Goal: Feedback & Contribution: Submit feedback/report problem

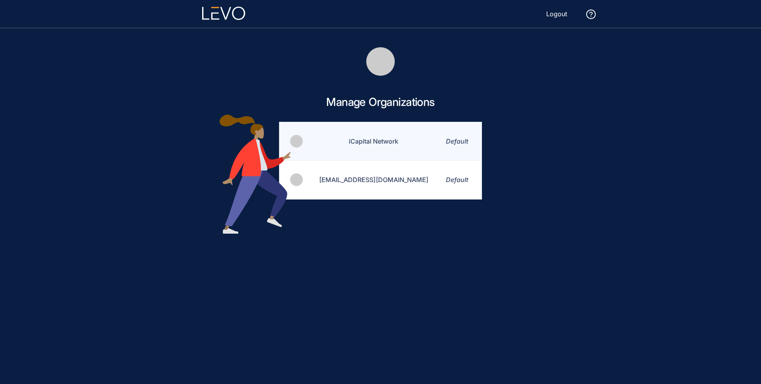
click at [363, 146] on td "iCapital Network" at bounding box center [369, 141] width 130 height 38
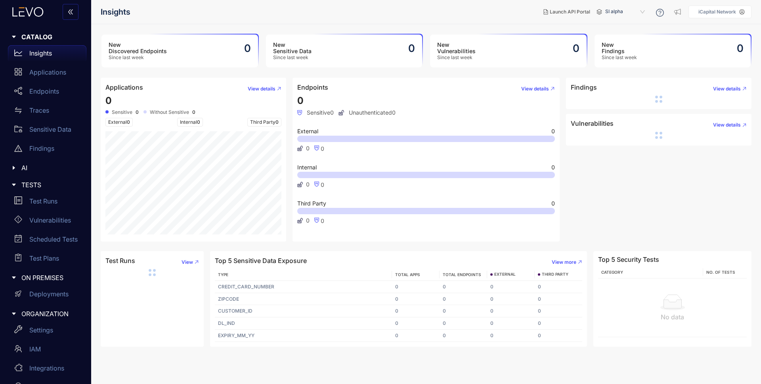
click at [636, 12] on span "SI alpha" at bounding box center [625, 12] width 41 height 13
click at [627, 44] on div "Alts staging" at bounding box center [628, 45] width 41 height 9
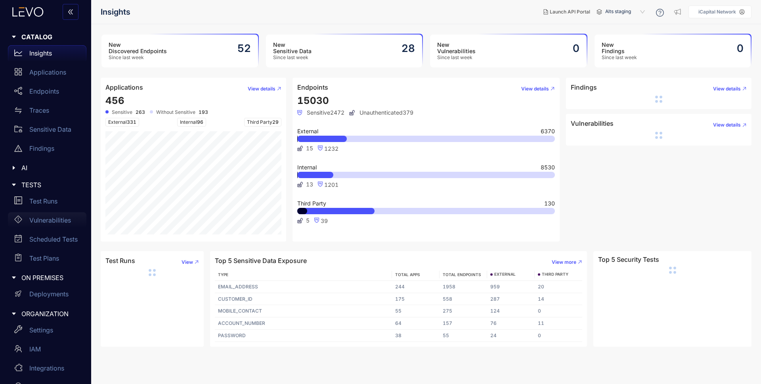
click at [63, 219] on p "Vulnerabilities" at bounding box center [50, 219] width 42 height 7
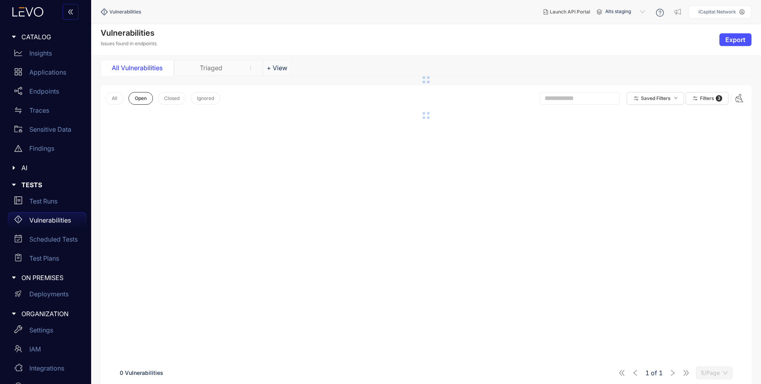
click at [214, 66] on div "Triaged" at bounding box center [210, 67] width 59 height 7
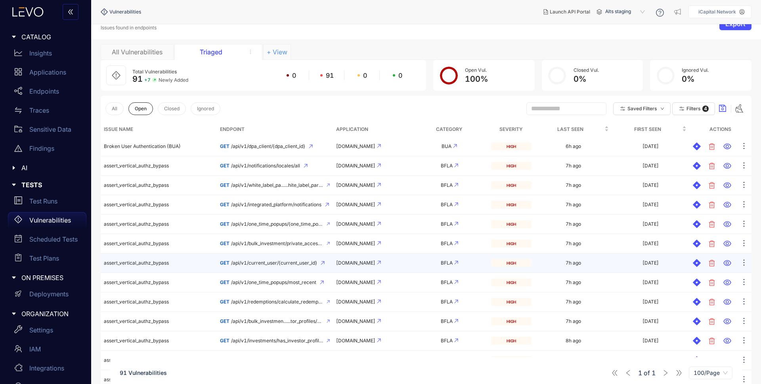
scroll to position [16, 0]
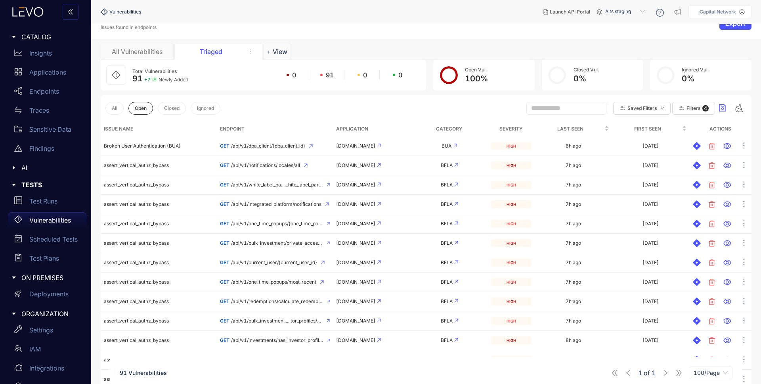
click at [625, 11] on span "Alts staging" at bounding box center [625, 12] width 41 height 13
click at [619, 24] on div "Alts alpha" at bounding box center [628, 25] width 41 height 9
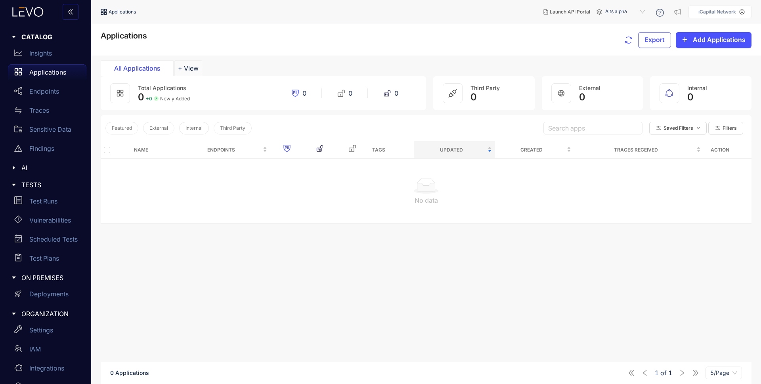
click at [612, 13] on span "Alts alpha" at bounding box center [625, 12] width 41 height 13
click at [628, 76] on div "SI alpha" at bounding box center [628, 76] width 41 height 9
click at [610, 11] on span "SI alpha" at bounding box center [625, 12] width 41 height 13
click at [529, 29] on div "Applications Export Add Applications" at bounding box center [426, 39] width 670 height 31
click at [50, 71] on p "Applications" at bounding box center [47, 72] width 37 height 7
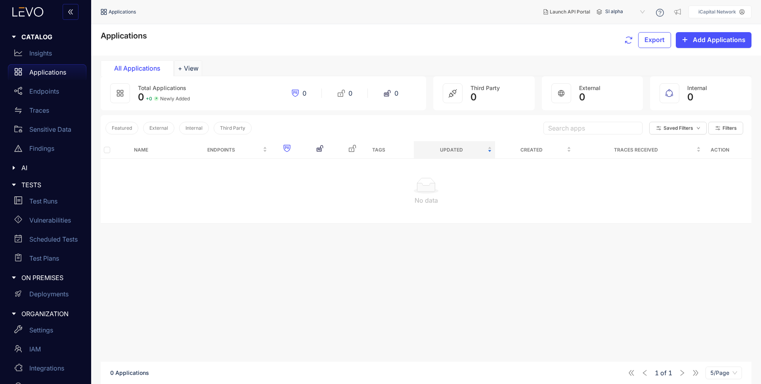
click at [616, 10] on span "SI alpha" at bounding box center [625, 12] width 41 height 13
click at [627, 43] on div "Alts staging" at bounding box center [628, 45] width 41 height 9
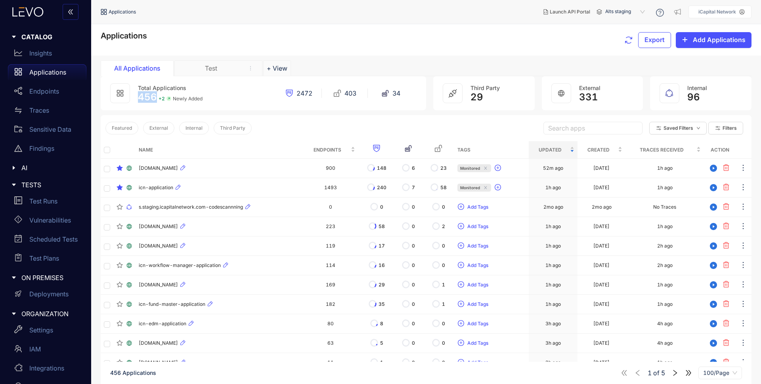
drag, startPoint x: 140, startPoint y: 97, endPoint x: 154, endPoint y: 97, distance: 13.9
click at [154, 97] on span "456" at bounding box center [147, 96] width 19 height 11
click at [199, 14] on ol "Applications" at bounding box center [158, 12] width 115 height 14
drag, startPoint x: 37, startPoint y: 71, endPoint x: 262, endPoint y: 27, distance: 229.4
click at [37, 71] on p "Applications" at bounding box center [47, 72] width 37 height 7
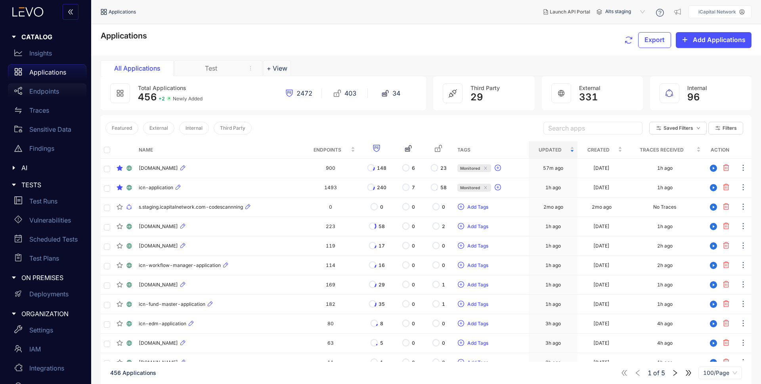
click at [38, 92] on p "Endpoints" at bounding box center [44, 91] width 30 height 7
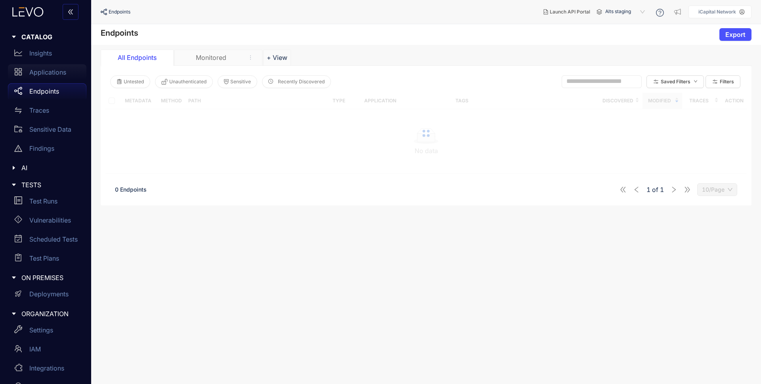
click at [51, 73] on p "Applications" at bounding box center [47, 72] width 37 height 7
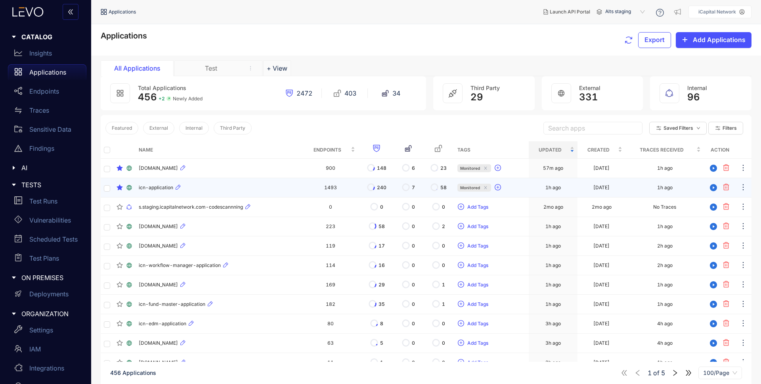
click at [142, 187] on span "icn-application" at bounding box center [156, 188] width 34 height 6
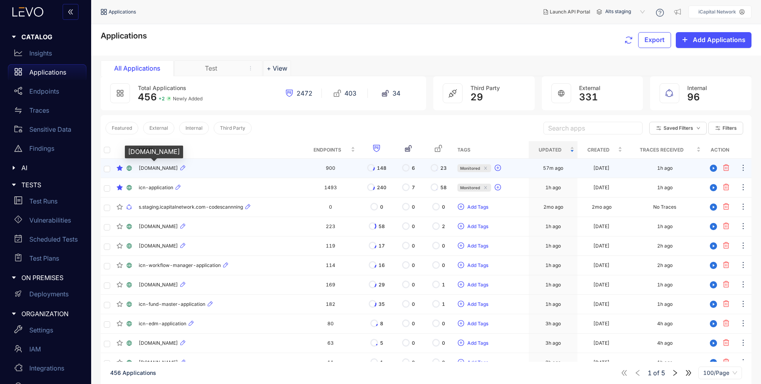
click at [178, 168] on span "[DOMAIN_NAME]" at bounding box center [158, 168] width 39 height 6
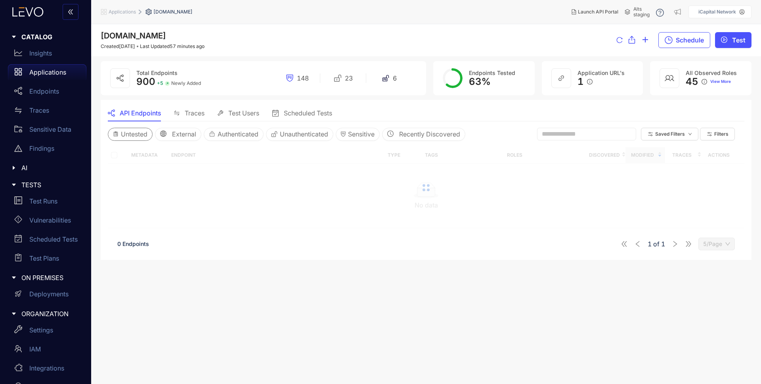
click at [135, 132] on span "Untested" at bounding box center [134, 133] width 27 height 7
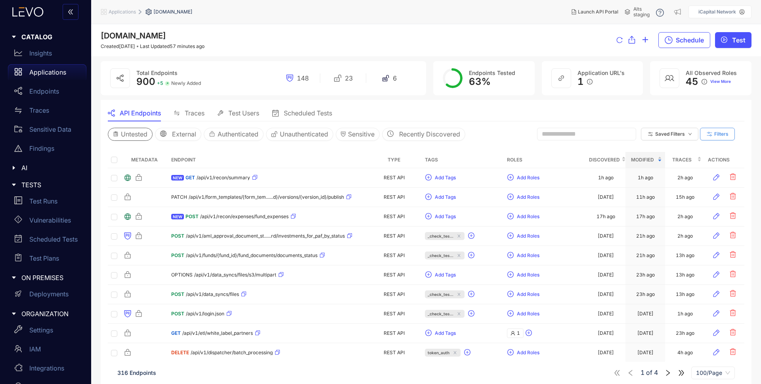
click at [713, 131] on icon "button" at bounding box center [709, 134] width 7 height 7
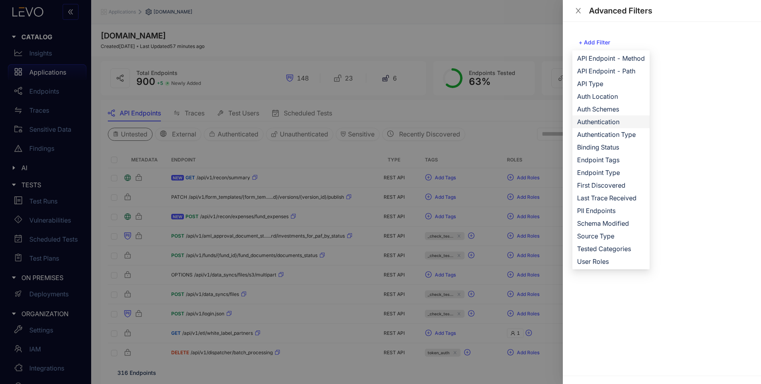
click at [606, 123] on span "Authentication" at bounding box center [611, 121] width 68 height 9
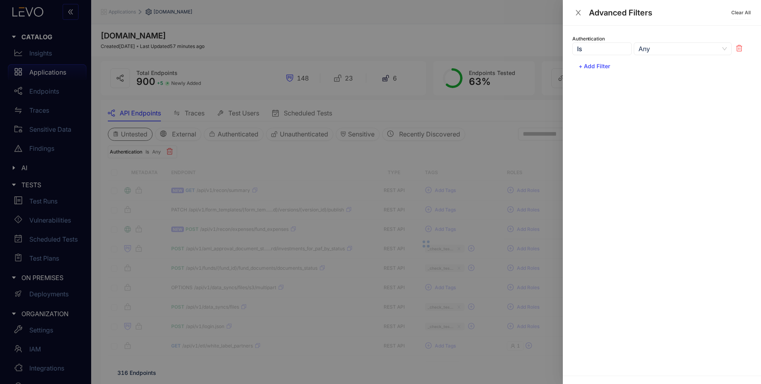
click at [738, 46] on icon at bounding box center [739, 48] width 6 height 7
click at [607, 42] on span "+ Add Filter" at bounding box center [595, 42] width 32 height 6
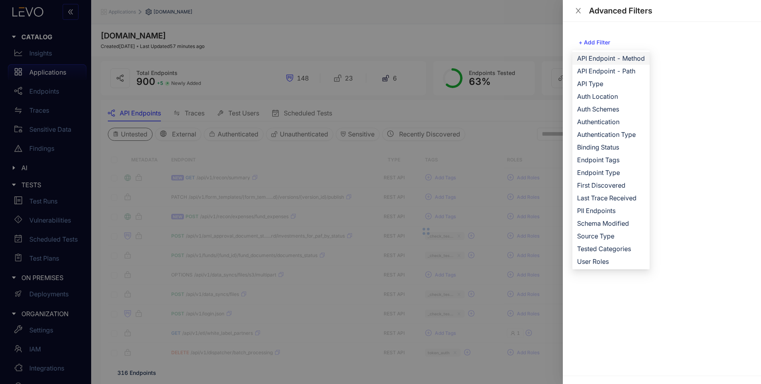
drag, startPoint x: 609, startPoint y: 62, endPoint x: 615, endPoint y: 57, distance: 7.1
click at [609, 61] on span "API Endpoint - Method" at bounding box center [611, 58] width 68 height 9
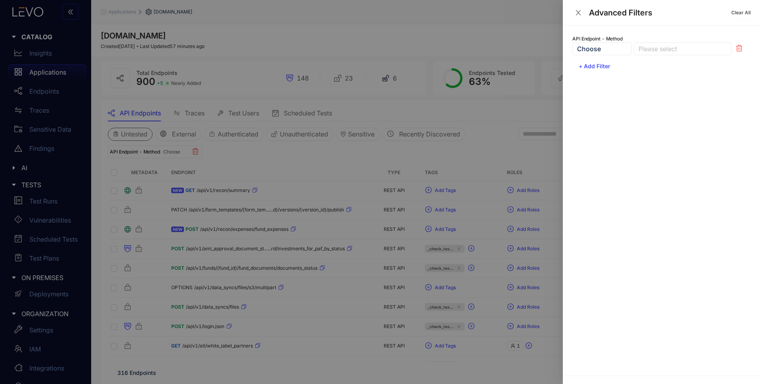
click at [668, 51] on div at bounding box center [678, 49] width 84 height 8
click at [616, 46] on div "Choose" at bounding box center [601, 48] width 59 height 13
click at [616, 48] on div "Choose" at bounding box center [601, 48] width 59 height 13
click at [653, 45] on div at bounding box center [678, 49] width 84 height 8
click at [615, 113] on div "API Endpoint - Method Choose Please select GET PUT GET PUT POST DELETE PATCH OP…" at bounding box center [662, 201] width 198 height 350
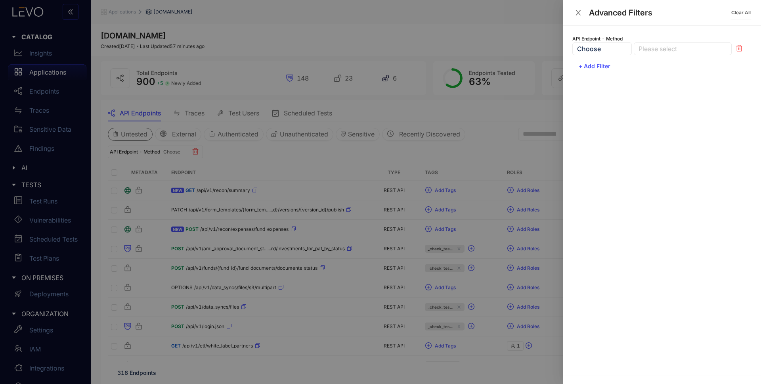
click at [600, 52] on div "Choose" at bounding box center [601, 48] width 59 height 13
click at [594, 50] on div "Choose" at bounding box center [601, 48] width 59 height 13
click at [664, 47] on div at bounding box center [678, 49] width 84 height 8
click at [653, 78] on div "PUT" at bounding box center [682, 77] width 88 height 9
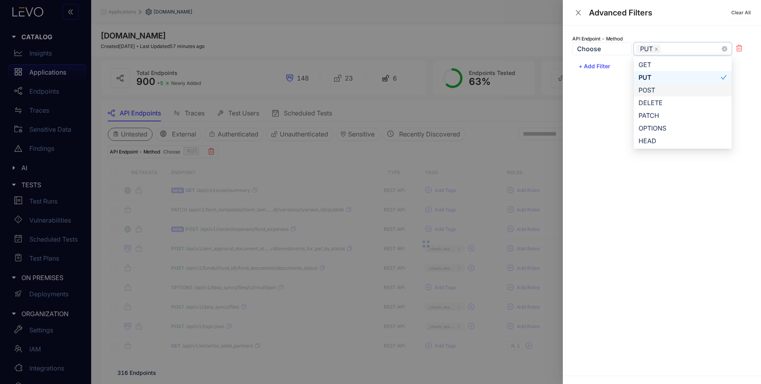
click at [653, 88] on div "POST" at bounding box center [682, 90] width 88 height 9
click at [656, 103] on div "DELETE" at bounding box center [682, 102] width 88 height 9
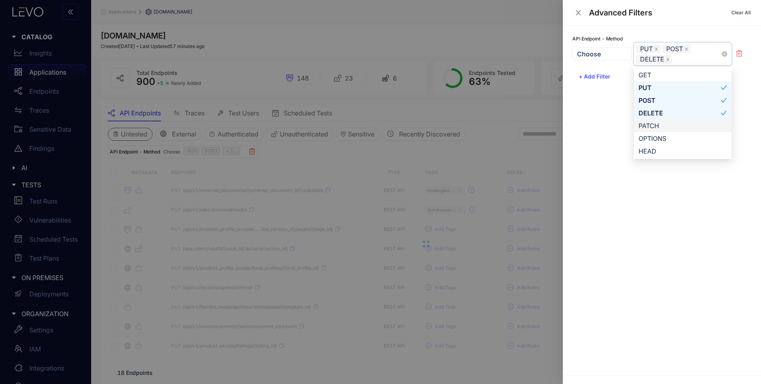
click at [652, 126] on div "PATCH" at bounding box center [682, 125] width 88 height 9
click at [653, 141] on div "OPTIONS" at bounding box center [682, 138] width 88 height 9
click at [652, 147] on div "HEAD" at bounding box center [682, 151] width 88 height 9
click at [494, 148] on div at bounding box center [380, 192] width 761 height 384
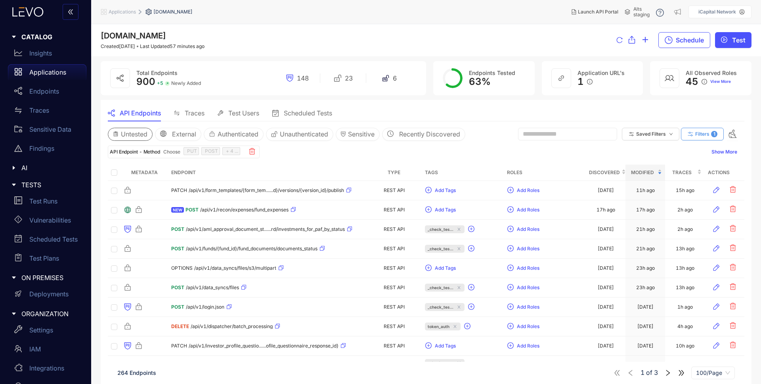
click at [705, 134] on span "Filters" at bounding box center [702, 134] width 14 height 6
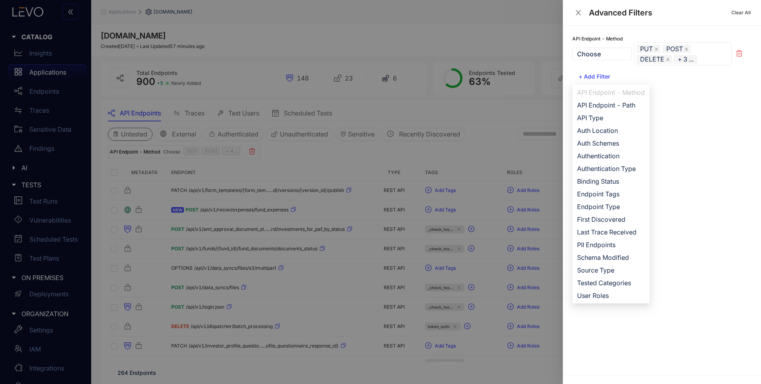
drag, startPoint x: 726, startPoint y: 54, endPoint x: 711, endPoint y: 62, distance: 17.0
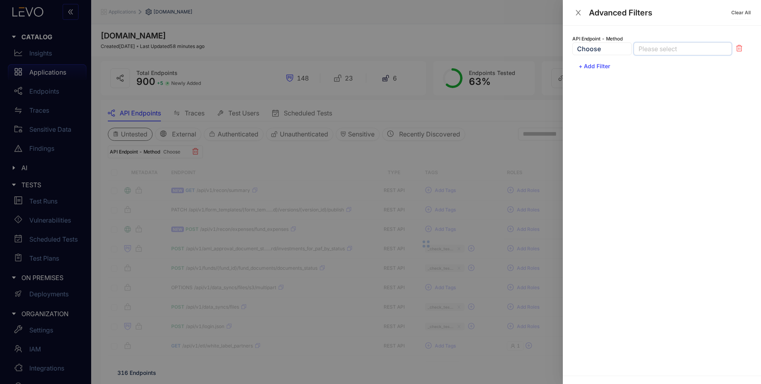
click at [651, 46] on div at bounding box center [678, 49] width 84 height 8
click at [642, 68] on div "GET" at bounding box center [682, 64] width 88 height 9
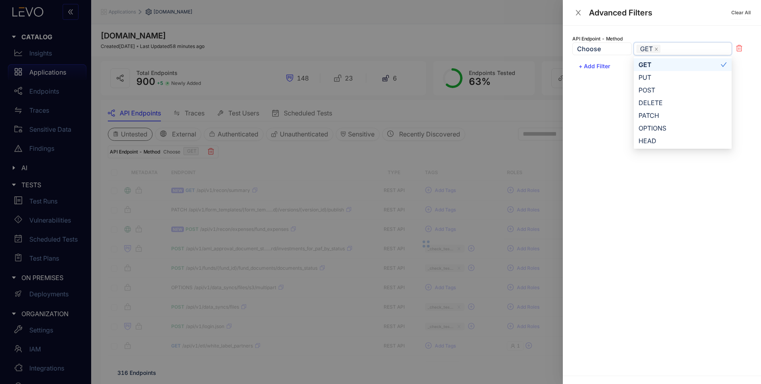
click at [441, 157] on div at bounding box center [380, 192] width 761 height 384
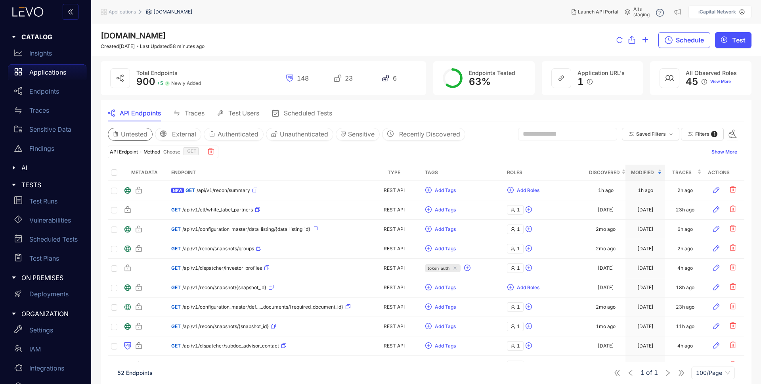
click at [128, 134] on span "Untested" at bounding box center [134, 133] width 27 height 7
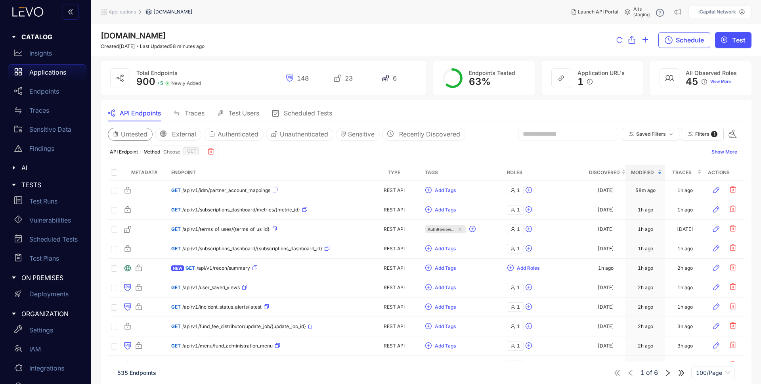
click at [137, 137] on span "Untested" at bounding box center [134, 133] width 27 height 7
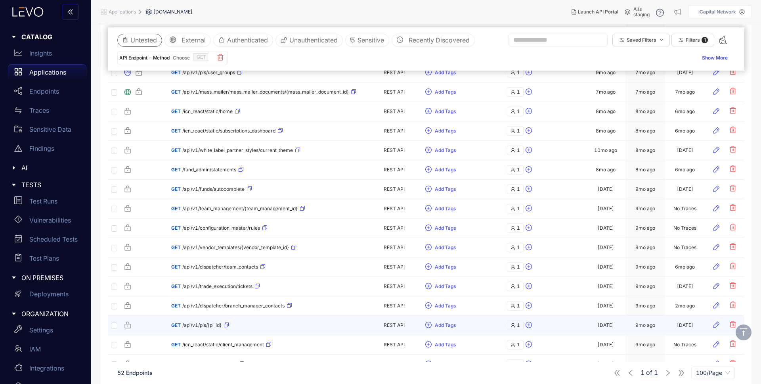
scroll to position [690, 0]
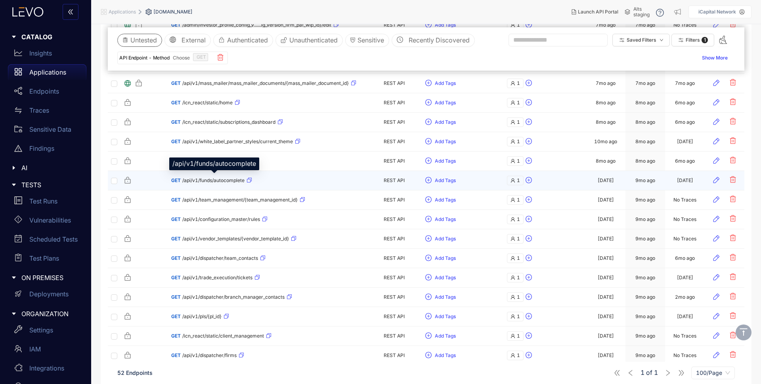
click at [222, 181] on span "/api/v1/funds/autocomplete" at bounding box center [213, 181] width 62 height 6
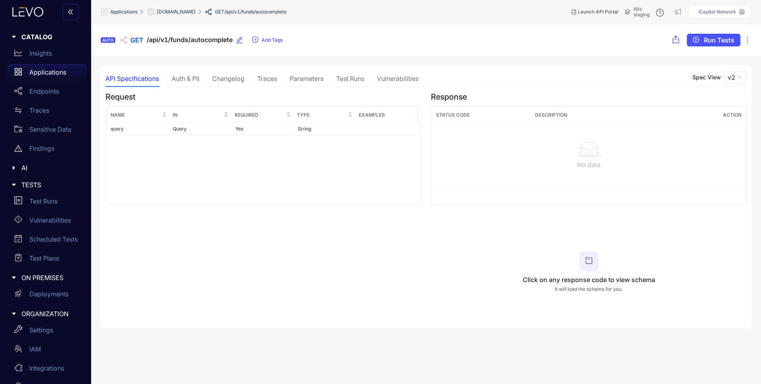
click at [193, 77] on div "Auth & PII" at bounding box center [186, 78] width 28 height 7
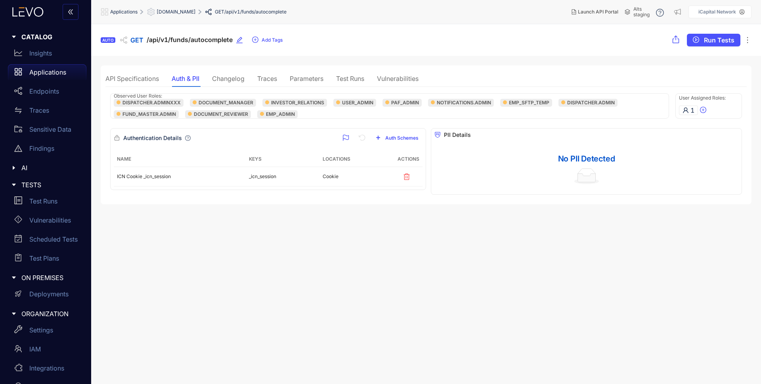
click at [262, 78] on div "Traces" at bounding box center [267, 78] width 20 height 7
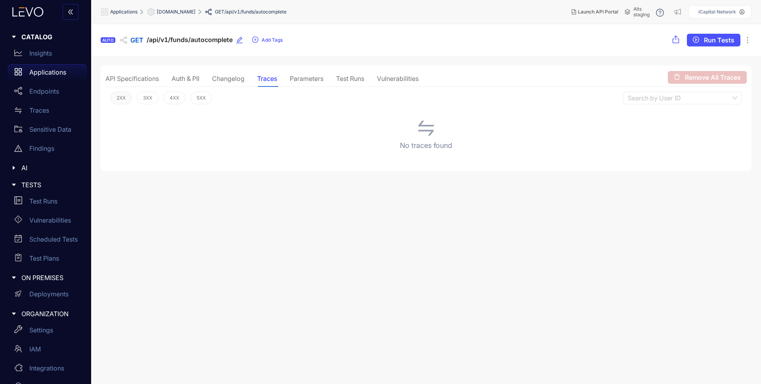
click at [122, 95] on span "2XX" at bounding box center [121, 98] width 9 height 6
click at [124, 97] on span "2XX" at bounding box center [121, 98] width 9 height 6
click at [248, 249] on section "AUTO GET /api/v1/funds/autocomplete Add Tags Run Tests API Specifications Auth …" at bounding box center [426, 204] width 670 height 360
click at [178, 79] on div "Auth & PII" at bounding box center [186, 78] width 28 height 7
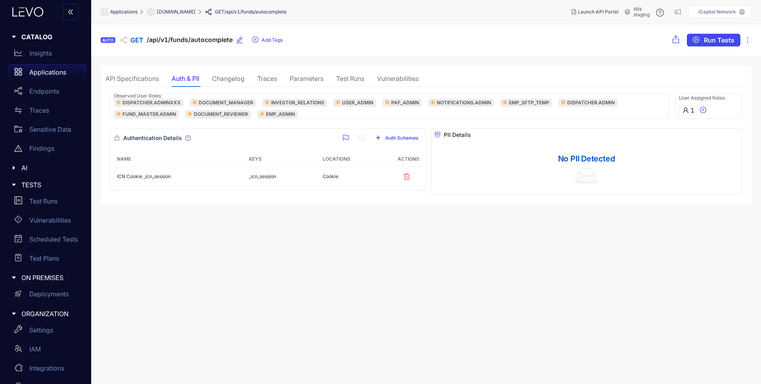
click at [716, 40] on span "Run Tests" at bounding box center [719, 39] width 31 height 7
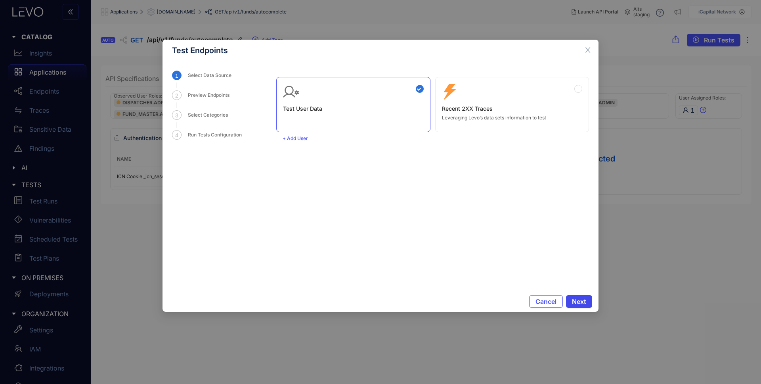
click at [577, 300] on span "Next" at bounding box center [579, 301] width 14 height 7
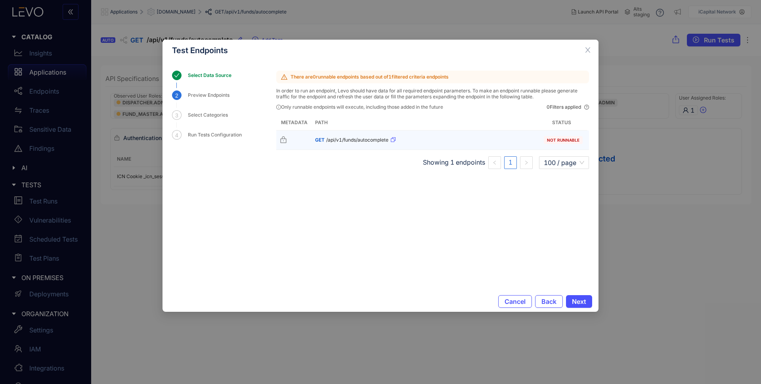
click at [394, 138] on icon "button" at bounding box center [393, 139] width 5 height 5
click at [577, 298] on span "Next" at bounding box center [579, 301] width 14 height 7
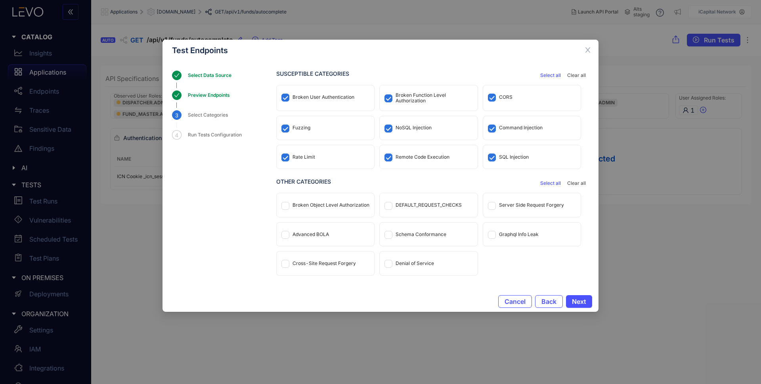
click at [304, 128] on div "Fuzzing" at bounding box center [301, 128] width 18 height 6
click at [305, 155] on div "Rate Limit" at bounding box center [303, 157] width 23 height 6
click at [416, 151] on div "Remote Code Execution" at bounding box center [428, 156] width 97 height 23
click at [410, 128] on div "NoSQL Injection" at bounding box center [414, 128] width 36 height 6
click at [416, 96] on div "Broken Function Level Authorization" at bounding box center [434, 97] width 77 height 11
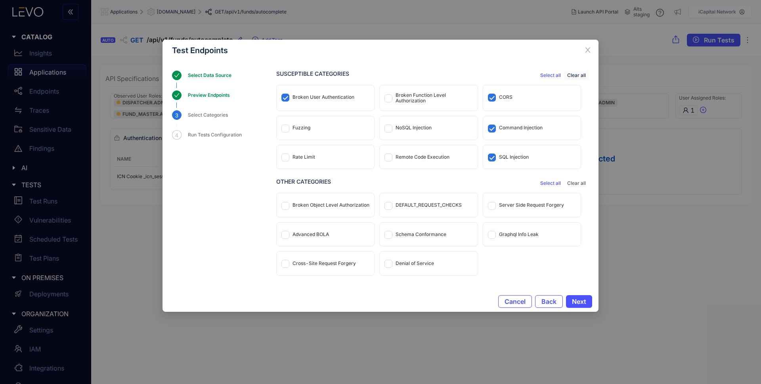
drag, startPoint x: 576, startPoint y: 72, endPoint x: 571, endPoint y: 76, distance: 6.5
click at [576, 73] on button "Clear all" at bounding box center [576, 76] width 25 height 10
click at [342, 93] on div "Broken User Authentication" at bounding box center [325, 96] width 97 height 23
click at [583, 299] on span "Next" at bounding box center [579, 301] width 14 height 7
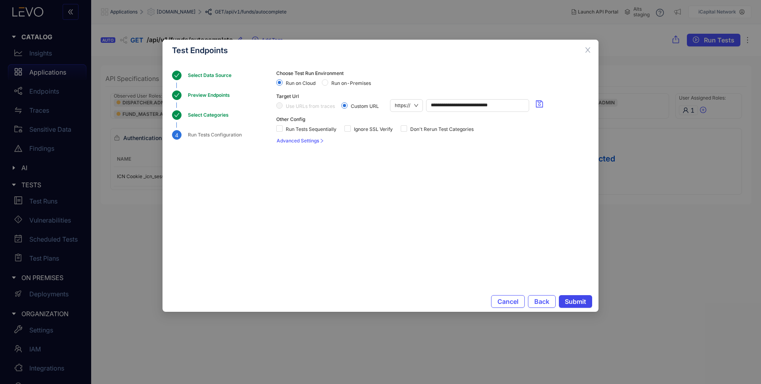
click at [581, 299] on span "Submit" at bounding box center [575, 301] width 21 height 7
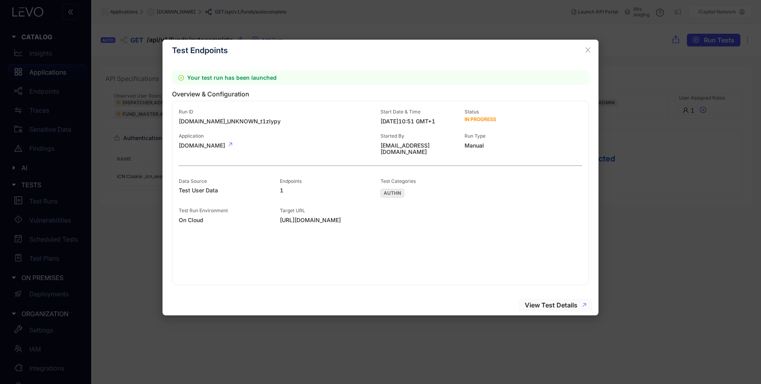
click at [572, 304] on span "View Test Details" at bounding box center [551, 304] width 53 height 7
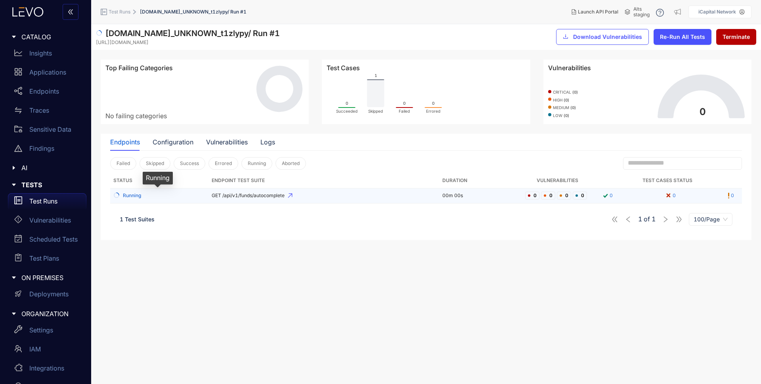
click at [157, 193] on div "Running" at bounding box center [157, 196] width 89 height 8
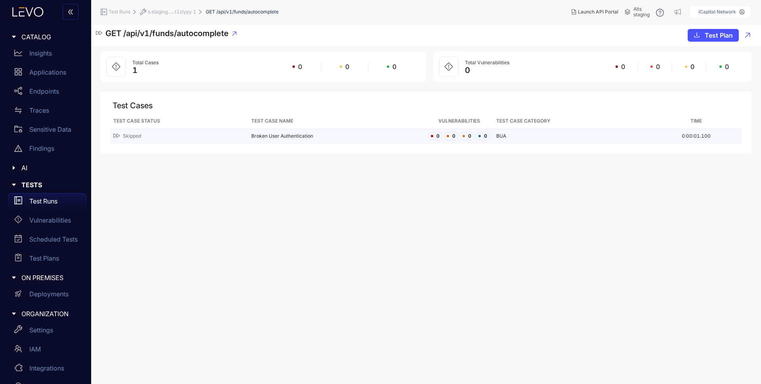
click at [134, 135] on span "Skipped" at bounding box center [132, 136] width 18 height 6
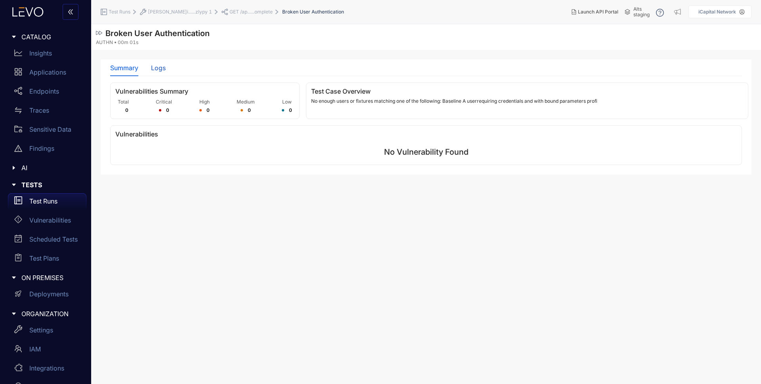
click at [156, 71] on div "Logs" at bounding box center [158, 67] width 15 height 7
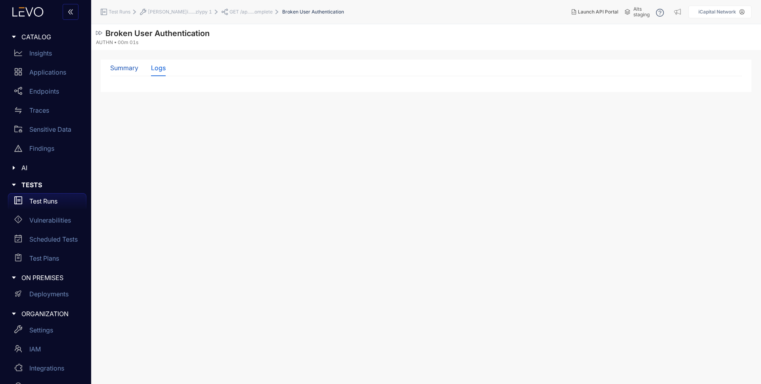
click at [137, 67] on div "Summary" at bounding box center [124, 67] width 28 height 7
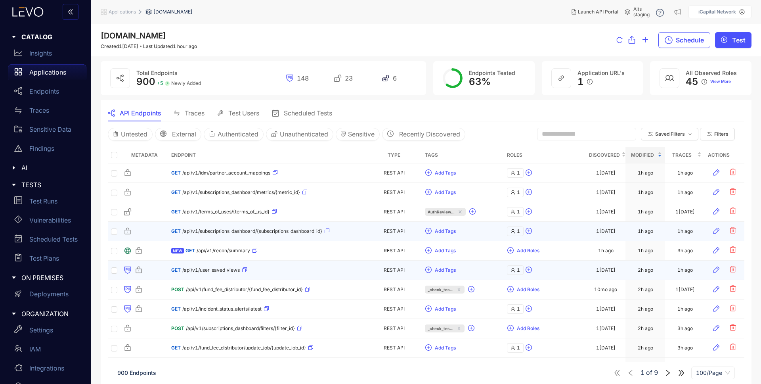
scroll to position [2, 0]
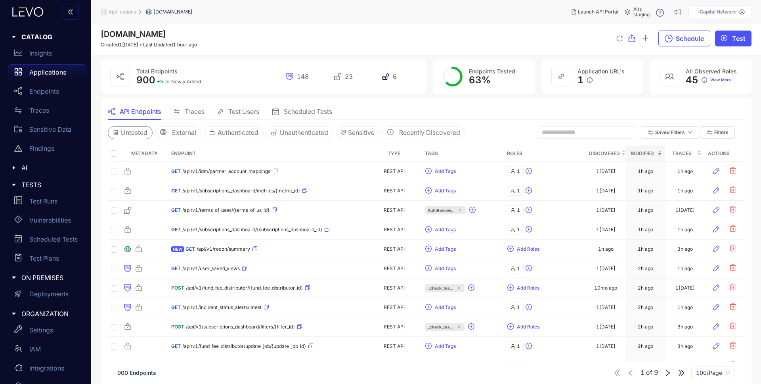
drag, startPoint x: 138, startPoint y: 130, endPoint x: 567, endPoint y: 129, distance: 429.2
click at [138, 130] on span "Untested" at bounding box center [134, 132] width 27 height 7
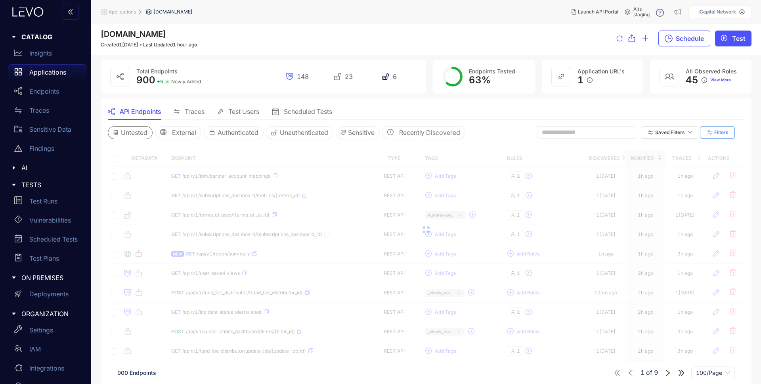
click at [720, 132] on span "Filters" at bounding box center [721, 133] width 14 height 6
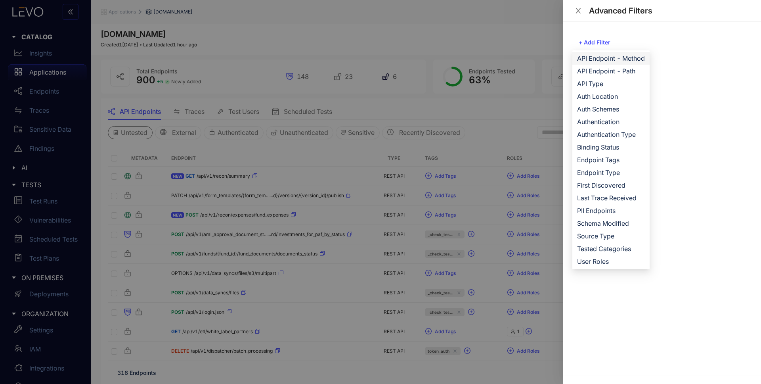
click at [630, 58] on span "API Endpoint - Method" at bounding box center [611, 58] width 68 height 9
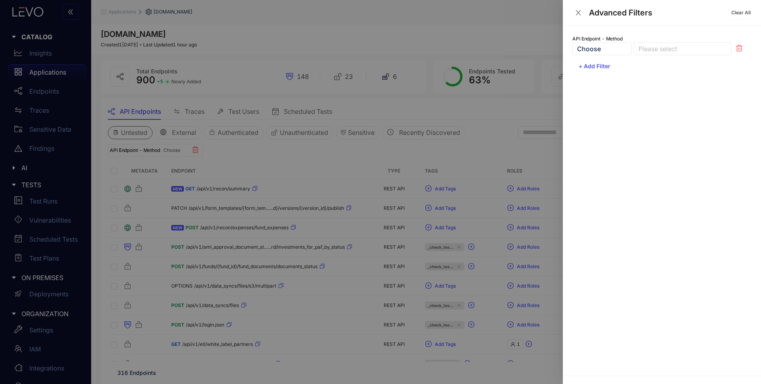
click at [656, 53] on div "Please select" at bounding box center [683, 48] width 98 height 13
click at [655, 66] on div "GET" at bounding box center [682, 64] width 88 height 9
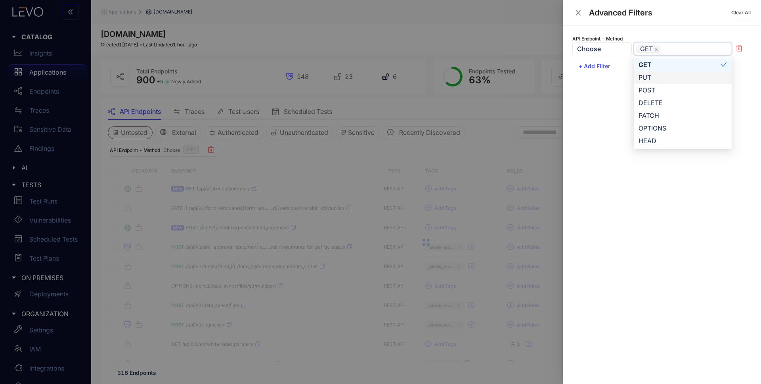
click at [301, 159] on div at bounding box center [380, 192] width 761 height 384
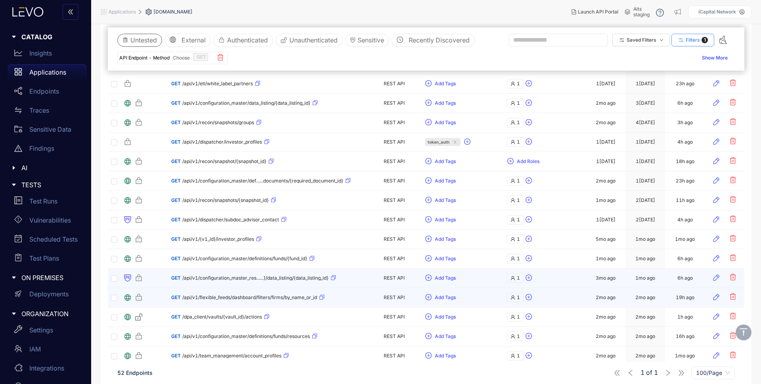
scroll to position [132, 0]
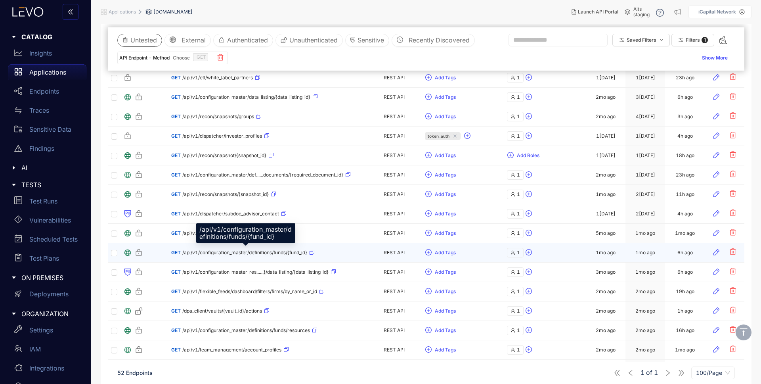
click at [224, 250] on span "/api/v1/configuration_master/definitions/funds/{fund_id}" at bounding box center [244, 253] width 125 height 6
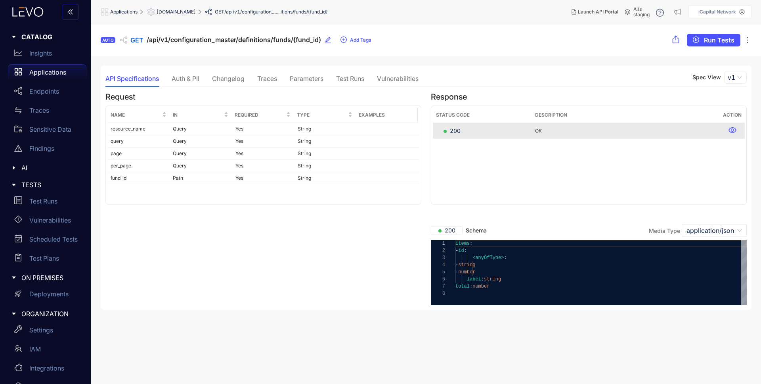
click at [270, 69] on div "**********" at bounding box center [426, 187] width 651 height 244
click at [269, 77] on div "Traces" at bounding box center [267, 78] width 20 height 7
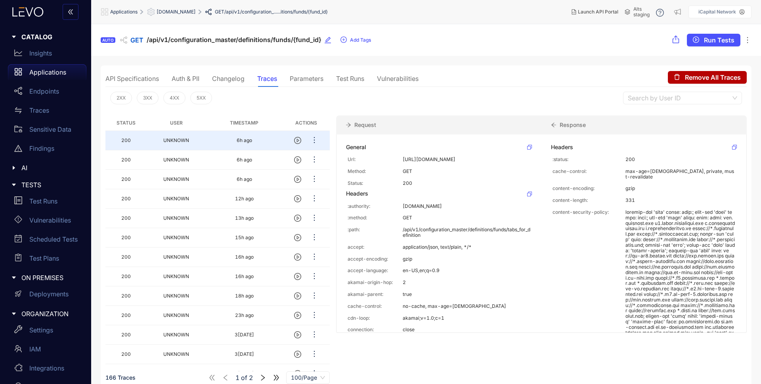
click at [361, 76] on div "Test Runs" at bounding box center [350, 78] width 28 height 7
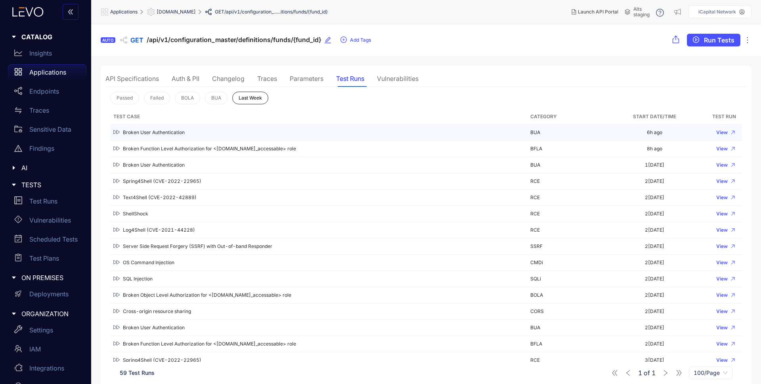
click at [161, 130] on div "Broken User Authentication" at bounding box center [318, 133] width 411 height 8
click at [115, 130] on icon at bounding box center [116, 132] width 6 height 6
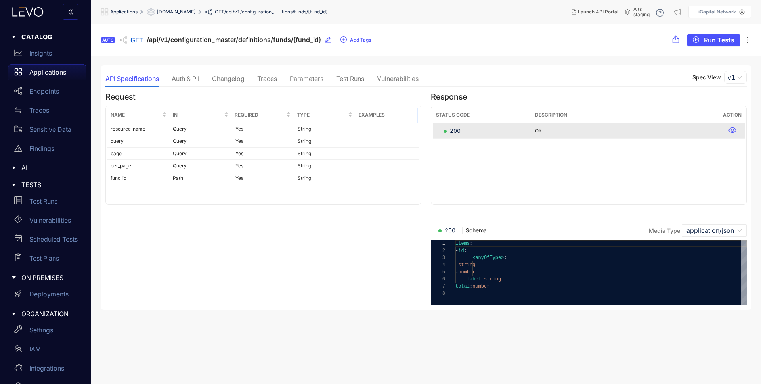
click at [348, 79] on div "Test Runs" at bounding box center [350, 78] width 28 height 7
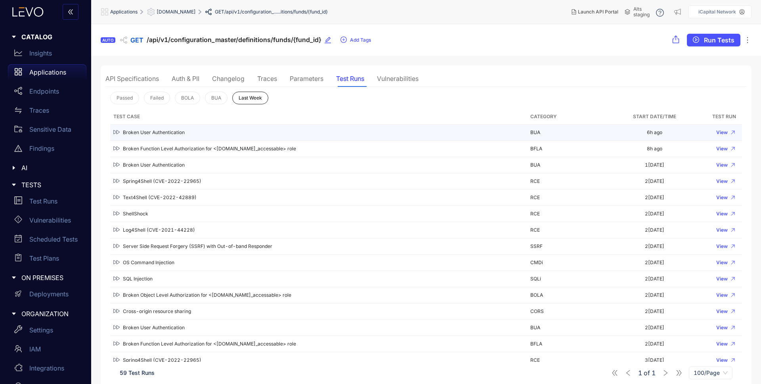
click at [143, 134] on div "Broken User Authentication" at bounding box center [318, 133] width 411 height 8
click at [726, 132] on span "View" at bounding box center [721, 133] width 11 height 6
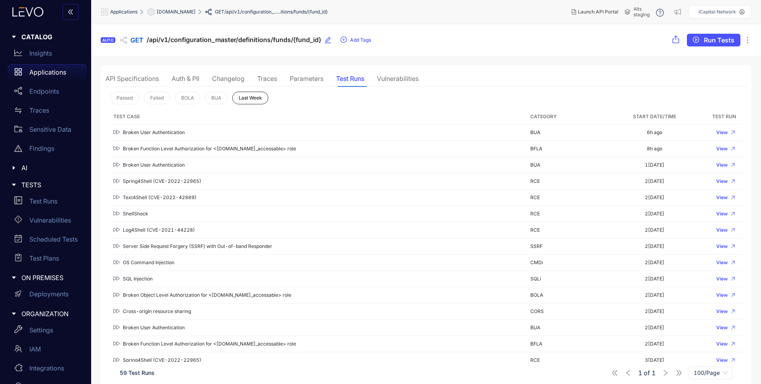
click at [116, 80] on div "API Specifications" at bounding box center [132, 78] width 54 height 7
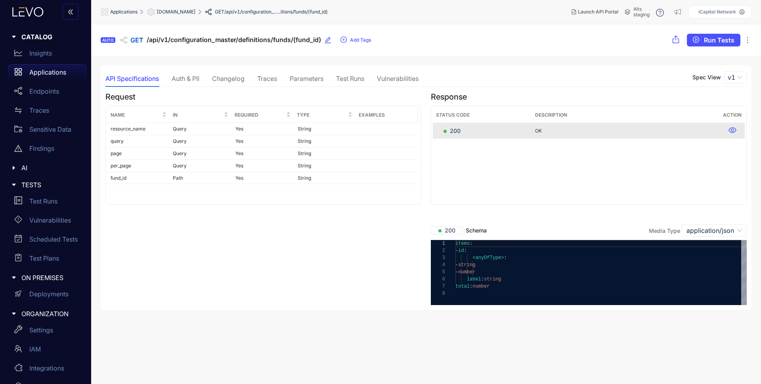
click at [300, 72] on div "Parameters" at bounding box center [307, 78] width 34 height 17
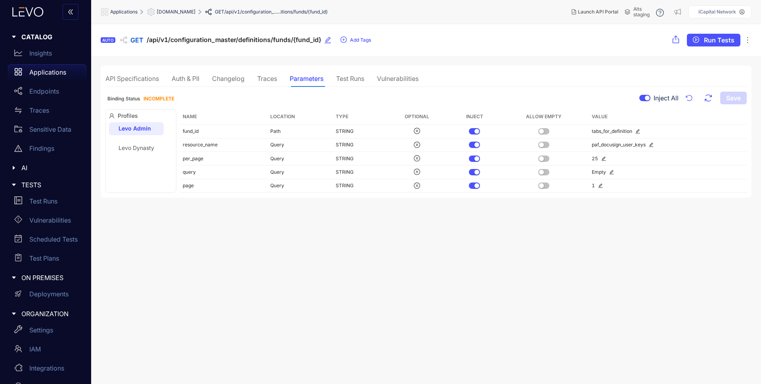
click at [271, 76] on div "Traces" at bounding box center [267, 78] width 20 height 7
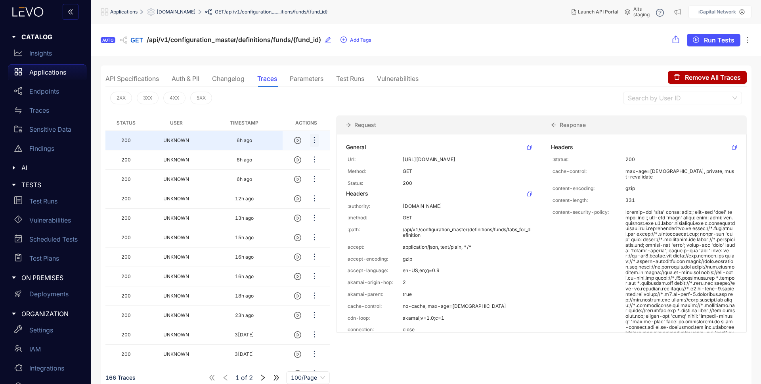
click at [316, 138] on icon "ellipsis" at bounding box center [314, 140] width 8 height 8
click at [323, 182] on span "Copy" at bounding box center [339, 181] width 32 height 9
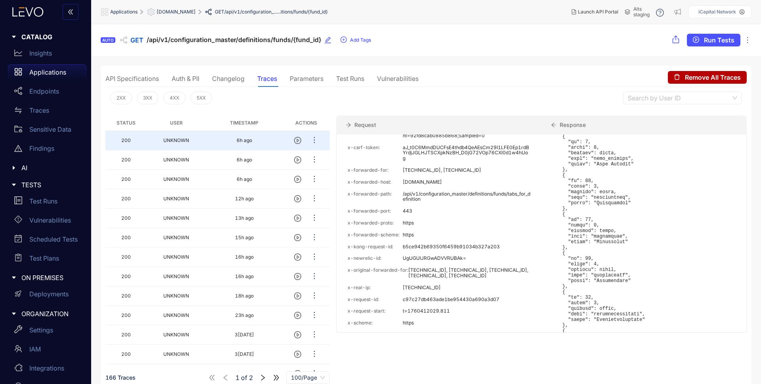
scroll to position [810, 0]
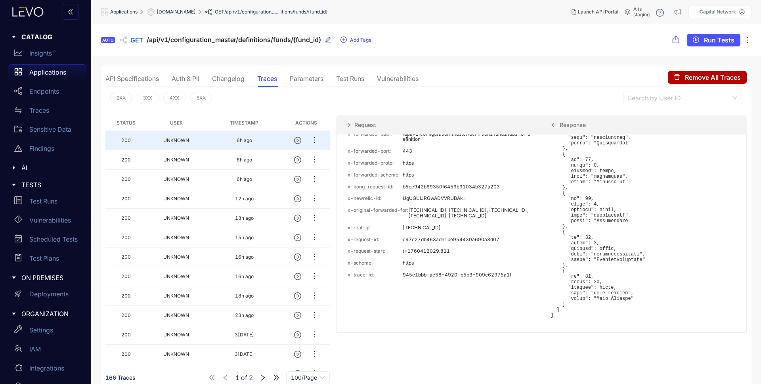
click at [355, 78] on div "Test Runs" at bounding box center [350, 78] width 28 height 7
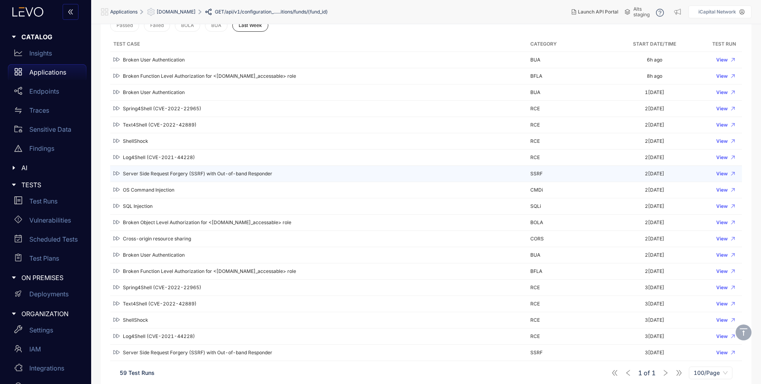
scroll to position [0, 0]
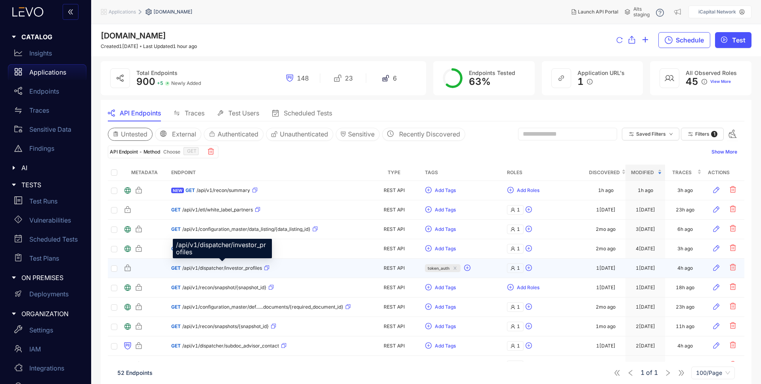
click at [221, 268] on span "/api/v1/dispatcher/investor_profiles" at bounding box center [222, 268] width 80 height 6
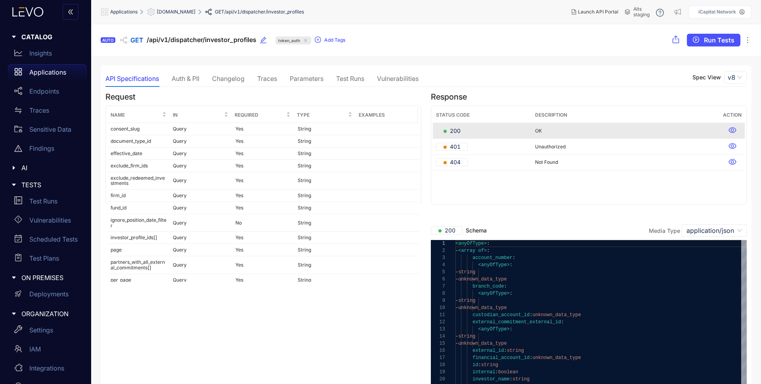
click at [276, 77] on div "Traces" at bounding box center [267, 78] width 20 height 7
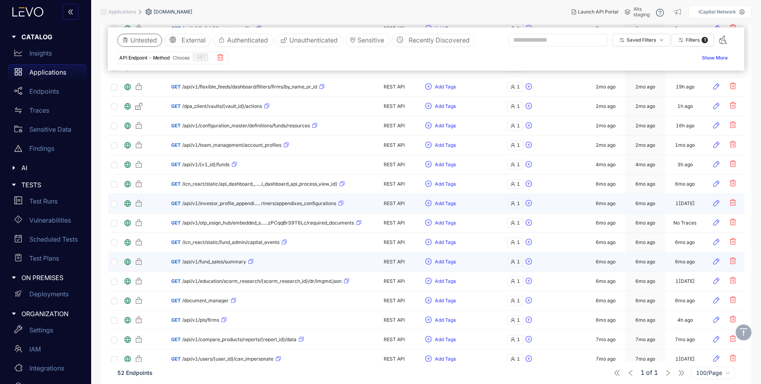
scroll to position [356, 0]
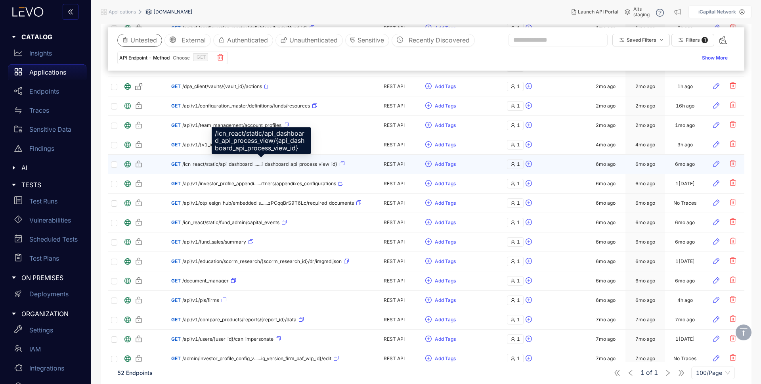
click at [284, 165] on span "/icn_react/static/api_dashboard_......i_dashboard_api_process_view_id}" at bounding box center [259, 164] width 155 height 6
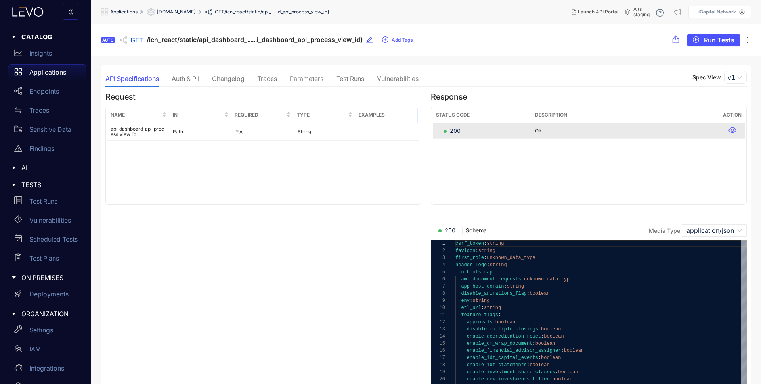
click at [275, 78] on div "Traces" at bounding box center [267, 78] width 20 height 7
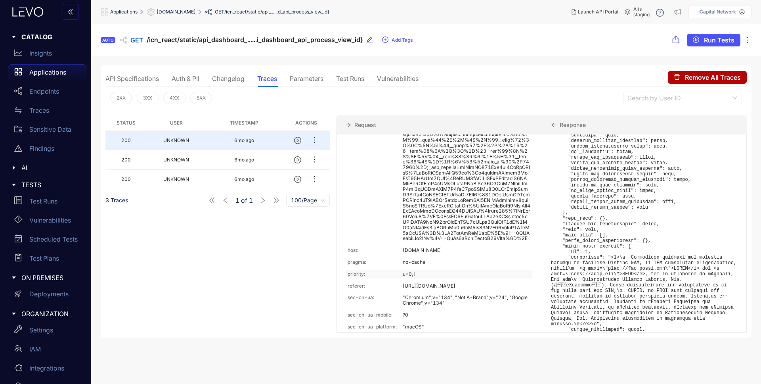
scroll to position [626, 0]
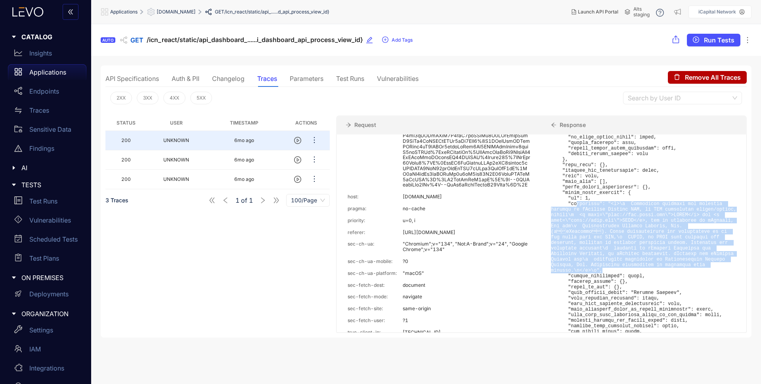
drag, startPoint x: 575, startPoint y: 197, endPoint x: 710, endPoint y: 272, distance: 154.3
click at [710, 272] on pre at bounding box center [644, 359] width 186 height 682
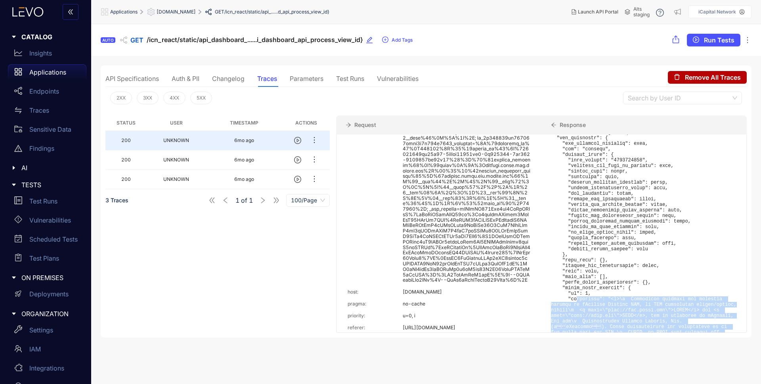
scroll to position [483, 0]
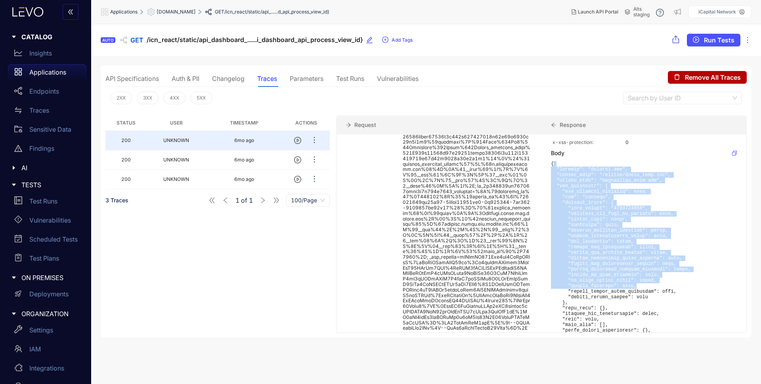
drag, startPoint x: 555, startPoint y: 159, endPoint x: 729, endPoint y: 283, distance: 213.5
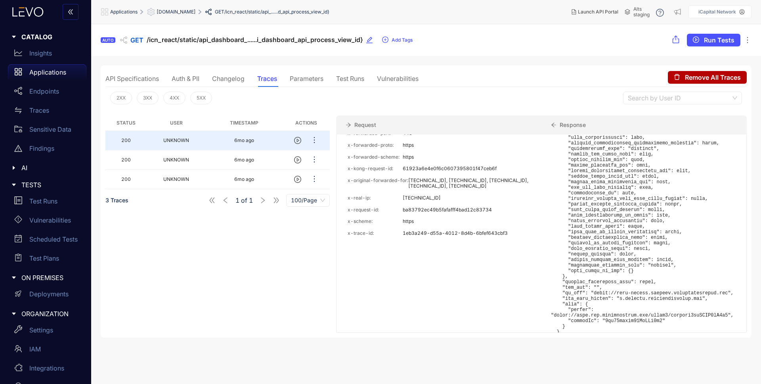
scroll to position [1009, 0]
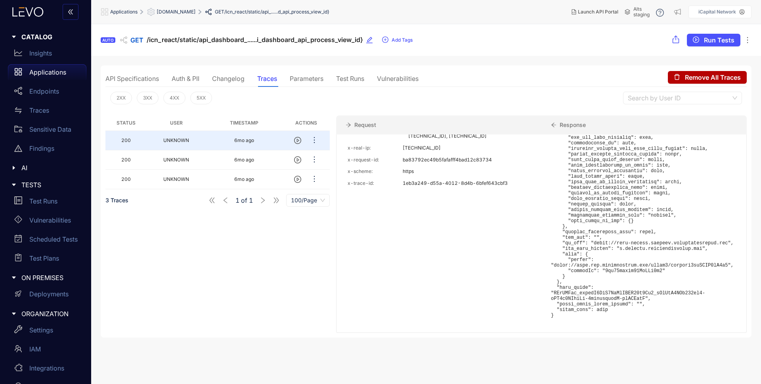
click at [749, 42] on icon "ellipsis" at bounding box center [747, 40] width 8 height 8
click at [746, 42] on icon "ellipsis" at bounding box center [747, 40] width 8 height 8
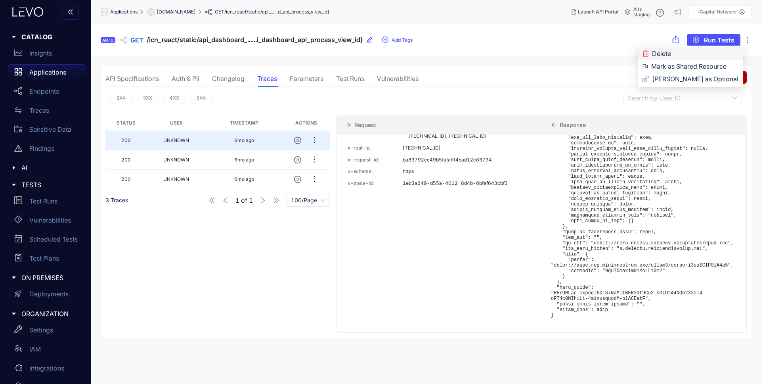
click at [670, 54] on span "Delete" at bounding box center [695, 53] width 86 height 9
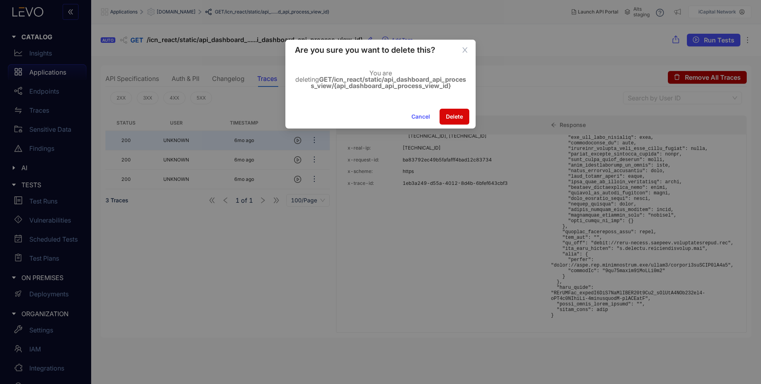
click at [460, 117] on span "Delete" at bounding box center [454, 116] width 17 height 6
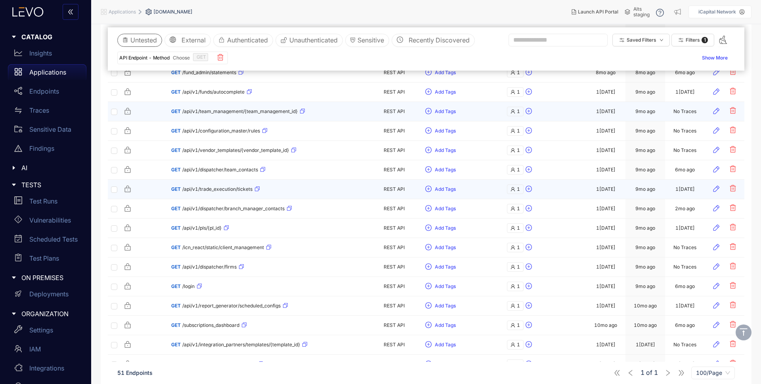
scroll to position [819, 0]
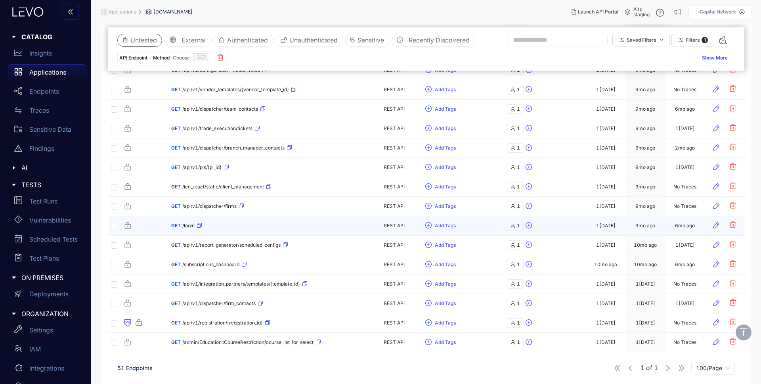
click at [224, 223] on div "GET /login" at bounding box center [267, 225] width 192 height 13
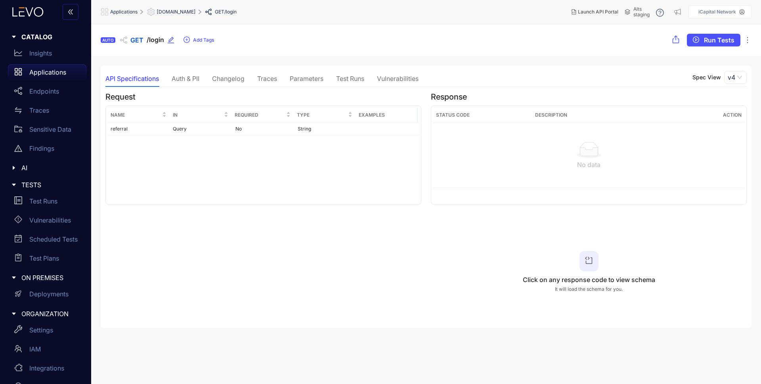
click at [268, 75] on div "Traces" at bounding box center [267, 78] width 20 height 7
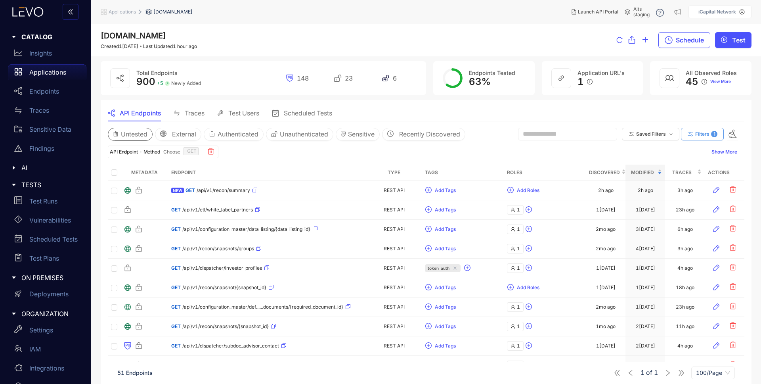
click at [707, 131] on span "Filters" at bounding box center [702, 134] width 14 height 6
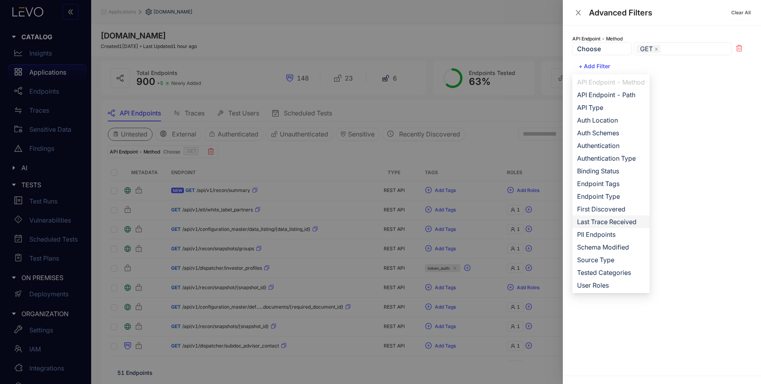
click at [625, 222] on span "Last Trace Received" at bounding box center [611, 221] width 68 height 9
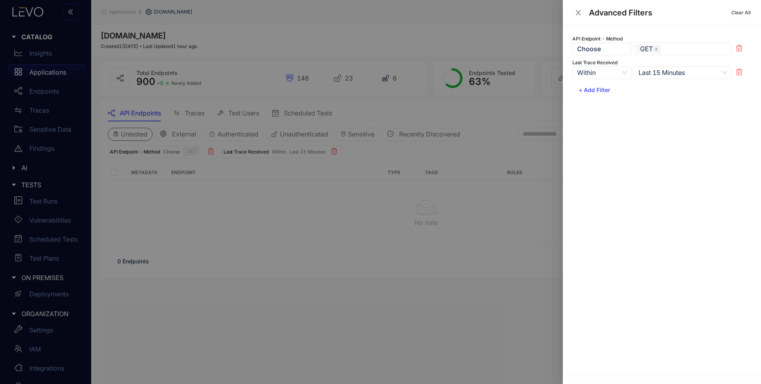
click at [661, 72] on span "Last 15 Minutes" at bounding box center [682, 73] width 88 height 12
click at [595, 75] on span "Within" at bounding box center [602, 73] width 50 height 12
click at [602, 101] on div "Not Within" at bounding box center [601, 100] width 49 height 9
click at [666, 74] on span "Last 15 Minutes" at bounding box center [682, 73] width 88 height 12
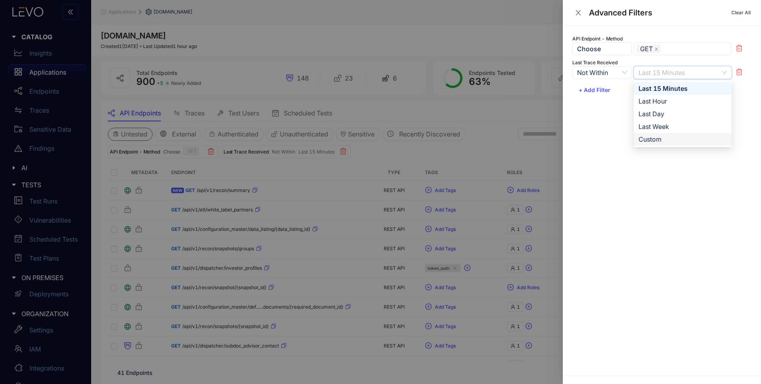
click at [663, 139] on div "Custom" at bounding box center [682, 139] width 88 height 9
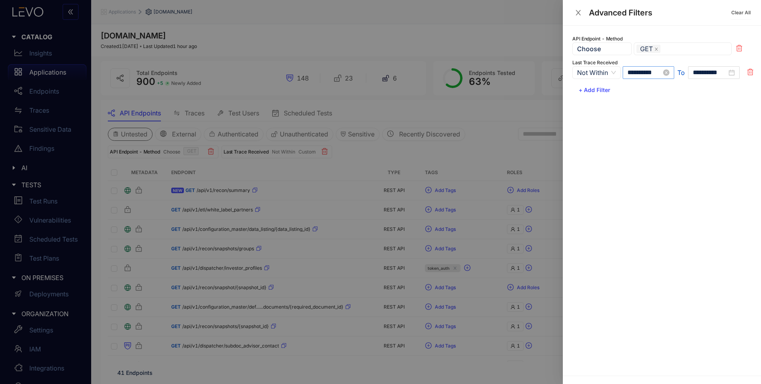
click at [638, 73] on input "**********" at bounding box center [644, 72] width 34 height 7
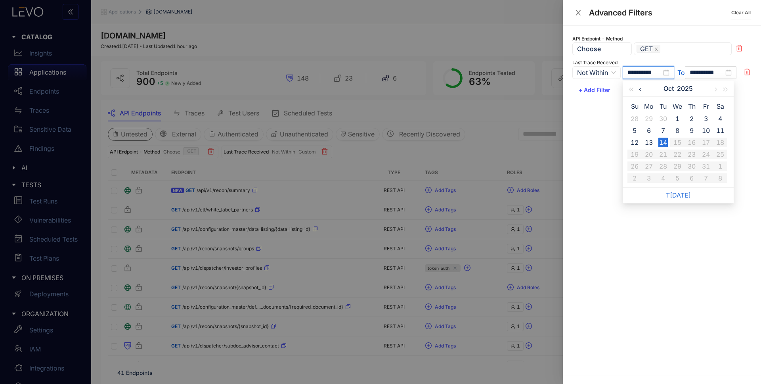
click at [641, 88] on span "button" at bounding box center [641, 90] width 4 height 4
type input "**********"
click at [665, 116] on div "1" at bounding box center [663, 119] width 10 height 10
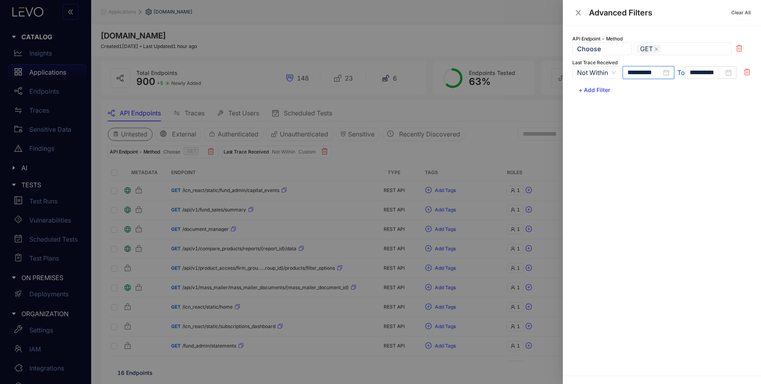
click at [661, 159] on div "**********" at bounding box center [662, 201] width 198 height 350
click at [503, 147] on div at bounding box center [380, 192] width 761 height 384
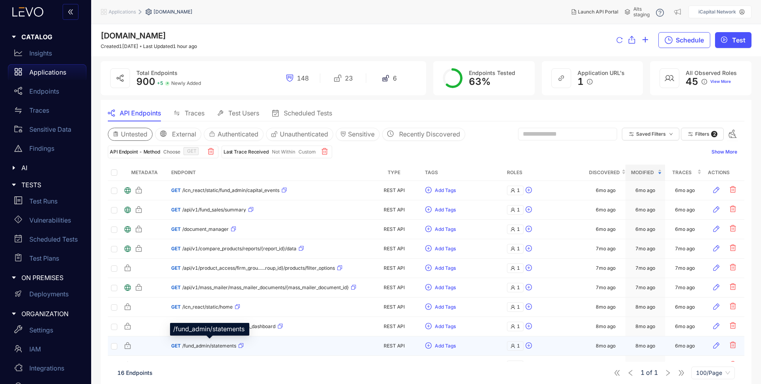
click at [216, 346] on span "/fund_admin/statements" at bounding box center [209, 346] width 54 height 6
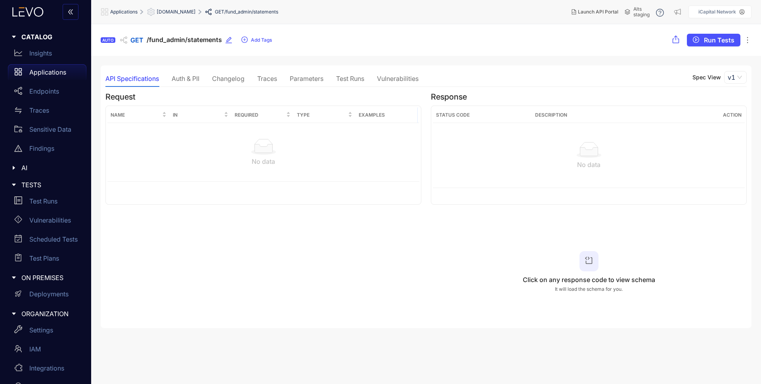
click at [265, 83] on div "Traces" at bounding box center [267, 78] width 20 height 17
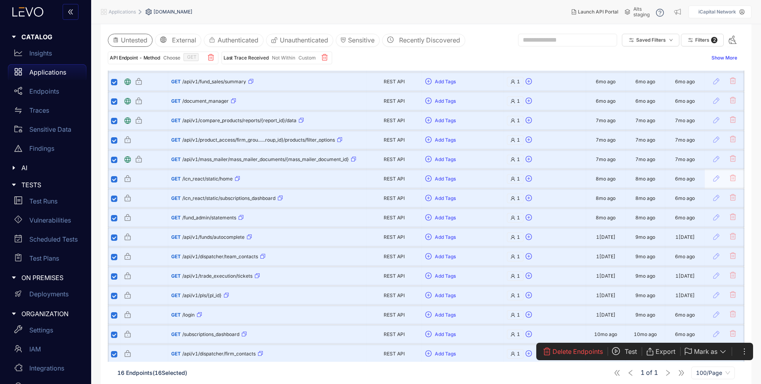
scroll to position [129, 0]
click at [574, 351] on span "Delete Endpoints" at bounding box center [577, 351] width 50 height 7
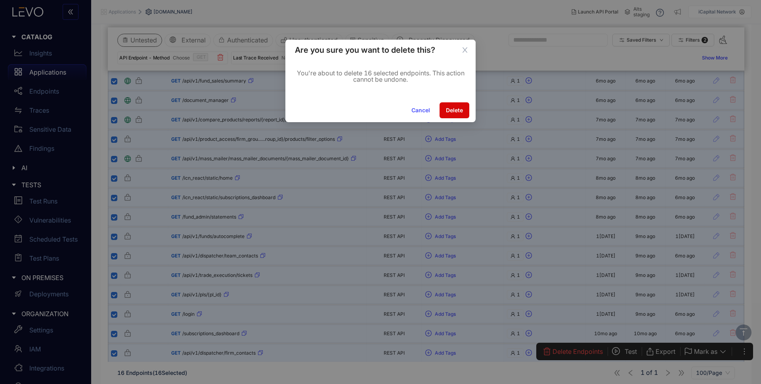
click at [455, 109] on span "Delete" at bounding box center [454, 110] width 17 height 6
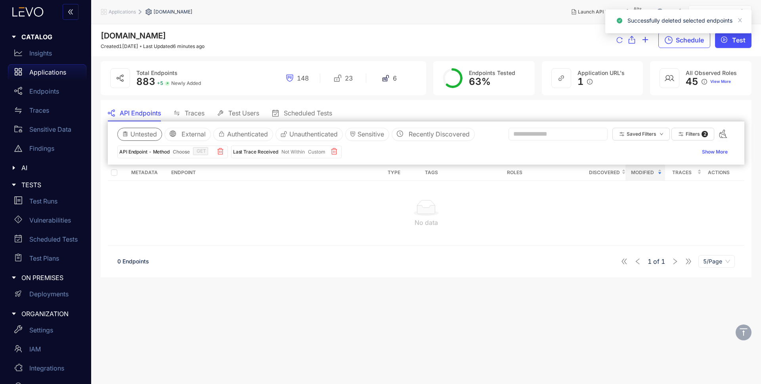
scroll to position [0, 0]
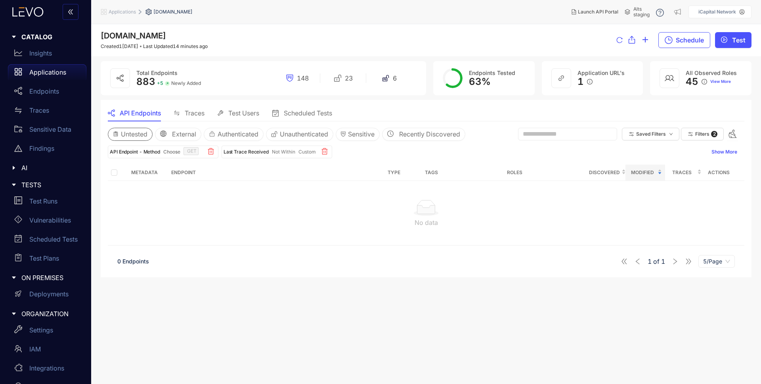
click at [302, 323] on main "s.staging.icapitalnetwork.com Created 1 year ago Last Updated 14 minutes ago Sc…" at bounding box center [426, 203] width 670 height 359
click at [724, 134] on div "Saved Filters Filters 2" at bounding box center [680, 134] width 116 height 13
click at [700, 131] on span "Filters" at bounding box center [702, 134] width 14 height 6
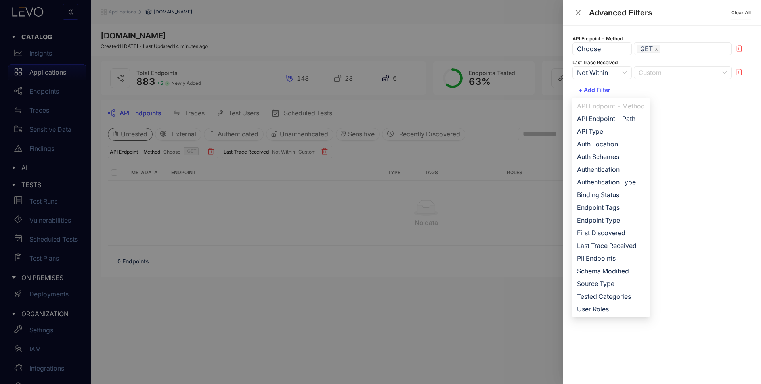
click at [676, 68] on span "Custom" at bounding box center [682, 73] width 88 height 12
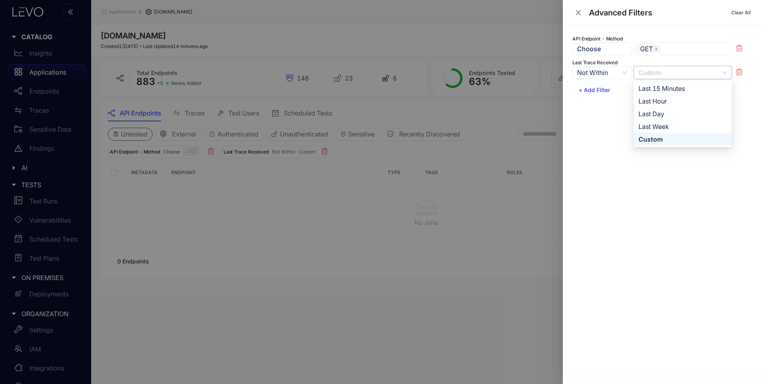
click at [661, 139] on div "Custom" at bounding box center [682, 139] width 88 height 9
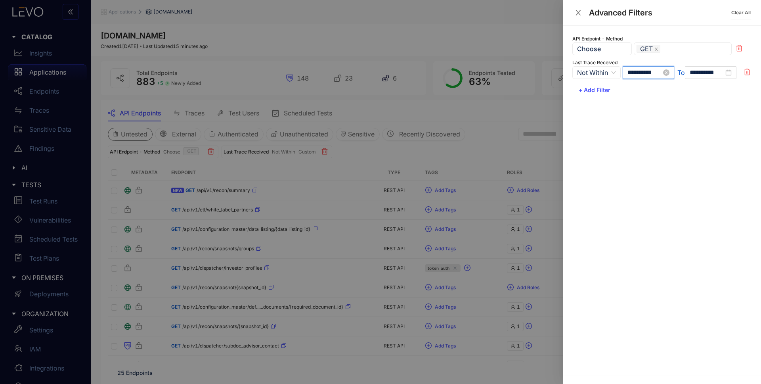
click at [640, 74] on input "**********" at bounding box center [644, 72] width 34 height 7
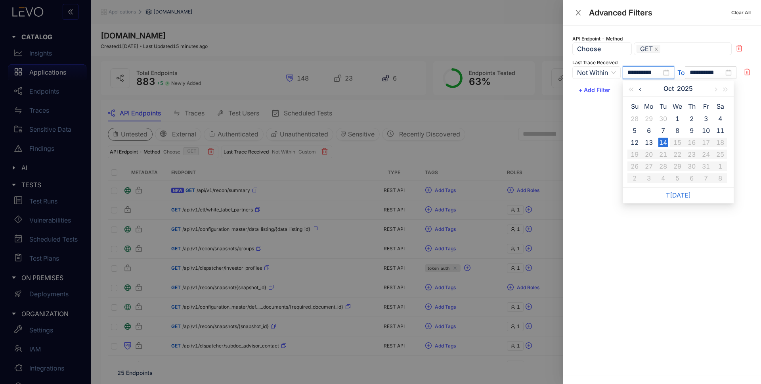
click at [638, 88] on button "button" at bounding box center [641, 88] width 10 height 16
click at [714, 88] on span "button" at bounding box center [715, 90] width 4 height 4
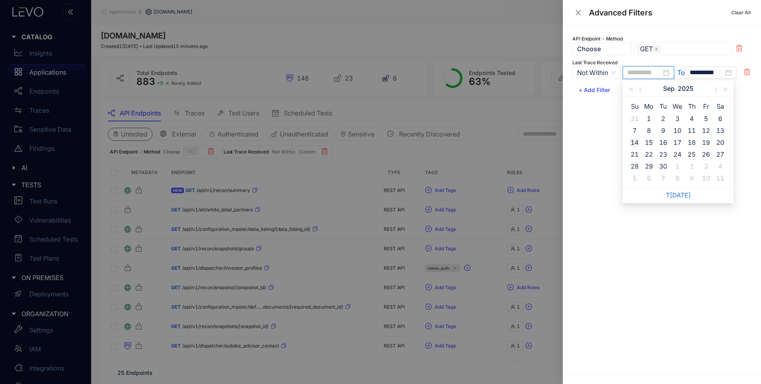
type input "**********"
click at [633, 141] on div "14" at bounding box center [635, 143] width 10 height 10
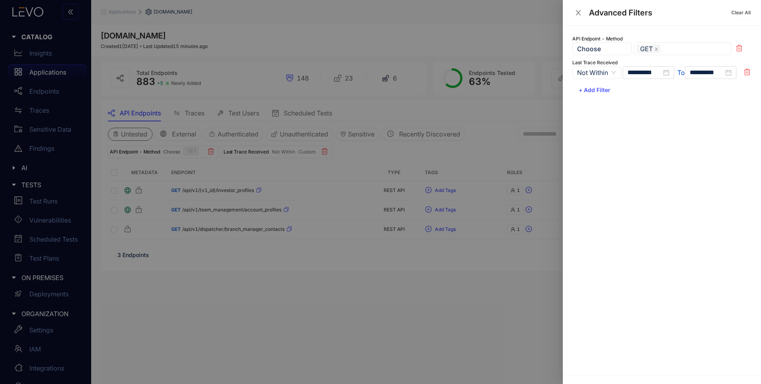
click at [480, 143] on div at bounding box center [380, 192] width 761 height 384
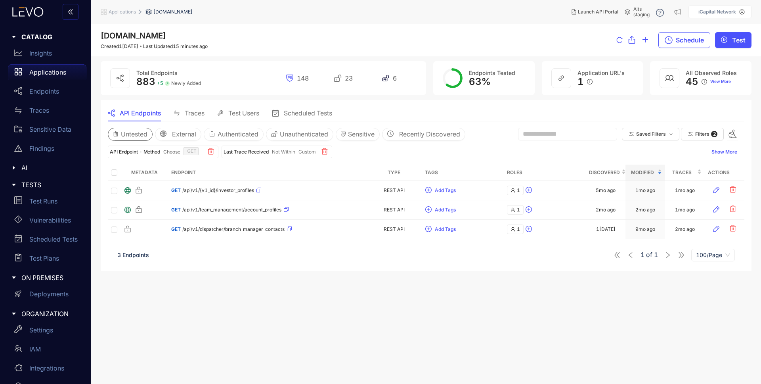
click at [380, 300] on main "s.staging.icapitalnetwork.com Created 1 year ago Last Updated 15 minutes ago Sc…" at bounding box center [426, 203] width 670 height 359
click at [733, 132] on icon "button" at bounding box center [733, 134] width 10 height 10
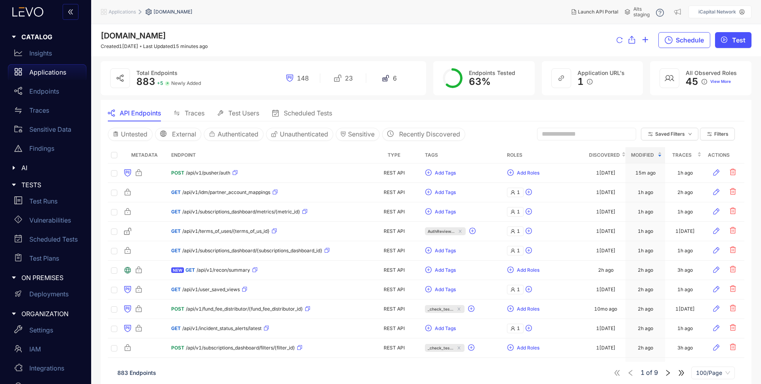
click at [700, 155] on div "Traces" at bounding box center [684, 155] width 33 height 9
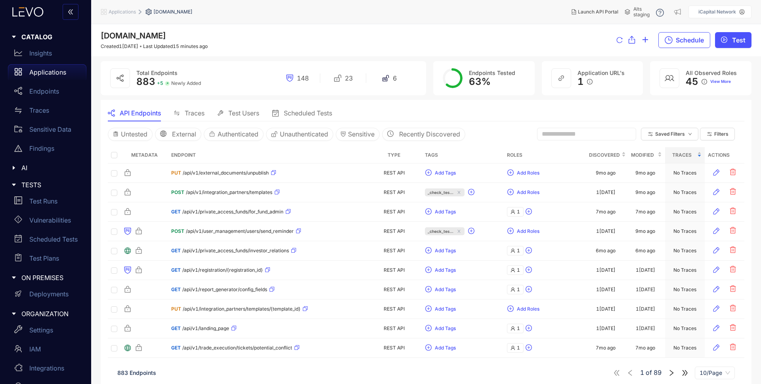
click at [700, 155] on div "Traces" at bounding box center [684, 155] width 33 height 9
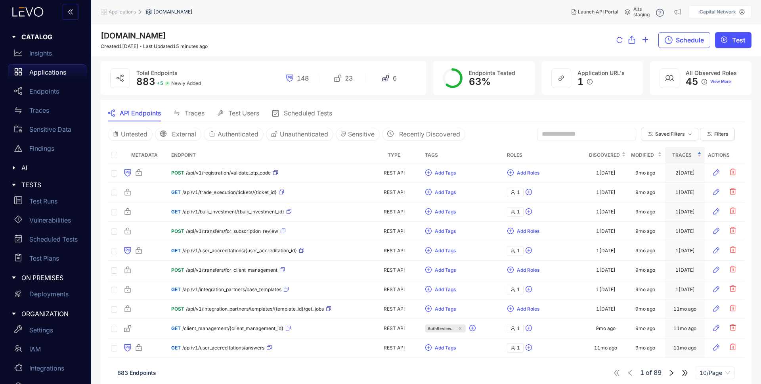
click at [700, 155] on div "Traces" at bounding box center [684, 155] width 33 height 9
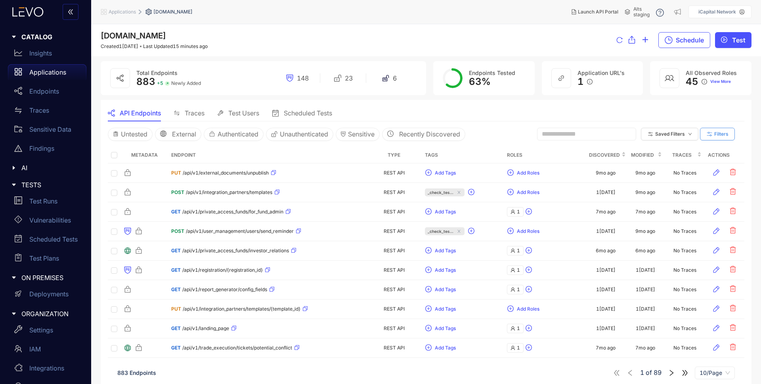
click at [718, 132] on span "Filters" at bounding box center [721, 134] width 14 height 6
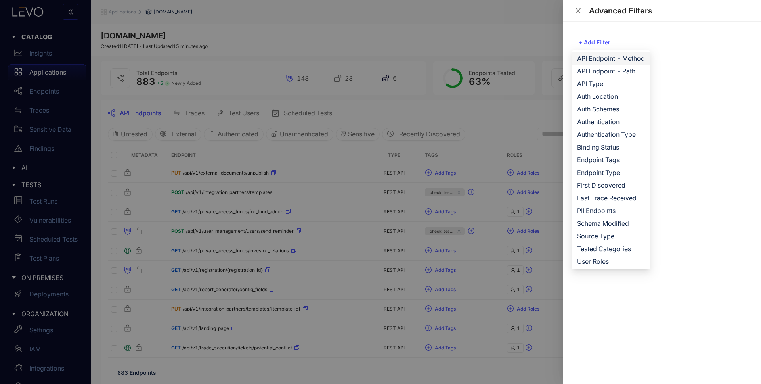
click at [629, 59] on span "API Endpoint - Method" at bounding box center [611, 58] width 68 height 9
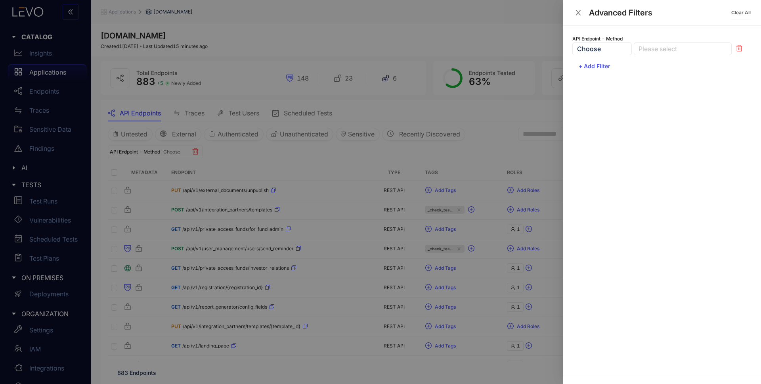
click at [652, 53] on div "Please select" at bounding box center [683, 48] width 98 height 13
click at [657, 66] on div "GET" at bounding box center [682, 64] width 88 height 9
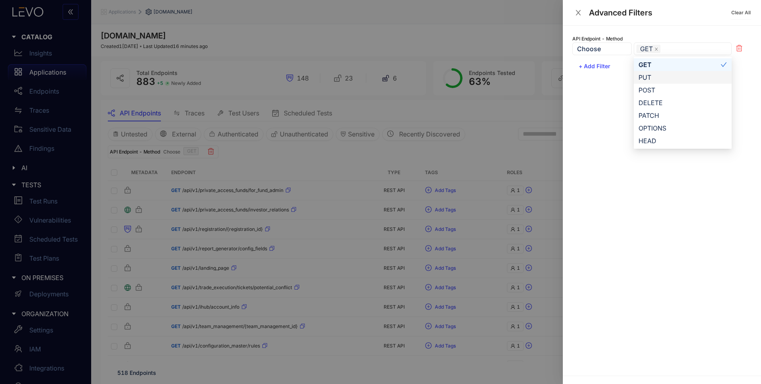
click at [482, 150] on div at bounding box center [380, 192] width 761 height 384
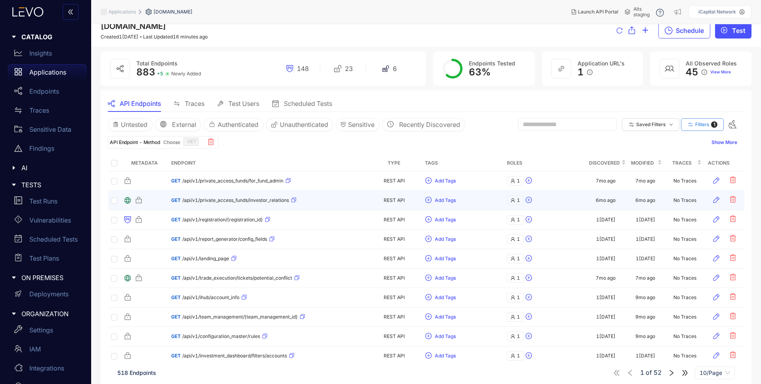
scroll to position [23, 0]
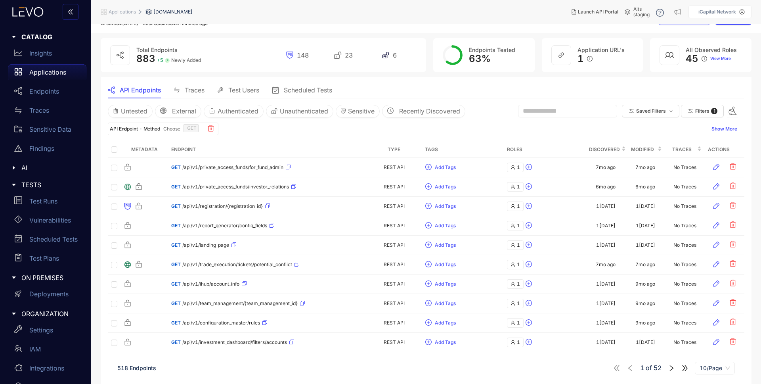
click at [671, 367] on icon "right" at bounding box center [671, 367] width 7 height 7
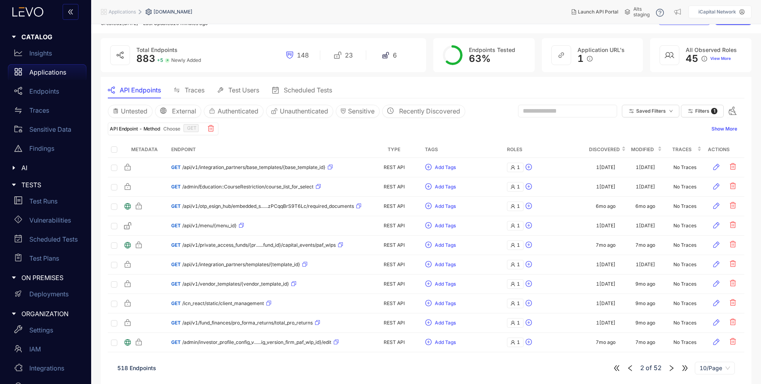
click at [671, 366] on icon "right" at bounding box center [671, 367] width 7 height 7
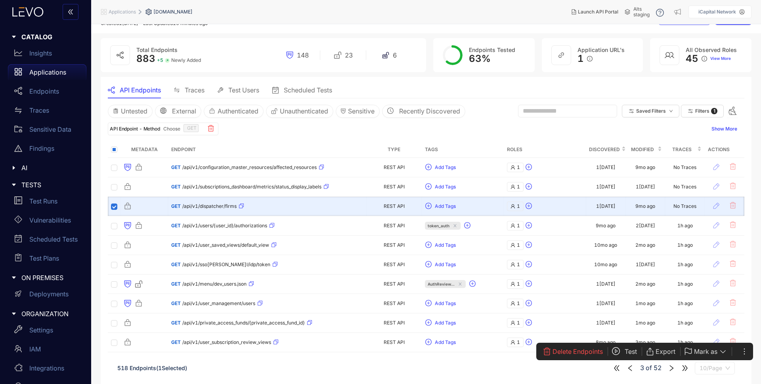
click at [718, 370] on span "10/Page" at bounding box center [714, 368] width 31 height 12
click at [711, 352] on div "100/Page" at bounding box center [714, 352] width 31 height 9
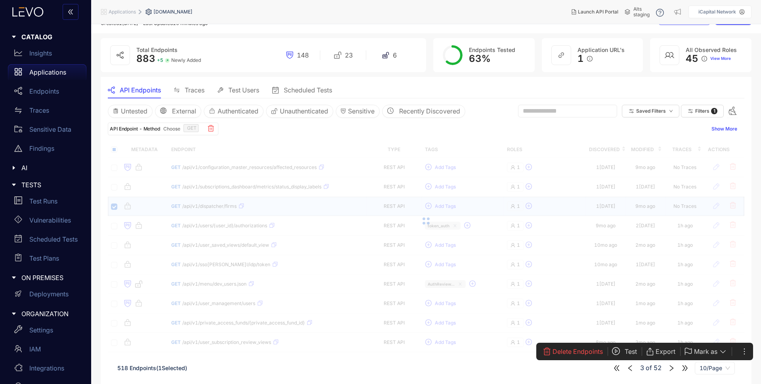
click at [630, 367] on icon "left" at bounding box center [630, 367] width 7 height 7
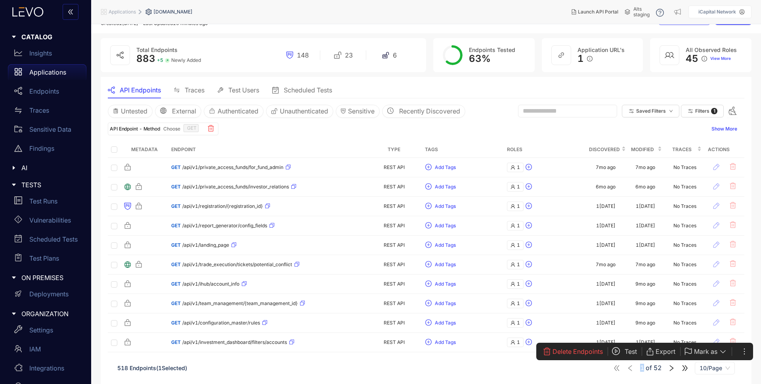
click at [629, 367] on div "1 of 52 10/Page" at bounding box center [674, 367] width 122 height 13
click at [558, 375] on div "518 Endpoints ( 1 Selected) 1 of 52 10/Page" at bounding box center [426, 368] width 636 height 22
click at [296, 147] on th "Endpoint" at bounding box center [267, 149] width 198 height 16
click at [345, 143] on th "Endpoint" at bounding box center [267, 149] width 198 height 16
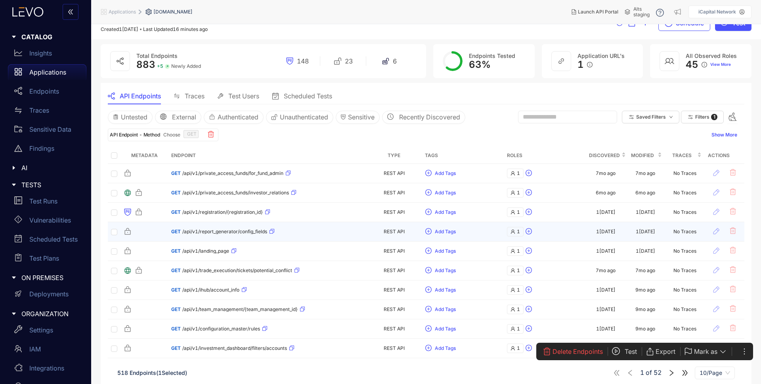
scroll to position [23, 0]
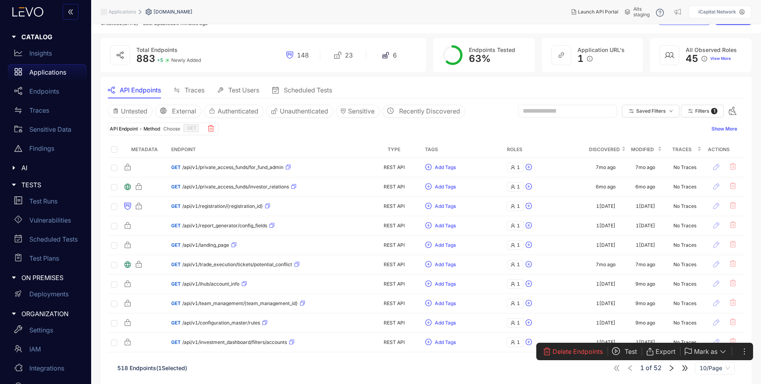
click at [713, 369] on span "10/Page" at bounding box center [714, 368] width 31 height 12
click at [714, 352] on div "100/Page" at bounding box center [714, 352] width 31 height 9
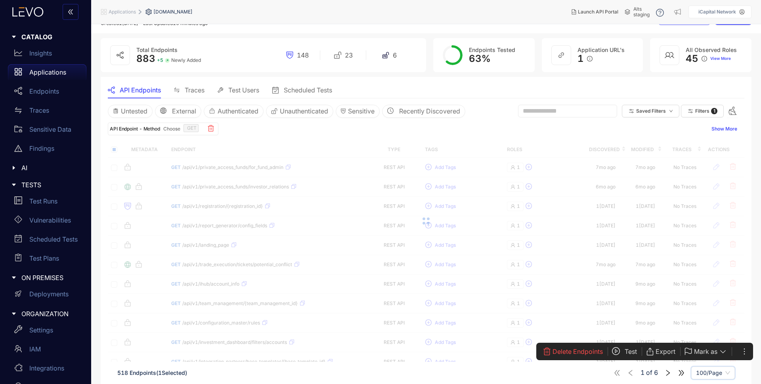
click at [448, 379] on div "518 Endpoints ( 1 Selected) 1 of 6 100/Page 100/Page" at bounding box center [426, 372] width 636 height 22
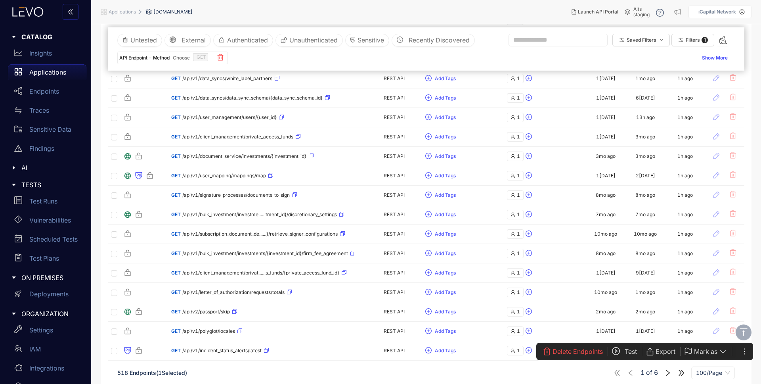
scroll to position [808, 0]
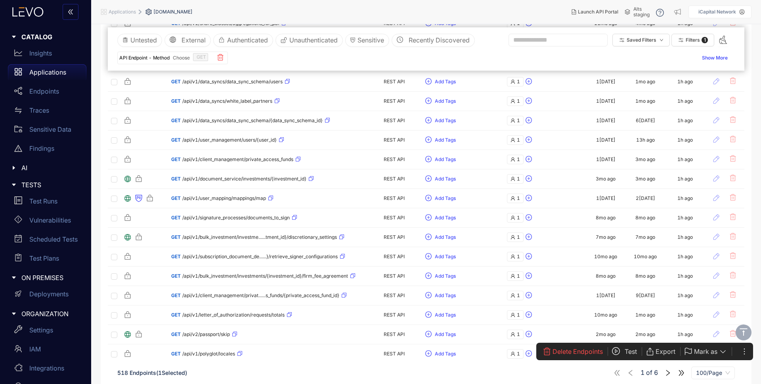
click at [713, 371] on span "100/Page" at bounding box center [713, 373] width 34 height 12
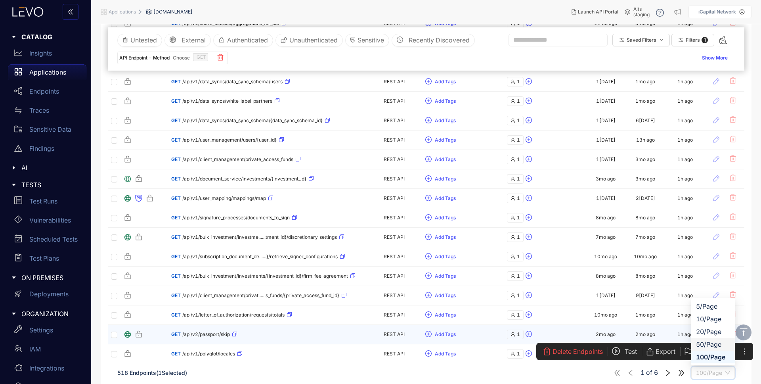
click at [711, 340] on div "50/Page" at bounding box center [713, 344] width 34 height 9
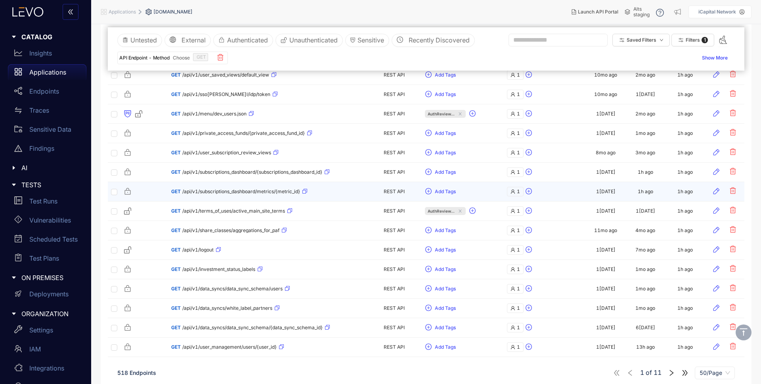
scroll to position [764, 0]
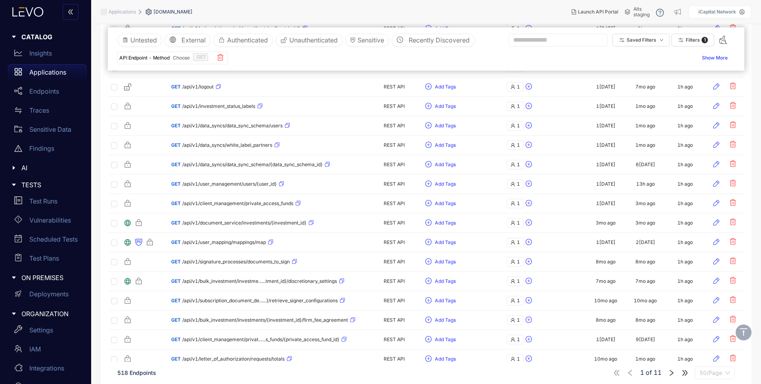
click at [709, 367] on span "50/Page" at bounding box center [714, 373] width 31 height 12
click at [716, 329] on div "20/Page" at bounding box center [714, 331] width 31 height 9
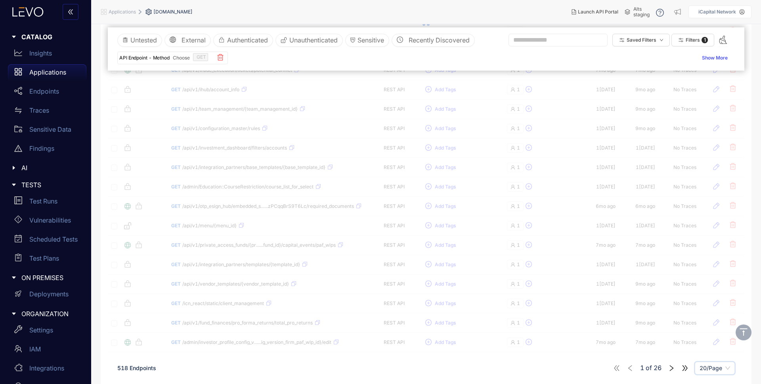
scroll to position [217, 0]
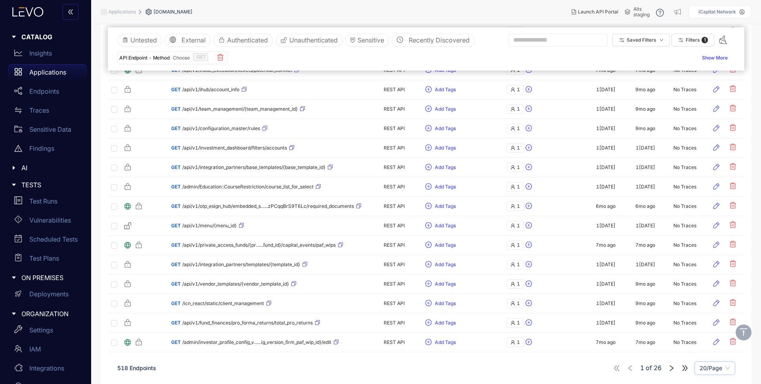
click at [583, 371] on div "518 Endpoints 1 of 26 20/Page 20/Page" at bounding box center [426, 368] width 636 height 22
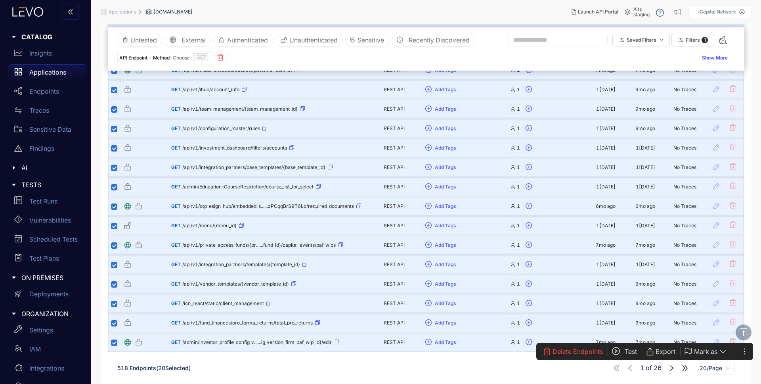
click at [671, 367] on icon "right" at bounding box center [671, 367] width 7 height 7
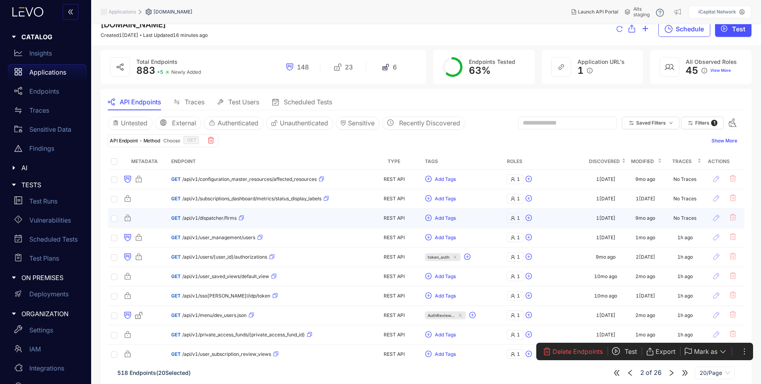
scroll to position [0, 0]
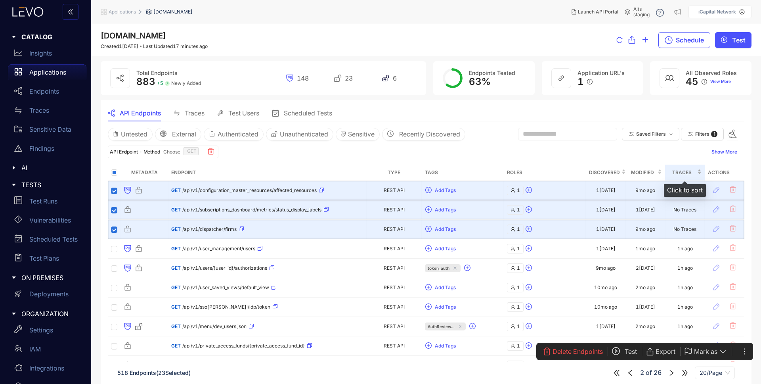
click at [699, 172] on div "Traces" at bounding box center [684, 172] width 33 height 9
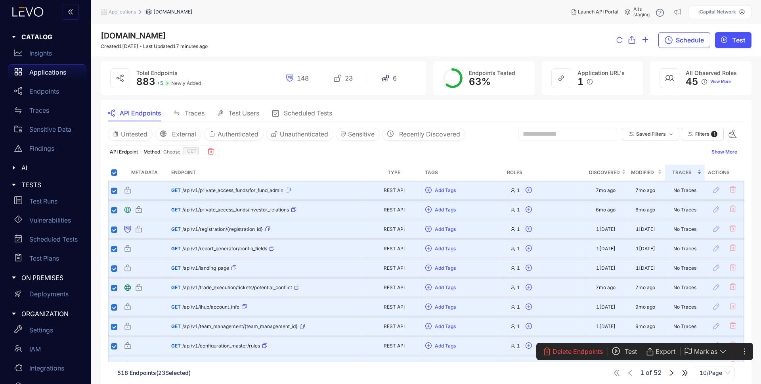
click at [701, 170] on div "Traces" at bounding box center [684, 172] width 33 height 9
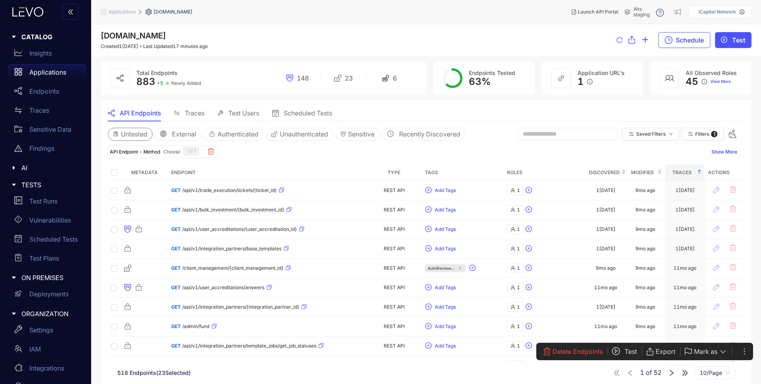
click at [140, 134] on span "Untested" at bounding box center [134, 133] width 27 height 7
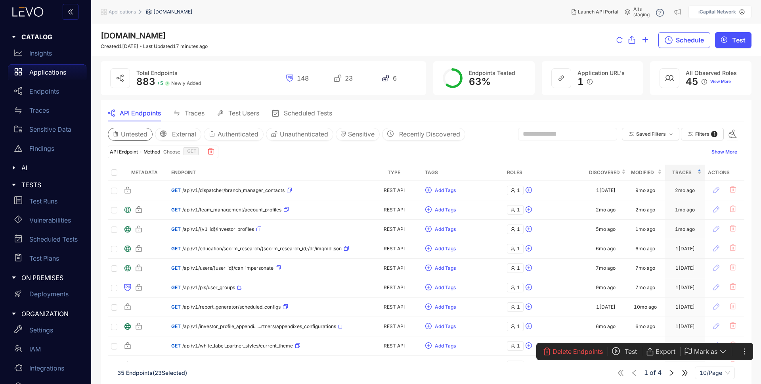
click at [141, 138] on span "Untested" at bounding box center [134, 133] width 27 height 7
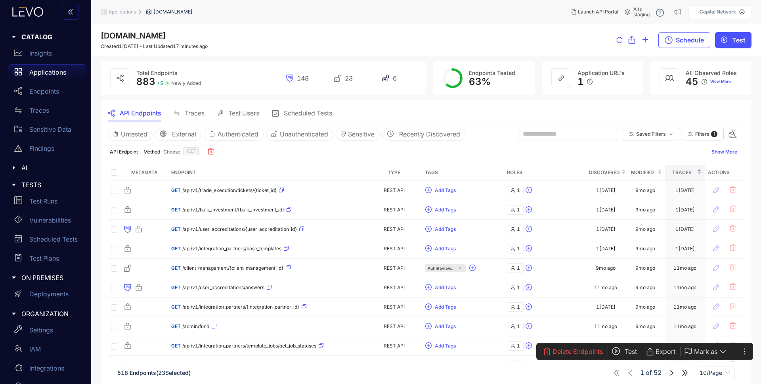
click at [573, 352] on span "Delete Endpoints" at bounding box center [577, 351] width 50 height 7
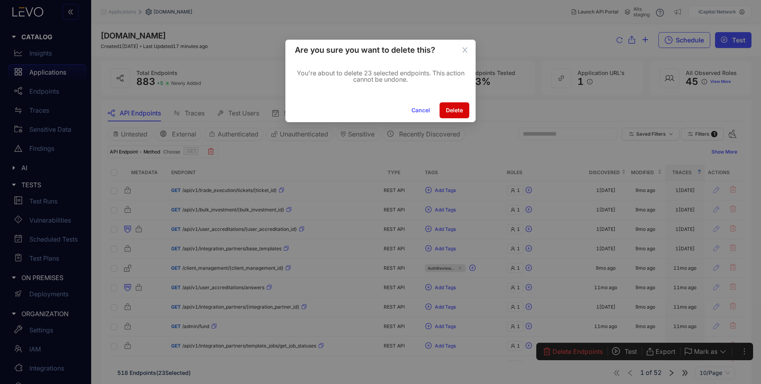
click at [455, 113] on span "Delete" at bounding box center [454, 110] width 17 height 6
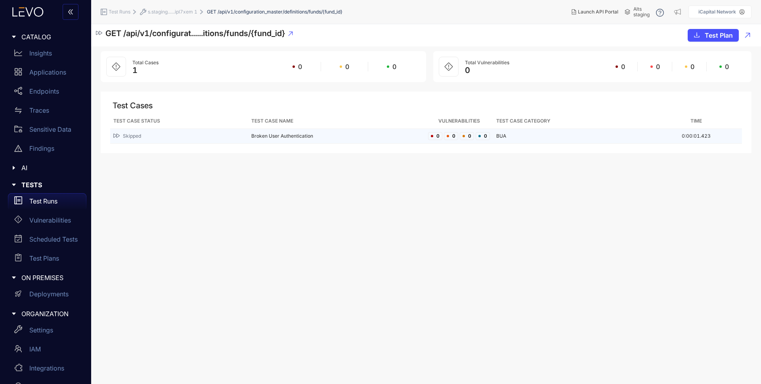
click at [191, 137] on div "Skipped" at bounding box center [179, 136] width 132 height 8
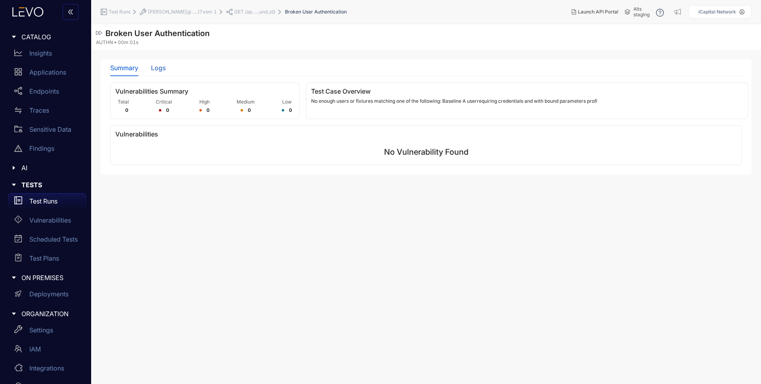
click at [159, 67] on div "Logs" at bounding box center [158, 67] width 15 height 7
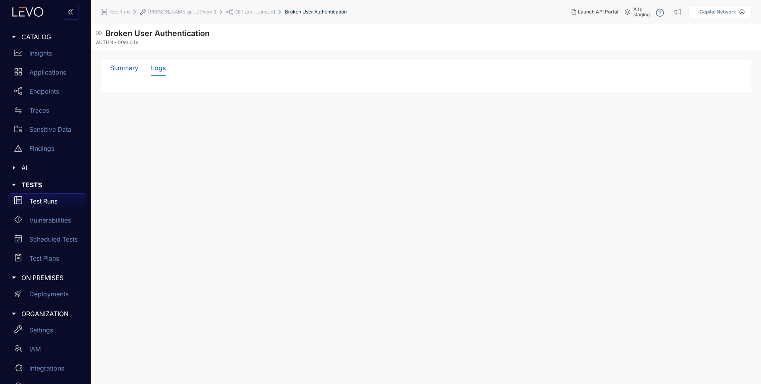
click at [121, 68] on div "Summary" at bounding box center [124, 67] width 28 height 7
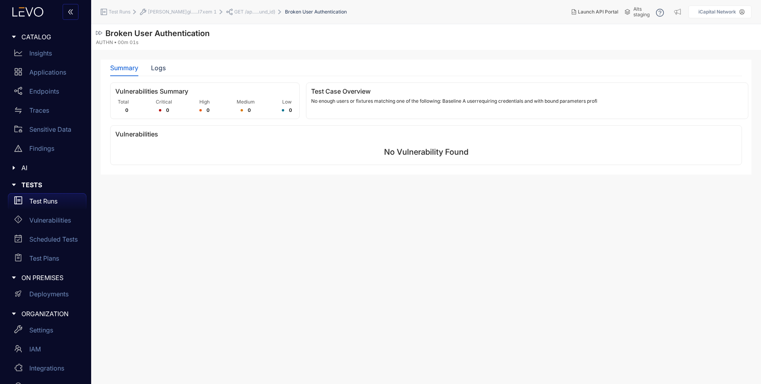
click at [359, 101] on p "No enough users or fixtures matching one of the following: Baseline A userrequi…" at bounding box center [527, 101] width 432 height 6
click at [382, 199] on section "Broken User Authentication AUTHN 00m 01s Summary Logs Vulnerabilities Summary T…" at bounding box center [426, 203] width 670 height 359
click at [46, 223] on p "Vulnerabilities" at bounding box center [50, 219] width 42 height 7
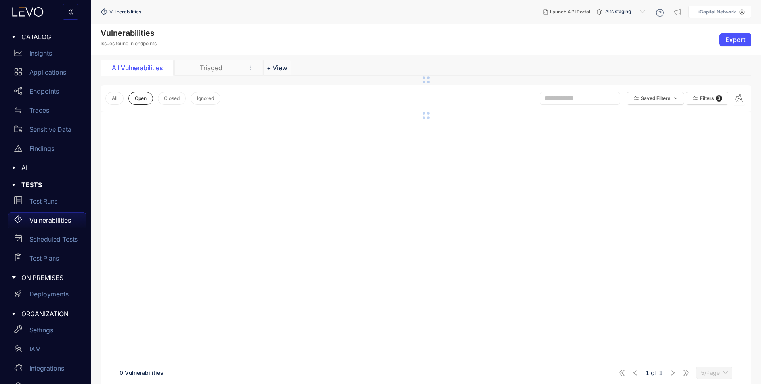
click at [644, 9] on span "Alts staging" at bounding box center [625, 12] width 41 height 13
click at [615, 93] on div "SI QA" at bounding box center [628, 97] width 41 height 9
click at [206, 73] on div "Triaged" at bounding box center [218, 68] width 88 height 16
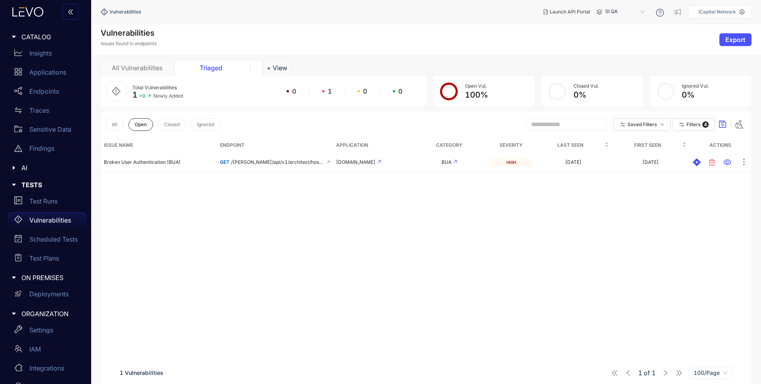
click at [617, 6] on span "SI QA" at bounding box center [625, 12] width 41 height 13
click at [642, 45] on div "Alts staging" at bounding box center [628, 45] width 41 height 9
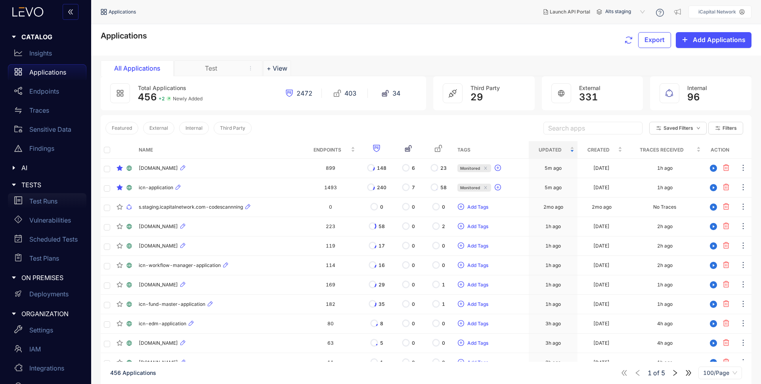
click at [40, 211] on link "Test Runs" at bounding box center [47, 202] width 78 height 19
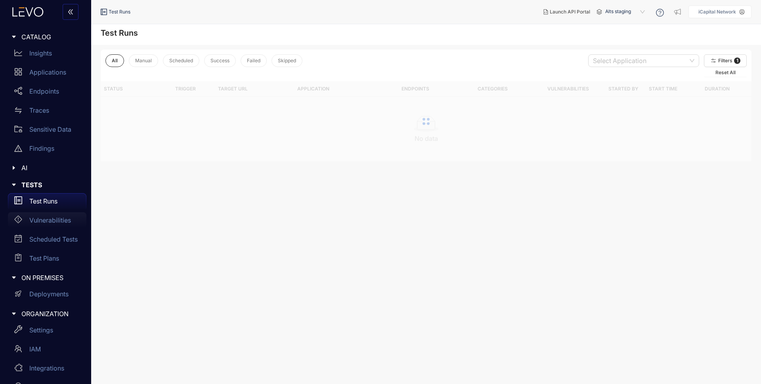
click at [49, 221] on p "Vulnerabilities" at bounding box center [50, 219] width 42 height 7
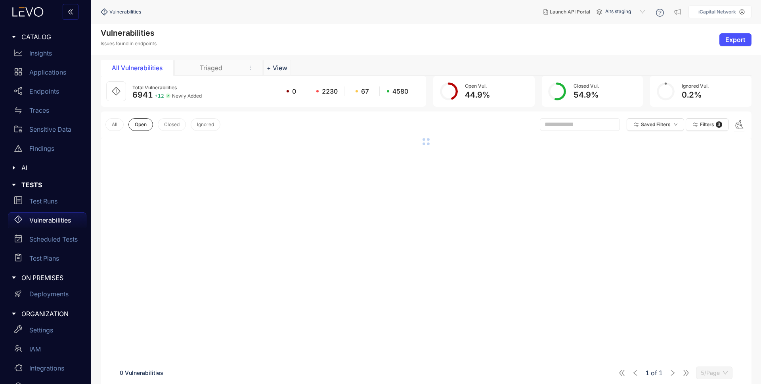
click at [224, 70] on div "Triaged" at bounding box center [210, 67] width 59 height 7
click at [687, 126] on span "Filters" at bounding box center [693, 125] width 14 height 6
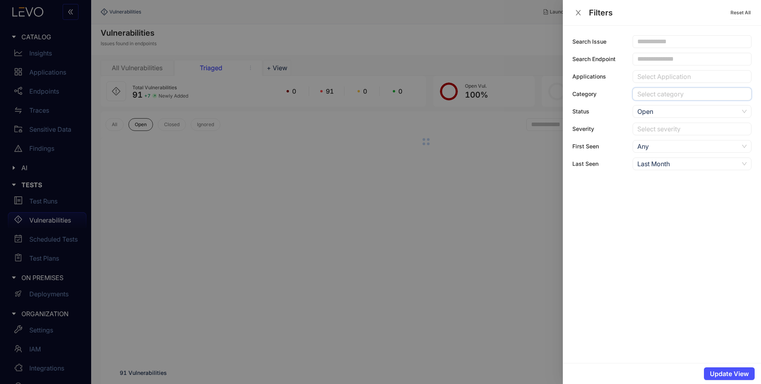
click at [681, 94] on div at bounding box center [687, 94] width 105 height 8
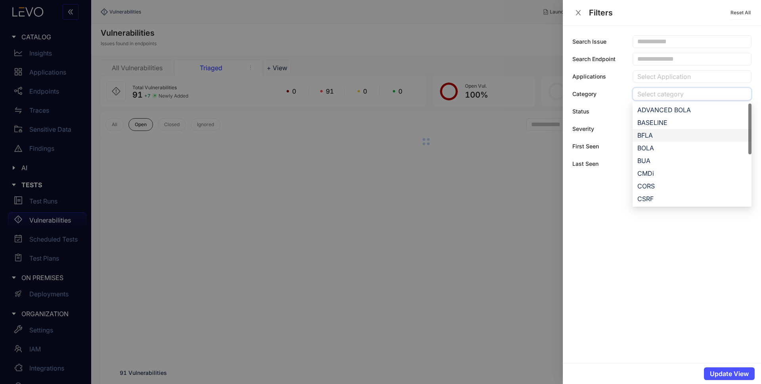
click at [656, 136] on div "BFLA" at bounding box center [691, 135] width 109 height 9
click at [352, 121] on div at bounding box center [380, 192] width 761 height 384
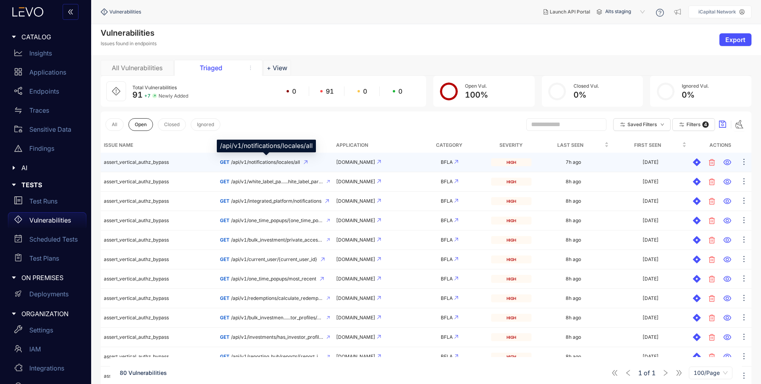
click at [259, 161] on span "/api/v1/notifications/locales/all" at bounding box center [265, 162] width 69 height 6
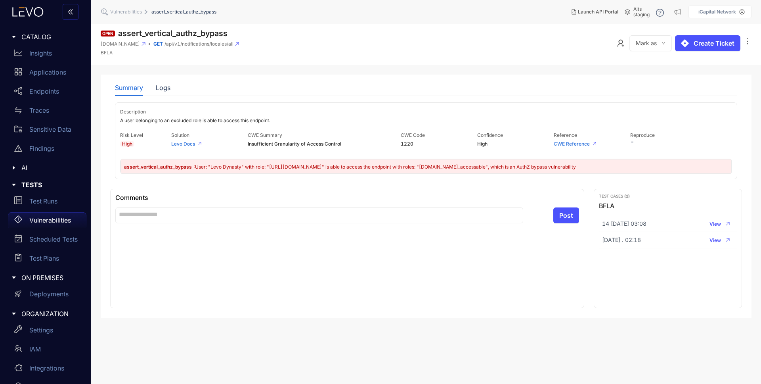
click at [204, 168] on span ": User: "Levo Dynasty" with role: "[URL][DOMAIN_NAME]" is able to access the en…" at bounding box center [385, 167] width 382 height 6
click at [161, 84] on div "Logs" at bounding box center [163, 87] width 15 height 7
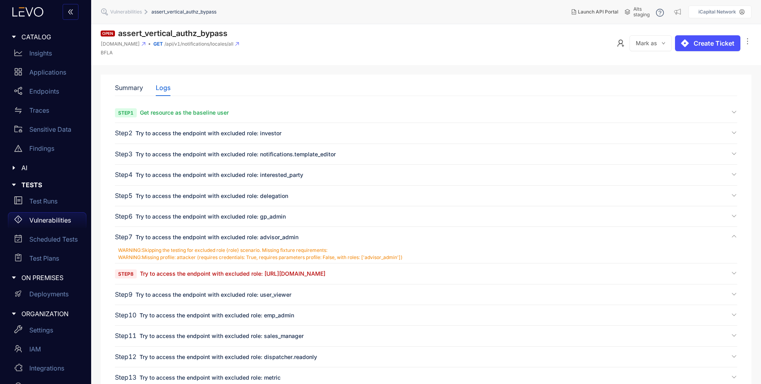
click at [207, 272] on span "Try to access the endpoint with excluded role: [URL][DOMAIN_NAME]" at bounding box center [232, 273] width 185 height 7
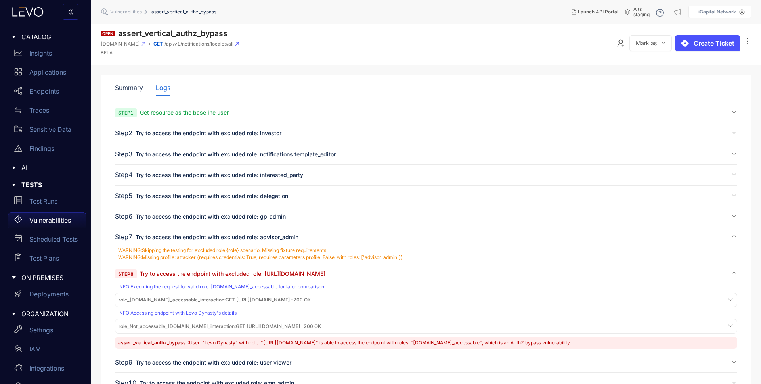
scroll to position [85, 0]
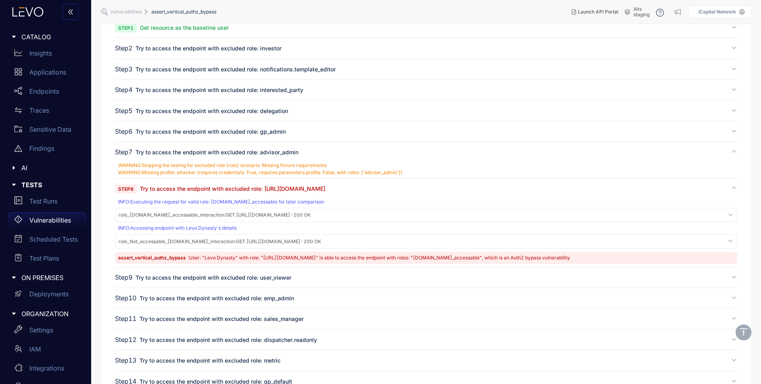
click at [321, 242] on span "role_Not_accessable_[DOMAIN_NAME]_interaction : GET [URL][DOMAIN_NAME] - 200 OK" at bounding box center [219, 242] width 203 height 6
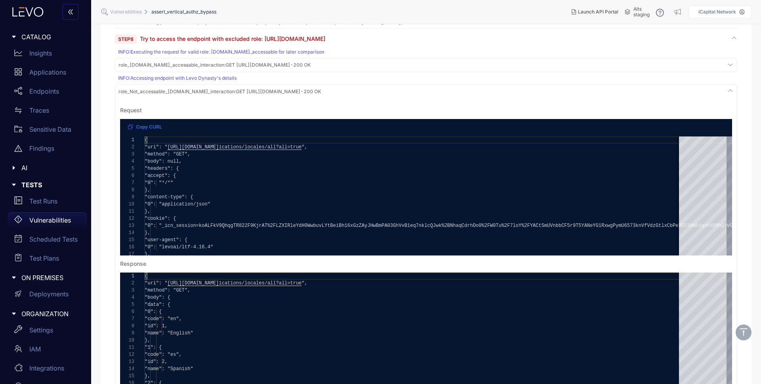
scroll to position [0, 0]
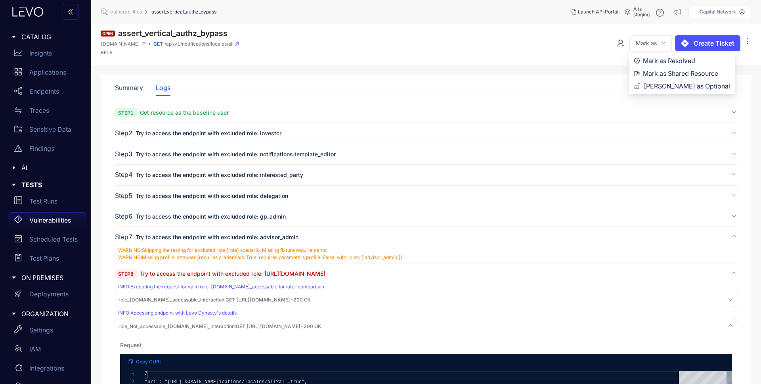
click at [661, 39] on button "Mark as" at bounding box center [650, 43] width 42 height 16
click at [667, 71] on span "Mark as Shared Resource" at bounding box center [686, 73] width 87 height 9
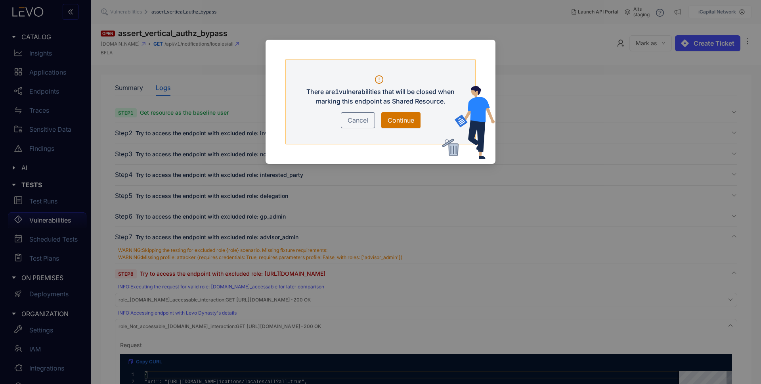
click at [413, 118] on span "Continue" at bounding box center [401, 120] width 27 height 10
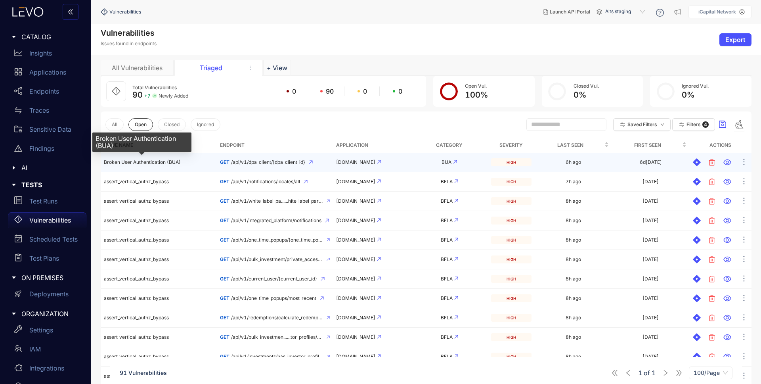
click at [163, 160] on span "Broken User Authentication (BUA)" at bounding box center [142, 162] width 77 height 6
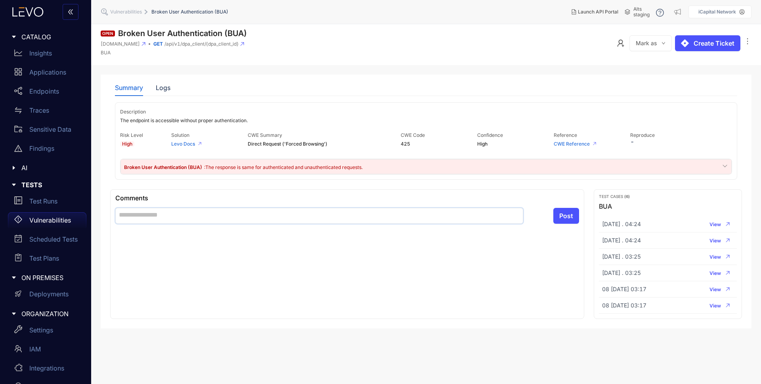
click at [235, 218] on textarea at bounding box center [319, 216] width 408 height 16
type textarea "*"
type textarea "**"
type textarea "***"
type textarea "****"
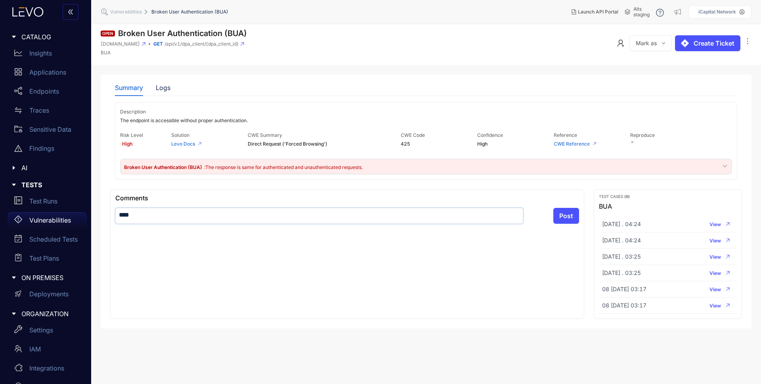
type textarea "****"
type textarea "******"
type textarea "*******"
type textarea "**********"
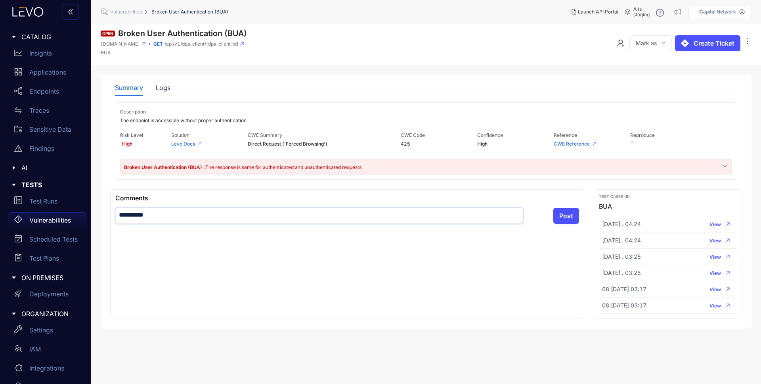
type textarea "**********"
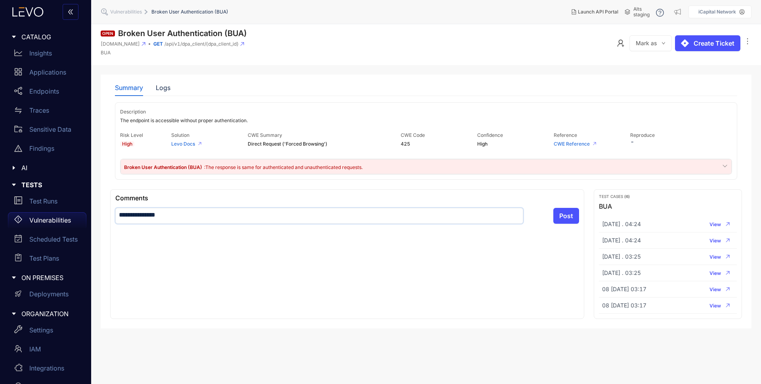
type textarea "**********"
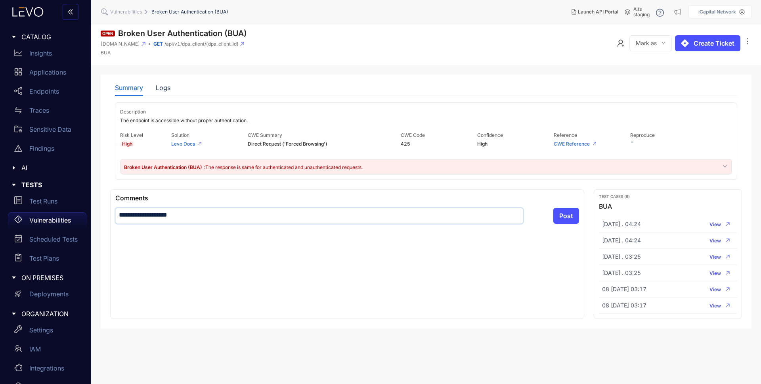
type textarea "**********"
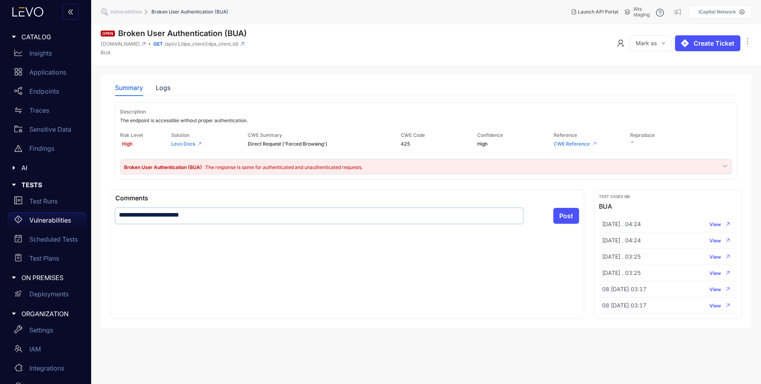
type textarea "**********"
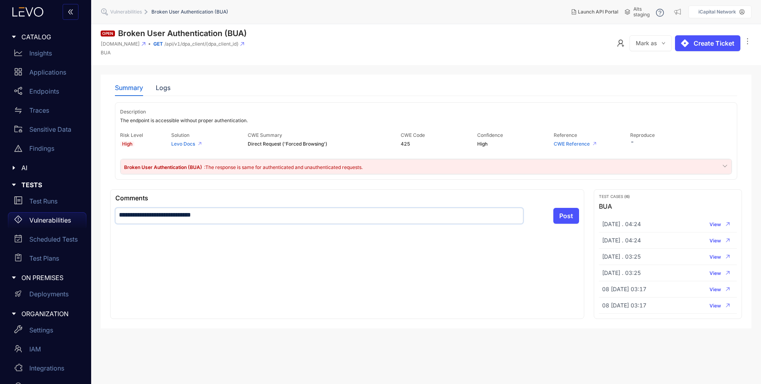
type textarea "**********"
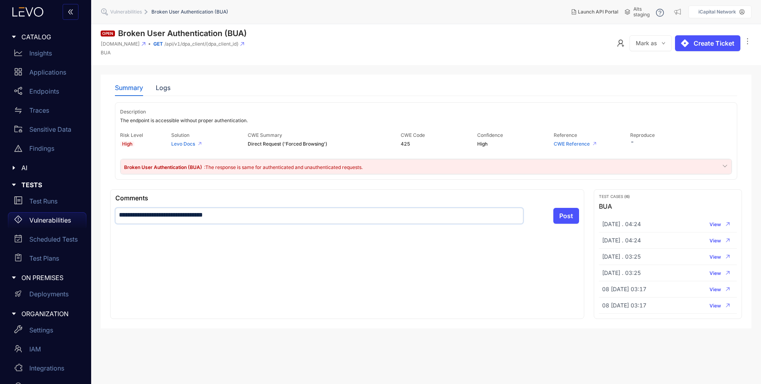
type textarea "**********"
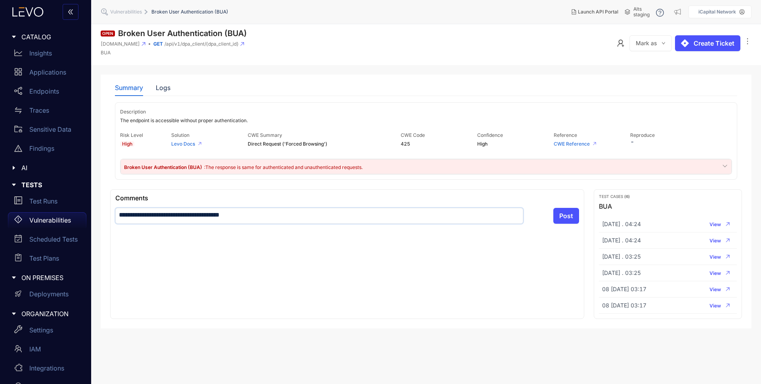
type textarea "**********"
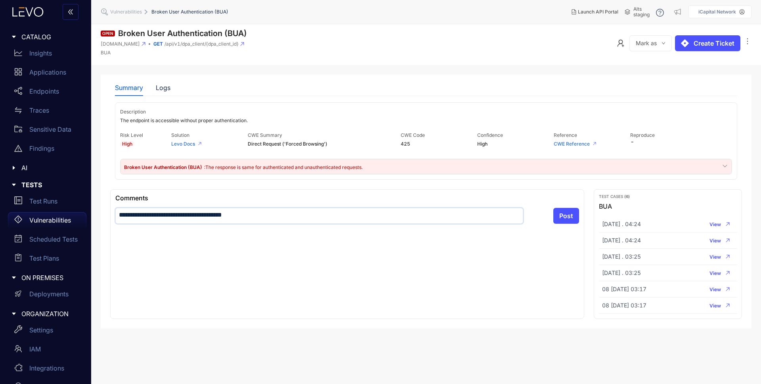
type textarea "**********"
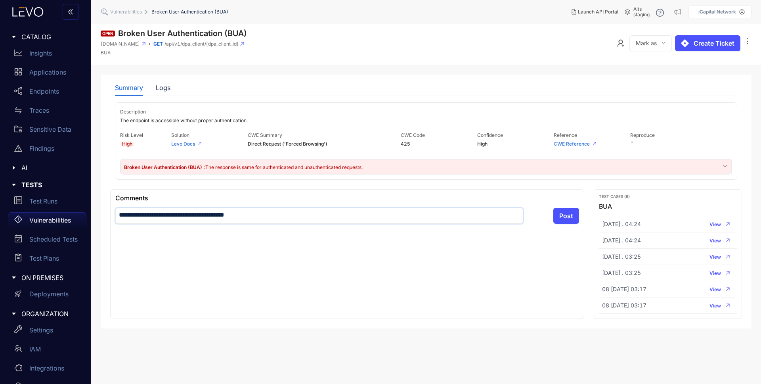
type textarea "**********"
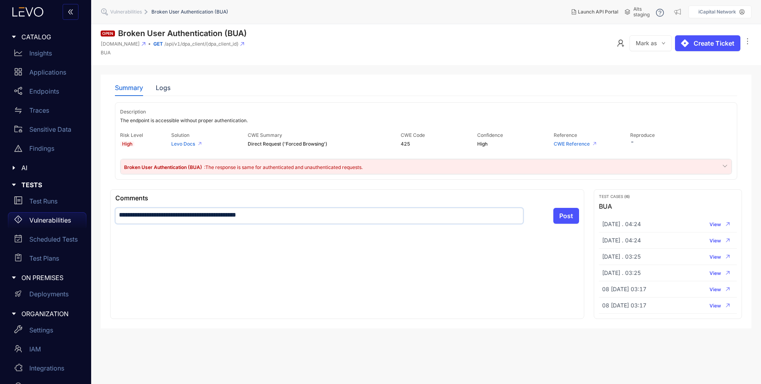
type textarea "**********"
click at [159, 87] on div "Logs" at bounding box center [163, 87] width 15 height 7
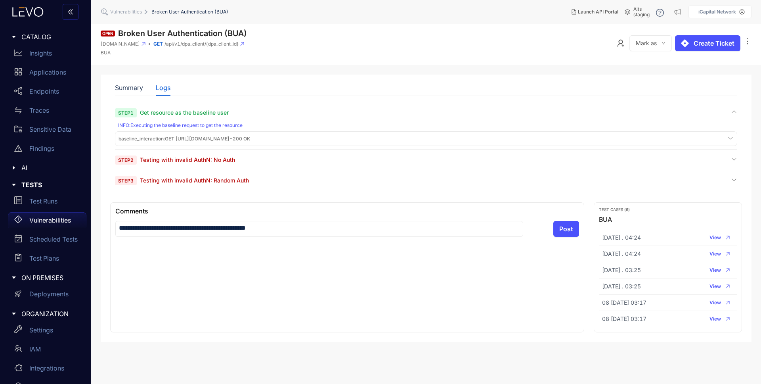
click at [212, 139] on span "baseline_interaction : GET [URL][DOMAIN_NAME] - 200 OK" at bounding box center [184, 139] width 132 height 6
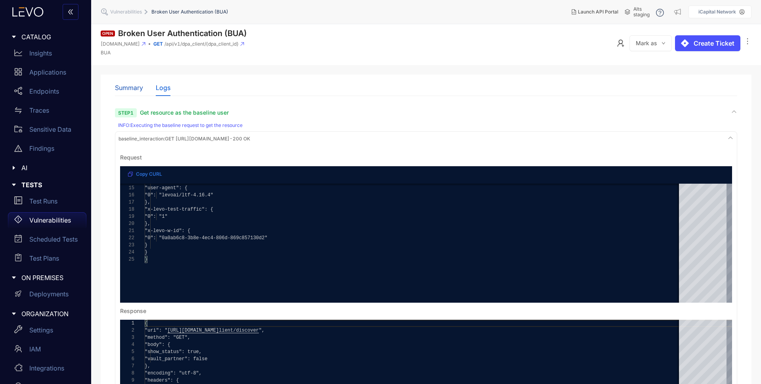
click at [132, 86] on div "Summary" at bounding box center [129, 87] width 28 height 7
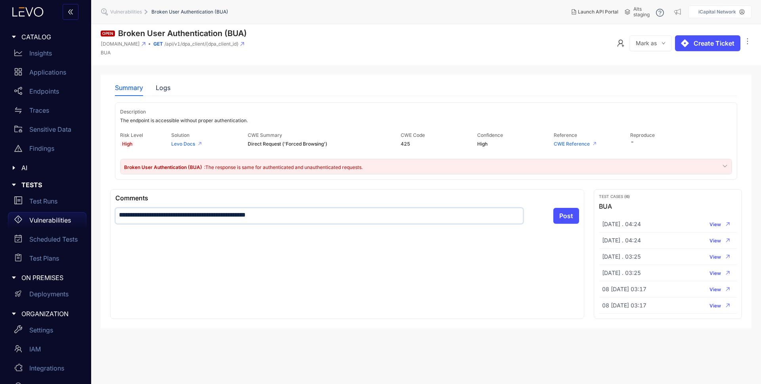
click at [299, 214] on textarea "**********" at bounding box center [319, 216] width 408 height 16
click at [275, 216] on textarea "**********" at bounding box center [319, 216] width 408 height 16
type textarea "**********"
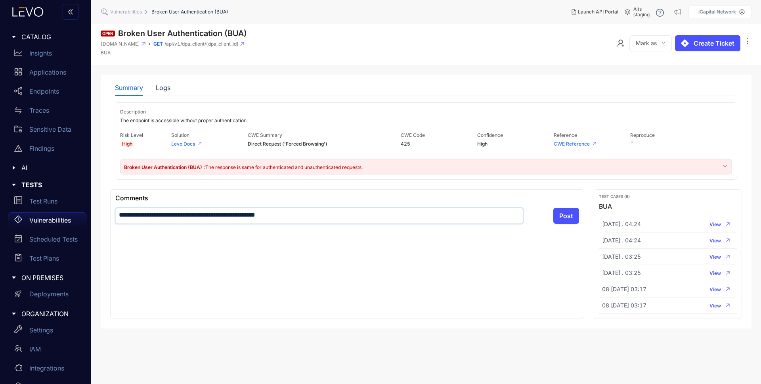
type textarea "**********"
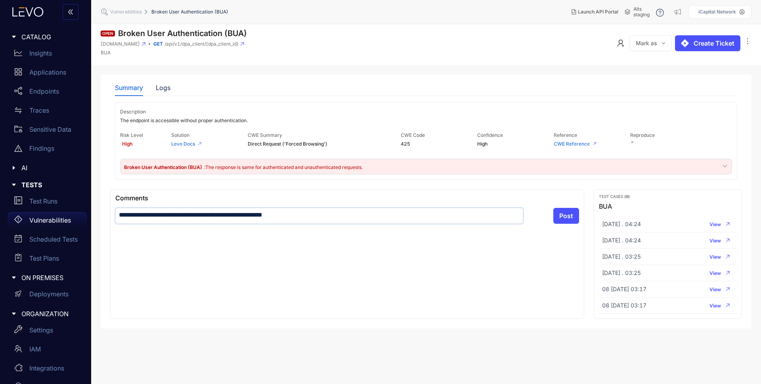
type textarea "**********"
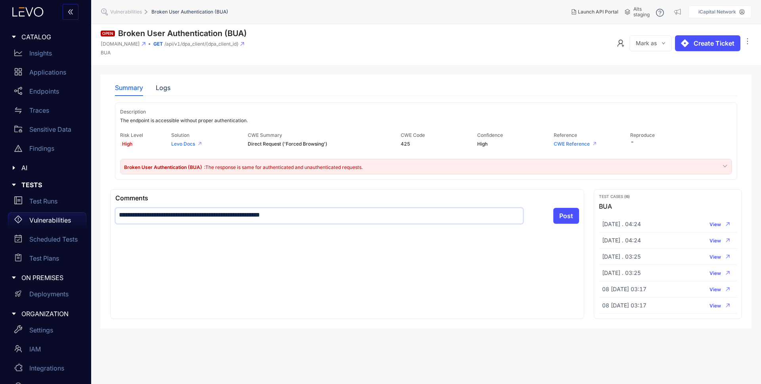
type textarea "**********"
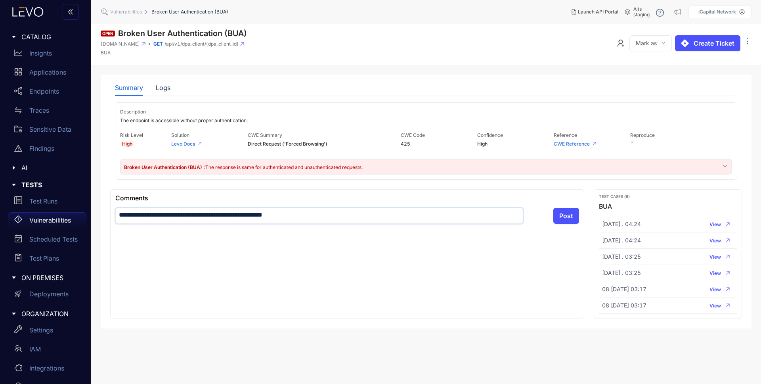
type textarea "**********"
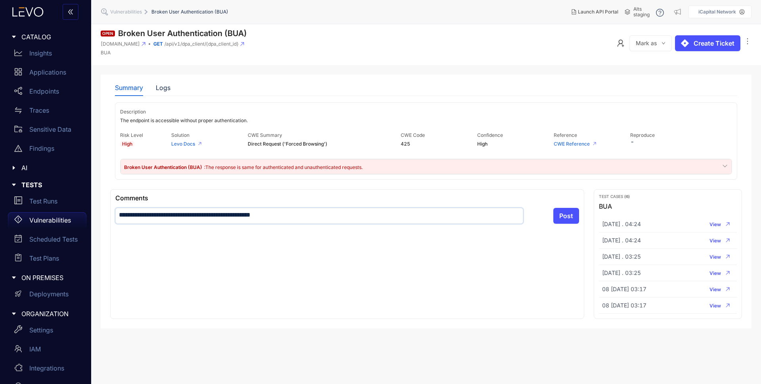
type textarea "**********"
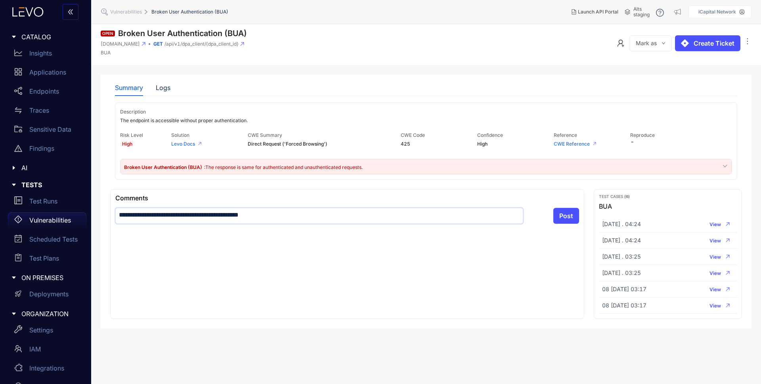
type textarea "**********"
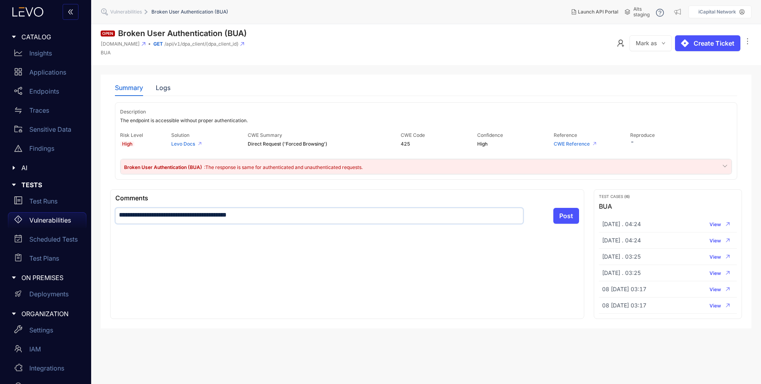
type textarea "**********"
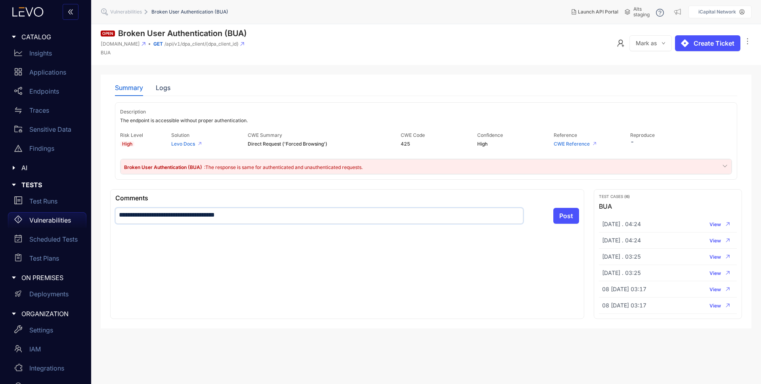
type textarea "**********"
click at [263, 212] on textarea "**********" at bounding box center [319, 216] width 408 height 16
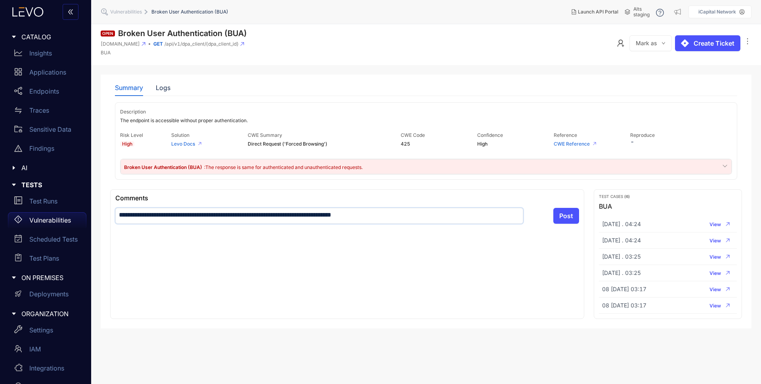
click at [263, 212] on textarea "**********" at bounding box center [319, 216] width 408 height 16
paste textarea "**********"
click at [187, 216] on textarea "**********" at bounding box center [319, 216] width 408 height 16
click at [191, 216] on textarea "**********" at bounding box center [319, 216] width 408 height 16
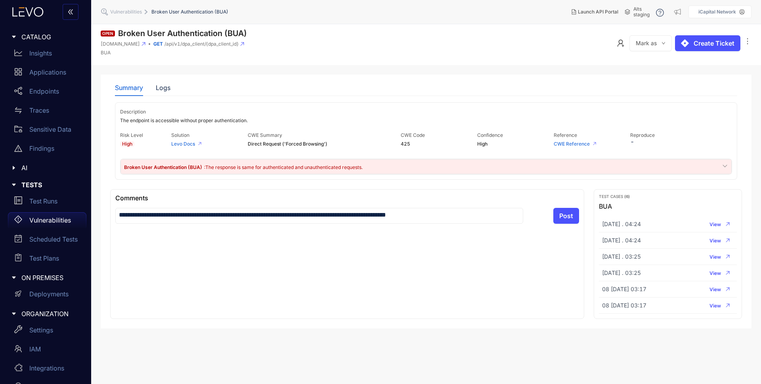
click at [362, 206] on div "**********" at bounding box center [347, 208] width 464 height 29
click at [365, 217] on textarea "**********" at bounding box center [319, 216] width 408 height 16
click at [366, 217] on textarea "**********" at bounding box center [319, 216] width 408 height 16
paste textarea "**********"
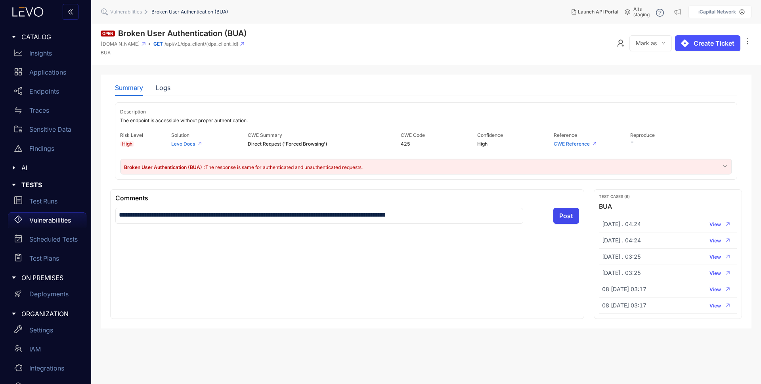
click at [561, 215] on span "Post" at bounding box center [566, 215] width 14 height 7
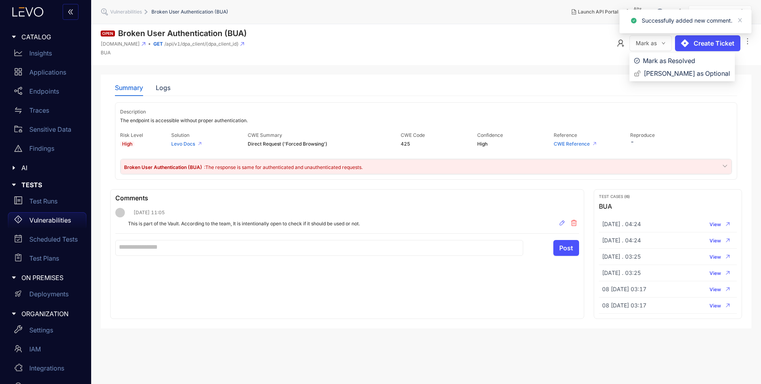
click at [664, 44] on icon "down" at bounding box center [663, 43] width 4 height 4
click at [676, 75] on span "[PERSON_NAME] as Optional" at bounding box center [687, 73] width 86 height 9
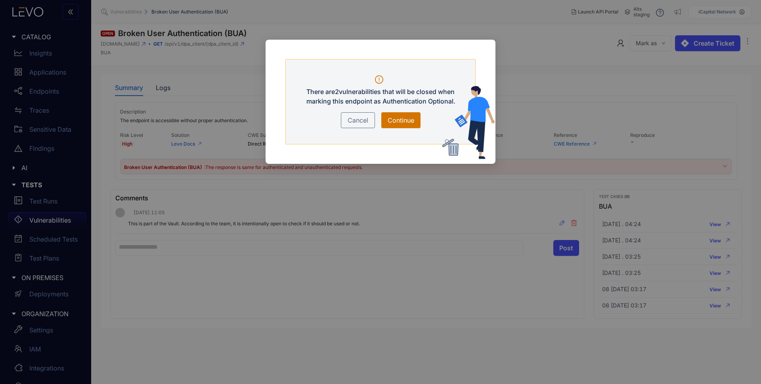
click at [403, 120] on span "Continue" at bounding box center [401, 120] width 27 height 10
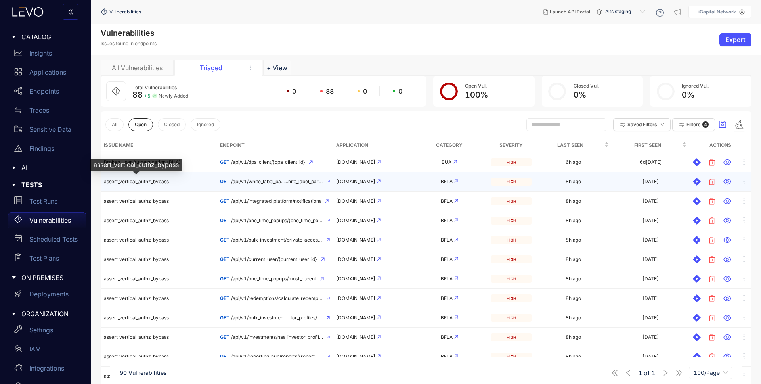
click at [160, 182] on span "assert_vertical_authz_bypass" at bounding box center [136, 181] width 65 height 6
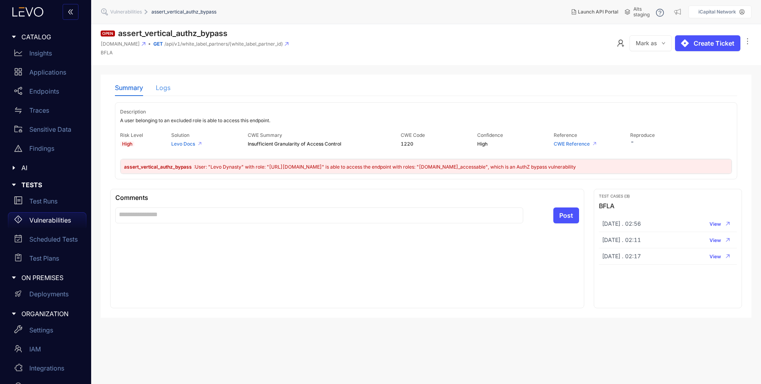
click at [166, 92] on div "Logs" at bounding box center [163, 87] width 15 height 17
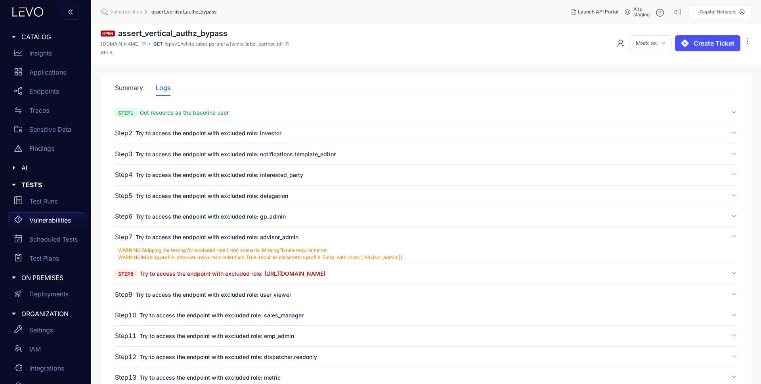
click at [325, 275] on span "Try to access the endpoint with excluded role: [URL][DOMAIN_NAME]" at bounding box center [232, 273] width 185 height 7
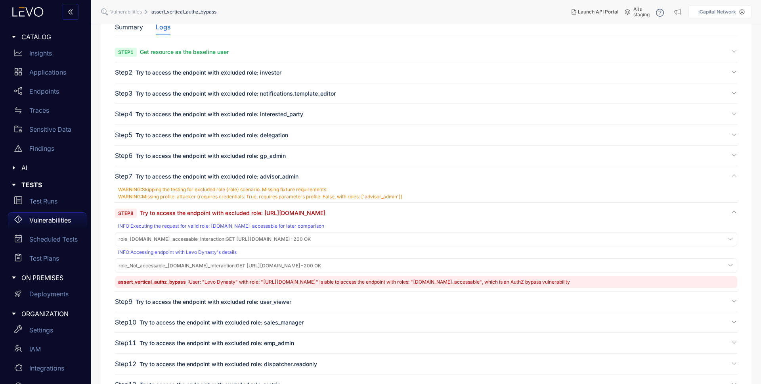
scroll to position [161, 0]
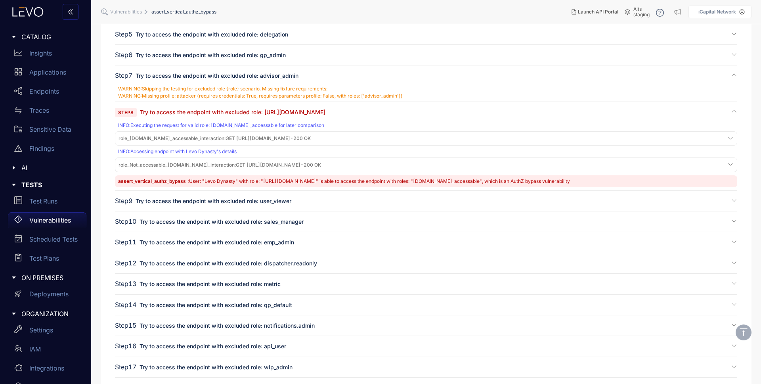
click at [321, 165] on span "role_Not_accessable_[DOMAIN_NAME]_interaction : GET [URL][DOMAIN_NAME] - 200 OK" at bounding box center [219, 165] width 203 height 6
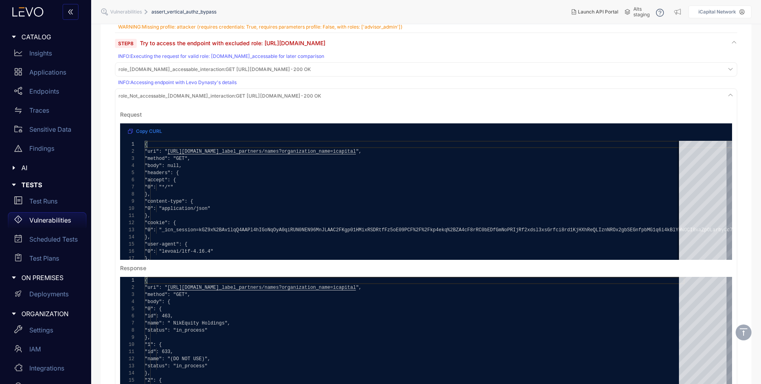
scroll to position [0, 0]
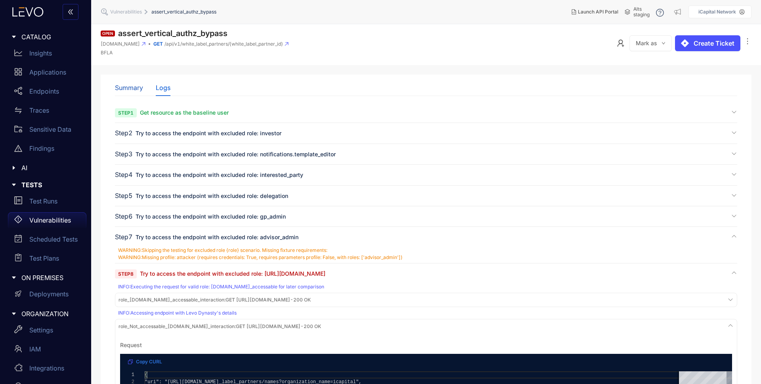
click at [127, 84] on div "Summary" at bounding box center [129, 87] width 28 height 7
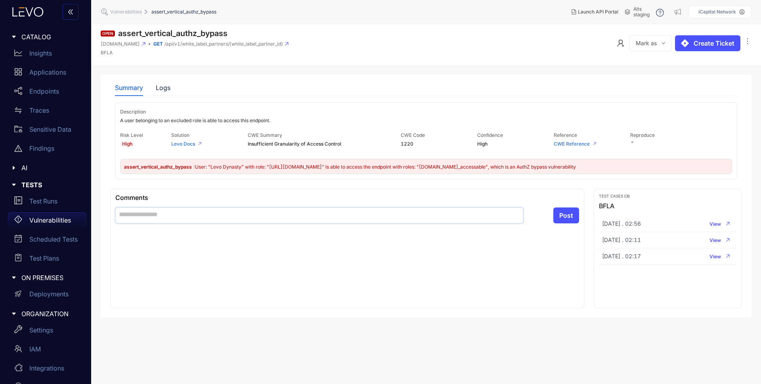
click at [227, 210] on textarea at bounding box center [319, 215] width 408 height 16
drag, startPoint x: 375, startPoint y: 213, endPoint x: 115, endPoint y: 214, distance: 259.6
click at [115, 214] on textarea "**********" at bounding box center [319, 215] width 408 height 16
click at [671, 72] on span "Mark as Shared Resource" at bounding box center [686, 73] width 87 height 9
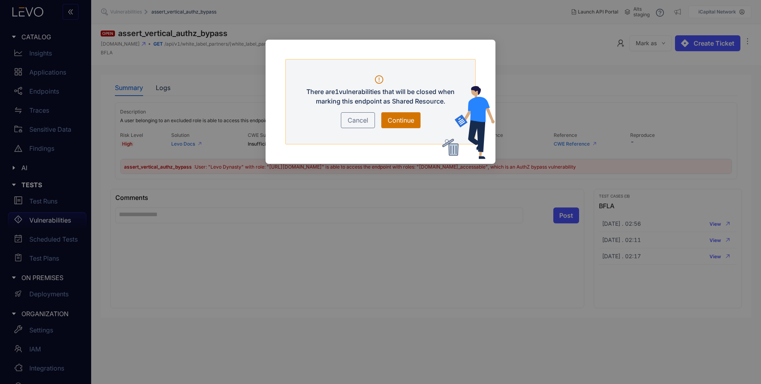
click at [415, 118] on button "Continue" at bounding box center [400, 120] width 39 height 16
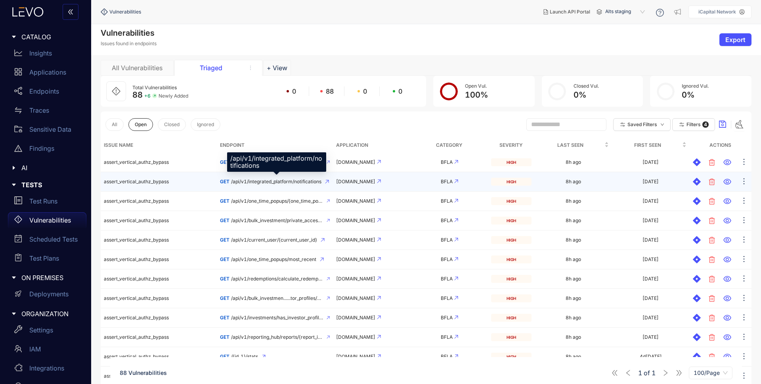
click at [271, 179] on span "/api/v1/integrated_platform/notifications" at bounding box center [276, 182] width 90 height 6
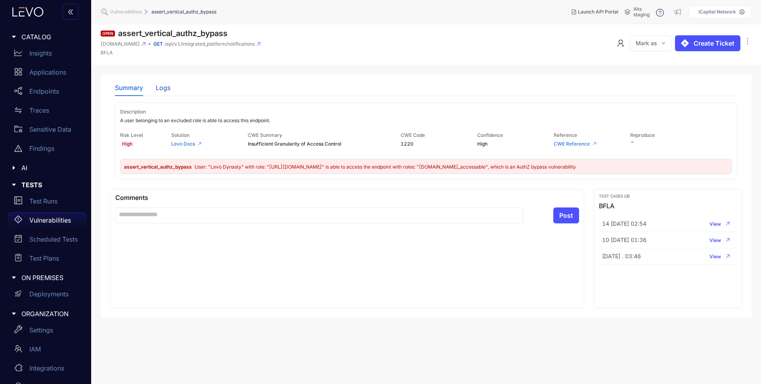
click at [164, 87] on div "Logs" at bounding box center [163, 87] width 15 height 7
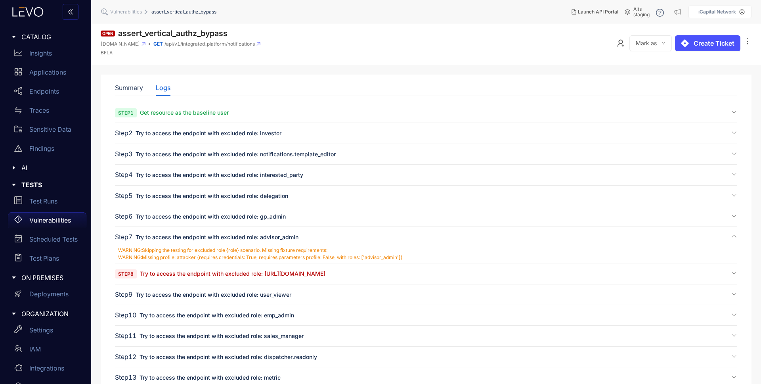
click at [304, 275] on span "Try to access the endpoint with excluded role: [URL][DOMAIN_NAME]" at bounding box center [232, 273] width 185 height 7
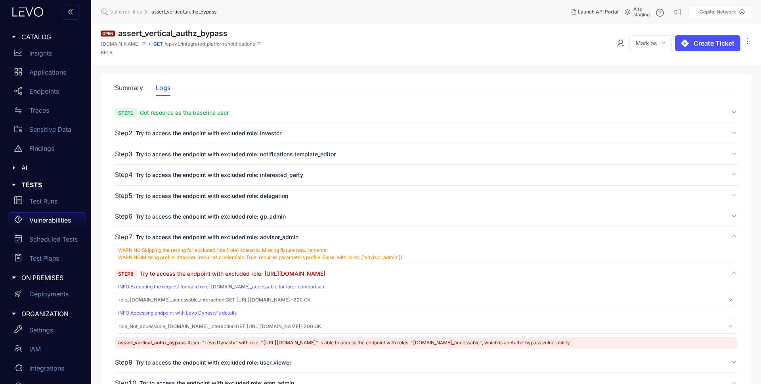
scroll to position [124, 0]
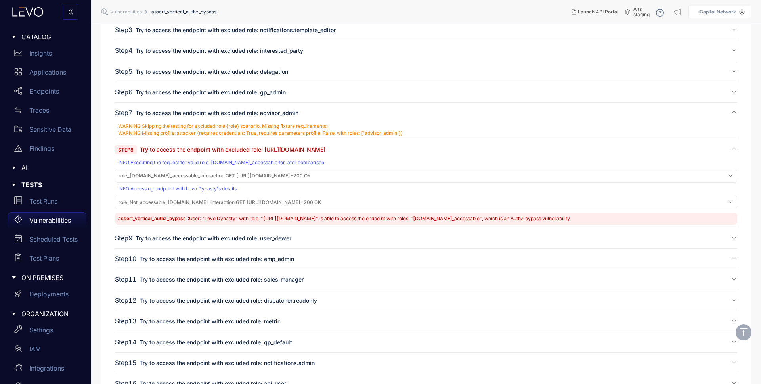
click at [321, 200] on span "role_Not_accessable_[DOMAIN_NAME]_interaction : GET [URL][DOMAIN_NAME] - 200 OK" at bounding box center [219, 202] width 203 height 6
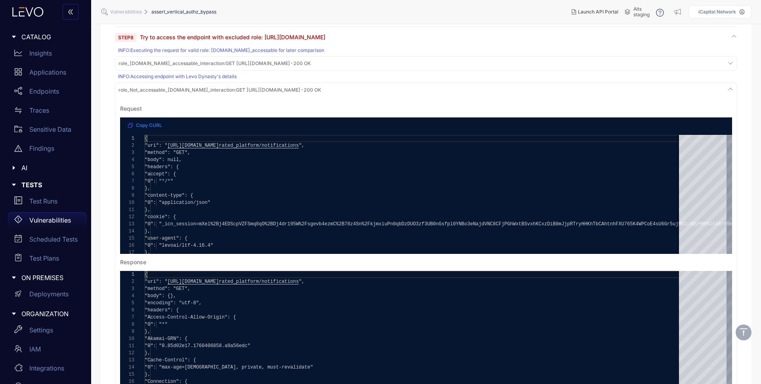
scroll to position [233, 0]
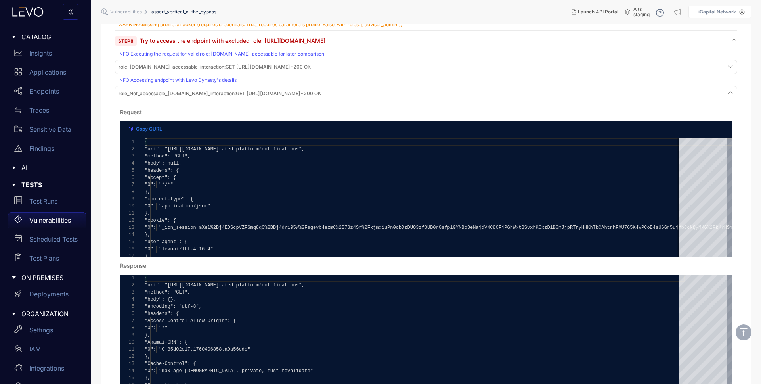
click at [225, 68] on span "role_[DOMAIN_NAME]_accessable_interaction :" at bounding box center [171, 67] width 107 height 6
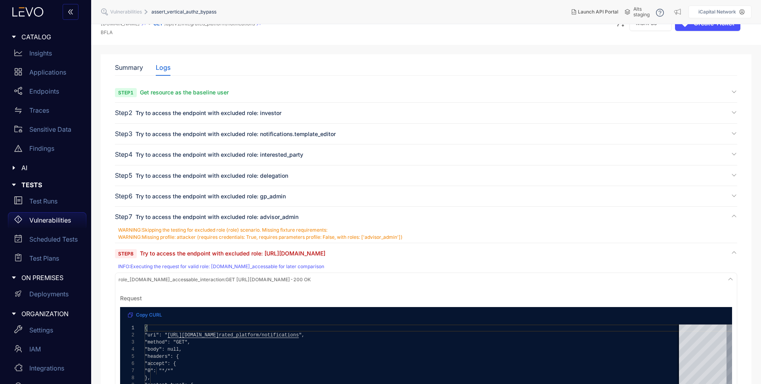
scroll to position [0, 0]
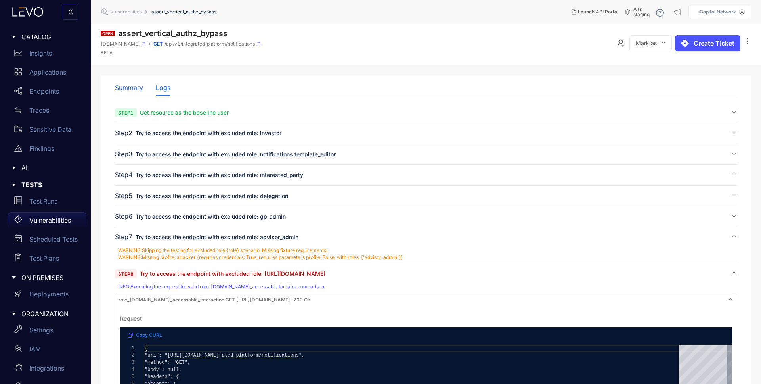
click at [132, 87] on div "Summary" at bounding box center [129, 87] width 28 height 7
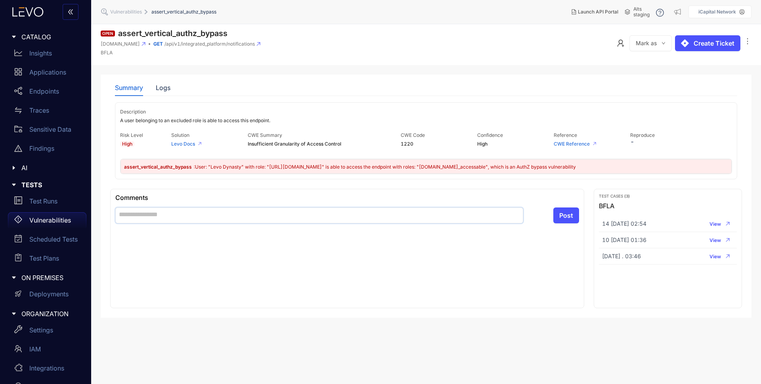
click at [175, 213] on textarea at bounding box center [319, 215] width 408 height 16
click at [573, 213] on button "Post" at bounding box center [566, 215] width 26 height 16
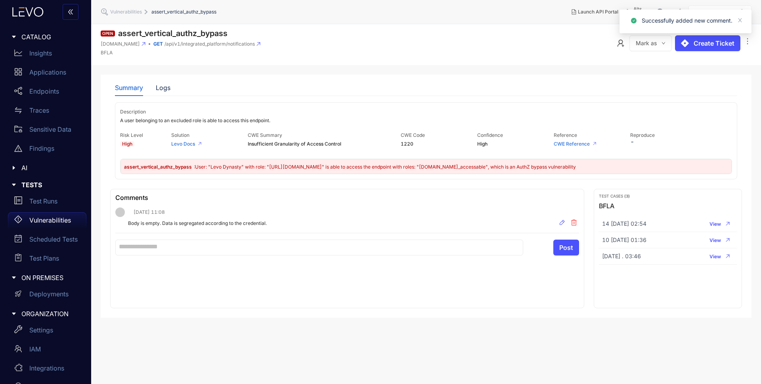
click at [664, 45] on span "down" at bounding box center [663, 43] width 4 height 4
click at [685, 72] on span "Mark as Shared Resource" at bounding box center [686, 73] width 87 height 9
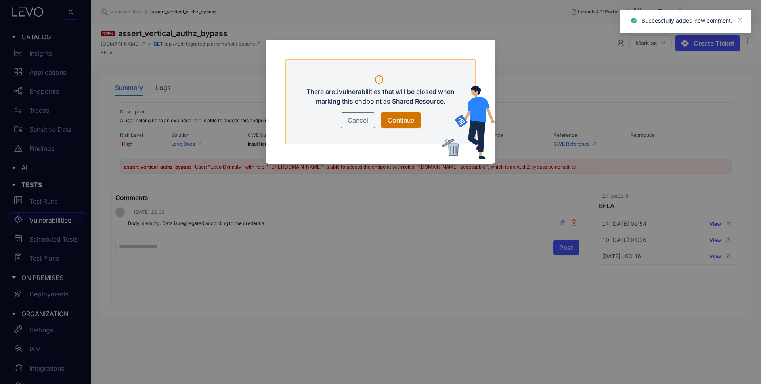
click at [403, 119] on span "Continue" at bounding box center [401, 120] width 27 height 10
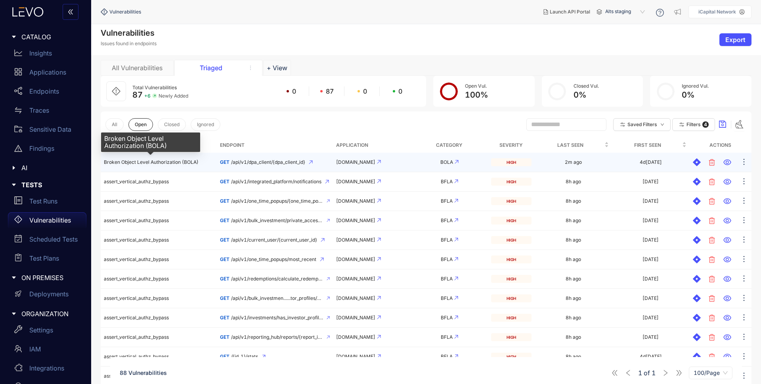
click at [152, 161] on span "Broken Object Level Authorization (BOLA)" at bounding box center [151, 162] width 95 height 6
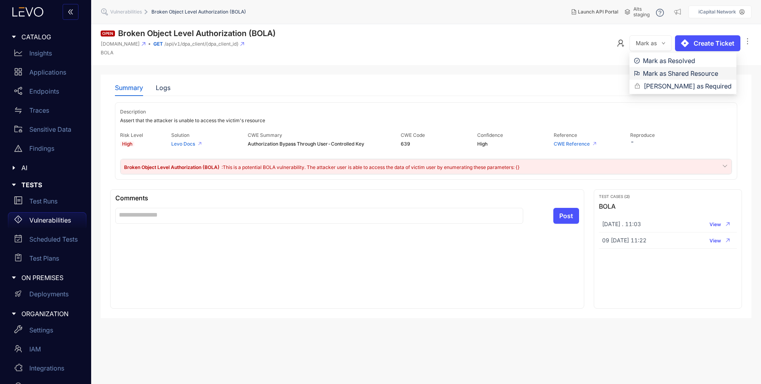
click at [697, 74] on span "Mark as Shared Resource" at bounding box center [687, 73] width 89 height 9
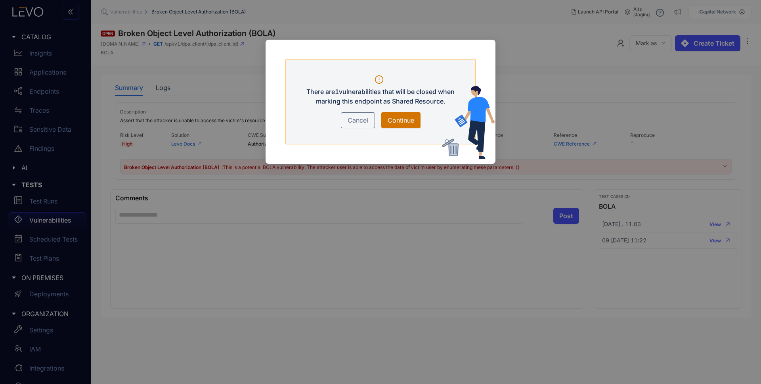
click at [413, 118] on span "Continue" at bounding box center [401, 120] width 27 height 10
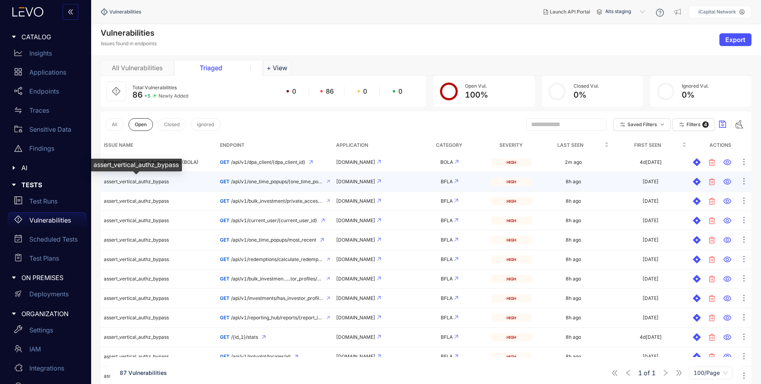
click at [150, 180] on span "assert_vertical_authz_bypass" at bounding box center [136, 181] width 65 height 6
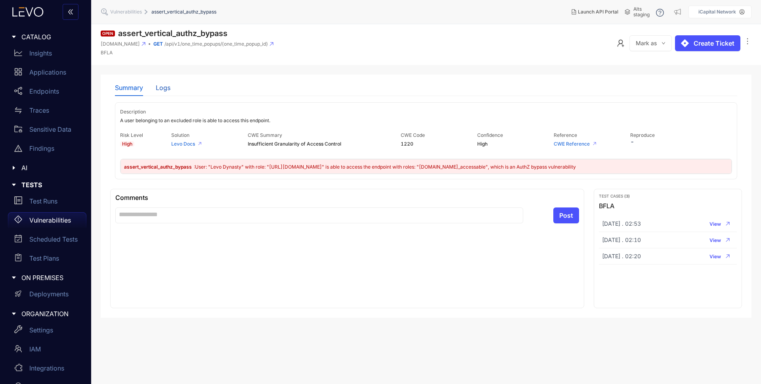
click at [159, 88] on div "Logs" at bounding box center [163, 87] width 15 height 7
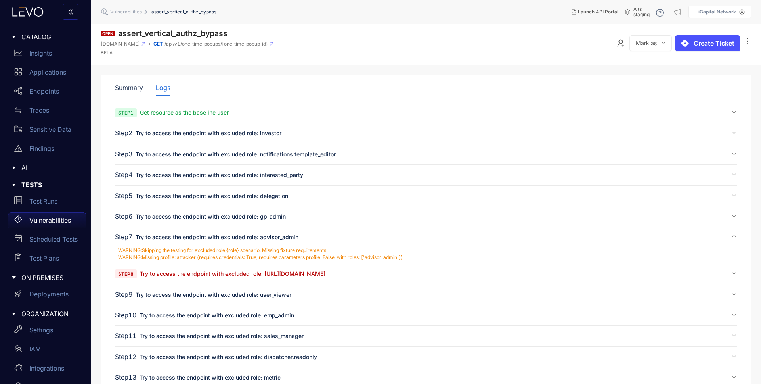
scroll to position [33, 0]
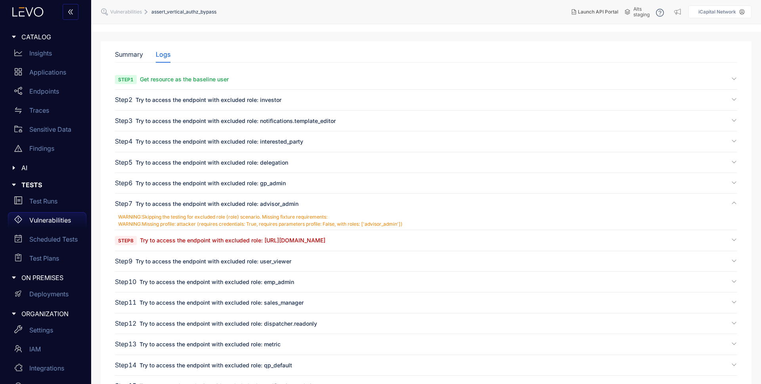
click at [258, 241] on span "Try to access the endpoint with excluded role: [URL][DOMAIN_NAME]" at bounding box center [232, 240] width 185 height 7
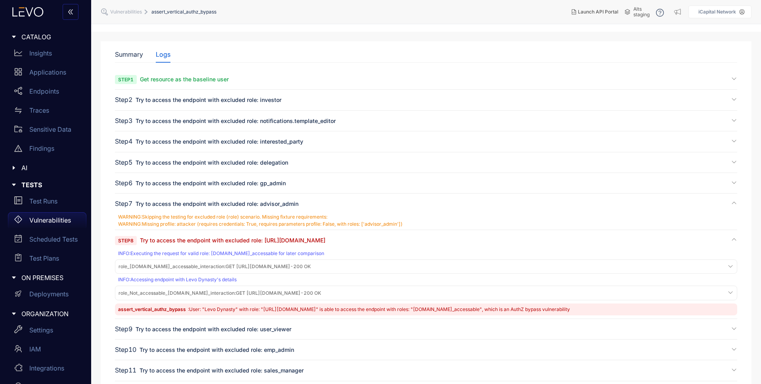
click at [311, 268] on span "role_[DOMAIN_NAME]_accessable_interaction : GET [URL][DOMAIN_NAME] - 200 OK" at bounding box center [214, 267] width 192 height 6
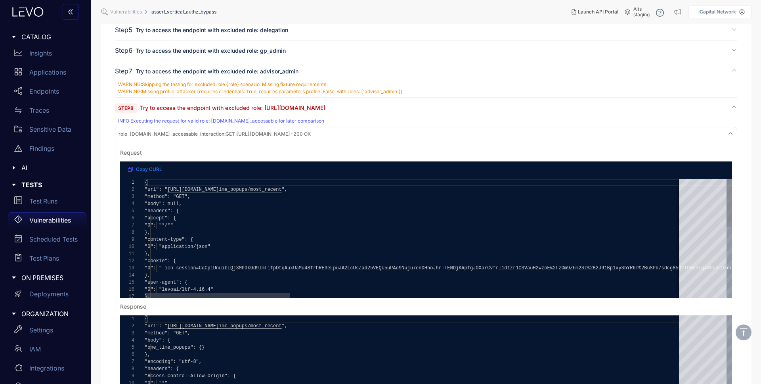
scroll to position [166, 0]
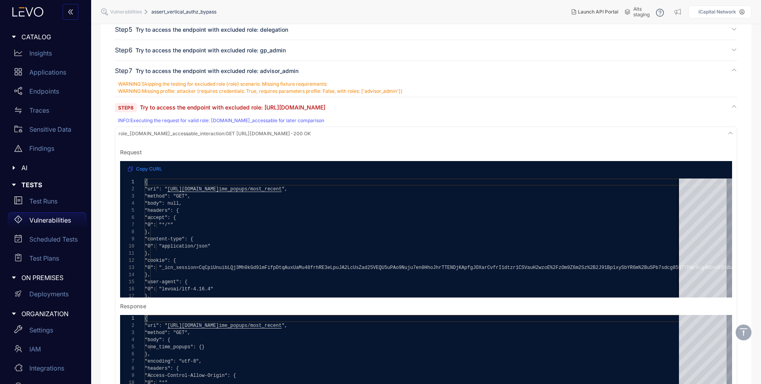
click at [311, 134] on span "role_[DOMAIN_NAME]_accessable_interaction : GET [URL][DOMAIN_NAME] - 200 OK" at bounding box center [214, 134] width 192 height 6
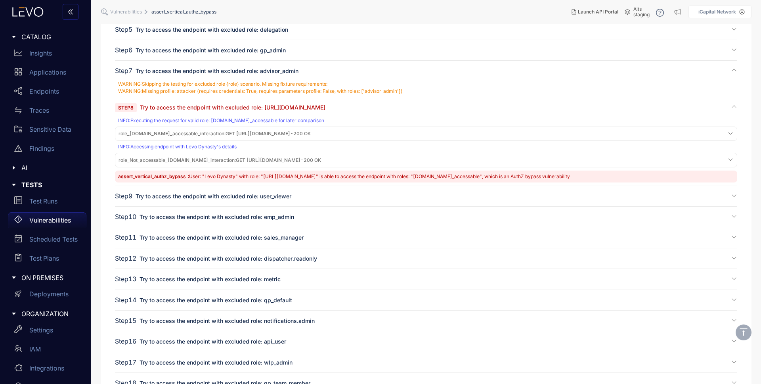
click at [317, 159] on span "role_Not_accessable_[DOMAIN_NAME]_interaction : GET [URL][DOMAIN_NAME] - 200 OK" at bounding box center [219, 160] width 203 height 6
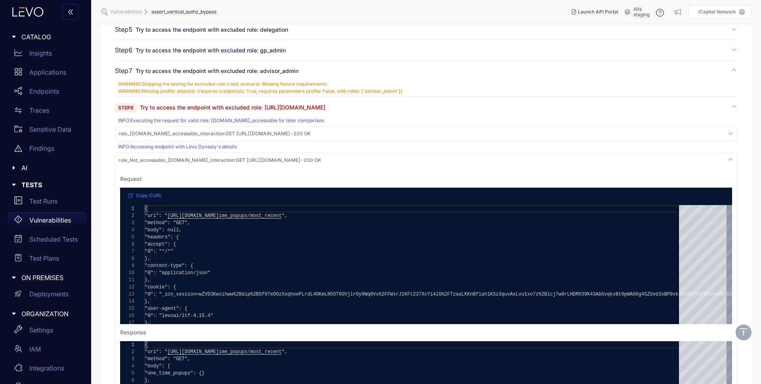
click at [314, 161] on span "role_Not_accessable_[DOMAIN_NAME]_interaction : GET [URL][DOMAIN_NAME] - 200 OK" at bounding box center [219, 160] width 203 height 6
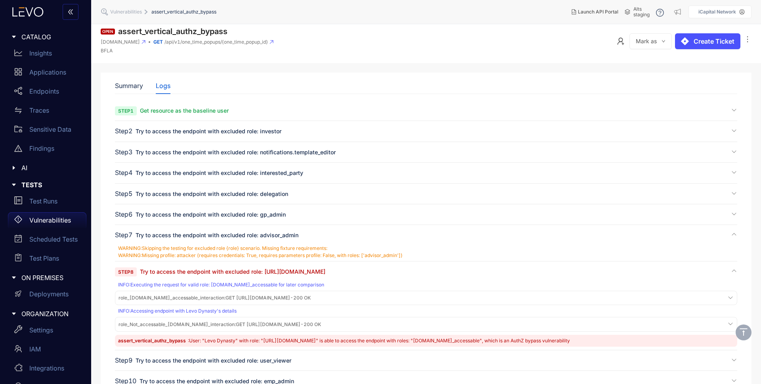
scroll to position [0, 0]
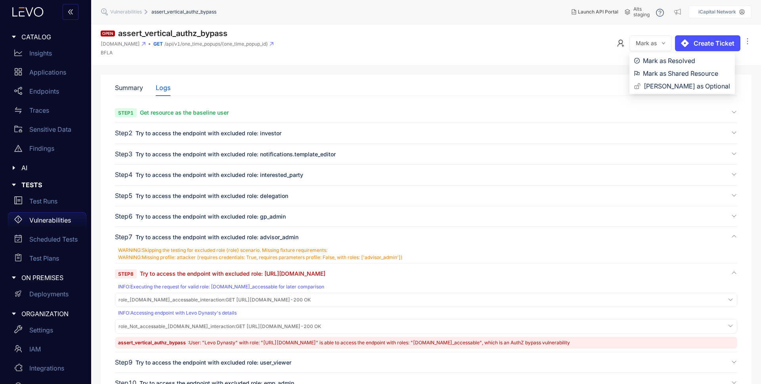
click at [658, 46] on button "Mark as" at bounding box center [650, 43] width 42 height 16
click at [667, 73] on span "Mark as Shared Resource" at bounding box center [686, 73] width 87 height 9
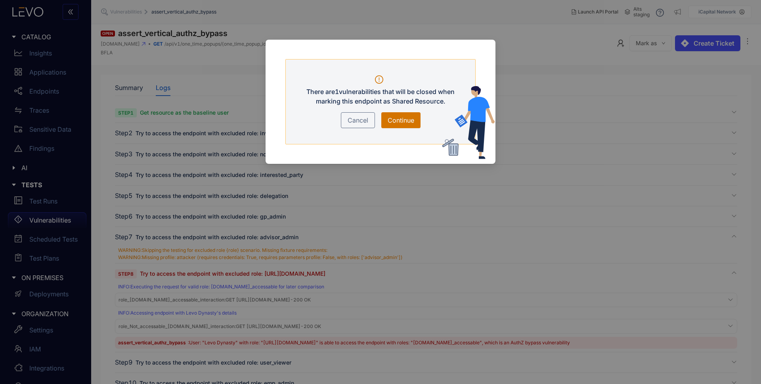
click at [407, 119] on span "Continue" at bounding box center [401, 120] width 27 height 10
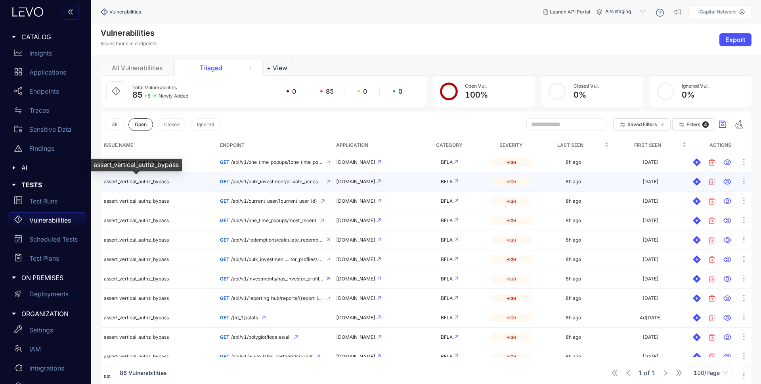
click at [166, 181] on span "assert_vertical_authz_bypass" at bounding box center [136, 181] width 65 height 6
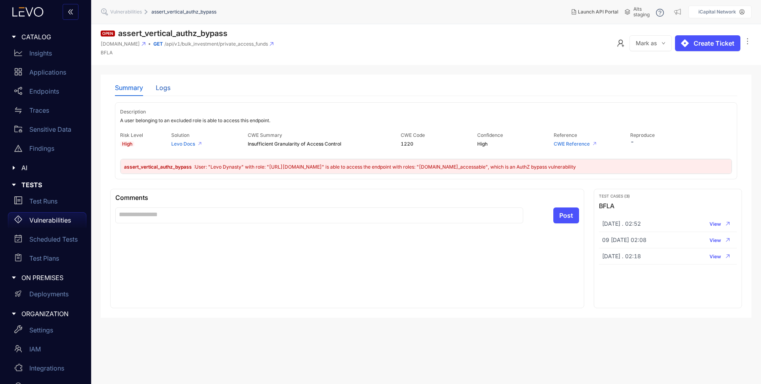
click at [159, 87] on div "Logs" at bounding box center [163, 87] width 15 height 7
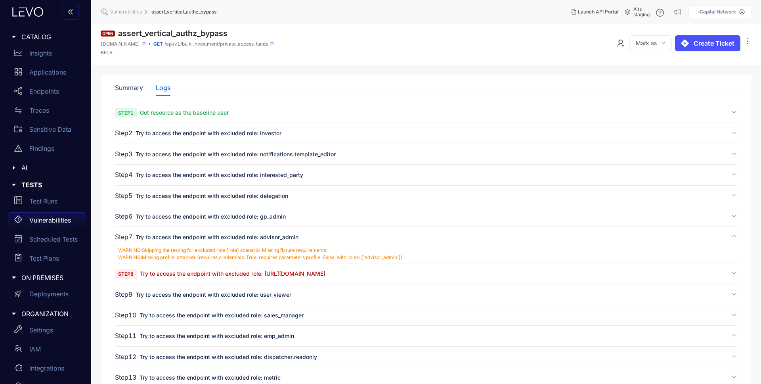
click at [272, 273] on span "Try to access the endpoint with excluded role: [URL][DOMAIN_NAME]" at bounding box center [232, 273] width 185 height 7
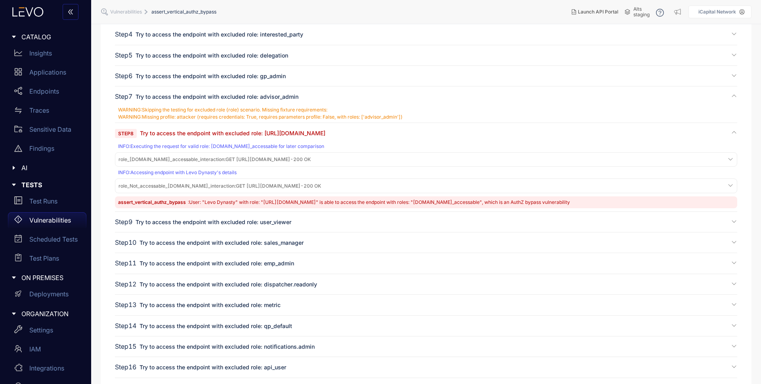
scroll to position [141, 0]
click at [311, 157] on span "role_[DOMAIN_NAME]_accessable_interaction : GET [URL][DOMAIN_NAME] - 200 OK" at bounding box center [214, 158] width 192 height 6
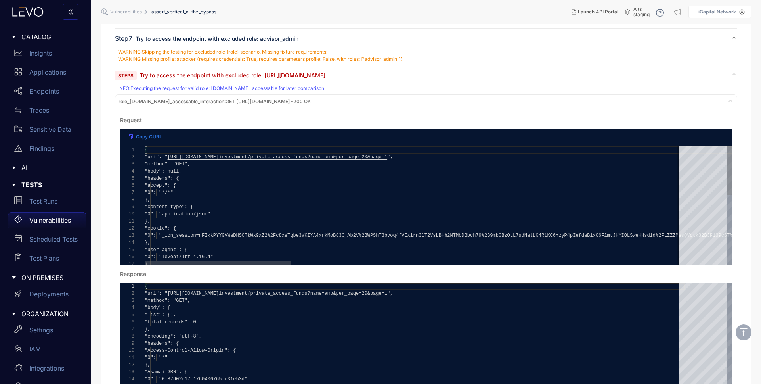
scroll to position [188, 0]
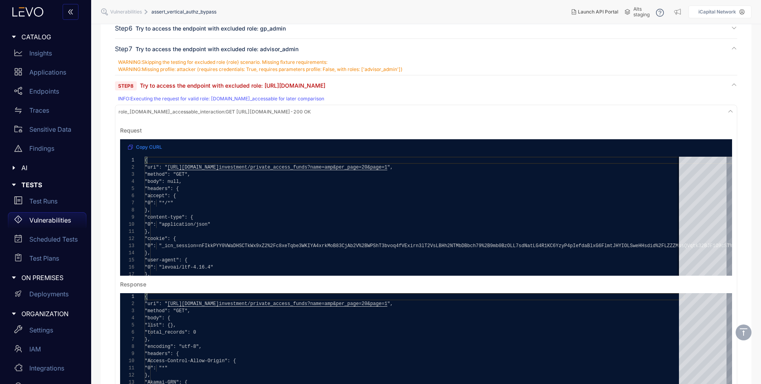
click at [193, 112] on span "role_[DOMAIN_NAME]_accessable_interaction :" at bounding box center [171, 112] width 107 height 6
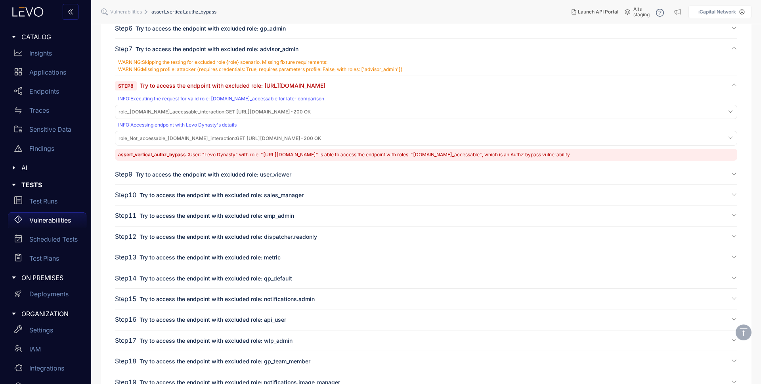
click at [184, 136] on span "role_Not_accessable_[DOMAIN_NAME]_interaction :" at bounding box center [176, 138] width 117 height 6
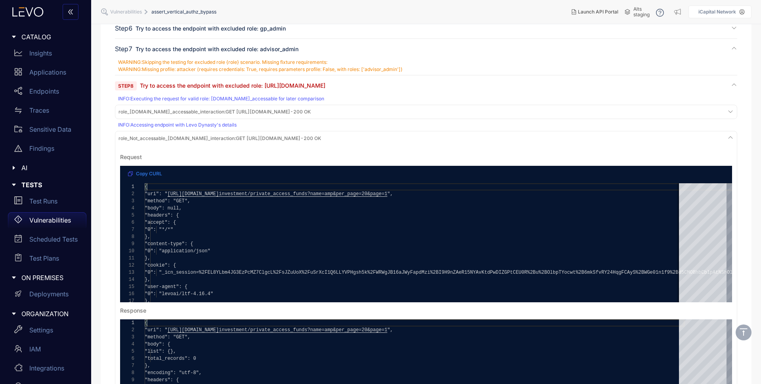
click at [184, 136] on span "role_Not_accessable_[DOMAIN_NAME]_interaction :" at bounding box center [176, 138] width 117 height 6
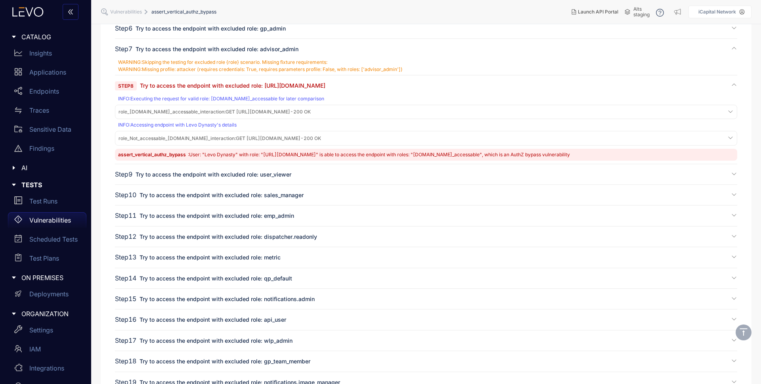
scroll to position [0, 0]
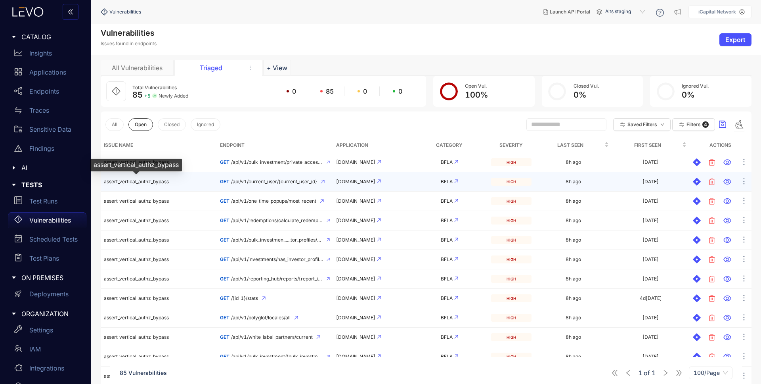
click at [154, 180] on span "assert_vertical_authz_bypass" at bounding box center [136, 181] width 65 height 6
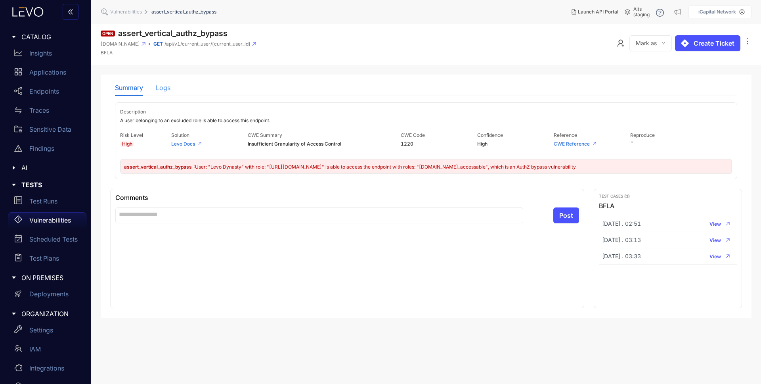
click at [161, 93] on div "Logs" at bounding box center [163, 87] width 15 height 17
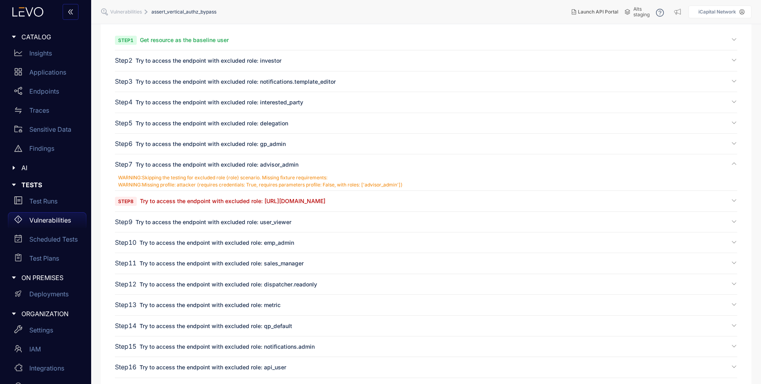
scroll to position [76, 0]
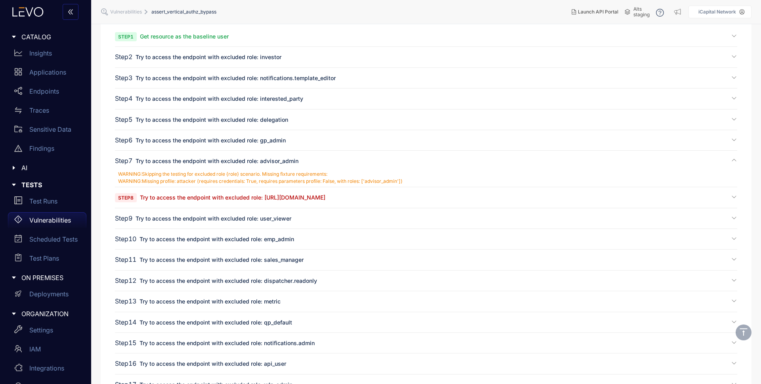
click at [191, 199] on span "Try to access the endpoint with excluded role: [URL][DOMAIN_NAME]" at bounding box center [232, 197] width 185 height 7
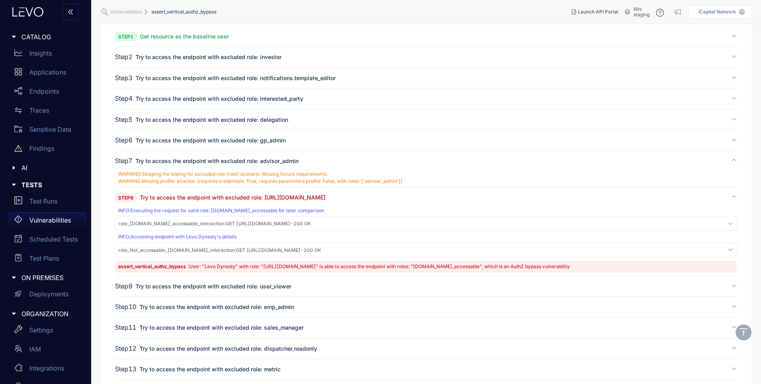
click at [174, 222] on span "role_[DOMAIN_NAME]_accessable_interaction :" at bounding box center [171, 223] width 107 height 6
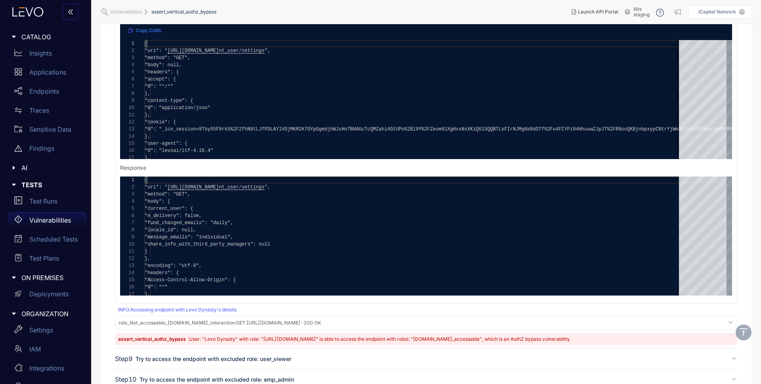
scroll to position [328, 0]
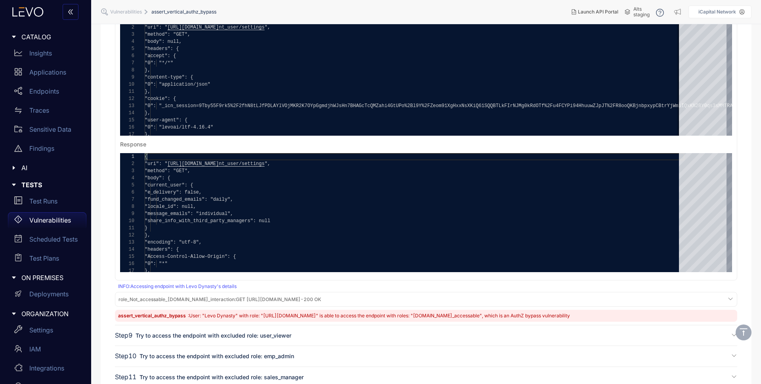
click at [193, 301] on span "role_Not_accessable_[DOMAIN_NAME]_interaction :" at bounding box center [176, 299] width 117 height 6
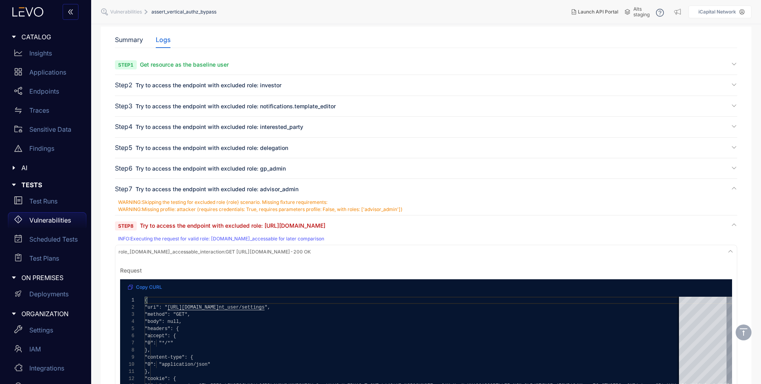
scroll to position [0, 0]
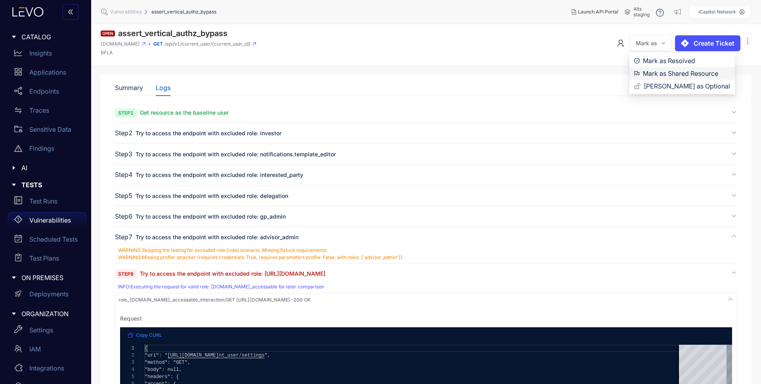
click at [671, 72] on span "Mark as Shared Resource" at bounding box center [686, 73] width 87 height 9
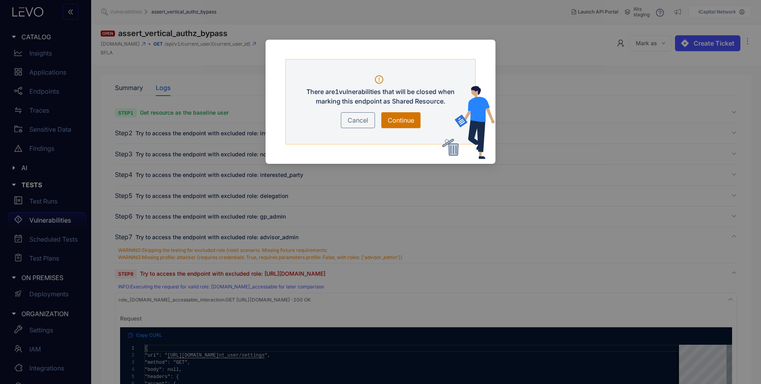
click at [399, 119] on span "Continue" at bounding box center [401, 120] width 27 height 10
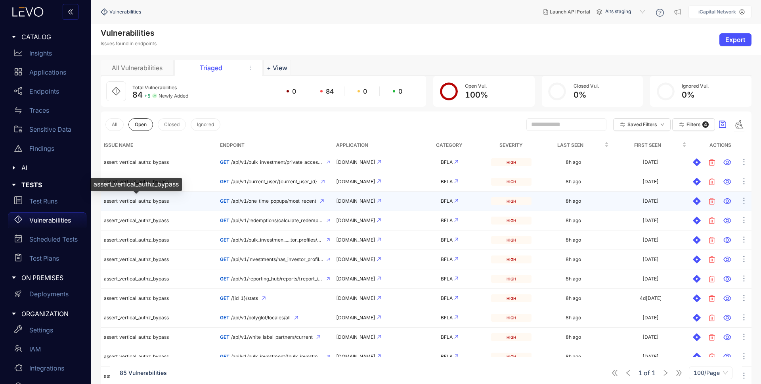
click at [156, 202] on span "assert_vertical_authz_bypass" at bounding box center [136, 201] width 65 height 6
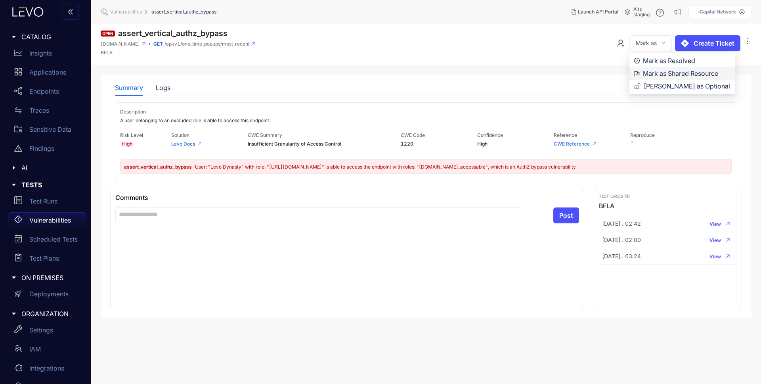
click at [667, 75] on span "Mark as Shared Resource" at bounding box center [686, 73] width 87 height 9
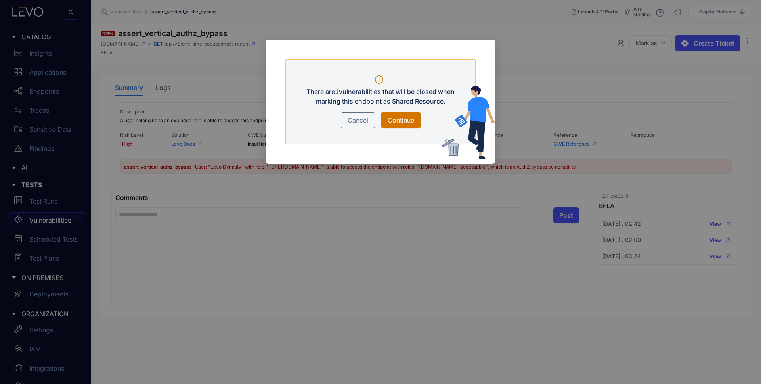
click at [397, 120] on span "Continue" at bounding box center [401, 120] width 27 height 10
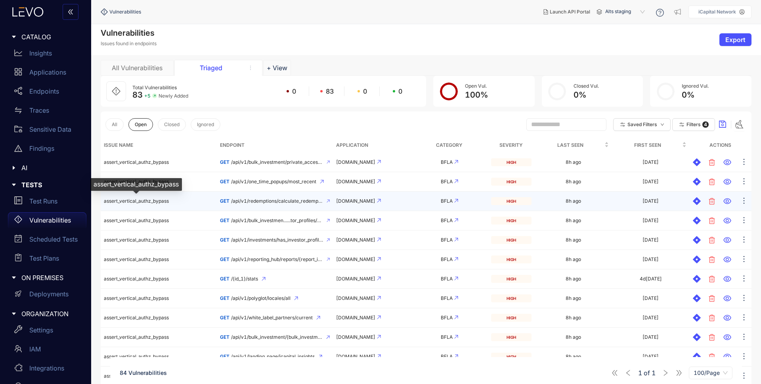
click at [144, 202] on span "assert_vertical_authz_bypass" at bounding box center [136, 201] width 65 height 6
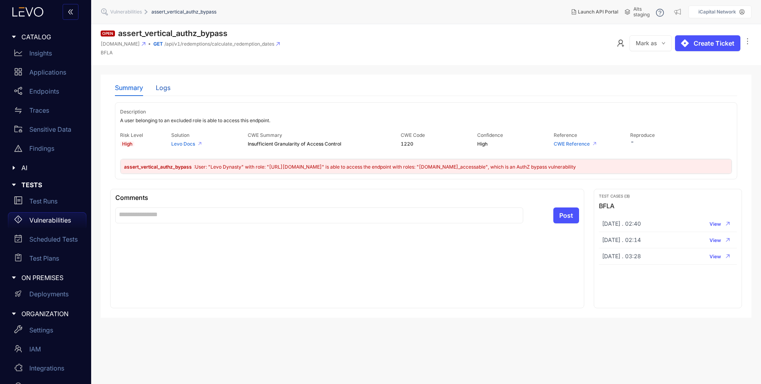
click at [160, 87] on div "Logs" at bounding box center [163, 87] width 15 height 7
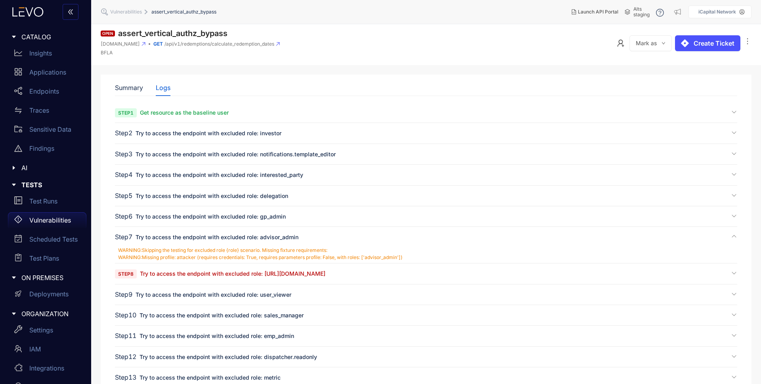
click at [206, 271] on span "Try to access the endpoint with excluded role: [URL][DOMAIN_NAME]" at bounding box center [232, 273] width 185 height 7
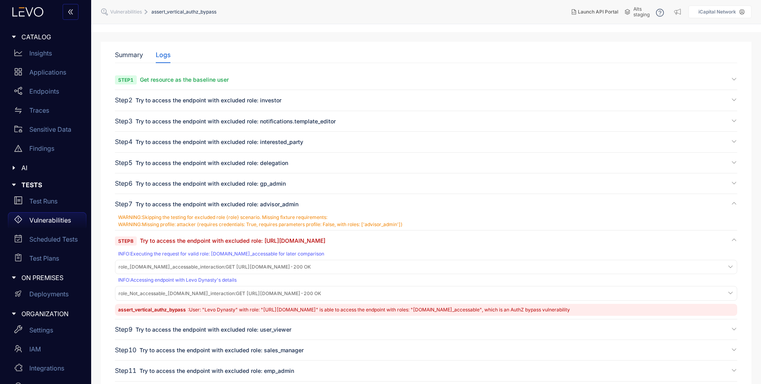
scroll to position [97, 0]
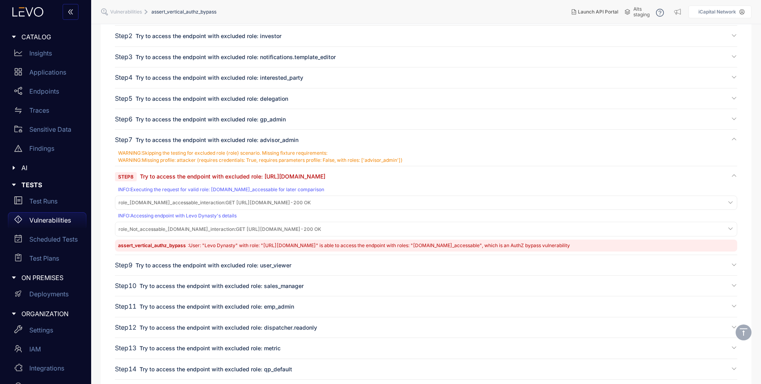
click at [174, 201] on span "role_[DOMAIN_NAME]_accessable_interaction :" at bounding box center [171, 202] width 107 height 6
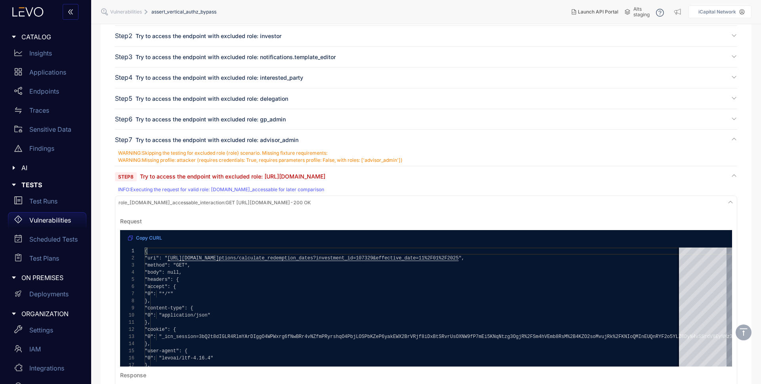
scroll to position [262, 0]
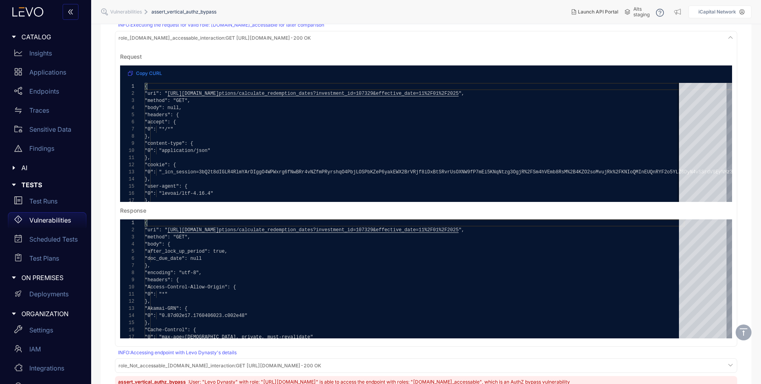
click at [117, 125] on pre "Request Copy CURL 1 2 3 4 5 6 7 8 9 10 11 12 13 14 15 16 17 { "uri": " [URL][DO…" at bounding box center [426, 193] width 618 height 296
click at [155, 38] on span "role_[DOMAIN_NAME]_accessable_interaction :" at bounding box center [171, 38] width 107 height 6
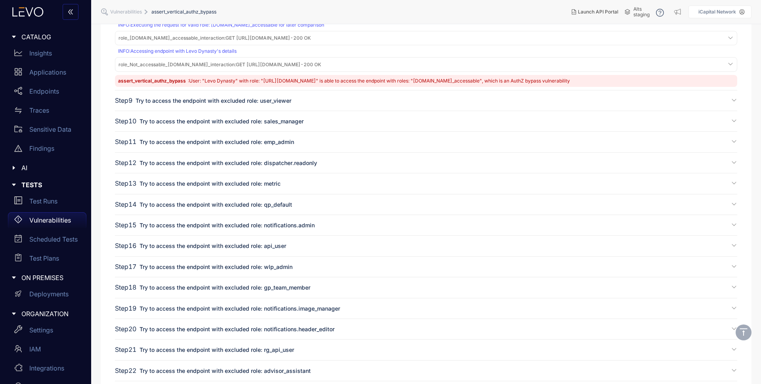
click at [149, 63] on span "role_Not_accessable_[DOMAIN_NAME]_interaction :" at bounding box center [176, 64] width 117 height 6
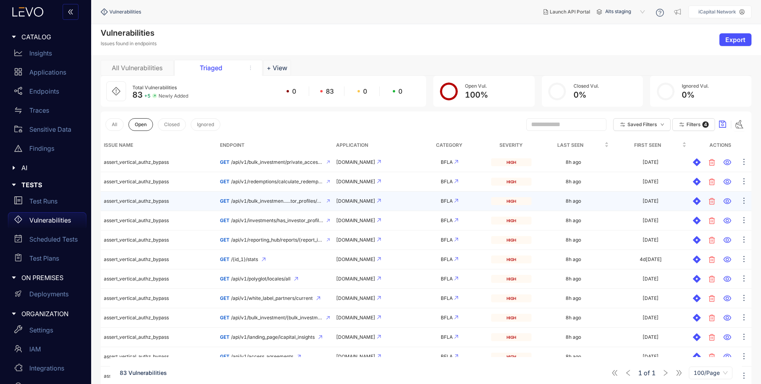
click at [153, 204] on td "assert_vertical_authz_bypass" at bounding box center [159, 200] width 116 height 19
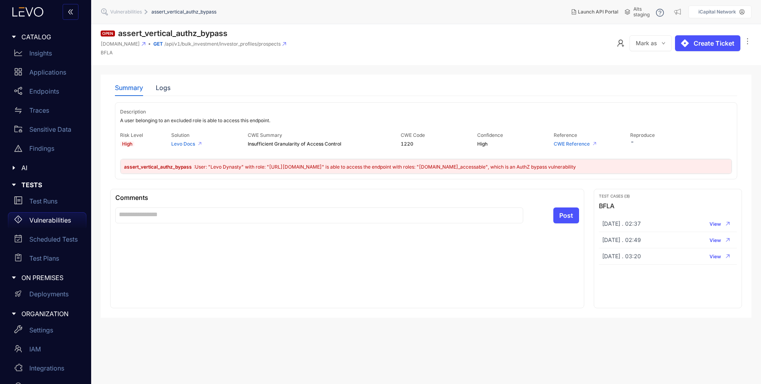
click at [170, 82] on div "Summary Logs" at bounding box center [426, 87] width 622 height 17
click at [165, 87] on div "Logs" at bounding box center [163, 87] width 15 height 7
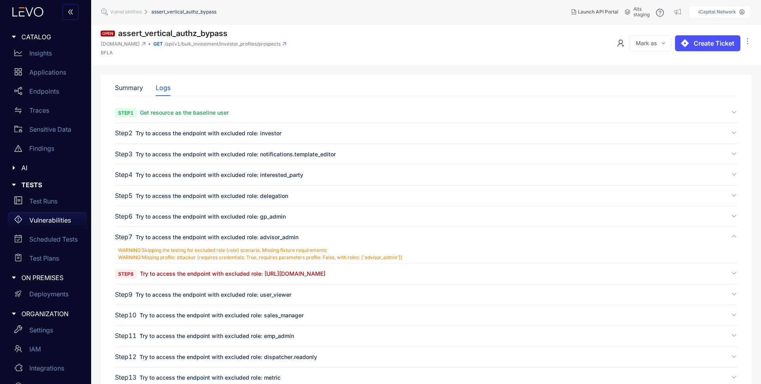
click at [166, 274] on span "Try to access the endpoint with excluded role: [URL][DOMAIN_NAME]" at bounding box center [232, 273] width 185 height 7
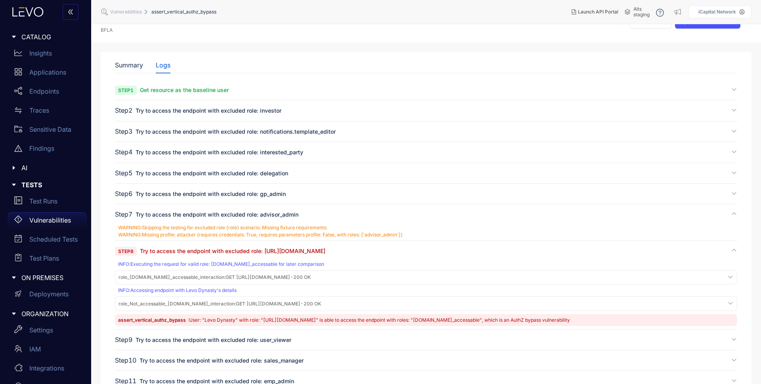
scroll to position [33, 0]
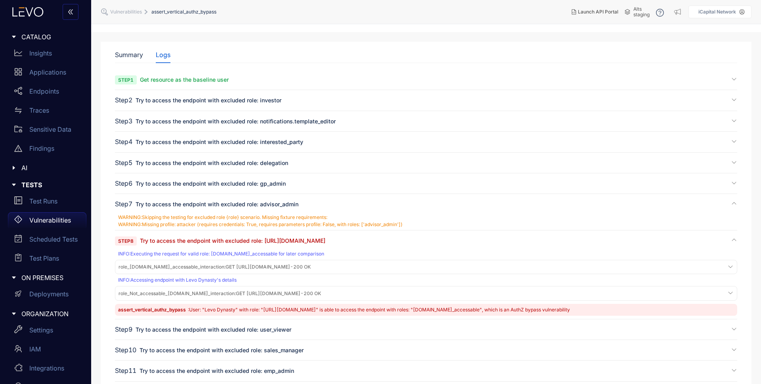
click at [179, 266] on span "role_[DOMAIN_NAME]_accessable_interaction :" at bounding box center [171, 267] width 107 height 6
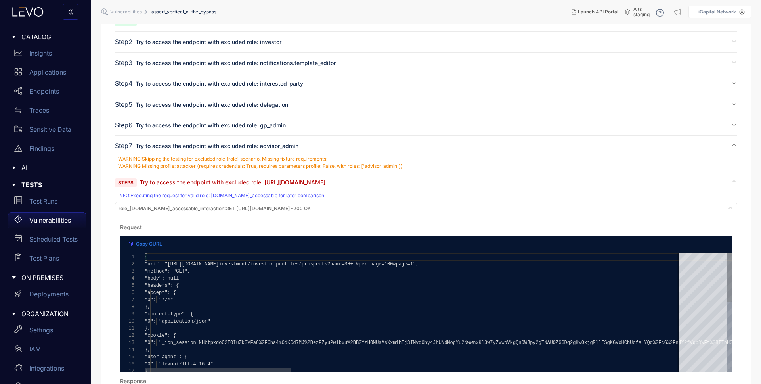
scroll to position [189, 0]
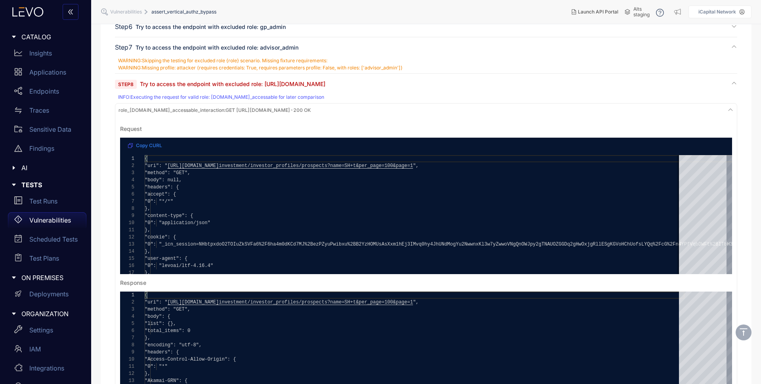
click at [157, 109] on span "role_[DOMAIN_NAME]_accessable_interaction :" at bounding box center [171, 110] width 107 height 6
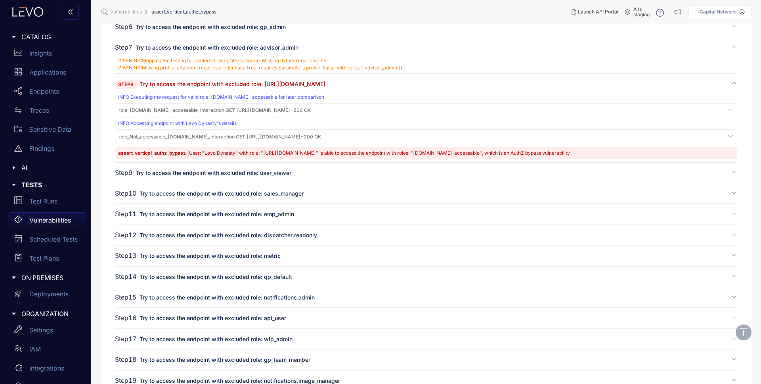
click at [170, 132] on div "role_Not_accessable_[DOMAIN_NAME]_interaction : GET [URL][DOMAIN_NAME] - 200 OK" at bounding box center [426, 136] width 618 height 11
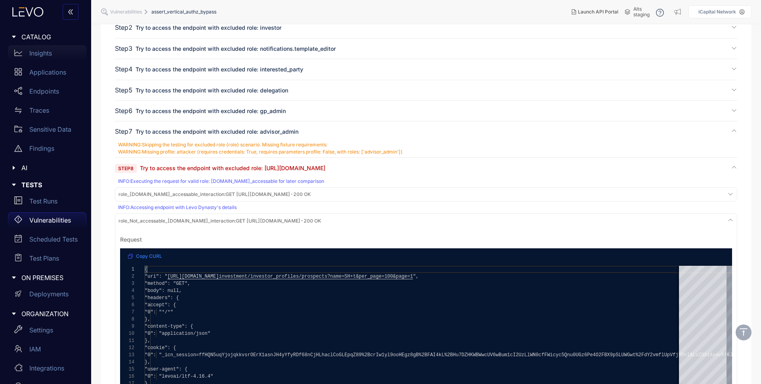
scroll to position [69, 0]
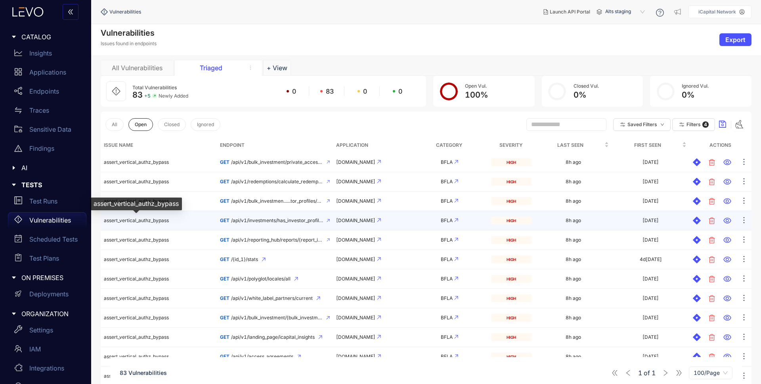
click at [143, 222] on span "assert_vertical_authz_bypass" at bounding box center [136, 220] width 65 height 6
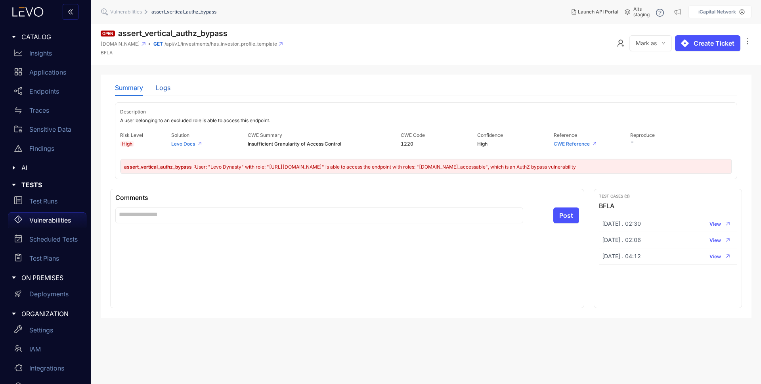
click at [169, 84] on div "Logs" at bounding box center [163, 87] width 15 height 7
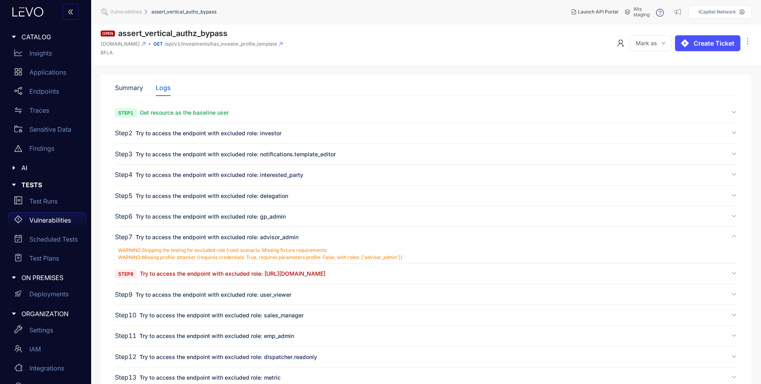
click at [215, 270] on span "Try to access the endpoint with excluded role: [URL][DOMAIN_NAME]" at bounding box center [232, 273] width 185 height 7
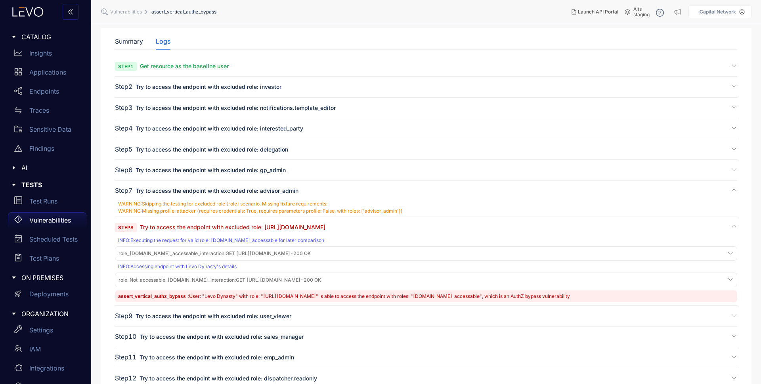
scroll to position [49, 0]
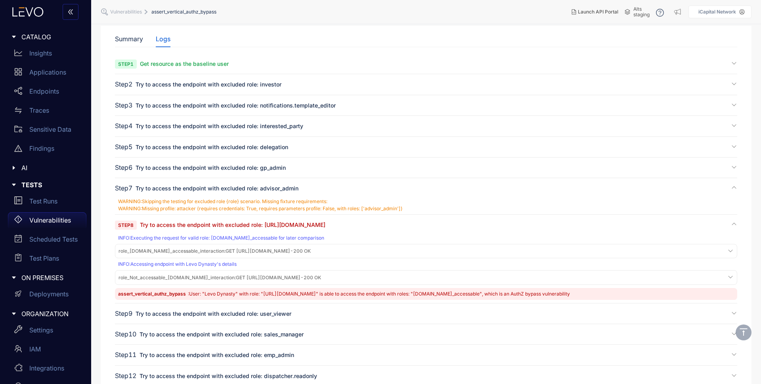
click at [166, 250] on span "role_[DOMAIN_NAME]_accessable_interaction :" at bounding box center [171, 251] width 107 height 6
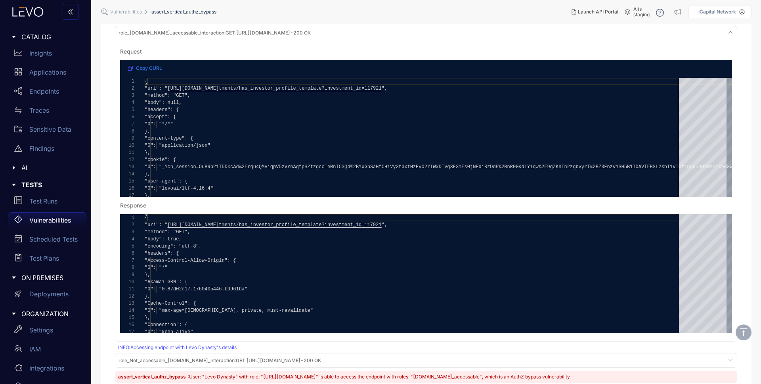
scroll to position [411, 0]
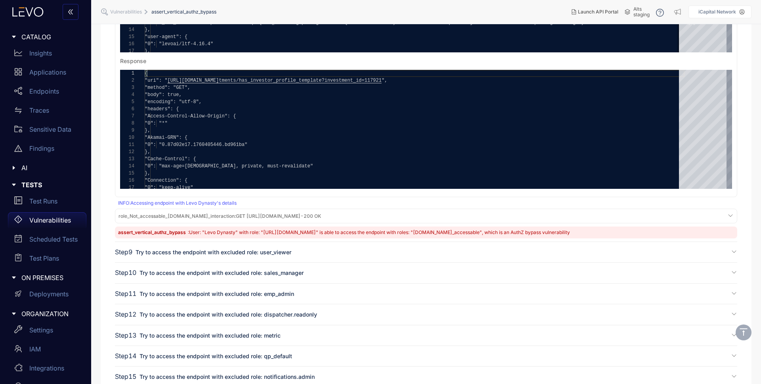
click at [219, 215] on span "role_Not_accessable_[DOMAIN_NAME]_interaction :" at bounding box center [176, 216] width 117 height 6
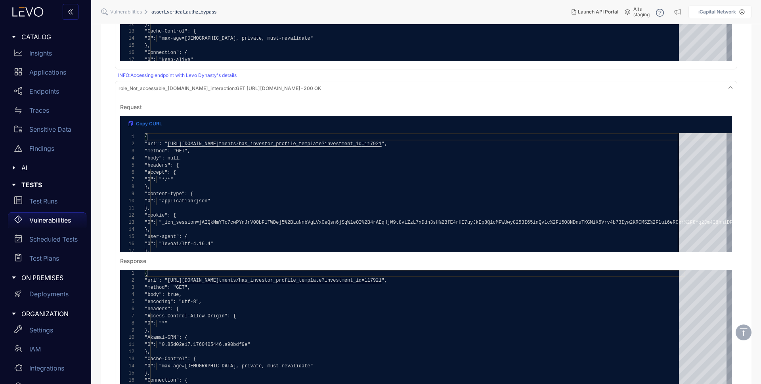
scroll to position [542, 0]
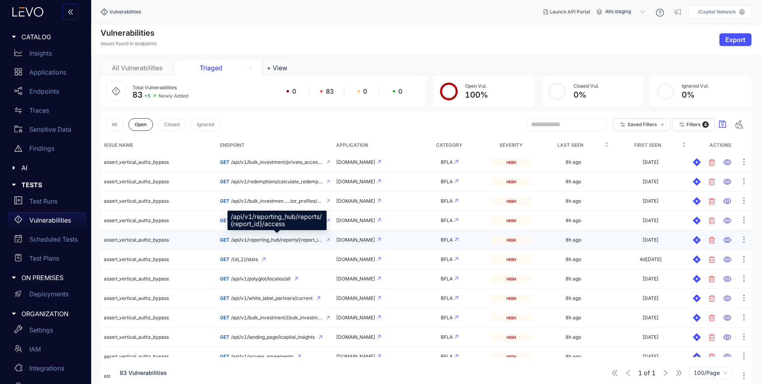
click at [261, 240] on span "/api/v1/reporting_hub/reports/{report_id}/access" at bounding box center [277, 240] width 92 height 6
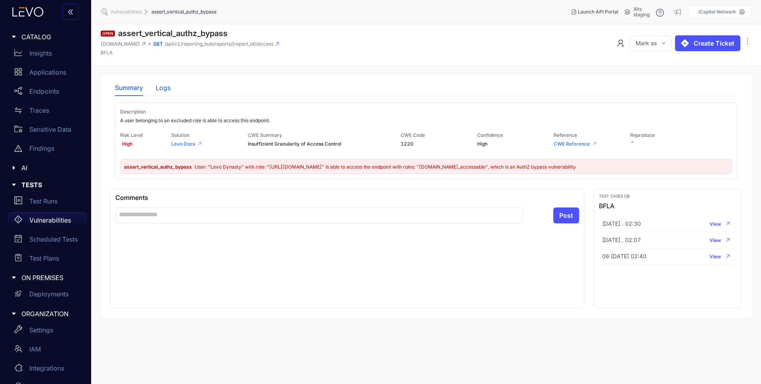
click at [164, 90] on div "Logs" at bounding box center [163, 87] width 15 height 7
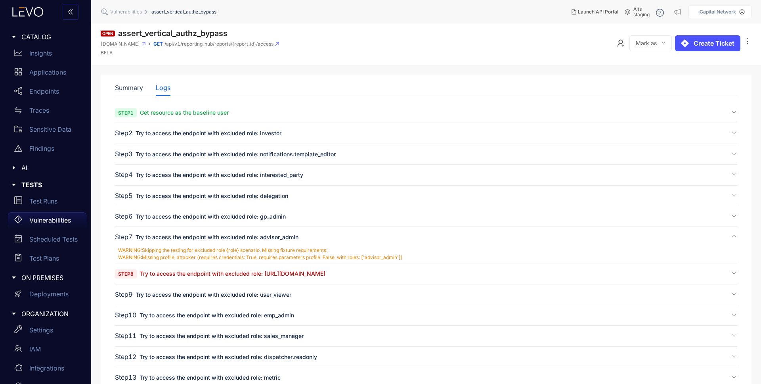
click at [263, 272] on span "Try to access the endpoint with excluded role: [URL][DOMAIN_NAME]" at bounding box center [232, 273] width 185 height 7
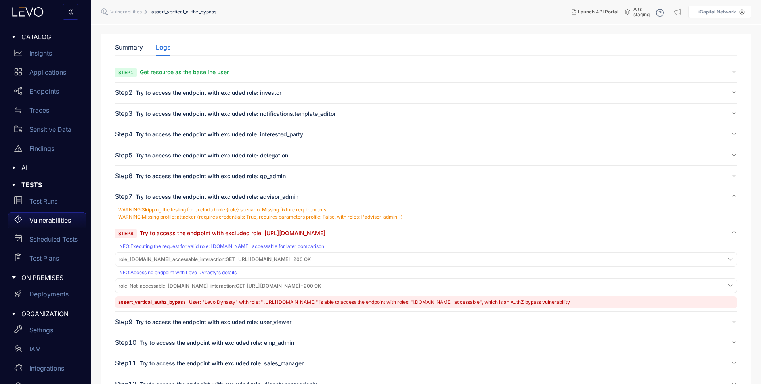
scroll to position [44, 0]
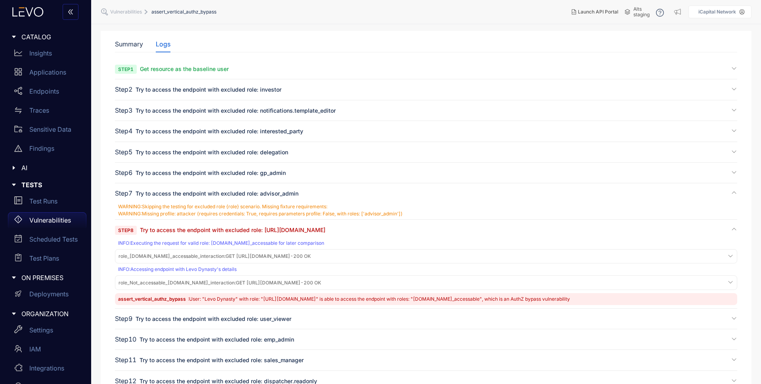
click at [311, 255] on span "role_[DOMAIN_NAME]_accessable_interaction : GET [URL][DOMAIN_NAME] - 200 OK" at bounding box center [214, 256] width 192 height 6
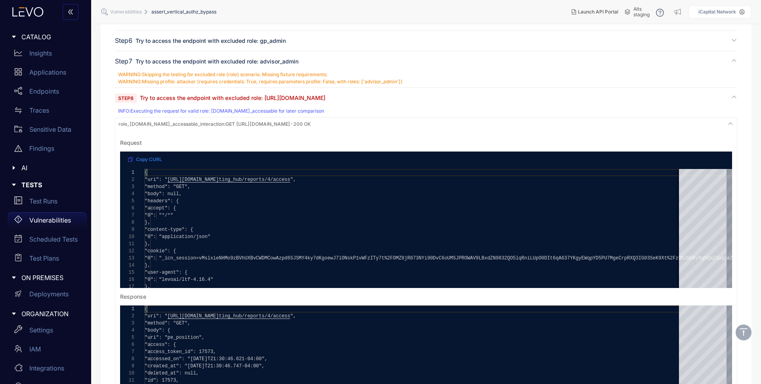
scroll to position [180, 0]
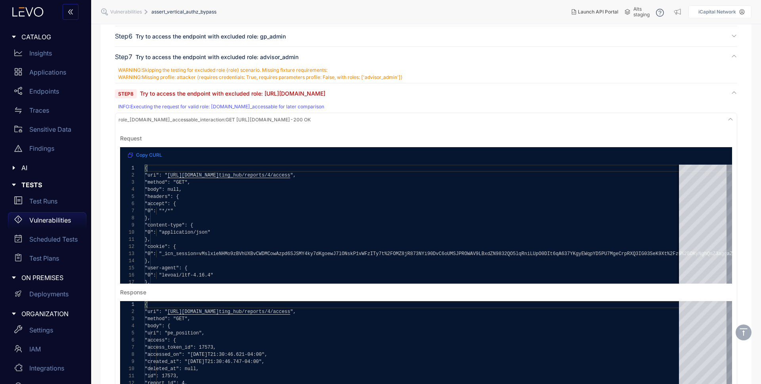
click at [192, 121] on span "role_[DOMAIN_NAME]_accessable_interaction :" at bounding box center [171, 120] width 107 height 6
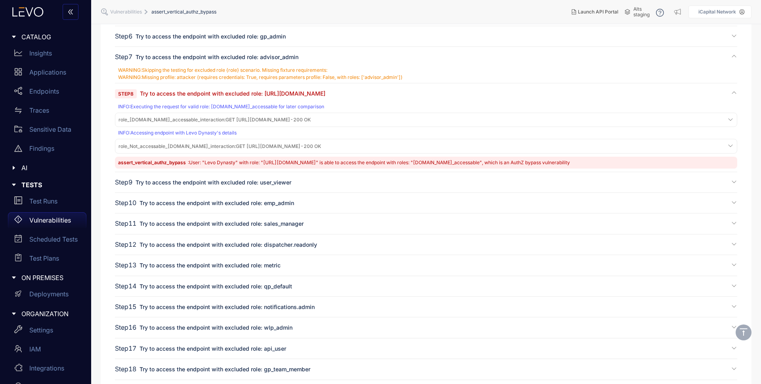
click at [191, 146] on span "role_Not_accessable_[DOMAIN_NAME]_interaction :" at bounding box center [176, 146] width 117 height 6
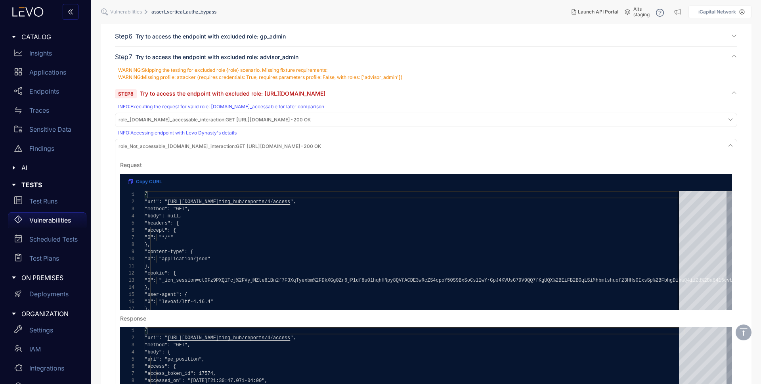
click at [191, 146] on span "role_Not_accessable_[DOMAIN_NAME]_interaction :" at bounding box center [176, 146] width 117 height 6
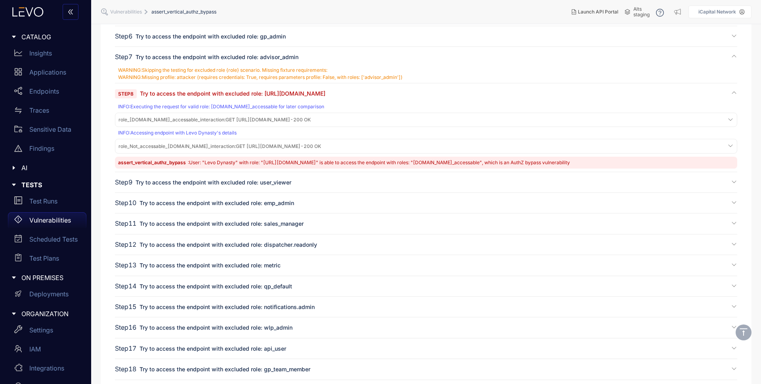
scroll to position [0, 0]
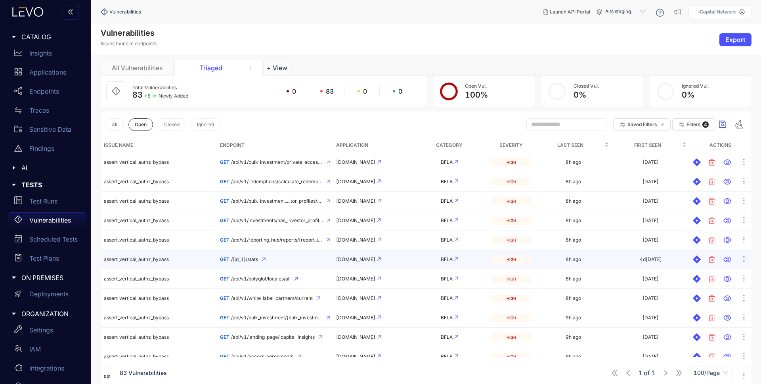
click at [163, 262] on span "assert_vertical_authz_bypass" at bounding box center [136, 259] width 65 height 6
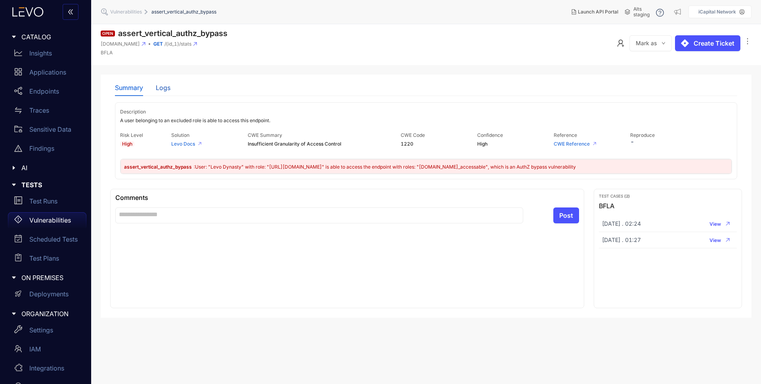
click at [157, 90] on div "Logs" at bounding box center [163, 87] width 15 height 7
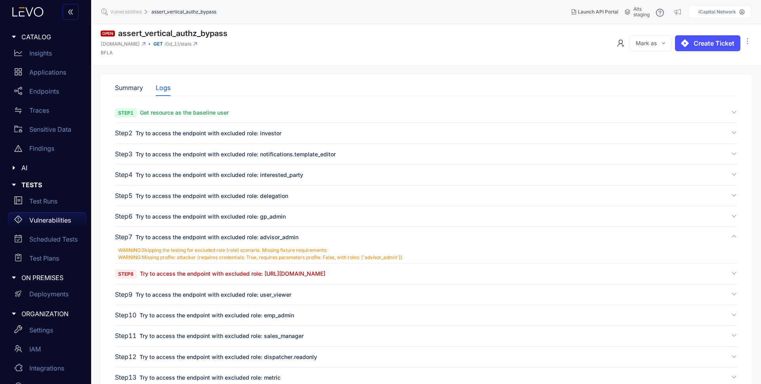
click at [160, 270] on span "Try to access the endpoint with excluded role: [URL][DOMAIN_NAME]" at bounding box center [232, 273] width 185 height 7
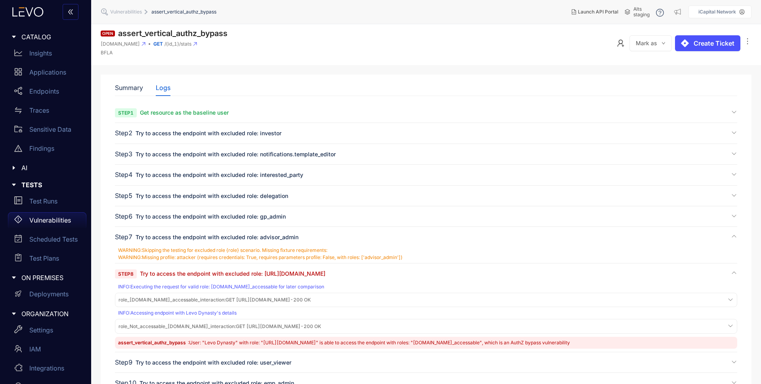
click at [147, 297] on span "role_[DOMAIN_NAME]_accessable_interaction :" at bounding box center [171, 299] width 107 height 6
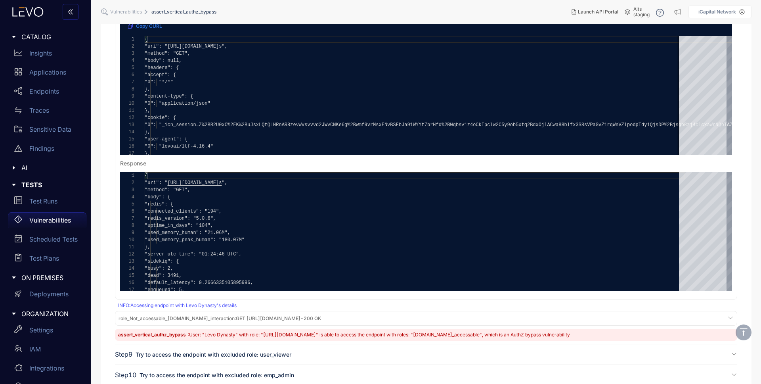
scroll to position [336, 0]
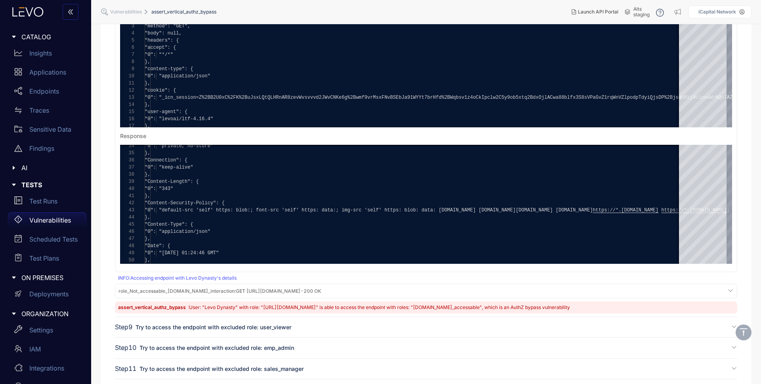
click at [195, 291] on span "role_Not_accessable_[DOMAIN_NAME]_interaction :" at bounding box center [176, 291] width 117 height 6
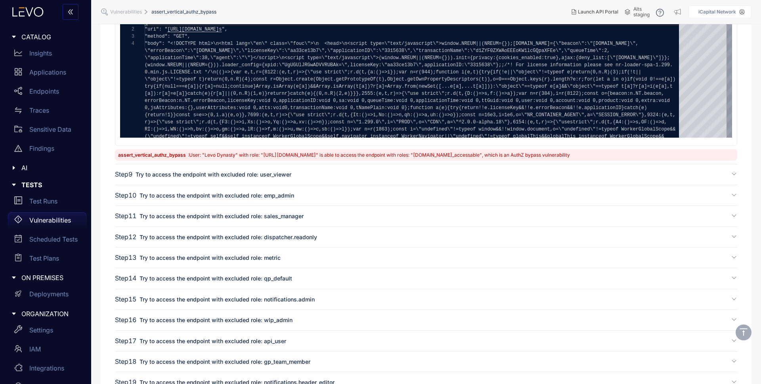
scroll to position [875, 0]
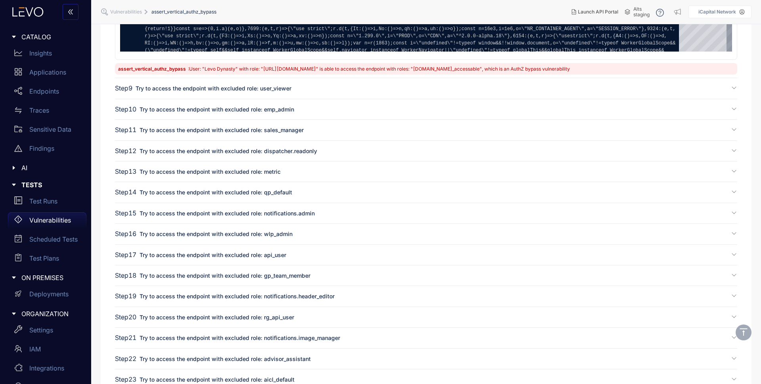
click at [215, 70] on span ": User: "Levo Dynasty" with role: "[URL][DOMAIN_NAME]" is able to access the en…" at bounding box center [379, 69] width 382 height 6
click at [296, 69] on span ": User: "Levo Dynasty" with role: "[URL][DOMAIN_NAME]" is able to access the en…" at bounding box center [379, 69] width 382 height 6
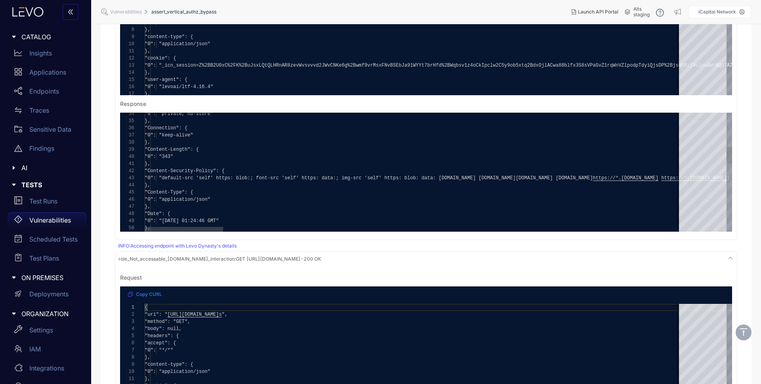
scroll to position [0, 0]
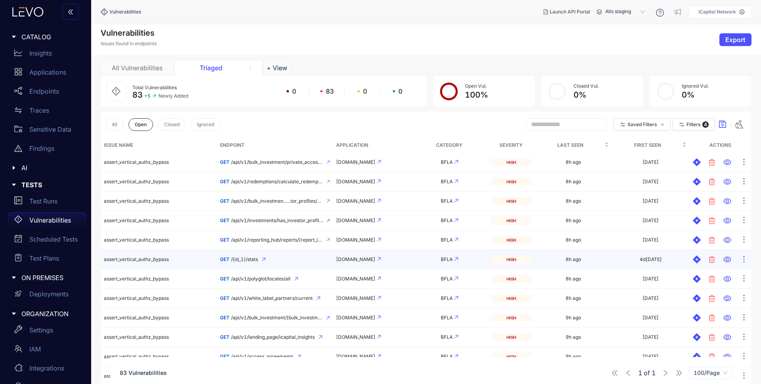
click at [279, 260] on div "GET /{id_1}/stats" at bounding box center [275, 259] width 110 height 6
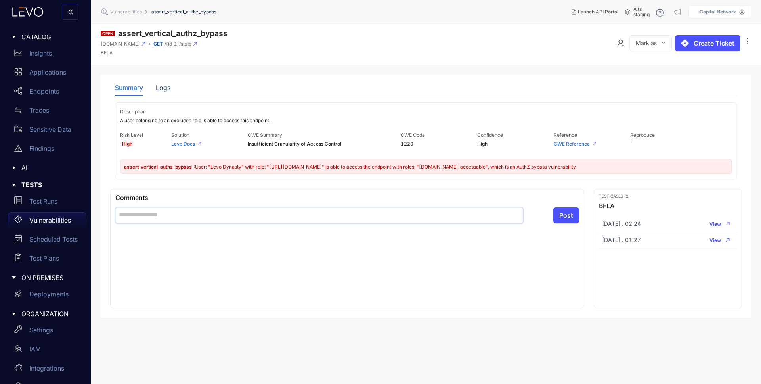
click at [215, 214] on textarea at bounding box center [319, 215] width 408 height 16
click at [567, 212] on span "Post" at bounding box center [566, 215] width 14 height 7
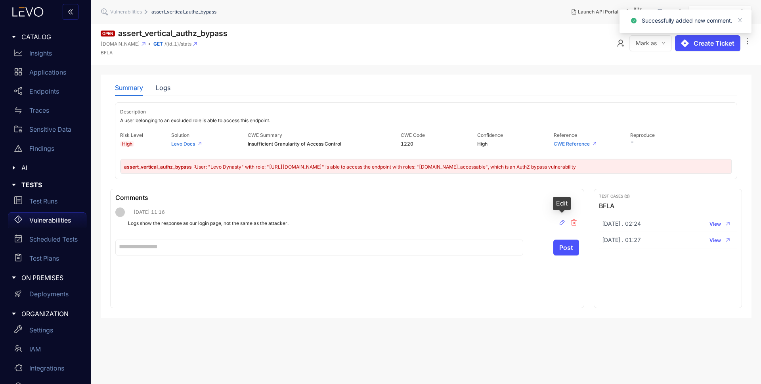
click at [565, 221] on button "button" at bounding box center [562, 223] width 10 height 13
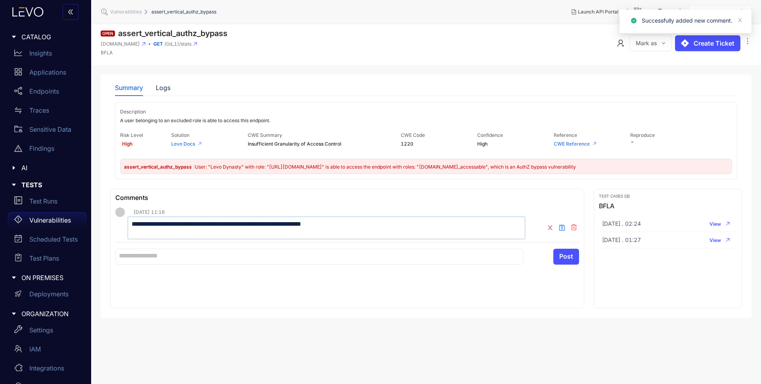
click at [132, 224] on textarea "**********" at bounding box center [326, 228] width 397 height 22
click at [566, 256] on span "Post" at bounding box center [566, 255] width 14 height 7
click at [479, 286] on div "**********" at bounding box center [347, 249] width 474 height 120
click at [386, 228] on textarea "**********" at bounding box center [326, 228] width 397 height 22
click at [560, 225] on icon "save" at bounding box center [562, 228] width 6 height 6
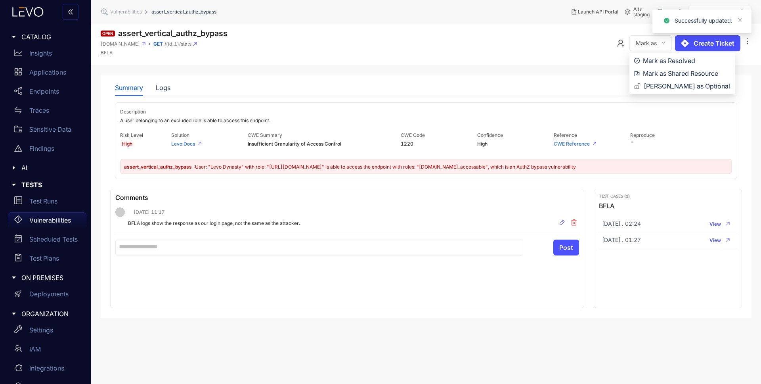
click at [663, 42] on icon "down" at bounding box center [663, 43] width 4 height 4
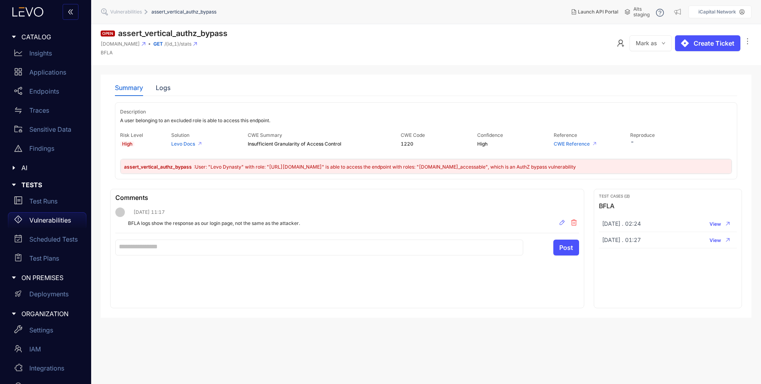
click at [592, 67] on section "Open assert_vertical_authz_bypass [DOMAIN_NAME] GET /{id_1}/stats BFL[PERSON_NA…" at bounding box center [426, 203] width 670 height 359
click at [747, 44] on icon "ellipsis" at bounding box center [747, 41] width 1 height 6
click at [741, 60] on span "Delete" at bounding box center [737, 57] width 19 height 9
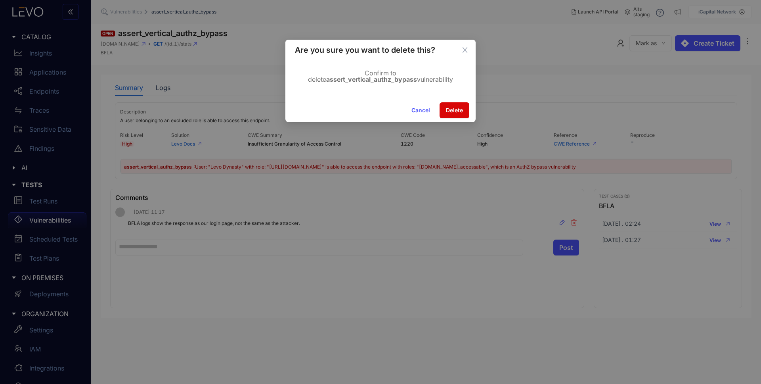
click at [458, 107] on span "Delete" at bounding box center [454, 110] width 17 height 6
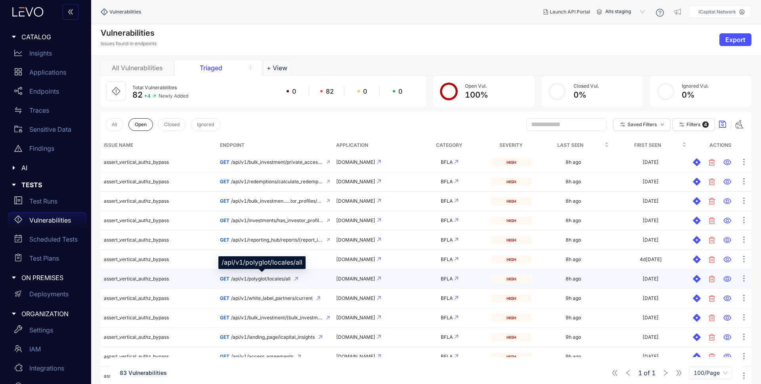
click at [273, 279] on span "/api/v1/polyglot/locales/all" at bounding box center [260, 279] width 59 height 6
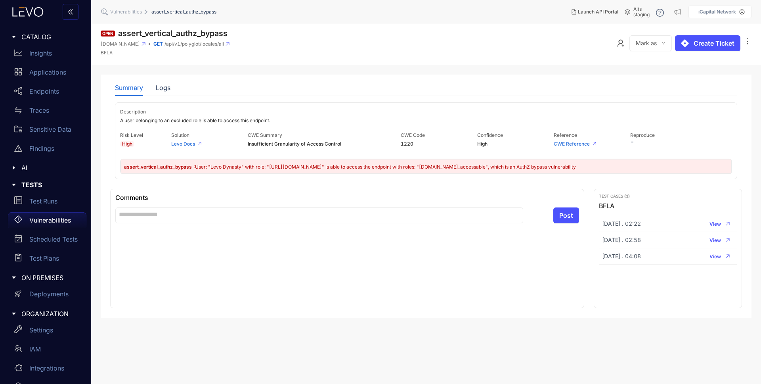
click at [187, 171] on div "assert_vertical_authz_bypass : User: "Levo Dynasty" with role: "[URL][DOMAIN_NA…" at bounding box center [425, 166] width 611 height 14
click at [163, 93] on div "Logs" at bounding box center [163, 87] width 15 height 17
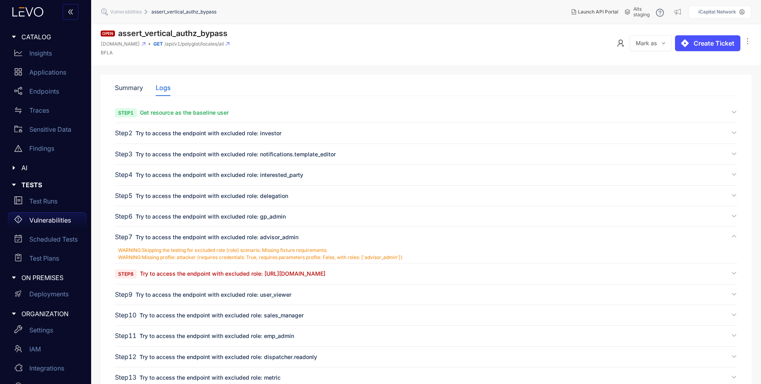
click at [204, 274] on span "Try to access the endpoint with excluded role: [URL][DOMAIN_NAME]" at bounding box center [232, 273] width 185 height 7
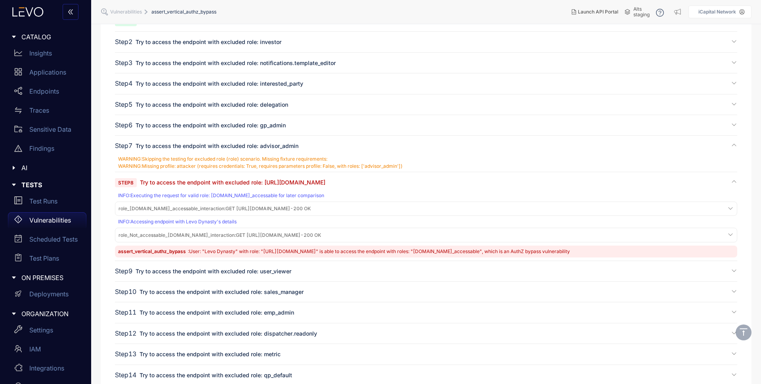
scroll to position [124, 0]
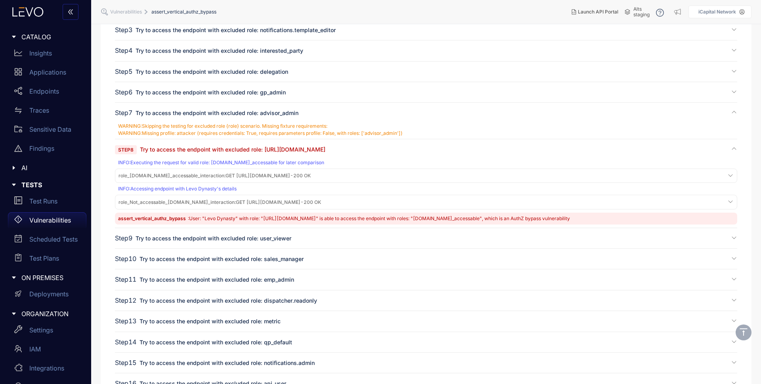
click at [215, 204] on span "role_Not_accessable_[DOMAIN_NAME]_interaction :" at bounding box center [176, 202] width 117 height 6
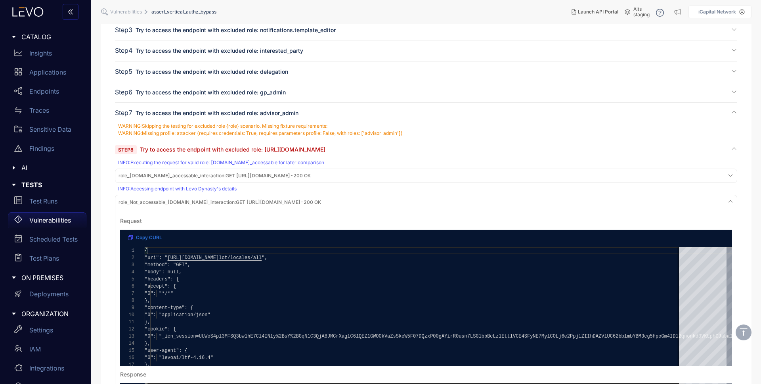
click at [152, 180] on div "role_[DOMAIN_NAME]_accessable_interaction : GET [URL][DOMAIN_NAME] - 200 OK" at bounding box center [426, 175] width 618 height 11
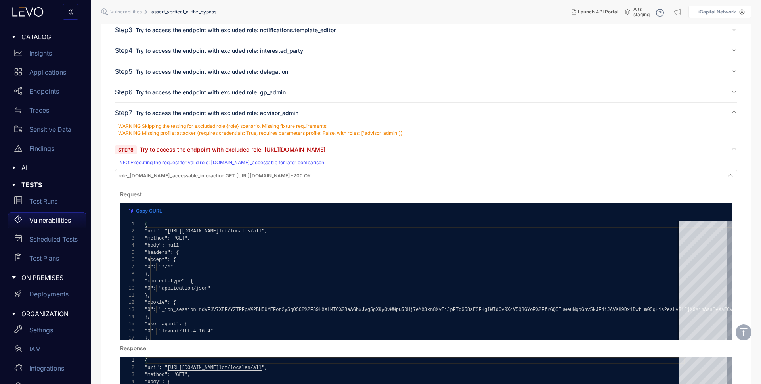
scroll to position [204, 0]
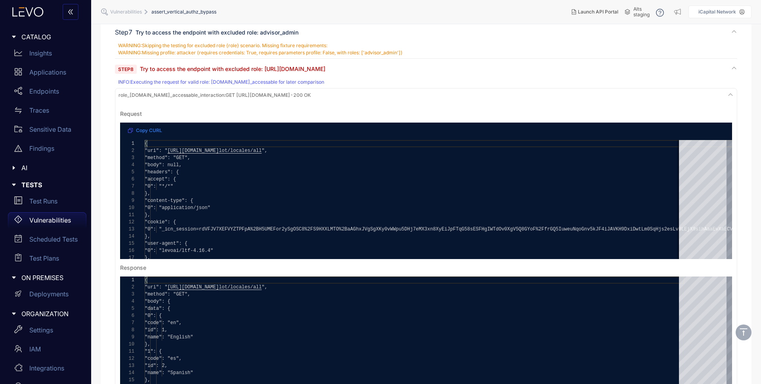
click at [203, 97] on span "role_[DOMAIN_NAME]_accessable_interaction :" at bounding box center [171, 95] width 107 height 6
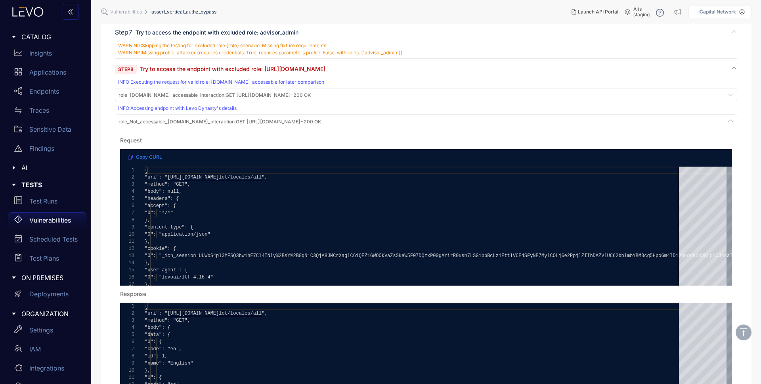
scroll to position [0, 0]
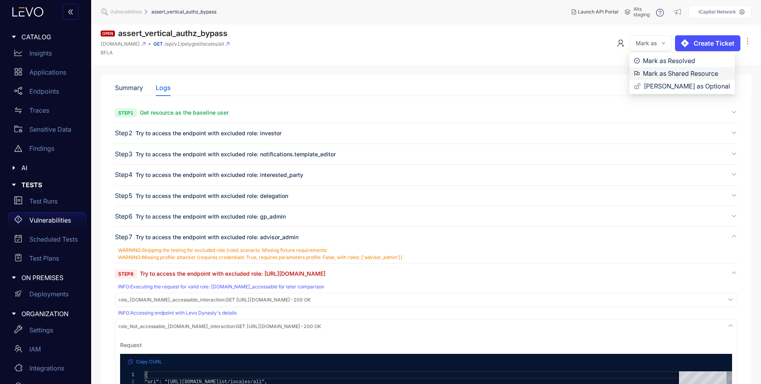
click at [676, 73] on span "Mark as Shared Resource" at bounding box center [686, 73] width 87 height 9
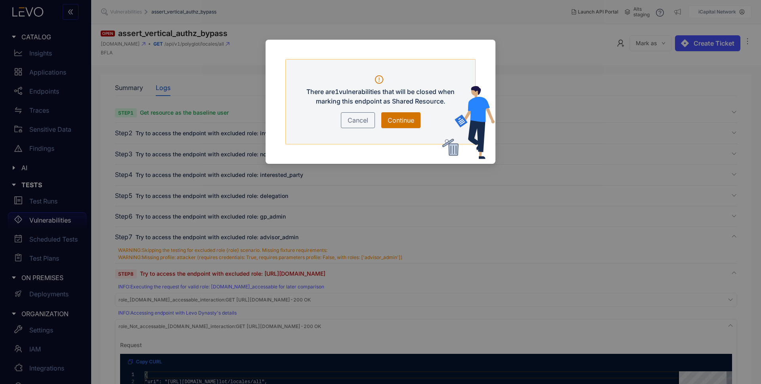
click at [404, 117] on span "Continue" at bounding box center [401, 120] width 27 height 10
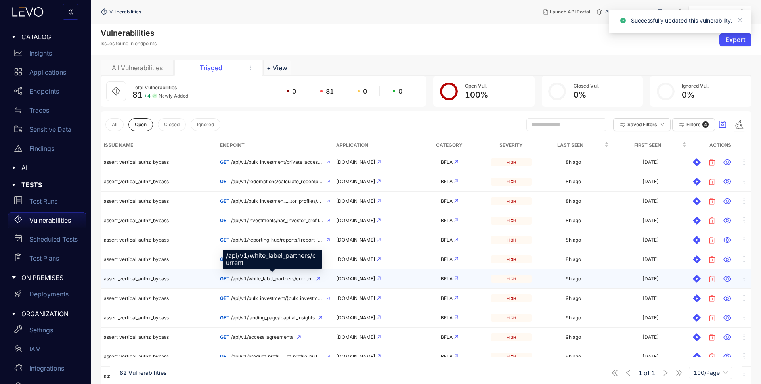
click at [287, 279] on span "/api/v1/white_label_partners/current" at bounding box center [272, 279] width 82 height 6
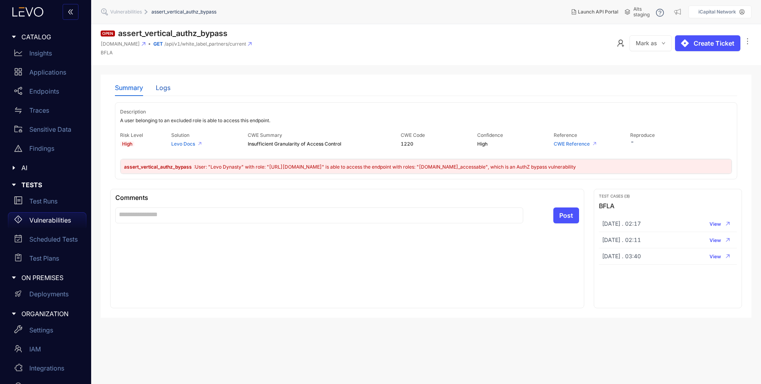
click at [158, 90] on div "Logs" at bounding box center [163, 87] width 15 height 7
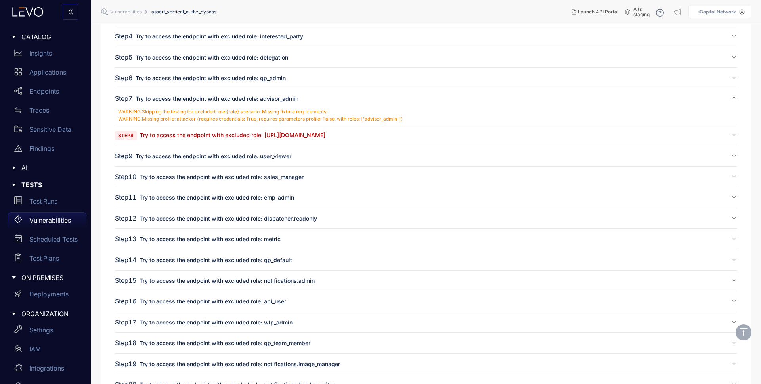
scroll to position [139, 0]
click at [188, 136] on span "Try to access the endpoint with excluded role: [URL][DOMAIN_NAME]" at bounding box center [232, 134] width 185 height 7
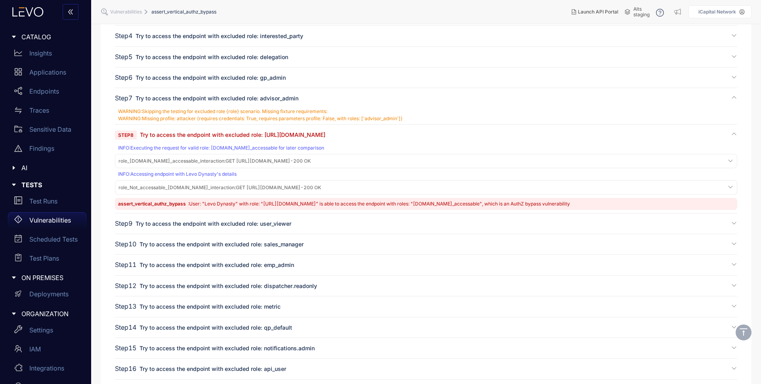
click at [194, 161] on span "role_[DOMAIN_NAME]_accessable_interaction :" at bounding box center [171, 161] width 107 height 6
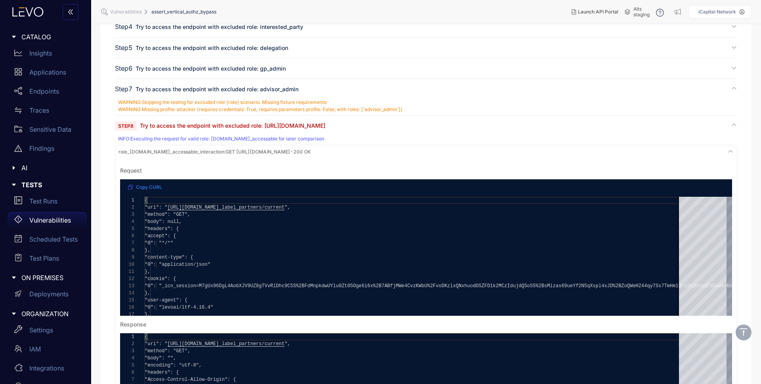
scroll to position [198, 0]
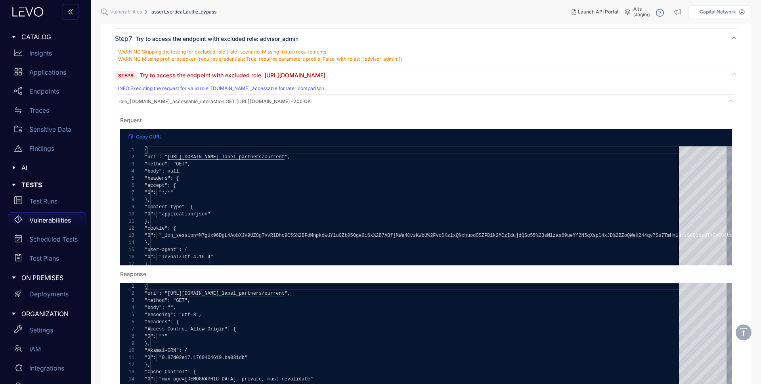
click at [155, 99] on span "role_[DOMAIN_NAME]_accessable_interaction :" at bounding box center [171, 101] width 107 height 6
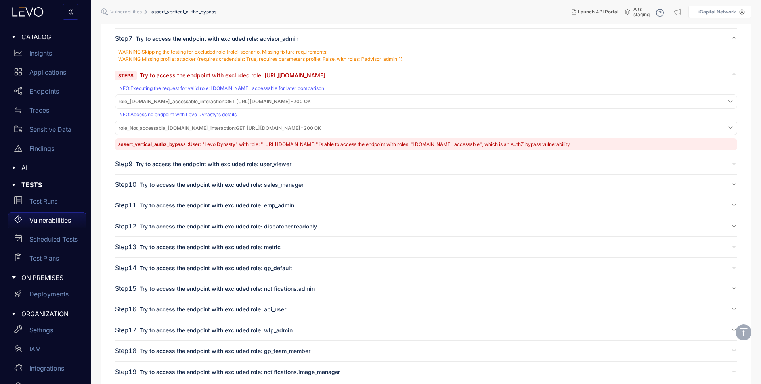
click at [156, 128] on span "role_Not_accessable_[DOMAIN_NAME]_interaction :" at bounding box center [176, 128] width 117 height 6
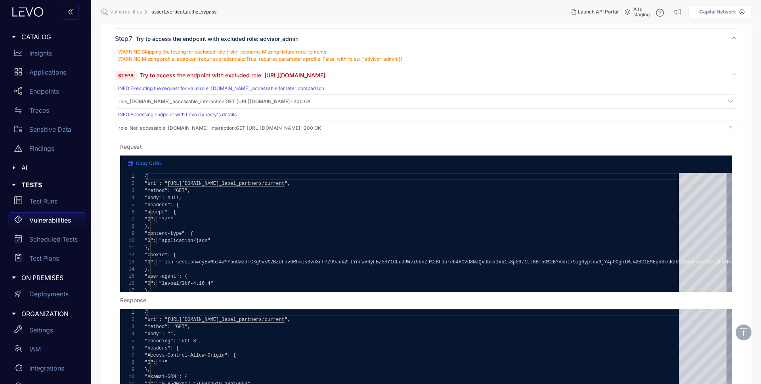
scroll to position [0, 0]
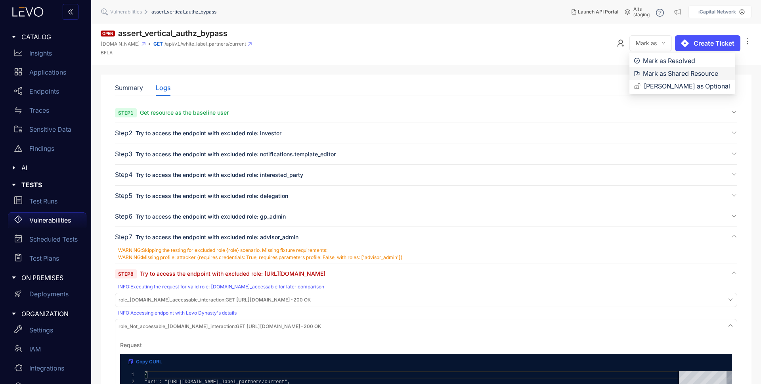
click at [660, 72] on span "Mark as Shared Resource" at bounding box center [686, 73] width 87 height 9
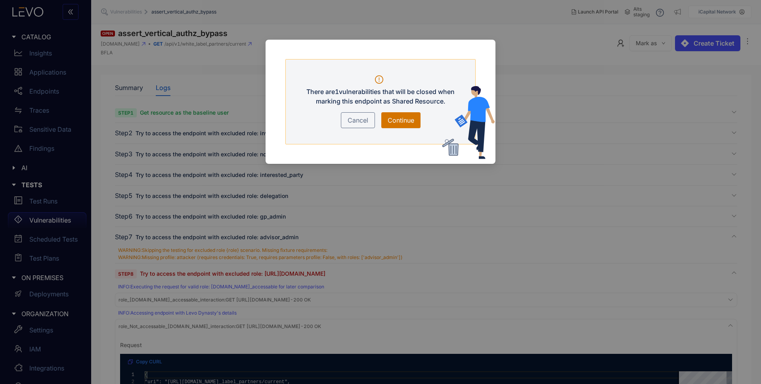
click at [411, 119] on span "Continue" at bounding box center [401, 120] width 27 height 10
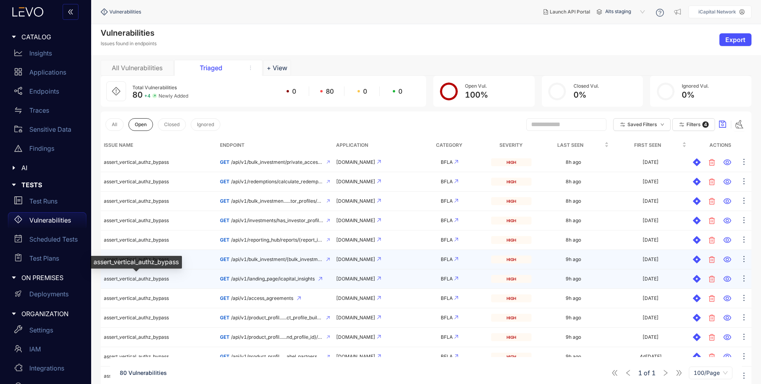
click at [164, 278] on span "assert_vertical_authz_bypass" at bounding box center [136, 278] width 65 height 6
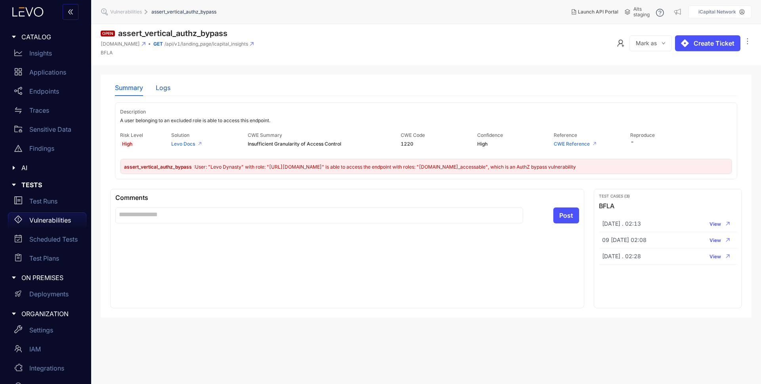
click at [164, 90] on div "Logs" at bounding box center [163, 87] width 15 height 7
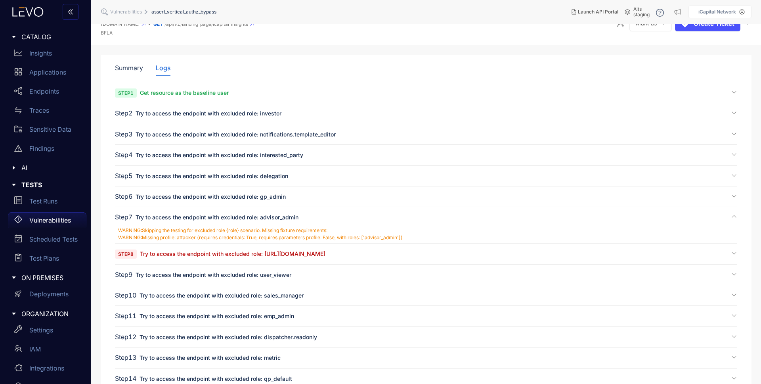
scroll to position [57, 0]
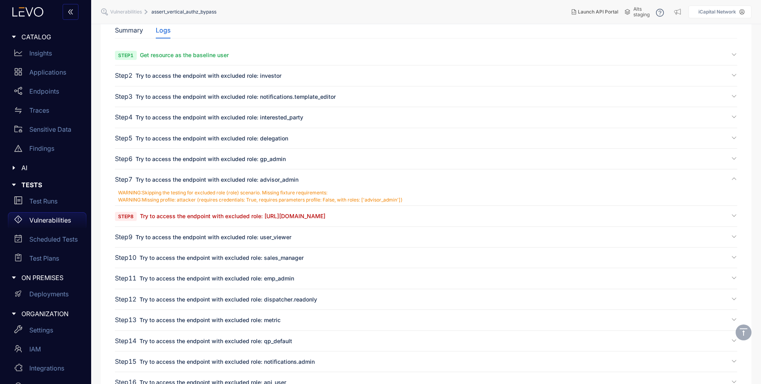
click at [171, 221] on div "Step 8 Try to access the endpoint with excluded role: [URL][DOMAIN_NAME]" at bounding box center [426, 219] width 622 height 14
click at [173, 218] on span "Try to access the endpoint with excluded role: [URL][DOMAIN_NAME]" at bounding box center [232, 215] width 185 height 7
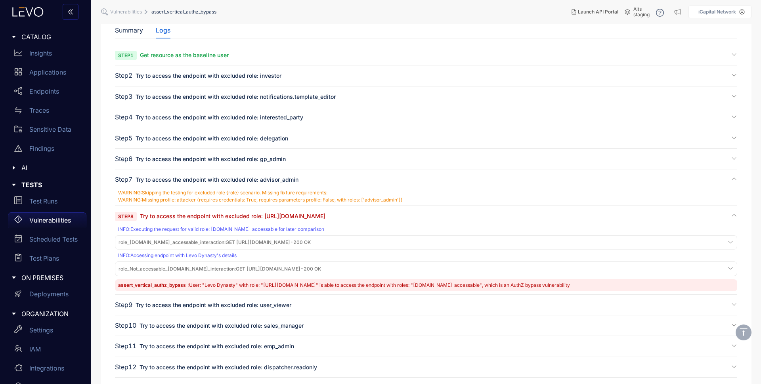
click at [214, 242] on span "role_[DOMAIN_NAME]_accessable_interaction :" at bounding box center [171, 242] width 107 height 6
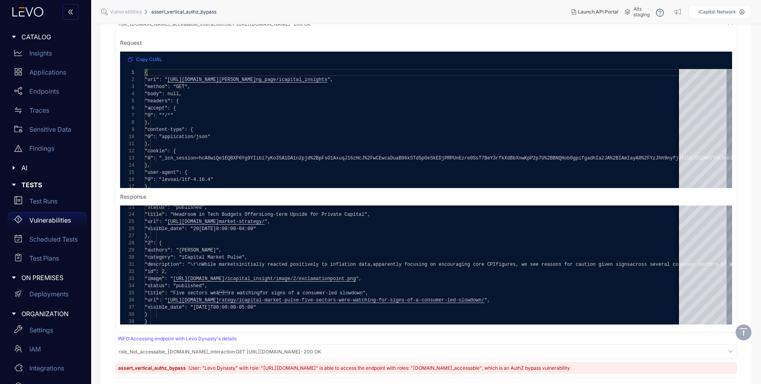
scroll to position [212, 0]
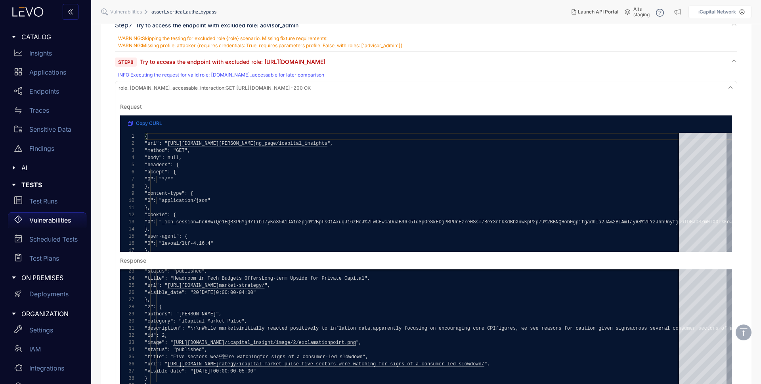
click at [152, 89] on span "role_[DOMAIN_NAME]_accessable_interaction :" at bounding box center [171, 88] width 107 height 6
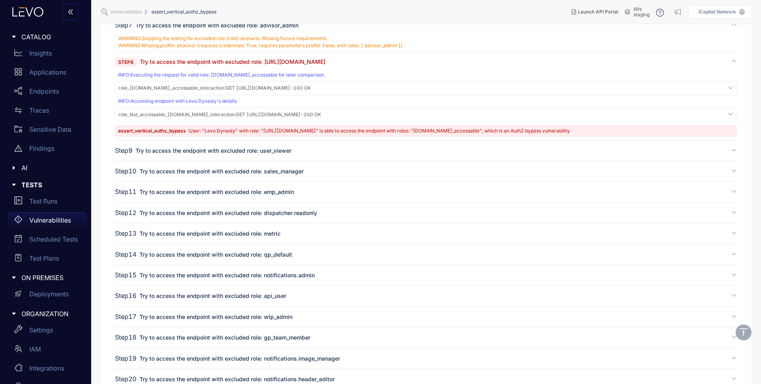
click at [153, 114] on span "role_Not_accessable_[DOMAIN_NAME]_interaction :" at bounding box center [176, 114] width 117 height 6
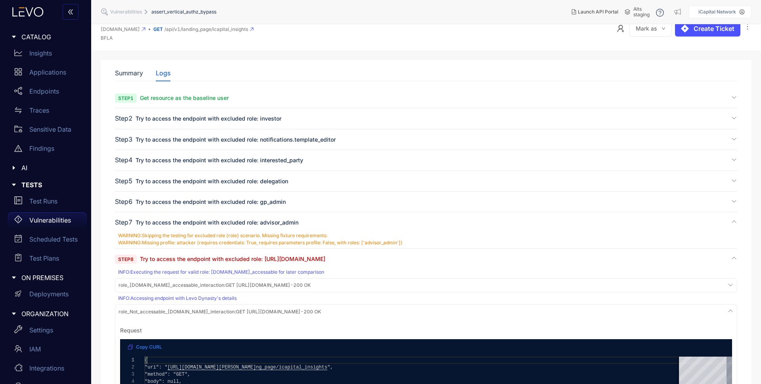
scroll to position [0, 0]
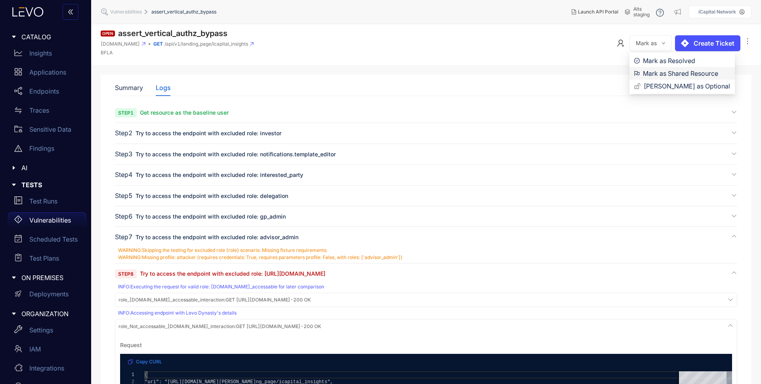
click at [667, 73] on span "Mark as Shared Resource" at bounding box center [686, 73] width 87 height 9
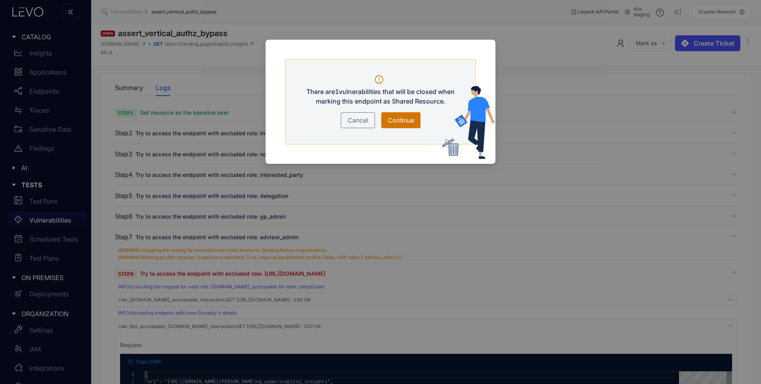
click at [407, 119] on span "Continue" at bounding box center [401, 120] width 27 height 10
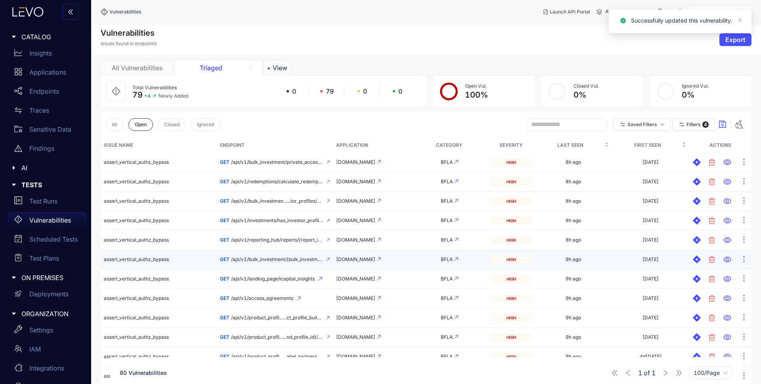
click at [291, 261] on span "/api/v1/bulk_investment/{bulk_investment_id}" at bounding box center [277, 259] width 92 height 6
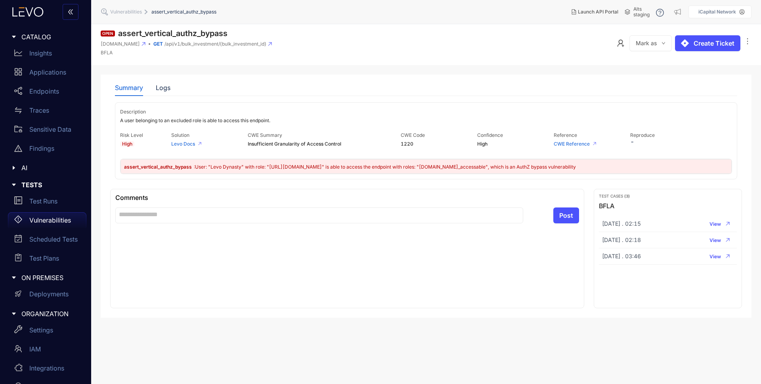
click at [157, 164] on span "assert_vertical_authz_bypass" at bounding box center [158, 167] width 69 height 6
click at [168, 87] on div "Logs" at bounding box center [163, 87] width 15 height 7
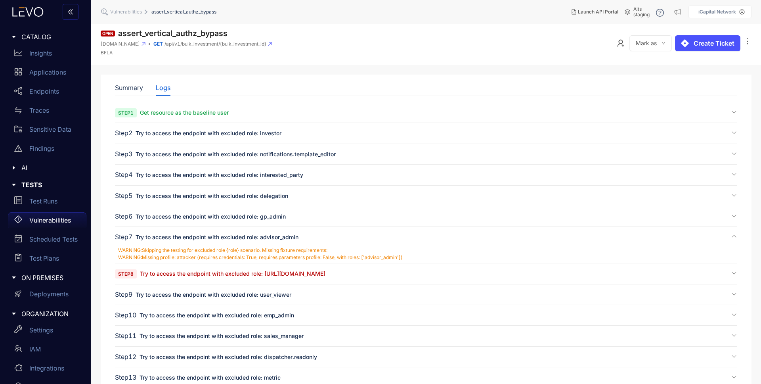
click at [189, 273] on span "Try to access the endpoint with excluded role: [URL][DOMAIN_NAME]" at bounding box center [232, 273] width 185 height 7
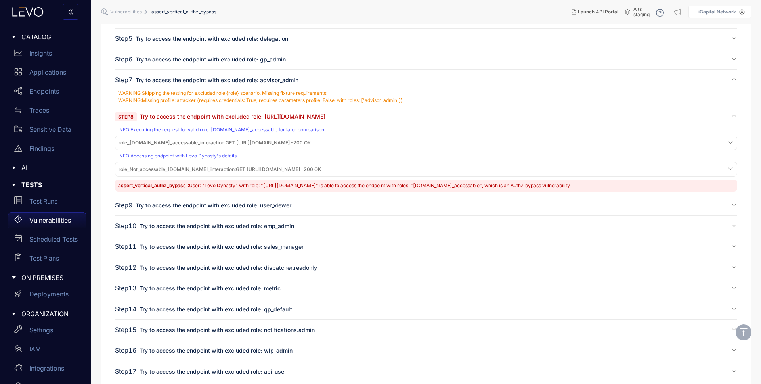
scroll to position [175, 0]
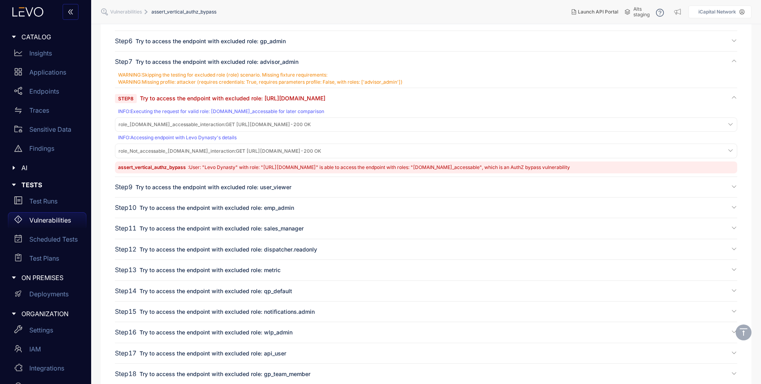
click at [225, 124] on span "role_[DOMAIN_NAME]_accessable_interaction :" at bounding box center [171, 124] width 107 height 6
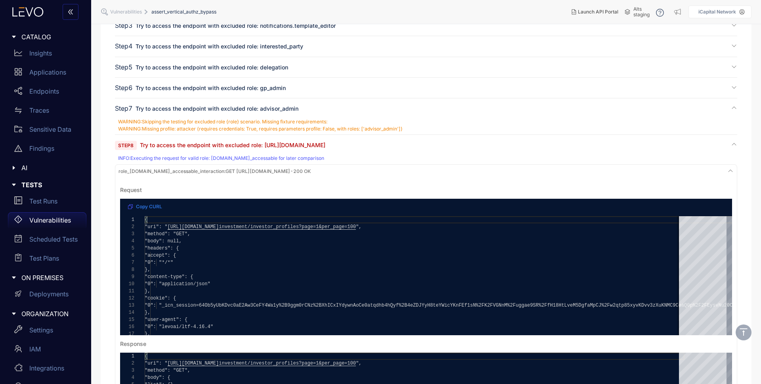
scroll to position [39, 0]
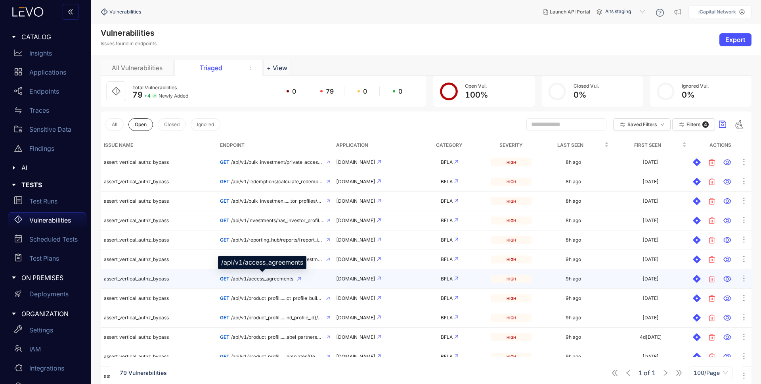
click at [259, 276] on span "/api/v1/access_agreements" at bounding box center [262, 279] width 62 height 6
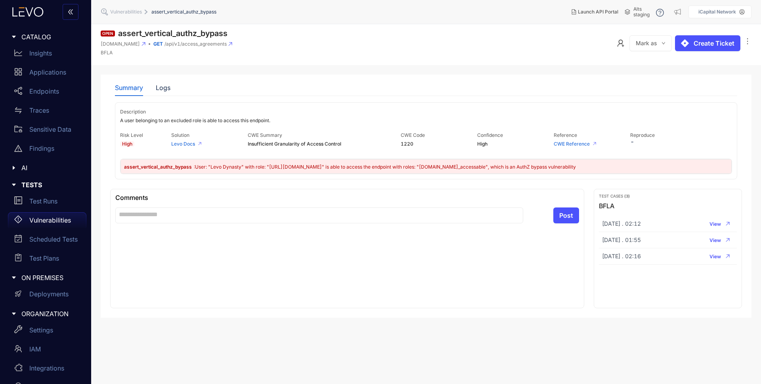
click at [178, 164] on span "assert_vertical_authz_bypass" at bounding box center [158, 167] width 69 height 6
click at [169, 85] on div "Logs" at bounding box center [163, 87] width 15 height 7
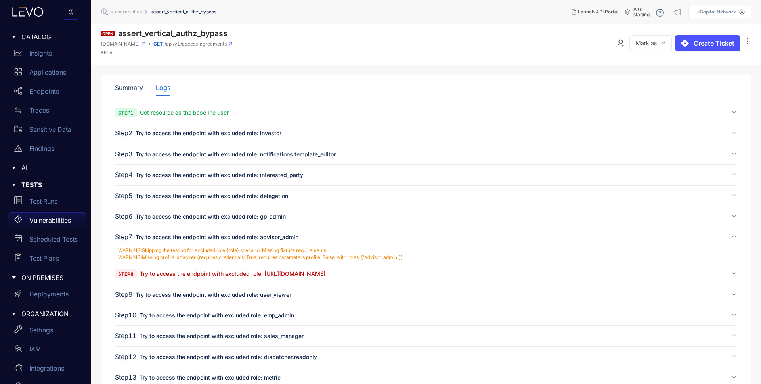
click at [209, 275] on span "Try to access the endpoint with excluded role: [URL][DOMAIN_NAME]" at bounding box center [232, 273] width 185 height 7
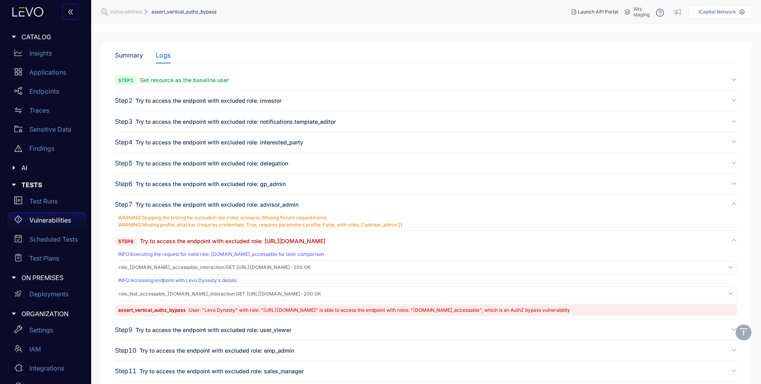
scroll to position [63, 0]
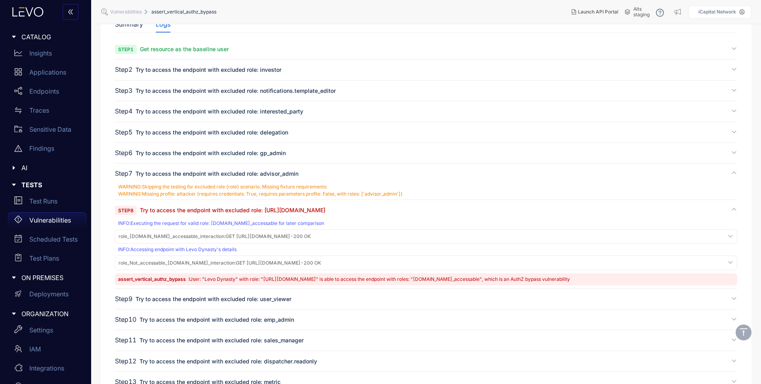
click at [210, 237] on span "role_[DOMAIN_NAME]_accessable_interaction :" at bounding box center [171, 236] width 107 height 6
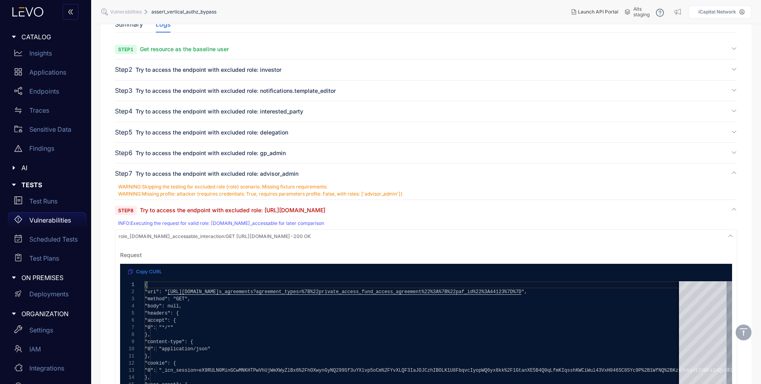
scroll to position [200, 0]
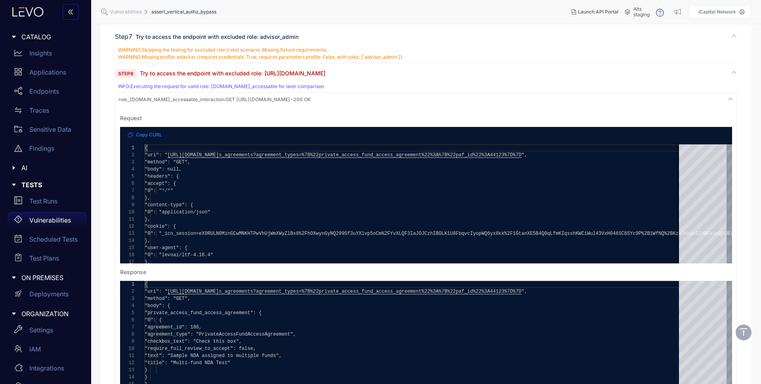
click at [187, 96] on span "role_[DOMAIN_NAME]_accessable_interaction :" at bounding box center [171, 99] width 107 height 6
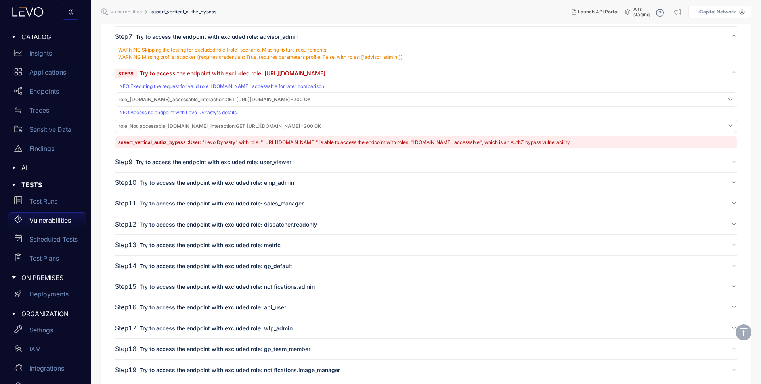
click at [177, 125] on span "role_Not_accessable_[DOMAIN_NAME]_interaction :" at bounding box center [176, 126] width 117 height 6
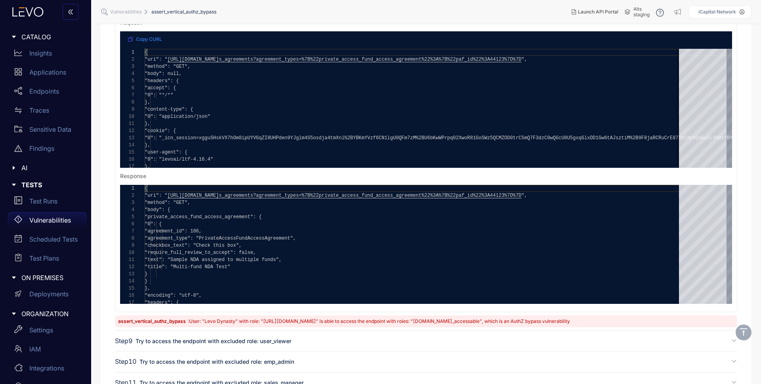
scroll to position [0, 0]
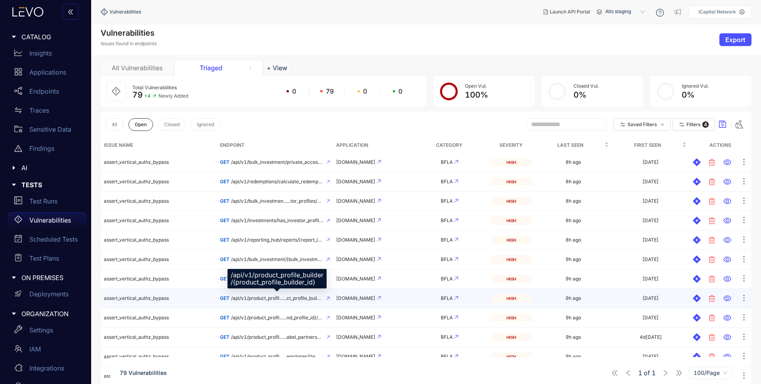
click at [271, 298] on span "/api/v1/product_profil......ct_profile_builder_id}" at bounding box center [277, 298] width 92 height 6
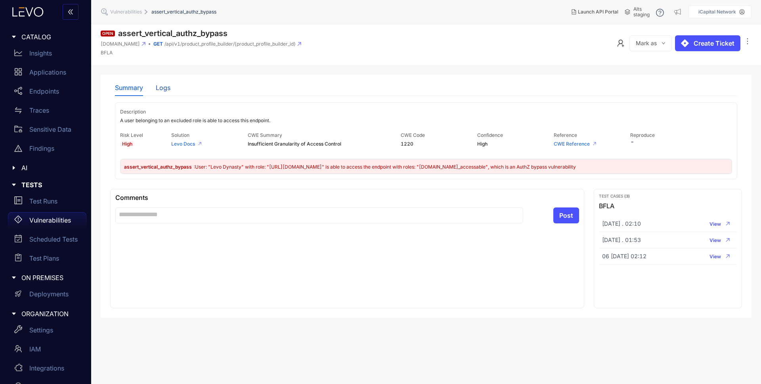
click at [163, 87] on div "Logs" at bounding box center [163, 87] width 15 height 7
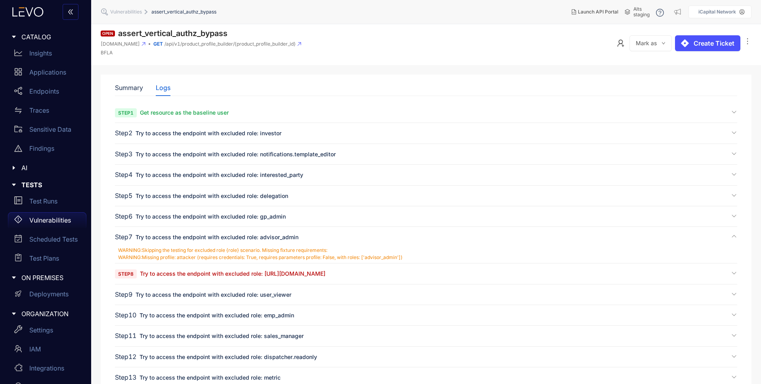
click at [203, 276] on span "Try to access the endpoint with excluded role: [URL][DOMAIN_NAME]" at bounding box center [232, 273] width 185 height 7
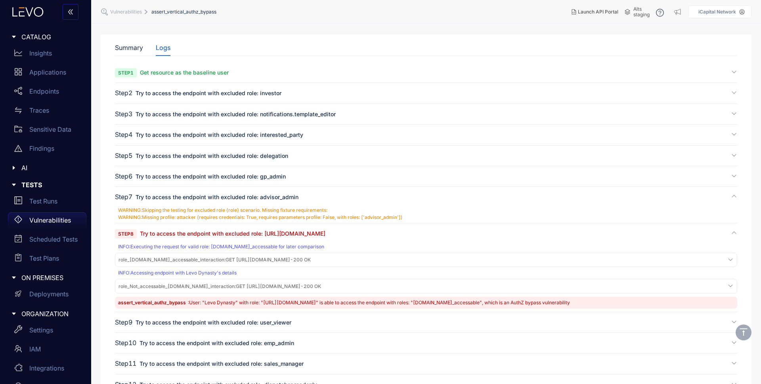
scroll to position [80, 0]
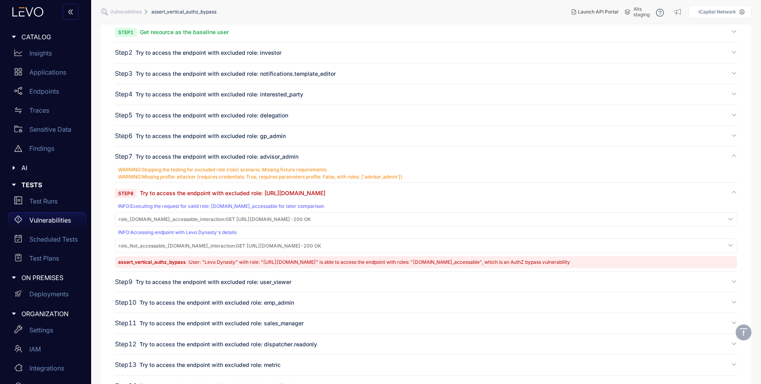
click at [264, 221] on span "role_[DOMAIN_NAME]_accessable_interaction : GET [URL][DOMAIN_NAME] - 200 OK" at bounding box center [214, 219] width 192 height 6
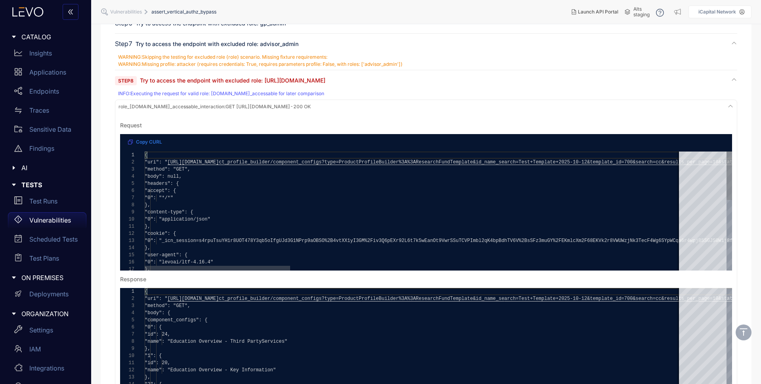
scroll to position [200, 0]
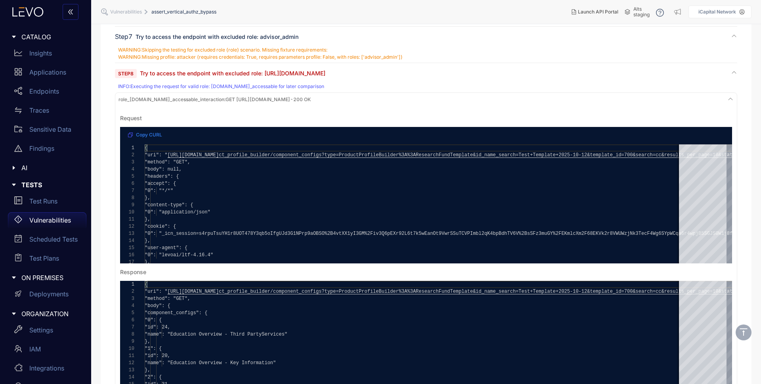
click at [265, 100] on span "role_[DOMAIN_NAME]_accessable_interaction : GET [URL][DOMAIN_NAME] - 200 OK" at bounding box center [214, 100] width 192 height 6
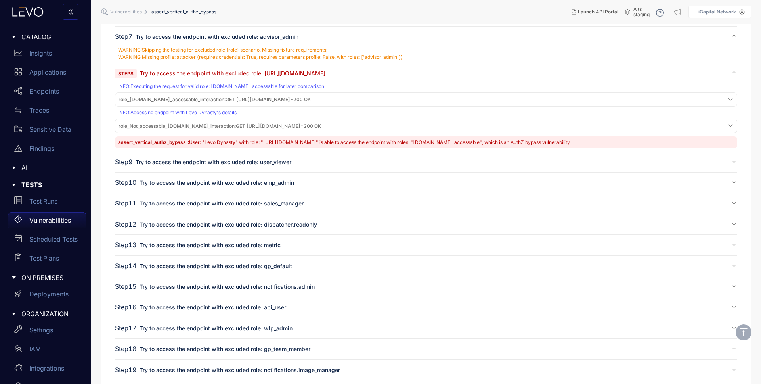
click at [236, 128] on span "role_Not_accessable_[DOMAIN_NAME]_interaction :" at bounding box center [176, 126] width 117 height 6
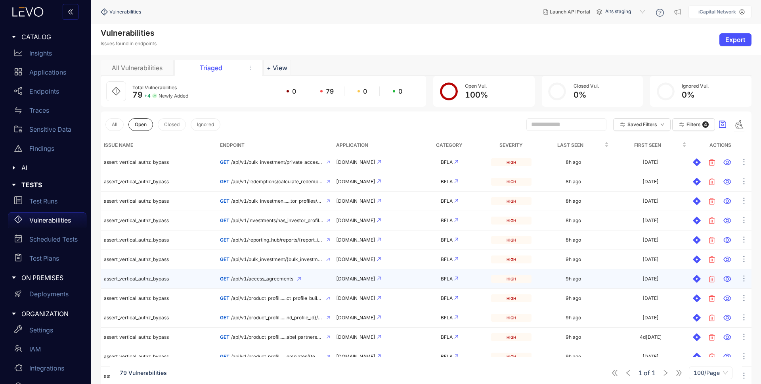
scroll to position [13, 0]
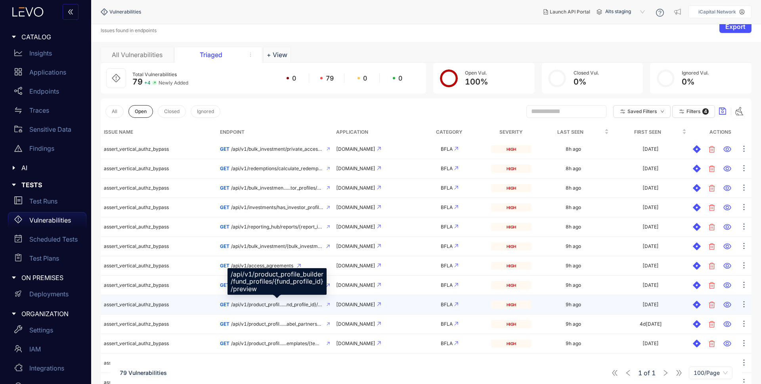
click at [271, 305] on span "/api/v1/product_profil......nd_profile_id}/preview" at bounding box center [277, 305] width 92 height 6
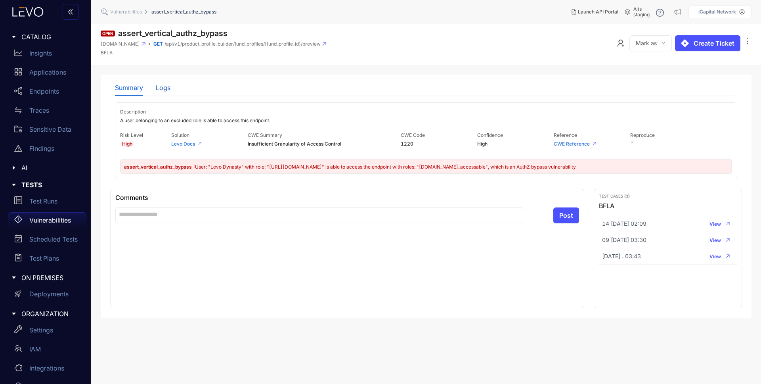
click at [163, 89] on div "Logs" at bounding box center [163, 87] width 15 height 7
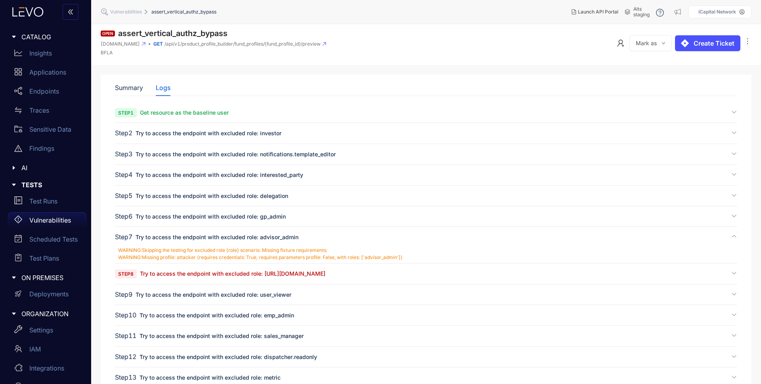
click at [246, 274] on span "Try to access the endpoint with excluded role: [URL][DOMAIN_NAME]" at bounding box center [232, 273] width 185 height 7
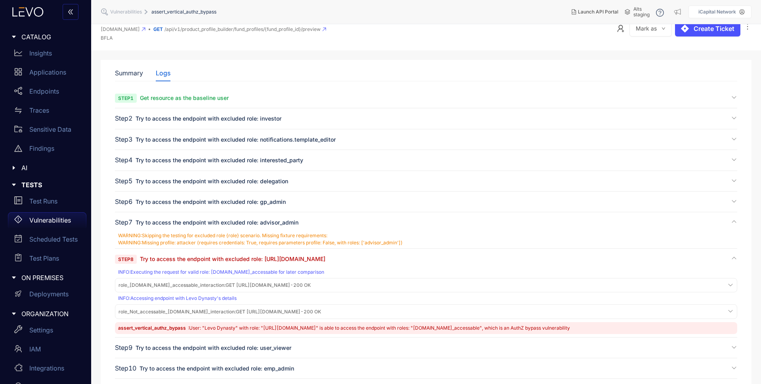
scroll to position [25, 0]
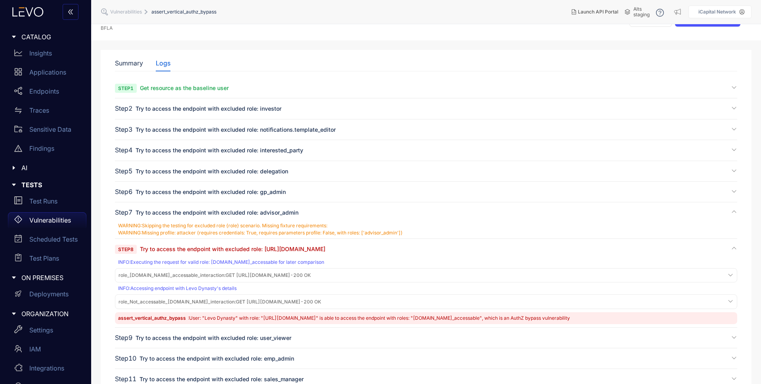
click at [225, 274] on span "role_[DOMAIN_NAME]_accessable_interaction :" at bounding box center [171, 275] width 107 height 6
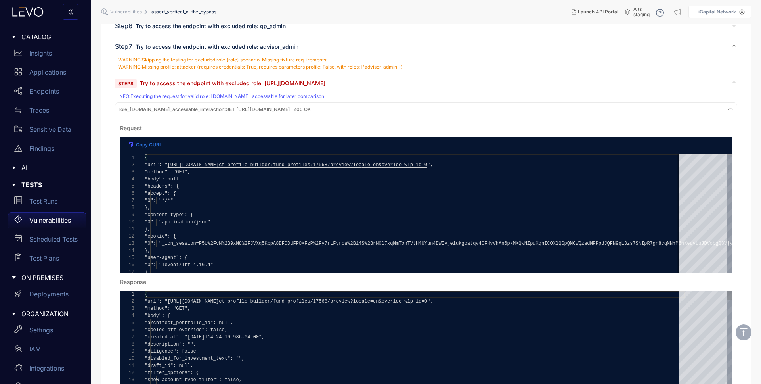
scroll to position [191, 0]
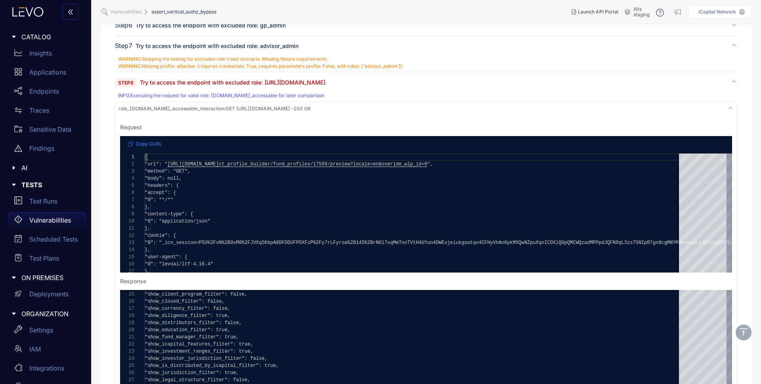
click at [218, 107] on span "role_[DOMAIN_NAME]_accessable_interaction :" at bounding box center [171, 108] width 107 height 6
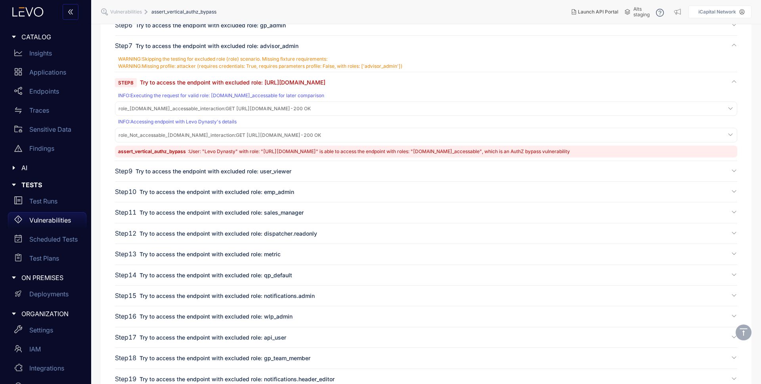
click at [214, 134] on span "role_Not_accessable_[DOMAIN_NAME]_interaction :" at bounding box center [176, 135] width 117 height 6
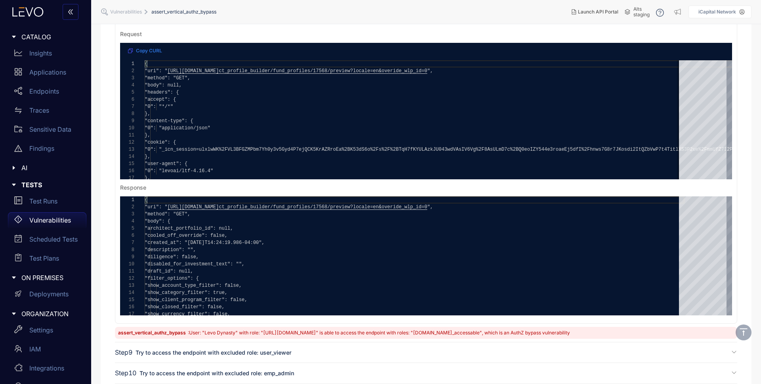
scroll to position [432, 0]
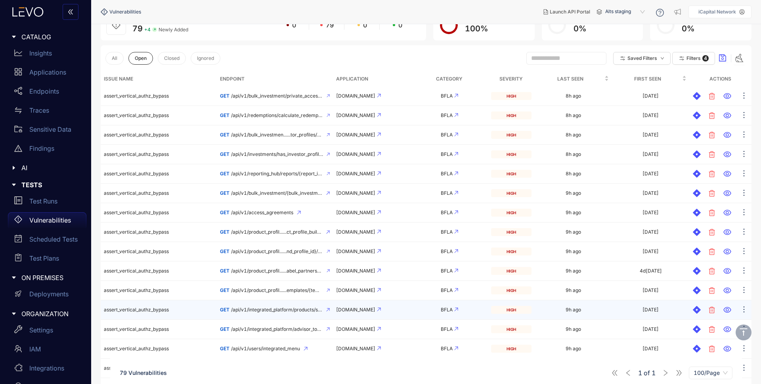
scroll to position [97, 0]
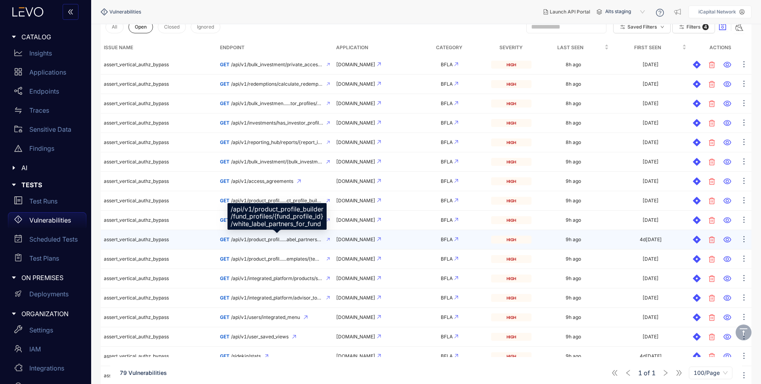
click at [269, 239] on span "/api/v1/product_profil......abel_partners_for_fund" at bounding box center [277, 240] width 92 height 6
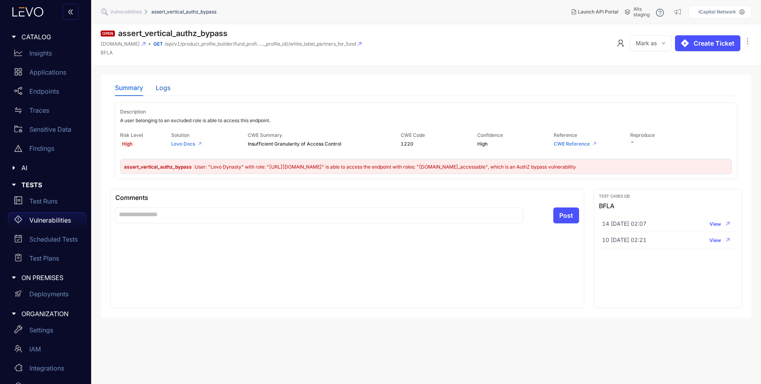
click at [167, 91] on div "Logs" at bounding box center [163, 87] width 15 height 7
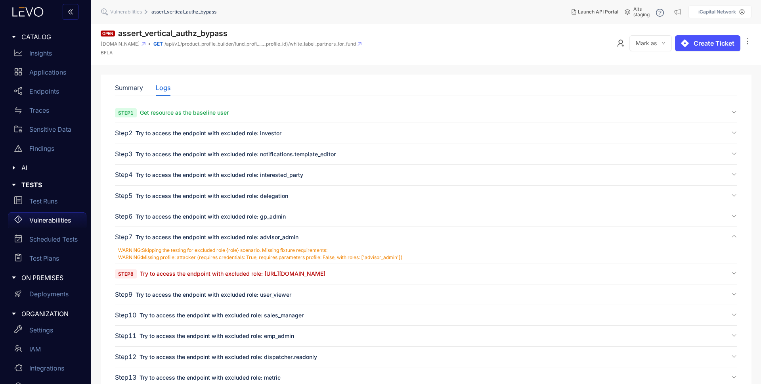
click at [207, 273] on span "Try to access the endpoint with excluded role: [URL][DOMAIN_NAME]" at bounding box center [232, 273] width 185 height 7
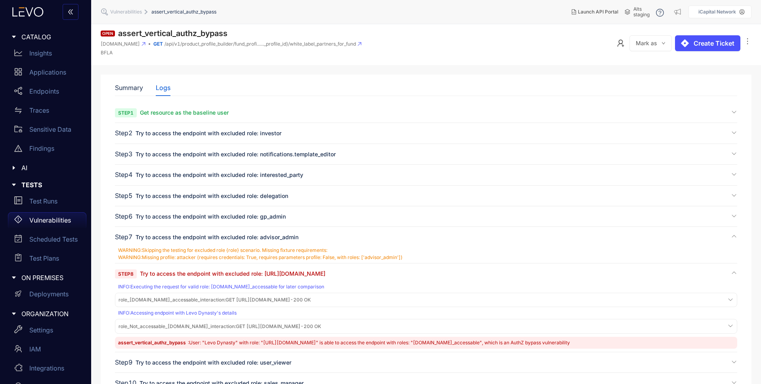
click at [205, 298] on span "role_[DOMAIN_NAME]_accessable_interaction :" at bounding box center [171, 299] width 107 height 6
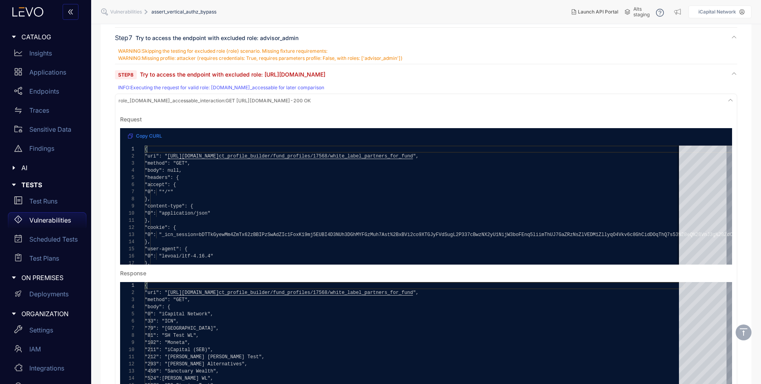
scroll to position [205, 0]
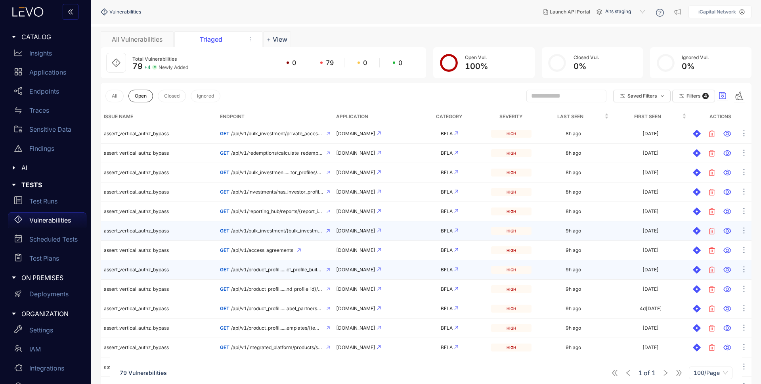
scroll to position [64, 0]
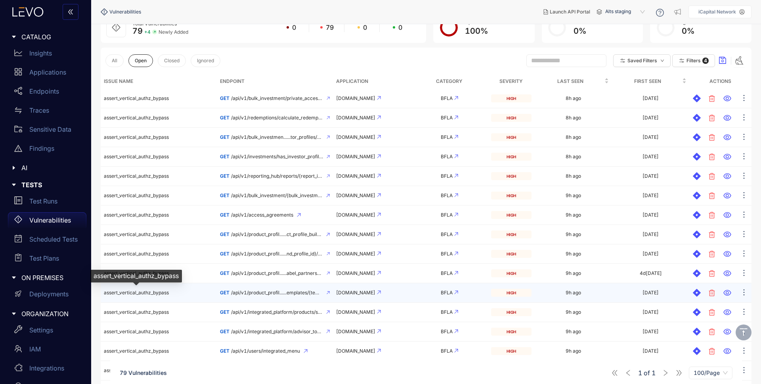
click at [153, 292] on span "assert_vertical_authz_bypass" at bounding box center [136, 292] width 65 height 6
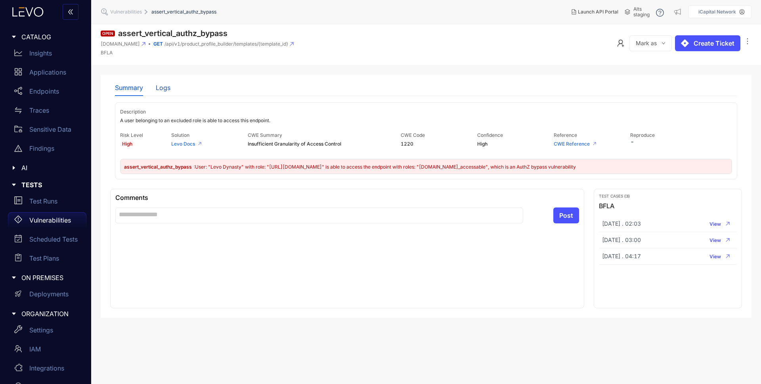
click at [167, 90] on div "Logs" at bounding box center [163, 87] width 15 height 7
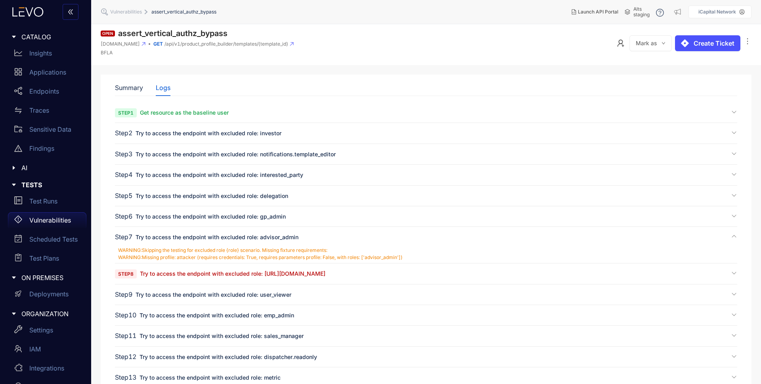
click at [176, 275] on span "Try to access the endpoint with excluded role: [URL][DOMAIN_NAME]" at bounding box center [232, 273] width 185 height 7
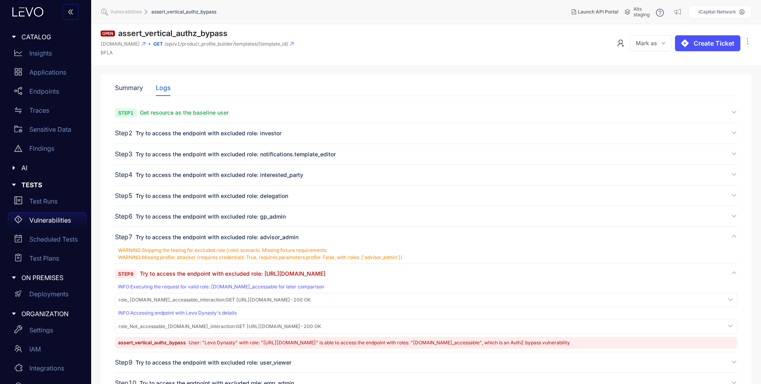
click at [177, 324] on span "role_Not_accessable_[DOMAIN_NAME]_interaction :" at bounding box center [176, 326] width 117 height 6
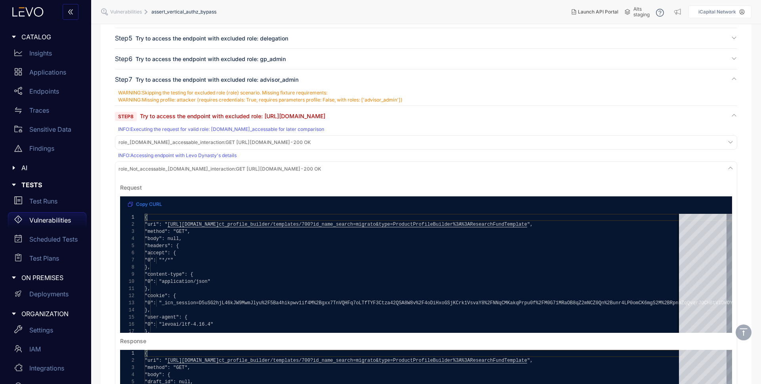
scroll to position [287, 0]
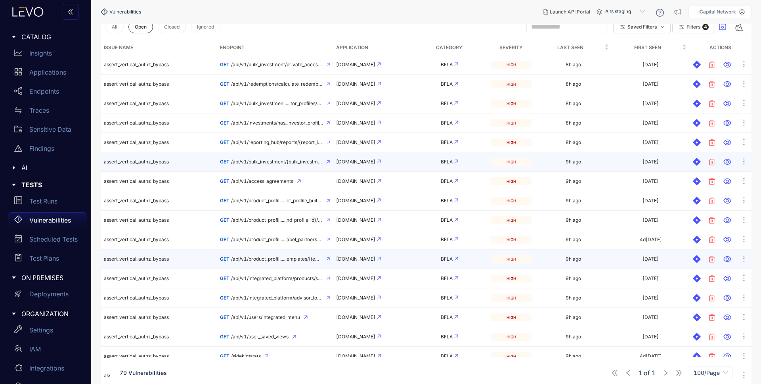
scroll to position [152, 0]
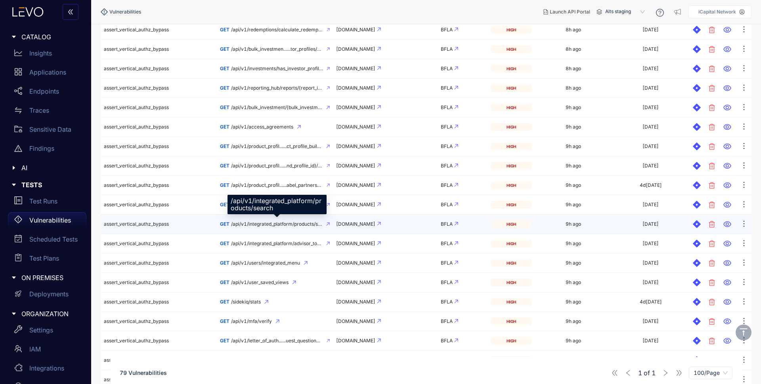
click at [280, 224] on span "/api/v1/integrated_platform/products/search" at bounding box center [277, 224] width 92 height 6
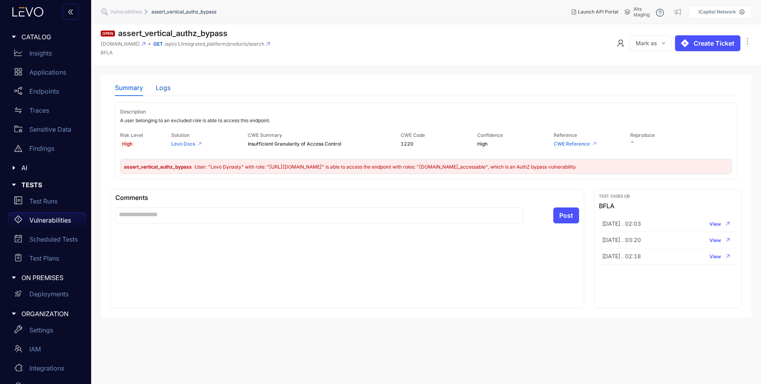
click at [159, 89] on div "Logs" at bounding box center [163, 87] width 15 height 7
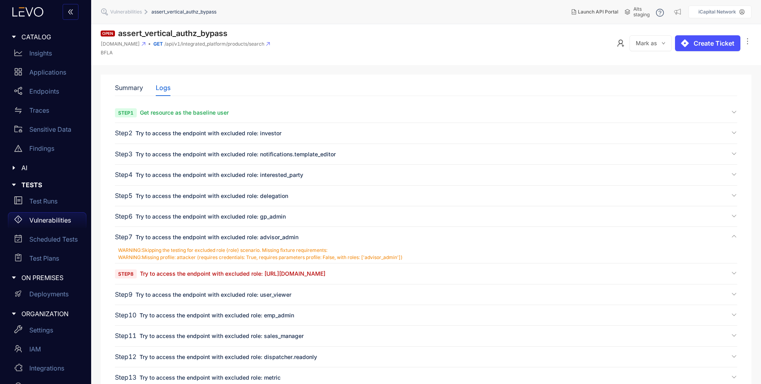
click at [226, 273] on span "Try to access the endpoint with excluded role: [URL][DOMAIN_NAME]" at bounding box center [232, 273] width 185 height 7
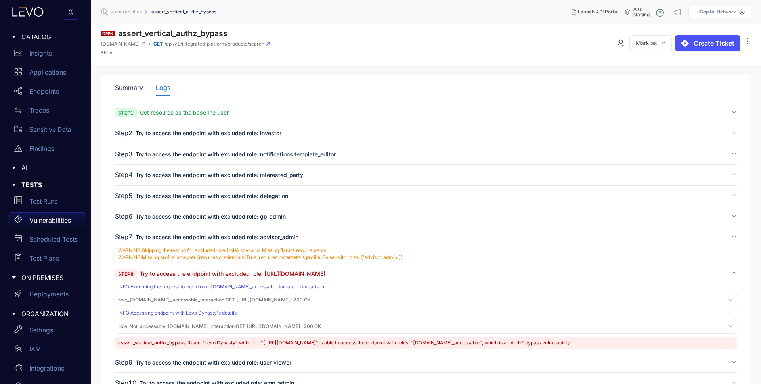
click at [225, 297] on span "role_[DOMAIN_NAME]_accessable_interaction :" at bounding box center [171, 299] width 107 height 6
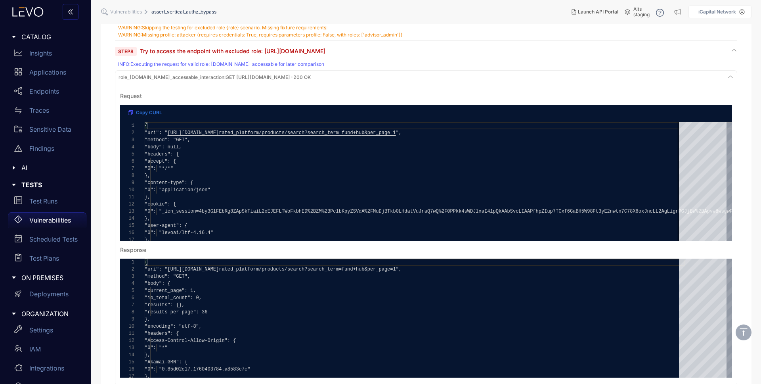
scroll to position [266, 0]
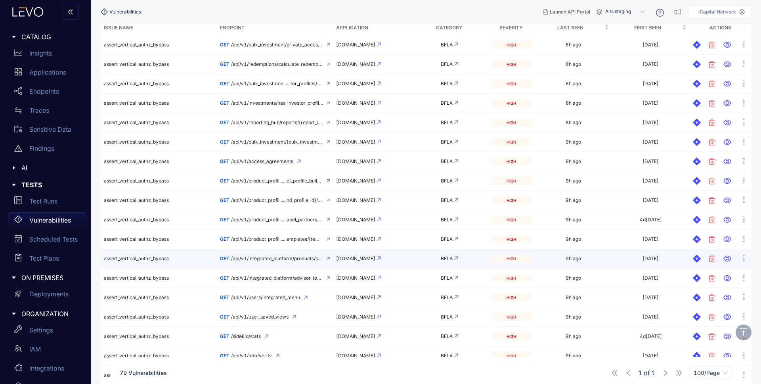
scroll to position [152, 0]
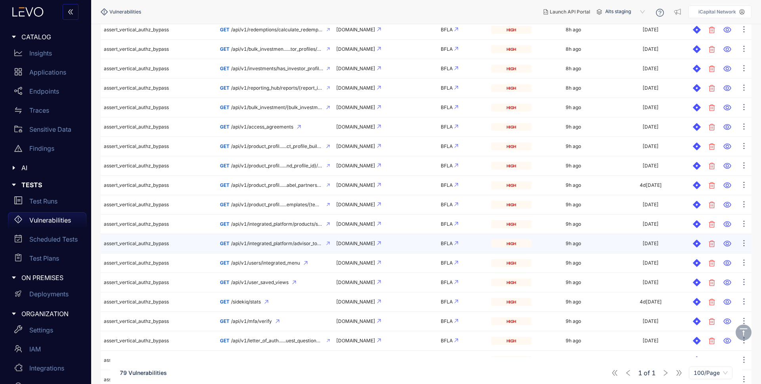
click at [156, 243] on span "assert_vertical_authz_bypass" at bounding box center [136, 243] width 65 height 6
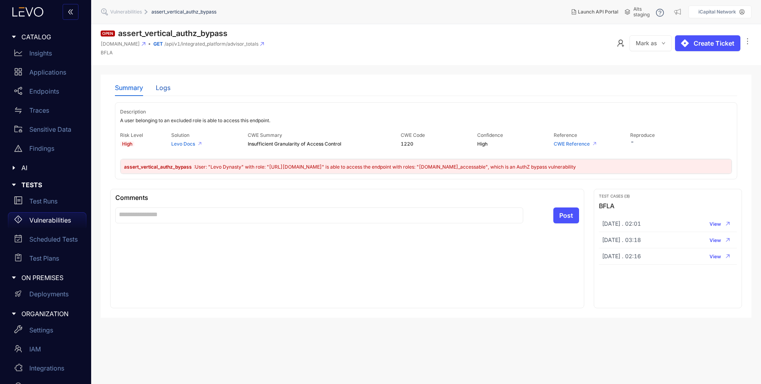
click at [165, 90] on div "Logs" at bounding box center [163, 87] width 15 height 7
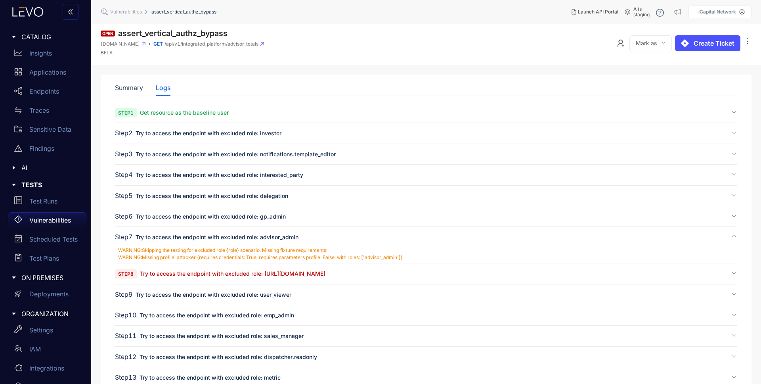
click at [265, 275] on span "Try to access the endpoint with excluded role: [URL][DOMAIN_NAME]" at bounding box center [232, 273] width 185 height 7
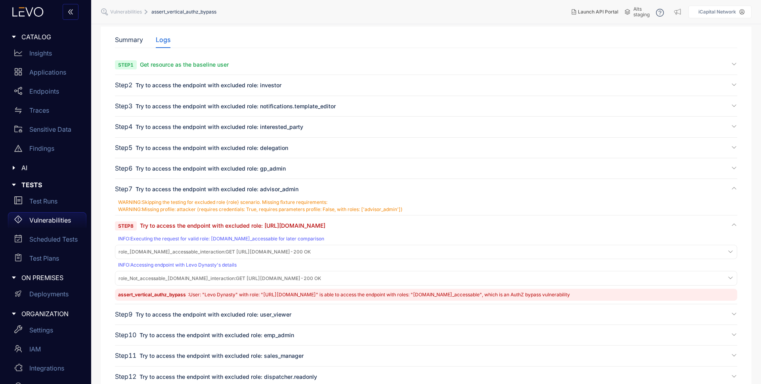
scroll to position [50, 0]
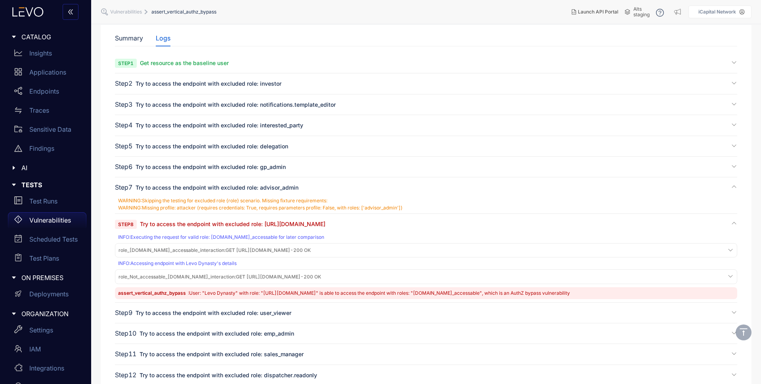
click at [265, 251] on span "role_[DOMAIN_NAME]_accessable_interaction : GET [URL][DOMAIN_NAME] - 200 OK" at bounding box center [214, 250] width 192 height 6
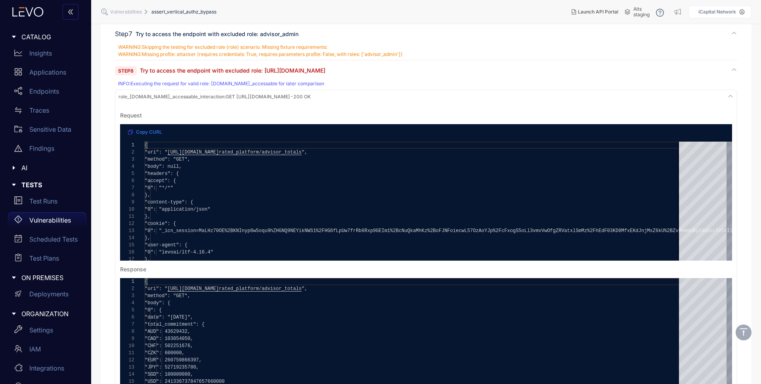
scroll to position [203, 0]
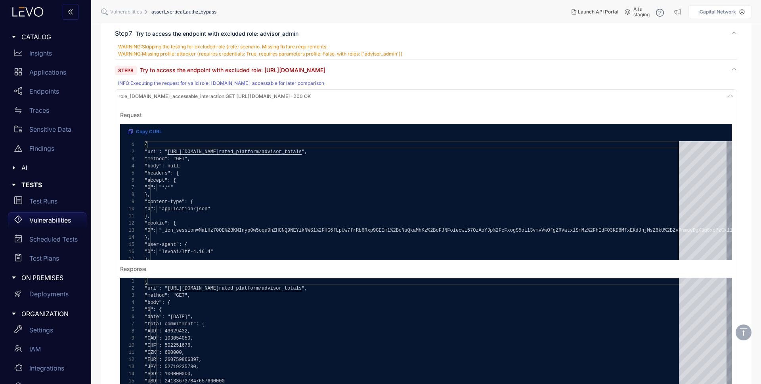
click at [311, 94] on span "role_[DOMAIN_NAME]_accessable_interaction : GET [URL][DOMAIN_NAME] - 200 OK" at bounding box center [214, 97] width 192 height 6
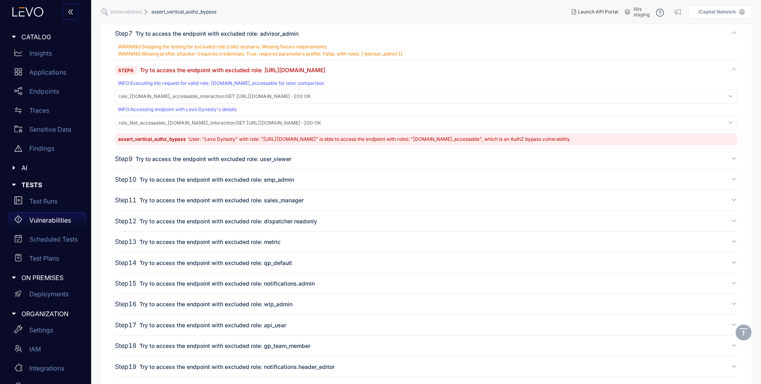
click at [276, 121] on span "role_Not_accessable_[DOMAIN_NAME]_interaction : GET [URL][DOMAIN_NAME] - 200 OK" at bounding box center [219, 123] width 203 height 6
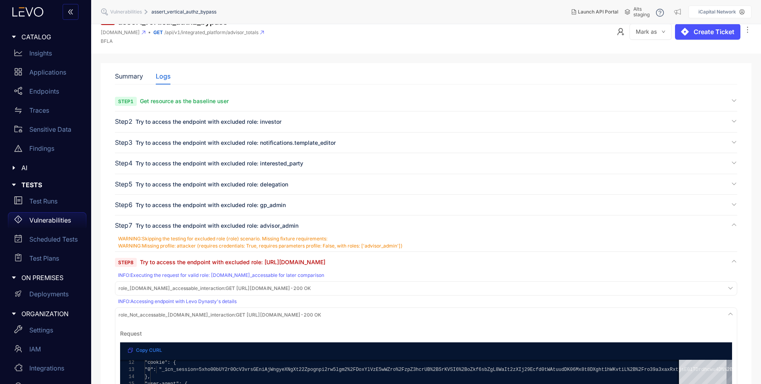
scroll to position [0, 0]
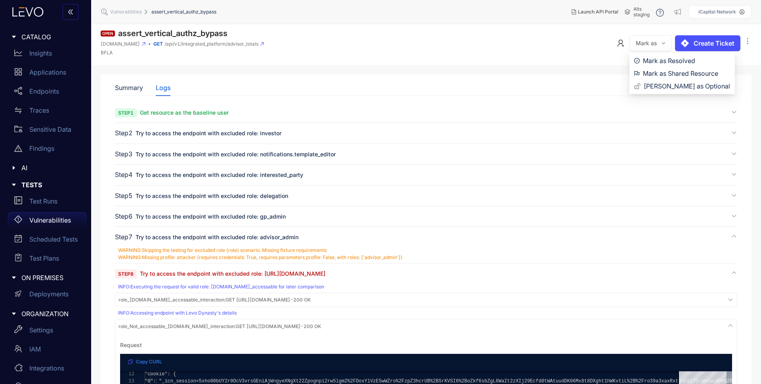
click at [663, 44] on icon "down" at bounding box center [663, 43] width 4 height 4
click at [670, 71] on span "Mark as Shared Resource" at bounding box center [686, 73] width 87 height 9
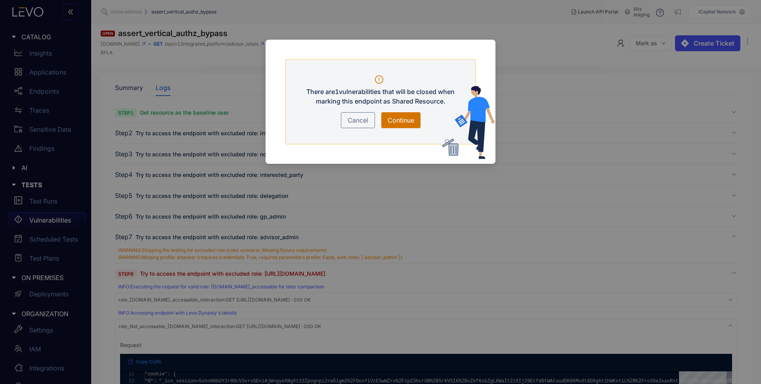
click at [405, 121] on span "Continue" at bounding box center [401, 120] width 27 height 10
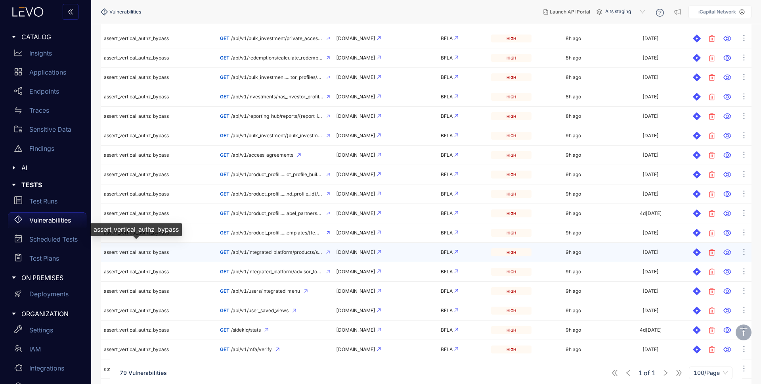
scroll to position [144, 0]
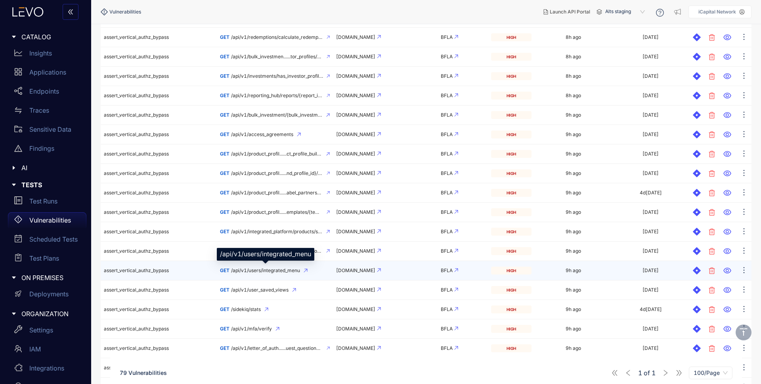
click at [263, 269] on span "/api/v1/users/integrated_menu" at bounding box center [265, 271] width 69 height 6
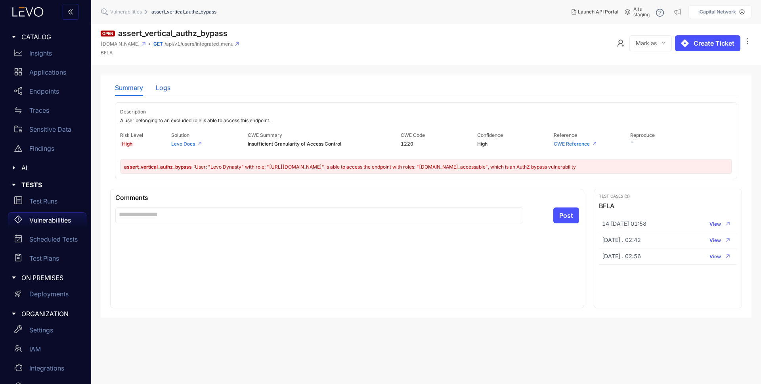
click at [166, 86] on div "Logs" at bounding box center [163, 87] width 15 height 7
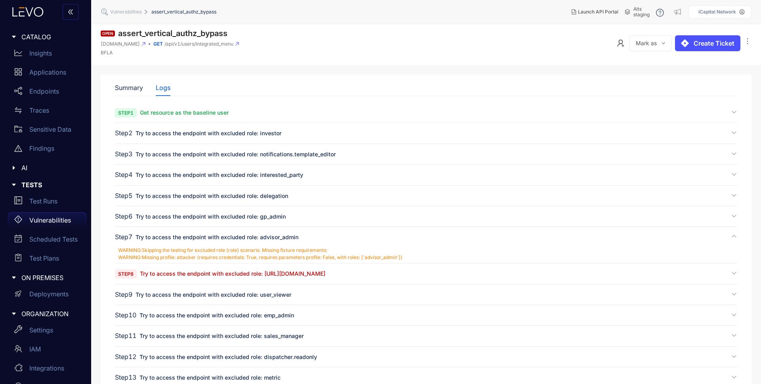
click at [197, 276] on span "Try to access the endpoint with excluded role: [URL][DOMAIN_NAME]" at bounding box center [232, 273] width 185 height 7
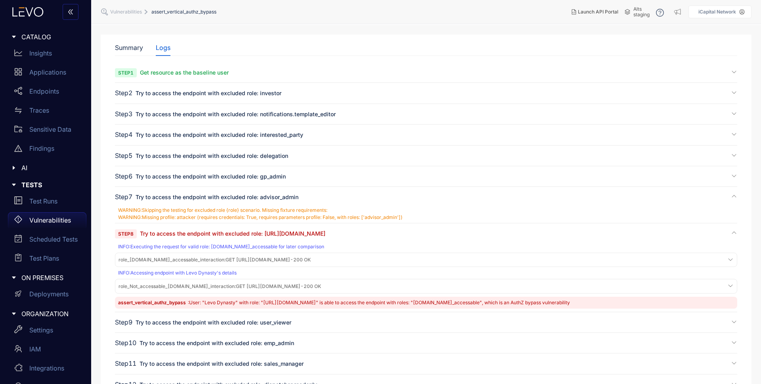
scroll to position [45, 0]
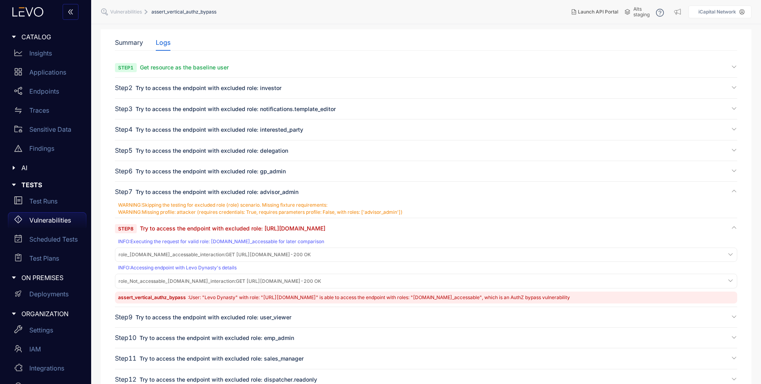
click at [311, 252] on span "role_[DOMAIN_NAME]_accessable_interaction : GET [URL][DOMAIN_NAME] - 200 OK" at bounding box center [214, 255] width 192 height 6
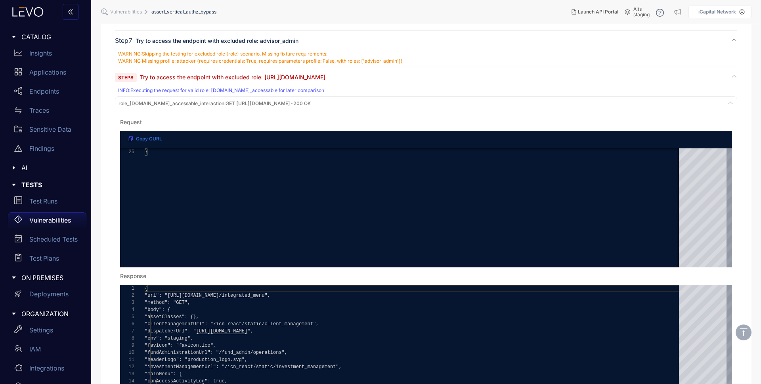
scroll to position [200, 0]
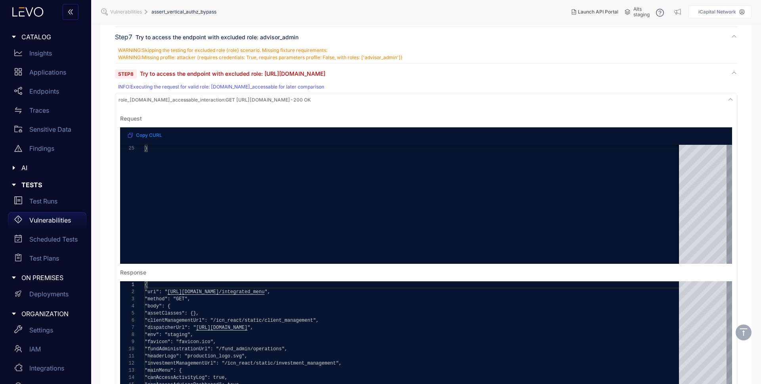
click at [225, 100] on span "role_[DOMAIN_NAME]_accessable_interaction :" at bounding box center [171, 100] width 107 height 6
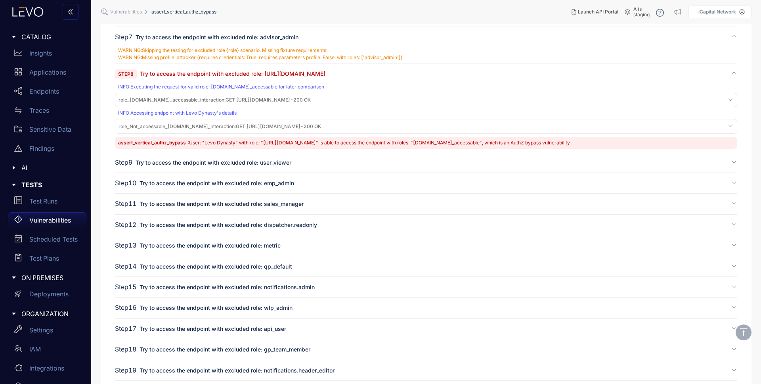
click at [236, 125] on span "role_Not_accessable_[DOMAIN_NAME]_interaction :" at bounding box center [176, 126] width 117 height 6
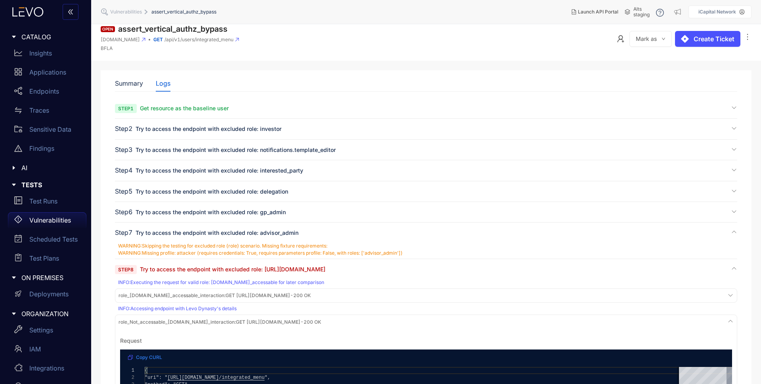
scroll to position [0, 0]
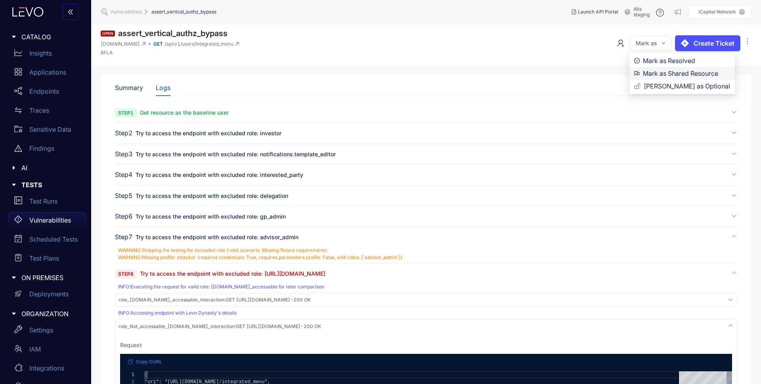
click at [670, 73] on span "Mark as Shared Resource" at bounding box center [686, 73] width 87 height 9
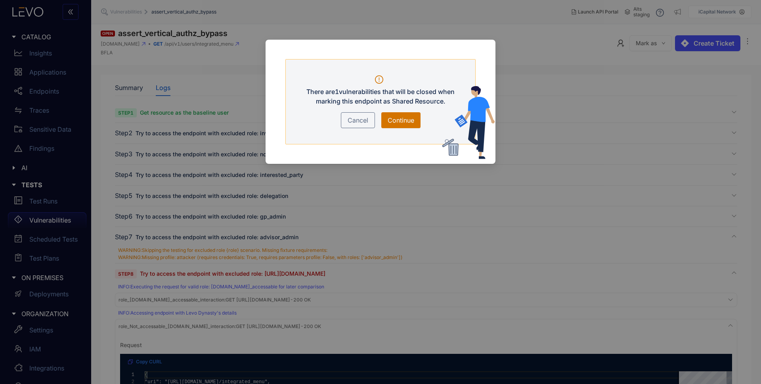
click at [403, 120] on span "Continue" at bounding box center [401, 120] width 27 height 10
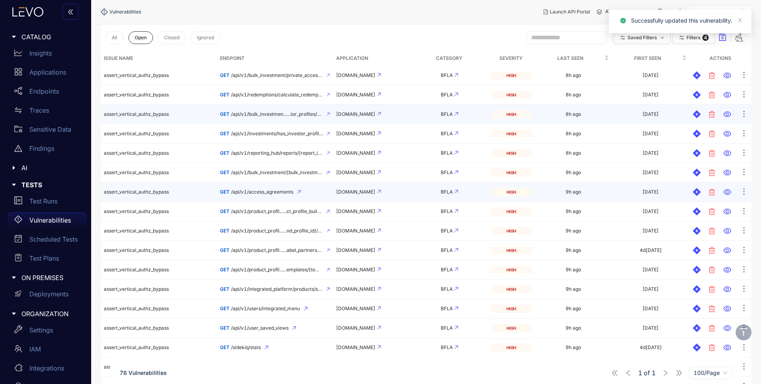
scroll to position [157, 0]
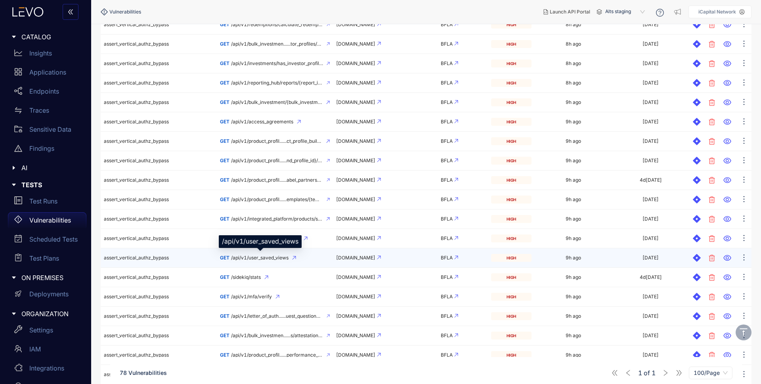
click at [274, 258] on span "/api/v1/user_saved_views" at bounding box center [259, 258] width 57 height 6
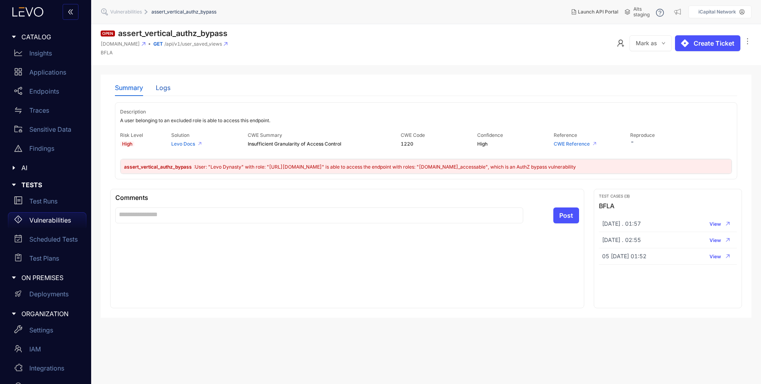
click at [163, 90] on div "Logs" at bounding box center [163, 87] width 15 height 7
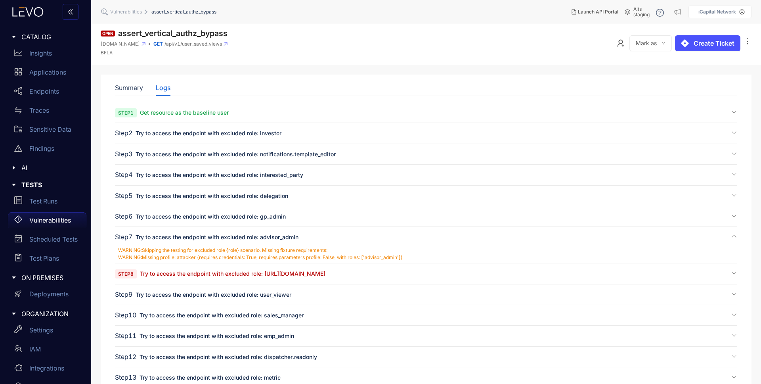
click at [222, 276] on span "Try to access the endpoint with excluded role: [URL][DOMAIN_NAME]" at bounding box center [232, 273] width 185 height 7
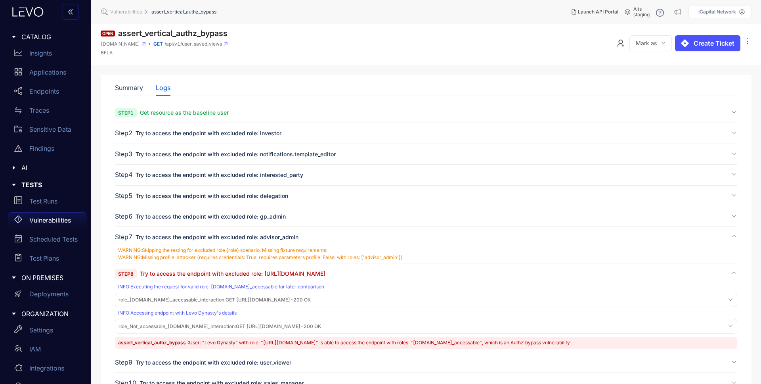
click at [311, 298] on span "role_[DOMAIN_NAME]_accessable_interaction : GET [URL][DOMAIN_NAME] - 200 OK" at bounding box center [214, 300] width 192 height 6
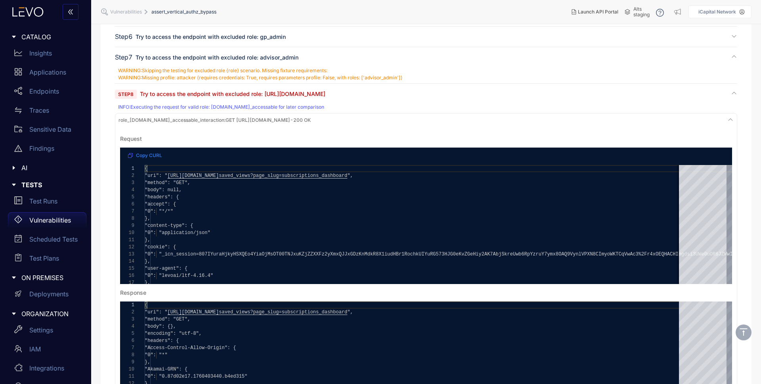
scroll to position [155, 0]
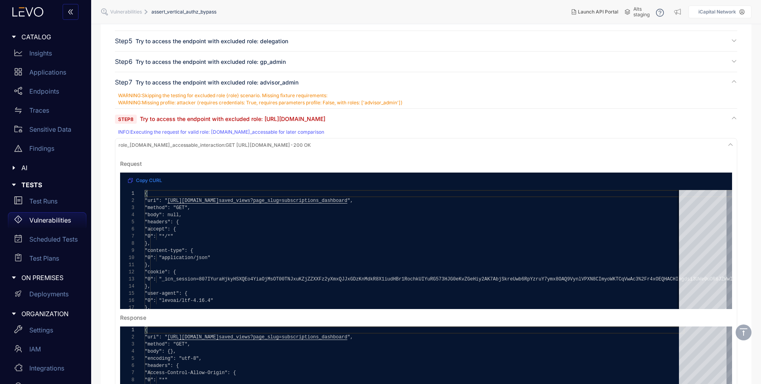
click at [173, 142] on span "role_[DOMAIN_NAME]_accessable_interaction :" at bounding box center [171, 145] width 107 height 6
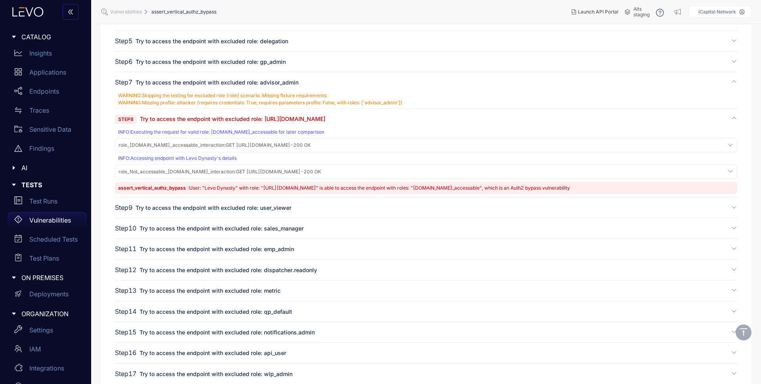
click at [180, 174] on span "role_Not_accessable_[DOMAIN_NAME]_interaction :" at bounding box center [176, 171] width 117 height 6
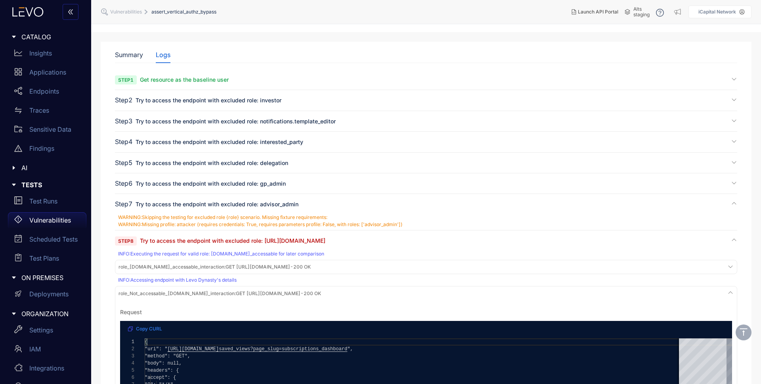
scroll to position [0, 0]
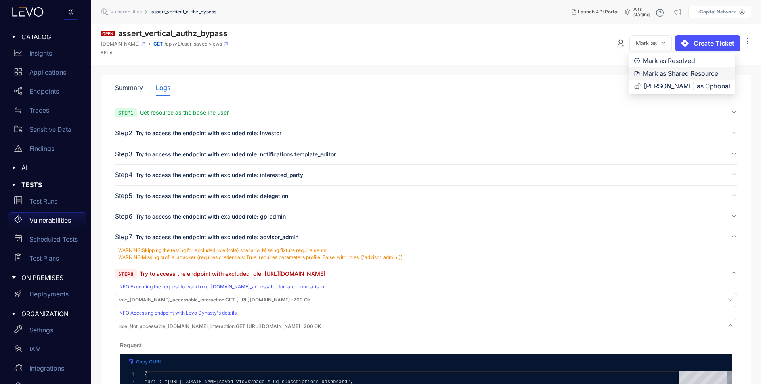
click at [670, 73] on span "Mark as Shared Resource" at bounding box center [686, 73] width 87 height 9
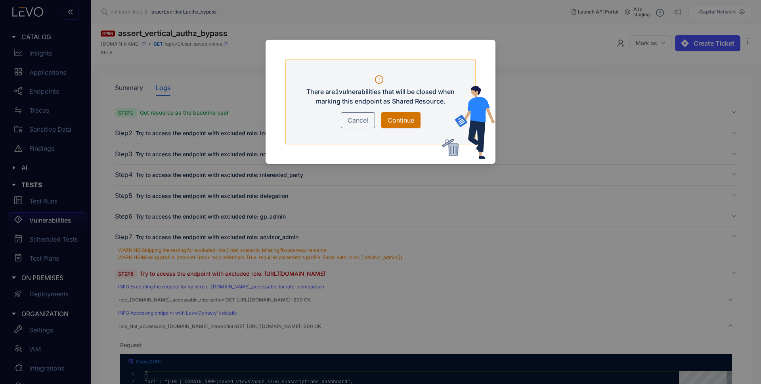
click at [401, 121] on span "Continue" at bounding box center [401, 120] width 27 height 10
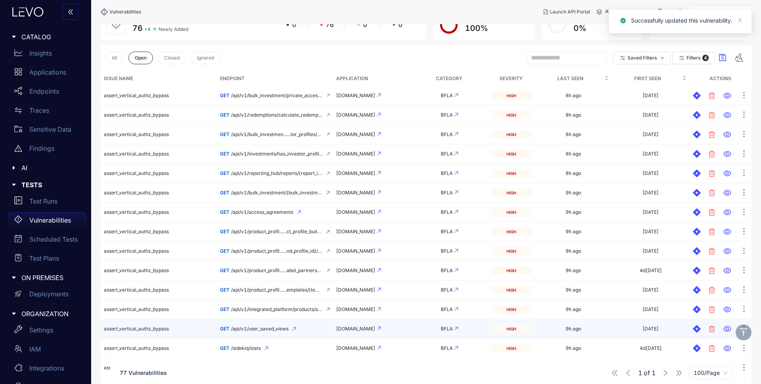
scroll to position [259, 0]
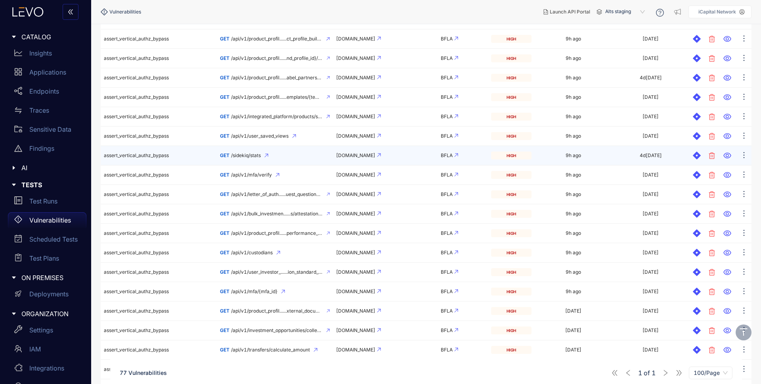
click at [305, 153] on div "GET /sidekiq/stats" at bounding box center [275, 156] width 110 height 6
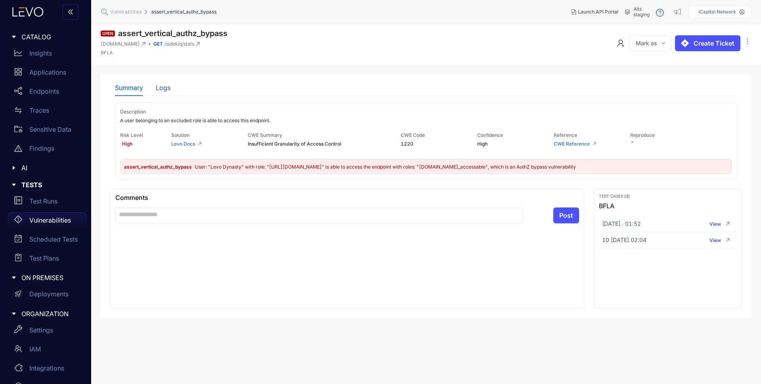
click at [166, 85] on div "Logs" at bounding box center [163, 87] width 15 height 7
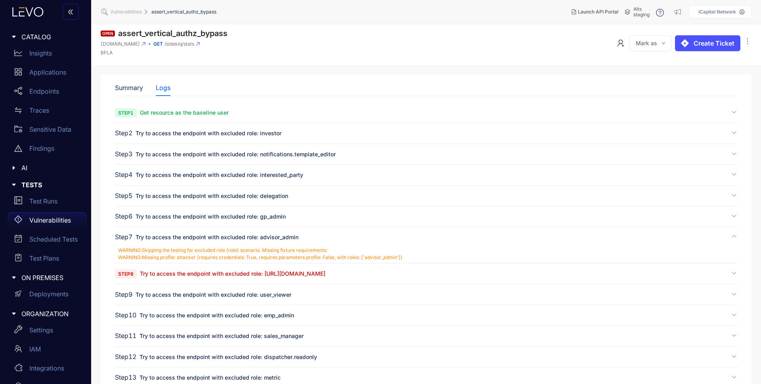
click at [198, 275] on span "Try to access the endpoint with excluded role: [URL][DOMAIN_NAME]" at bounding box center [232, 273] width 185 height 7
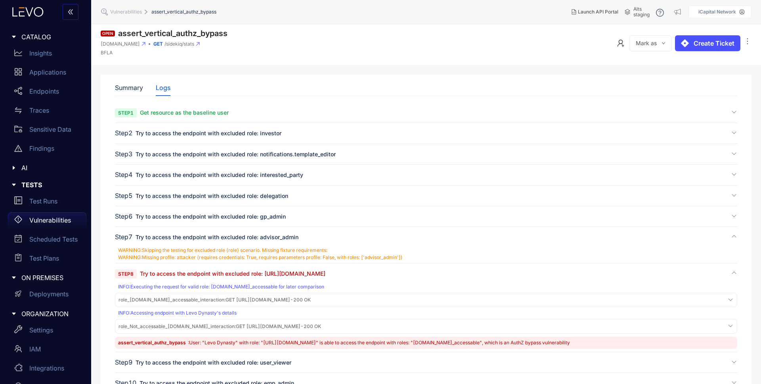
scroll to position [80, 0]
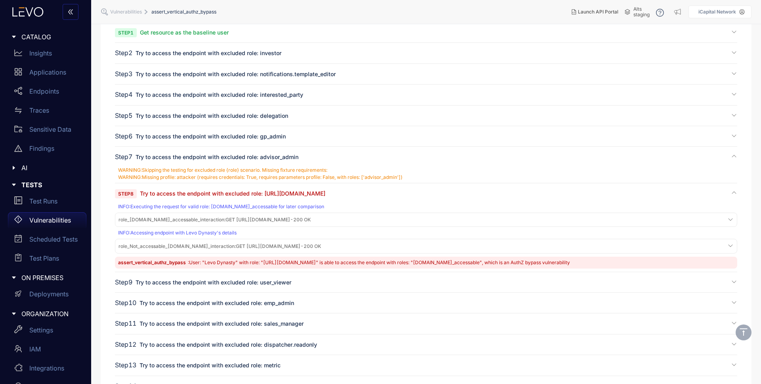
click at [321, 245] on span "role_Not_accessable_[DOMAIN_NAME]_interaction : GET [URL][DOMAIN_NAME] - 200 OK" at bounding box center [219, 246] width 203 height 6
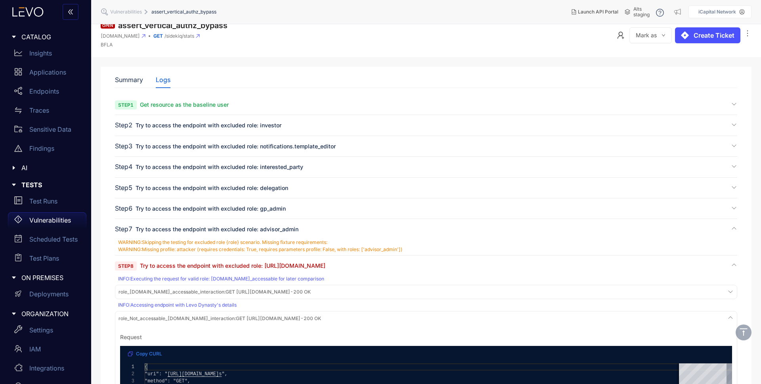
scroll to position [0, 0]
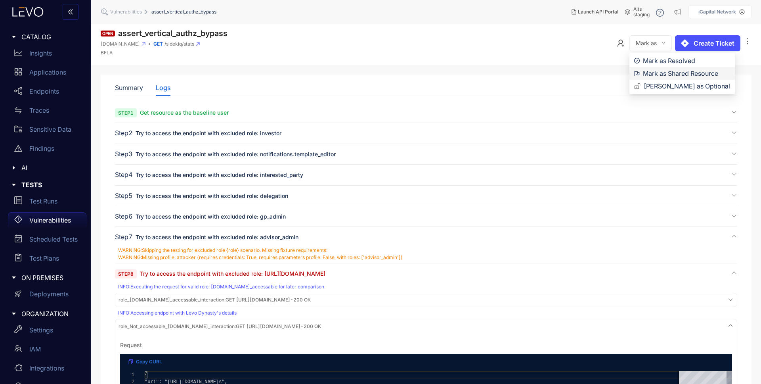
click at [667, 73] on span "Mark as Shared Resource" at bounding box center [686, 73] width 87 height 9
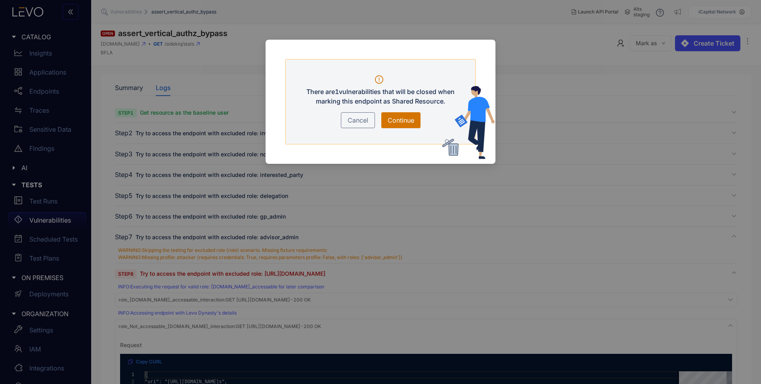
click at [412, 119] on span "Continue" at bounding box center [401, 120] width 27 height 10
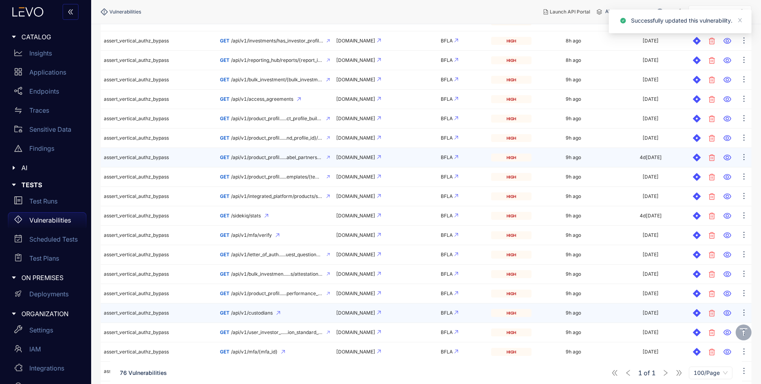
scroll to position [276, 0]
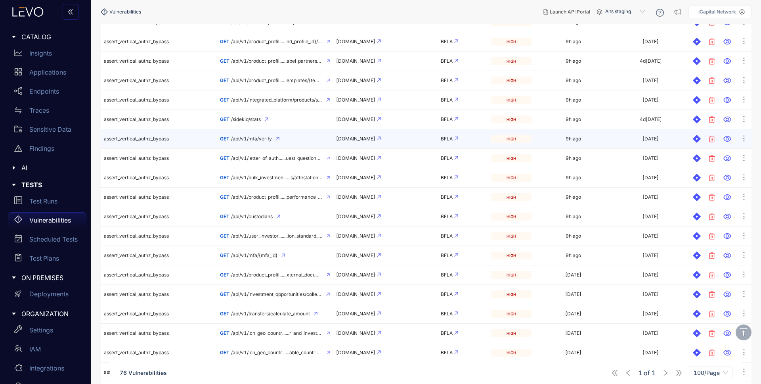
click at [298, 138] on div "GET /api/v1/mfa/verify" at bounding box center [275, 139] width 110 height 6
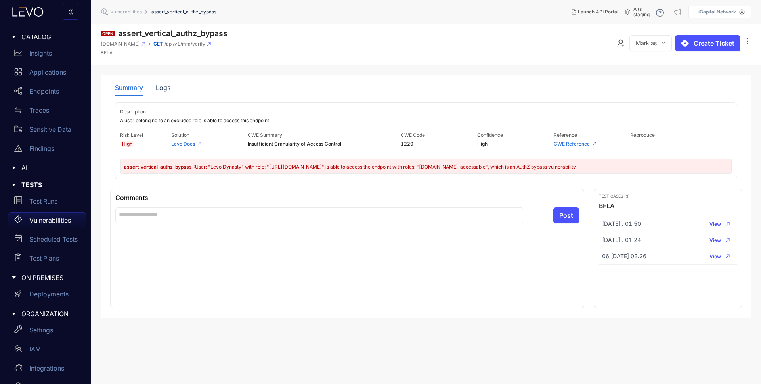
click at [186, 89] on div "Summary Logs" at bounding box center [426, 87] width 622 height 17
click at [167, 87] on div "Logs" at bounding box center [163, 87] width 15 height 7
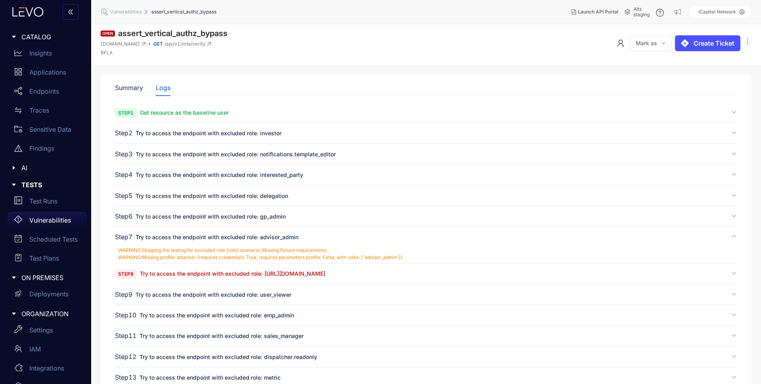
click at [325, 276] on span "Try to access the endpoint with excluded role: [URL][DOMAIN_NAME]" at bounding box center [232, 273] width 185 height 7
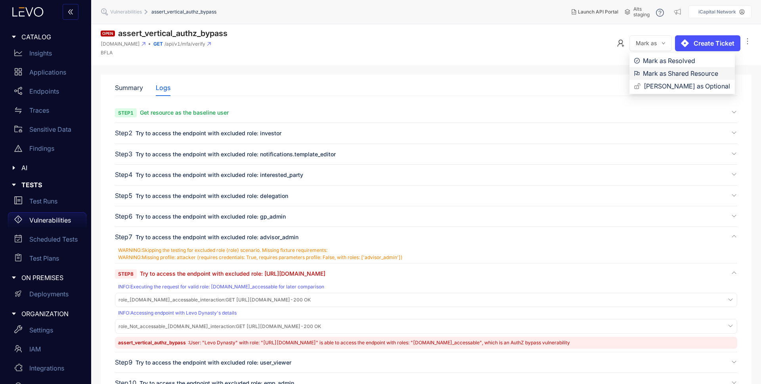
click at [670, 71] on span "Mark as Shared Resource" at bounding box center [686, 73] width 87 height 9
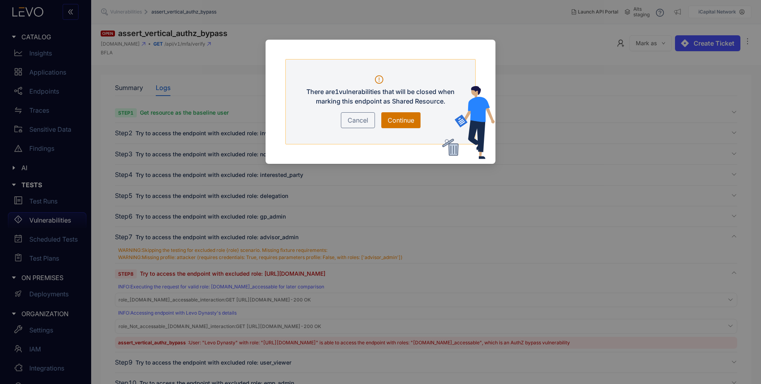
click at [391, 115] on span "Continue" at bounding box center [401, 120] width 27 height 10
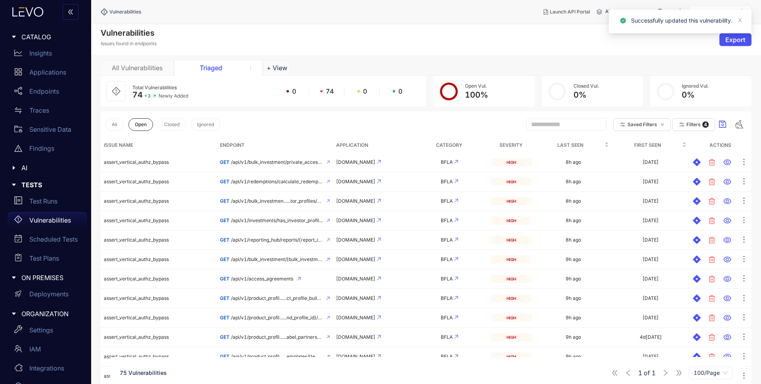
scroll to position [137, 0]
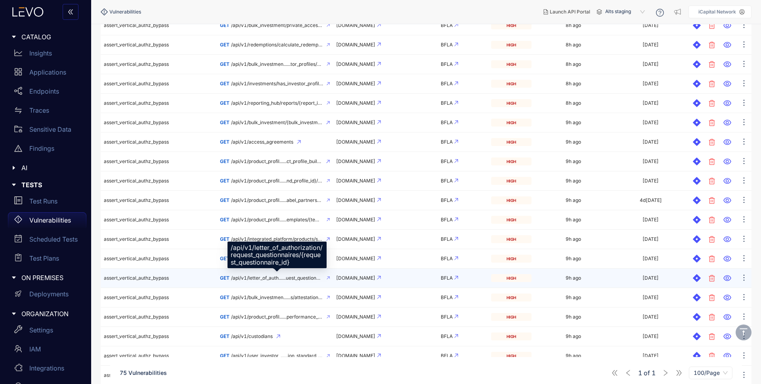
click at [270, 278] on span "/api/v1/letter_of_auth......uest_questionnaire_id}" at bounding box center [277, 278] width 92 height 6
